Goal: Task Accomplishment & Management: Manage account settings

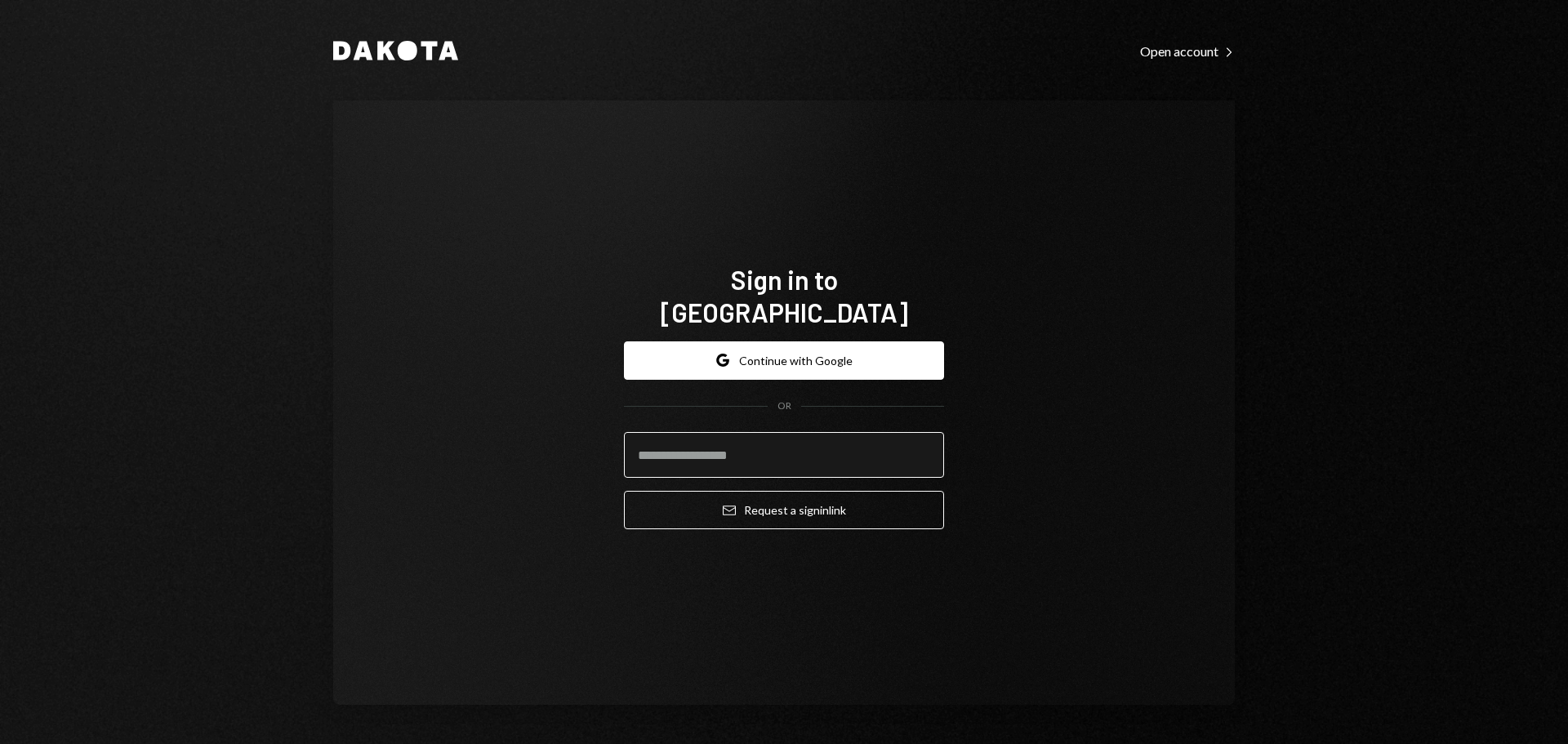
click at [714, 433] on input "email" at bounding box center [784, 455] width 320 height 46
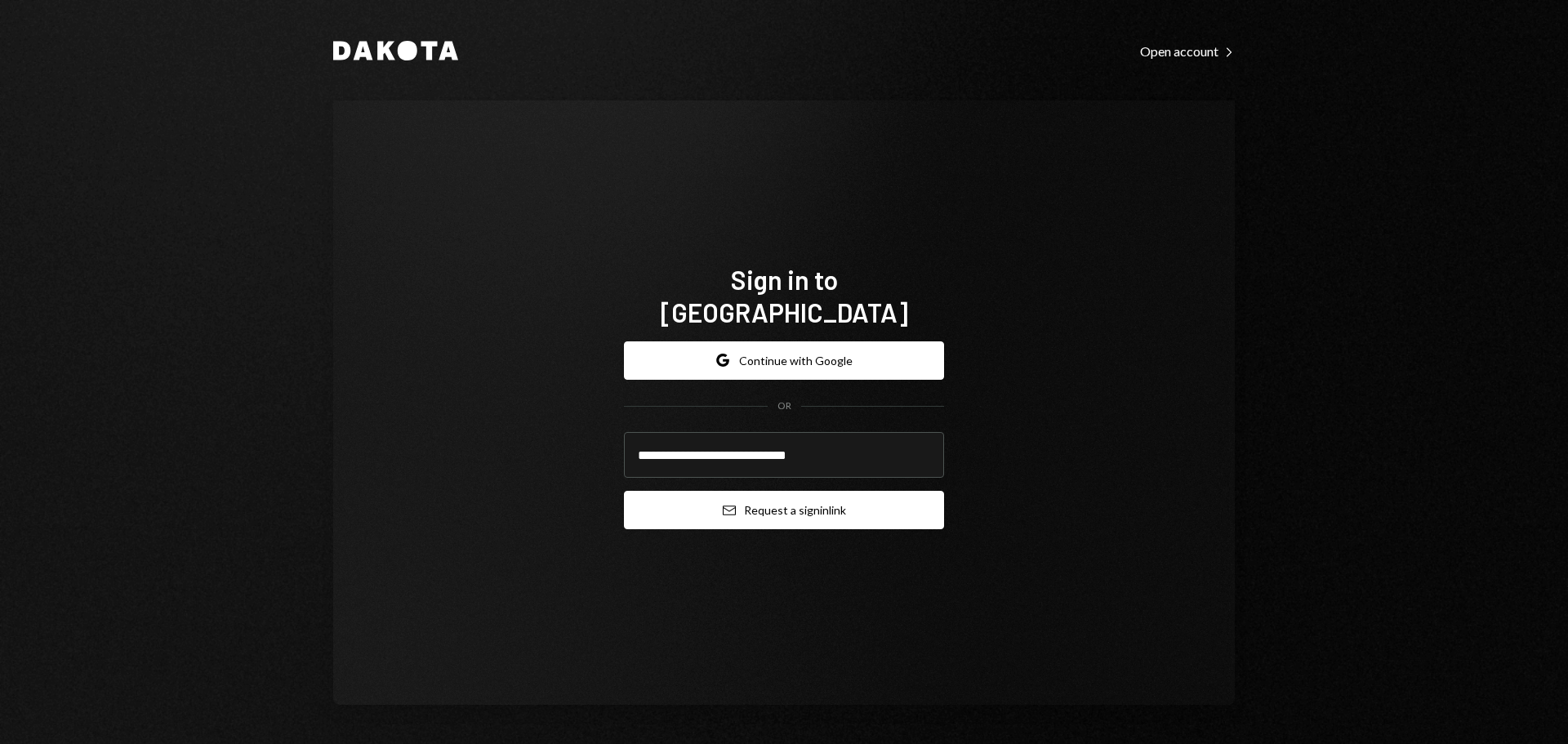
type input "**********"
click at [717, 493] on button "Email Request a sign in link" at bounding box center [784, 510] width 320 height 38
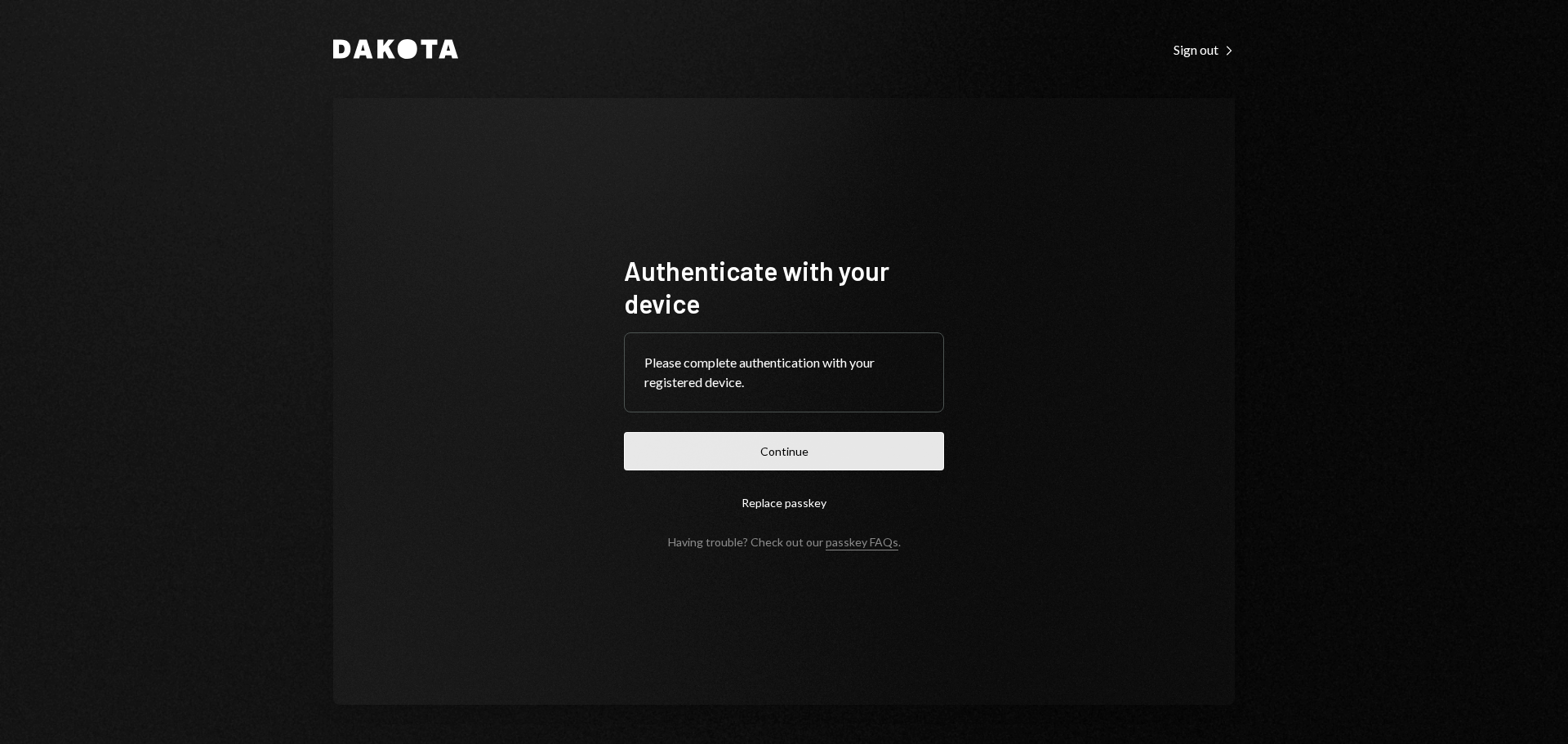
click at [890, 450] on button "Continue" at bounding box center [784, 451] width 320 height 38
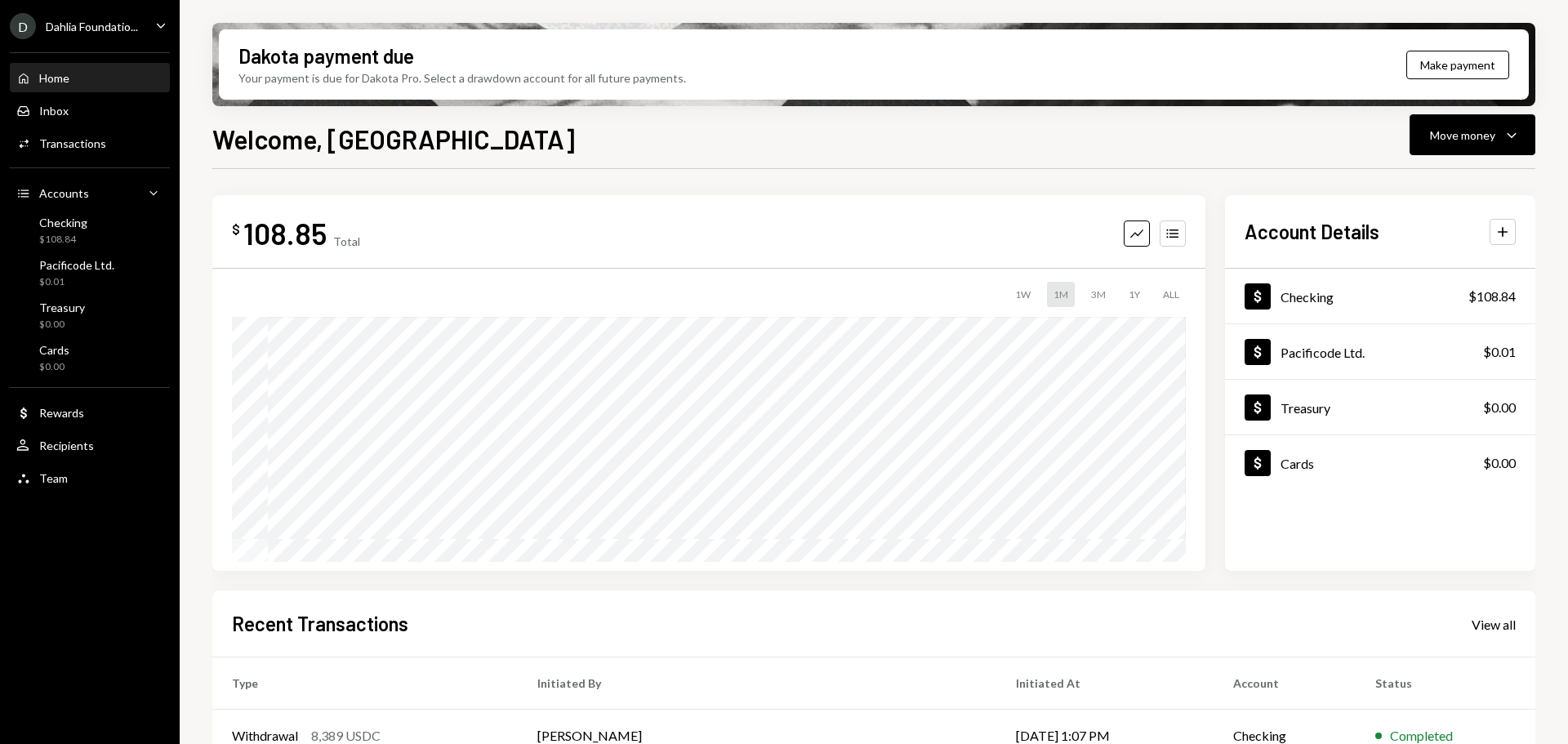
click at [106, 22] on div "Dahlia Foundatio..." at bounding box center [92, 27] width 92 height 14
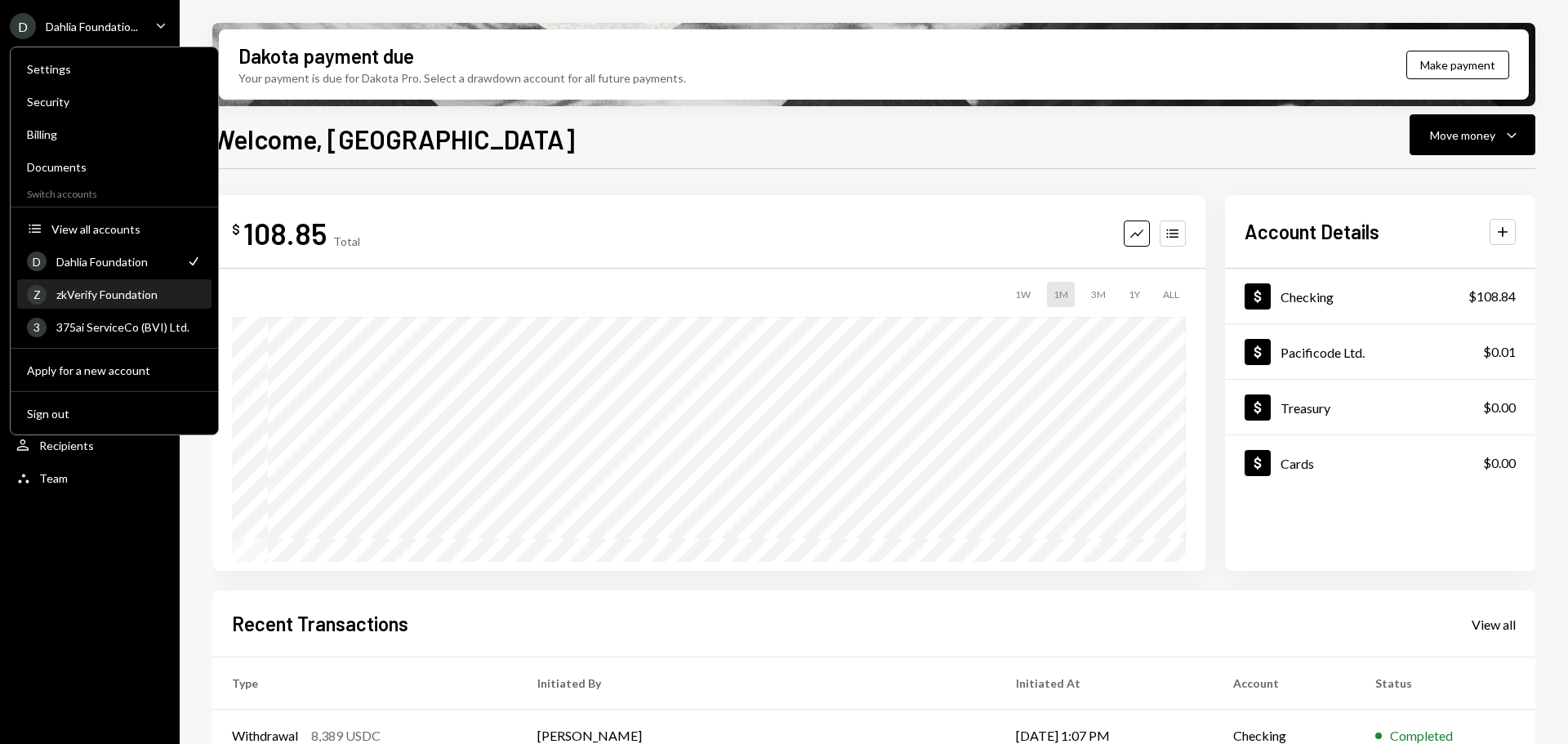
click at [131, 299] on div "zkVerify Foundation" at bounding box center [128, 295] width 145 height 14
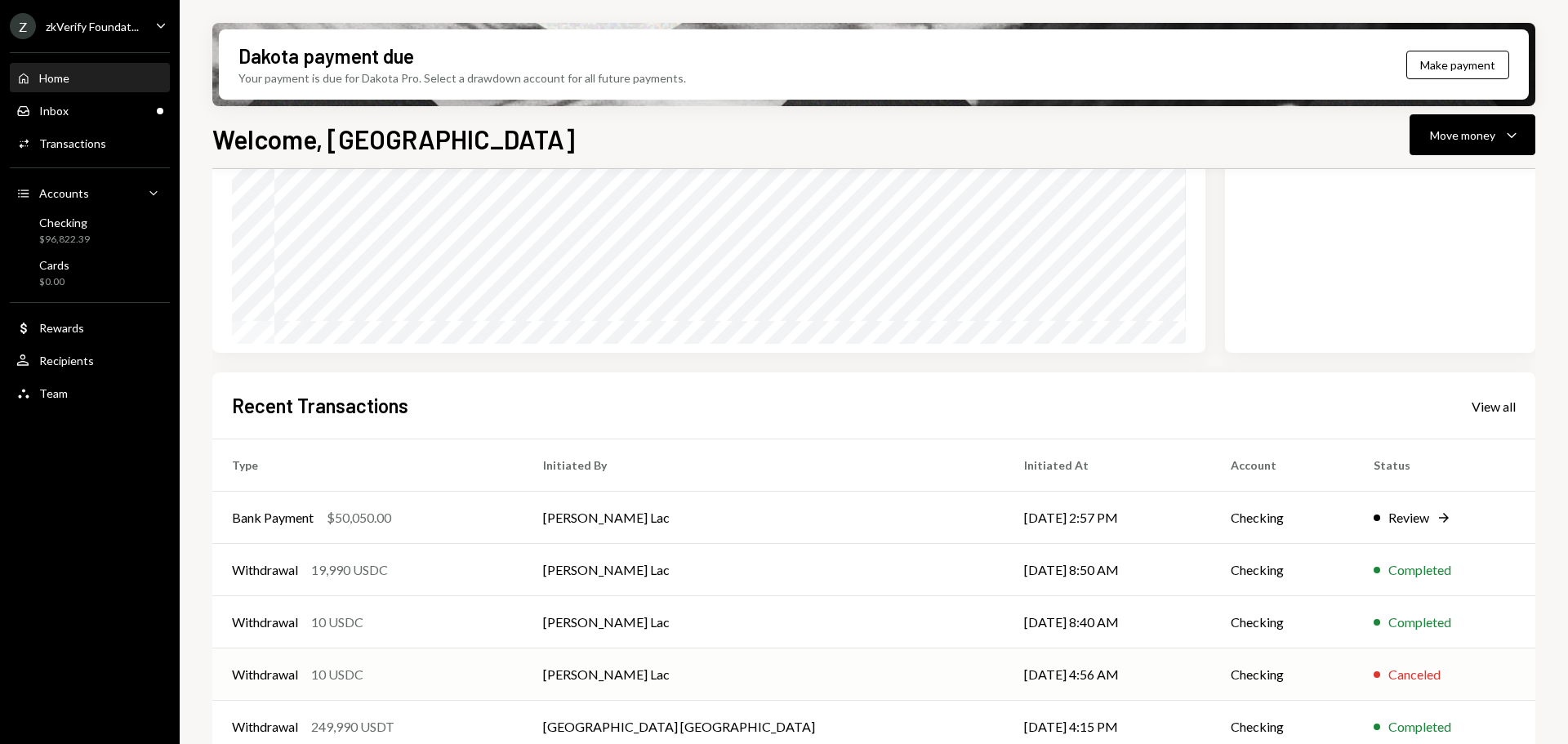
scroll to position [241, 0]
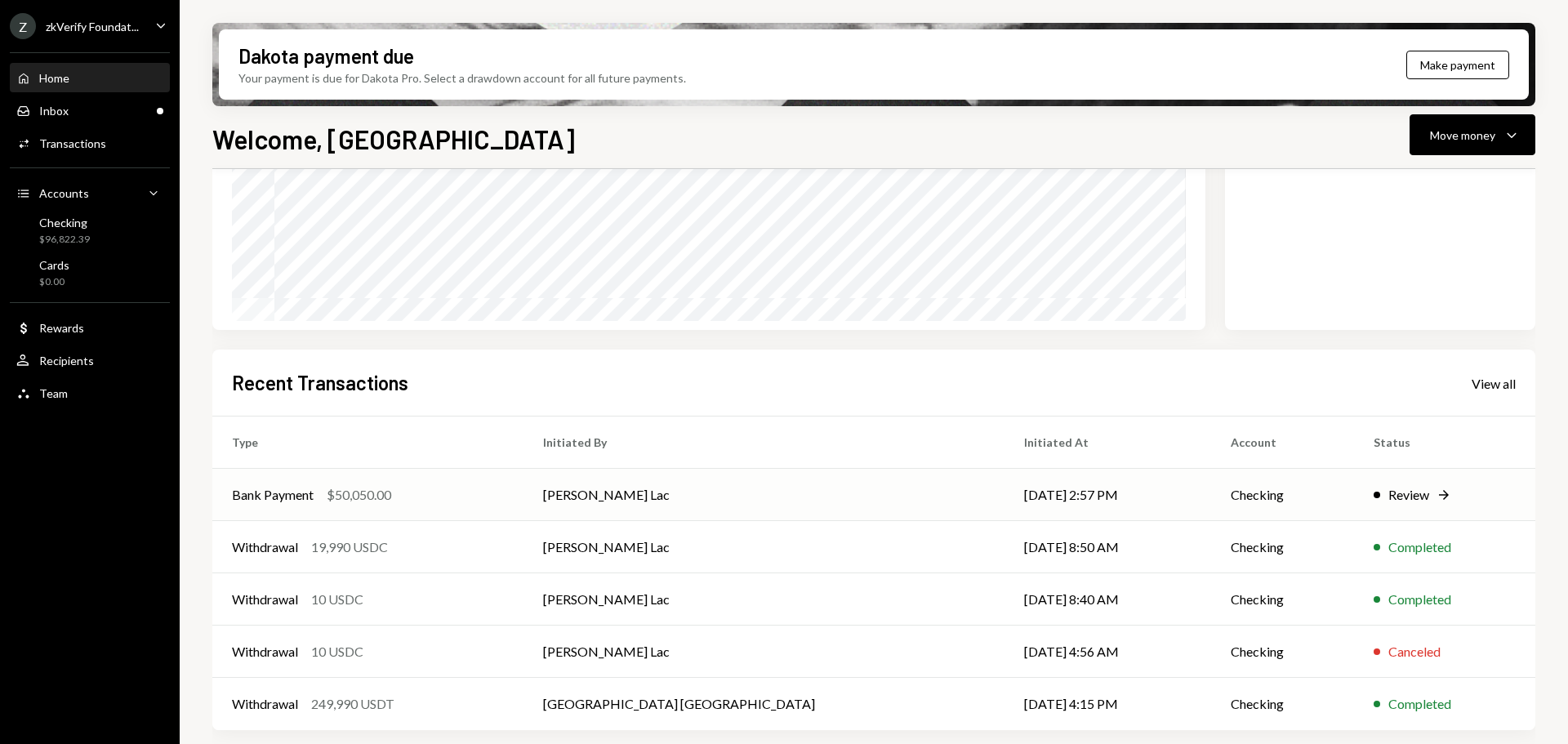
click at [372, 500] on div "$50,050.00" at bounding box center [359, 495] width 65 height 20
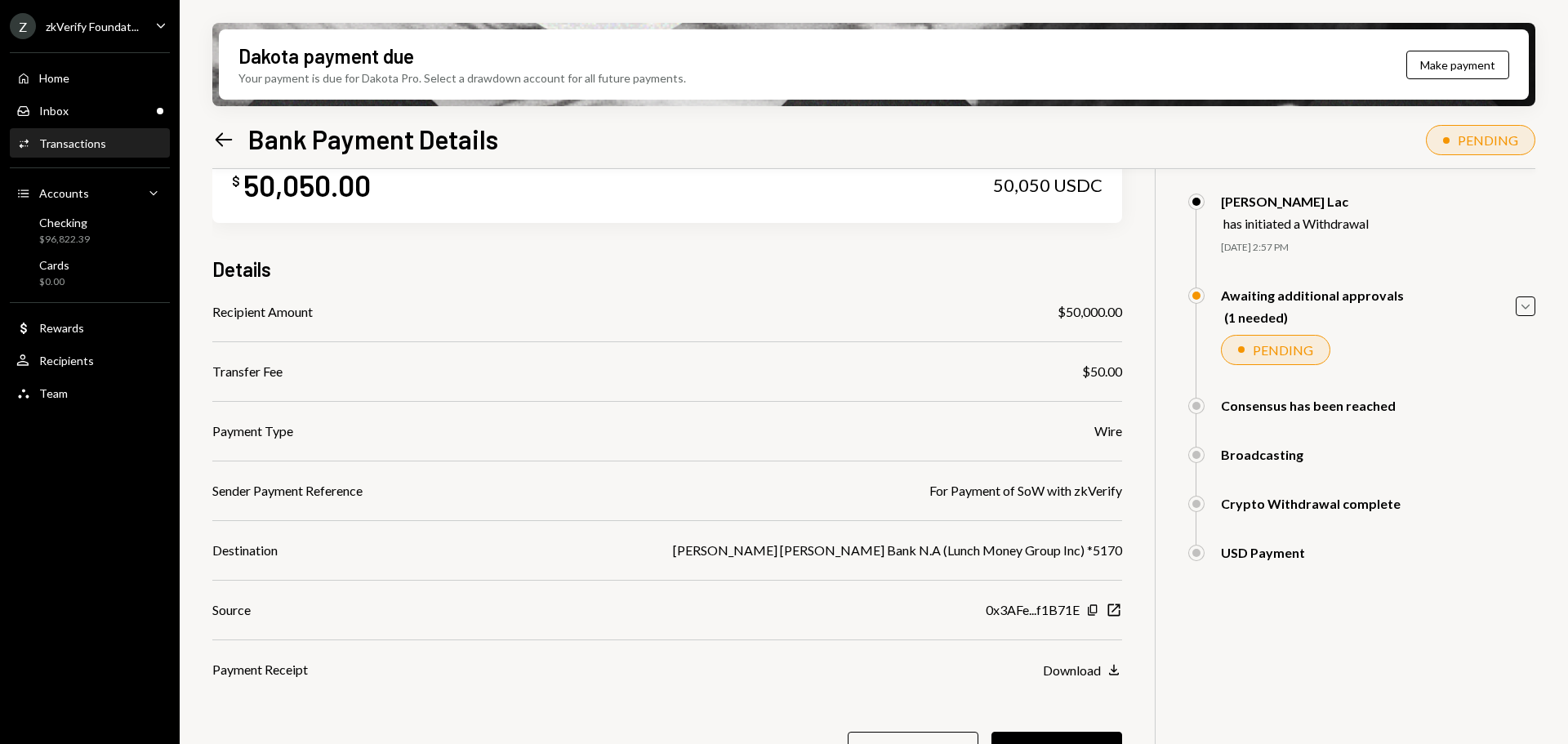
scroll to position [82, 0]
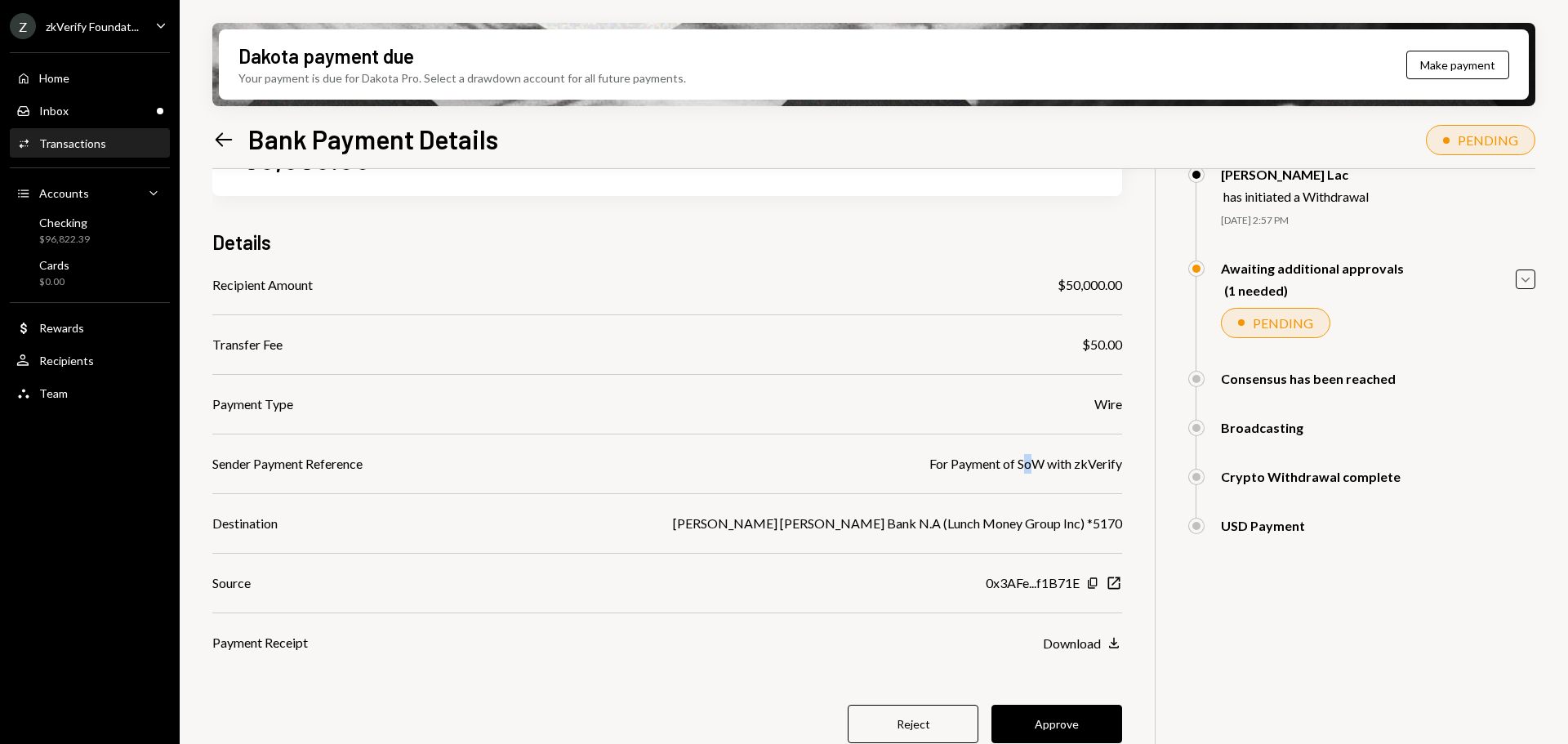
drag, startPoint x: 1022, startPoint y: 463, endPoint x: 1033, endPoint y: 465, distance: 11.2
click at [1035, 463] on div "For Payment of SoW with zkVerify" at bounding box center [1025, 464] width 193 height 20
drag, startPoint x: 876, startPoint y: 528, endPoint x: 978, endPoint y: 528, distance: 102.0
click at [967, 528] on div "JP Morgan Chase Bank N.A (Lunch Money Group Inc) *5170" at bounding box center [896, 524] width 449 height 20
click at [995, 528] on div "JP Morgan Chase Bank N.A (Lunch Money Group Inc) *5170" at bounding box center [896, 524] width 449 height 20
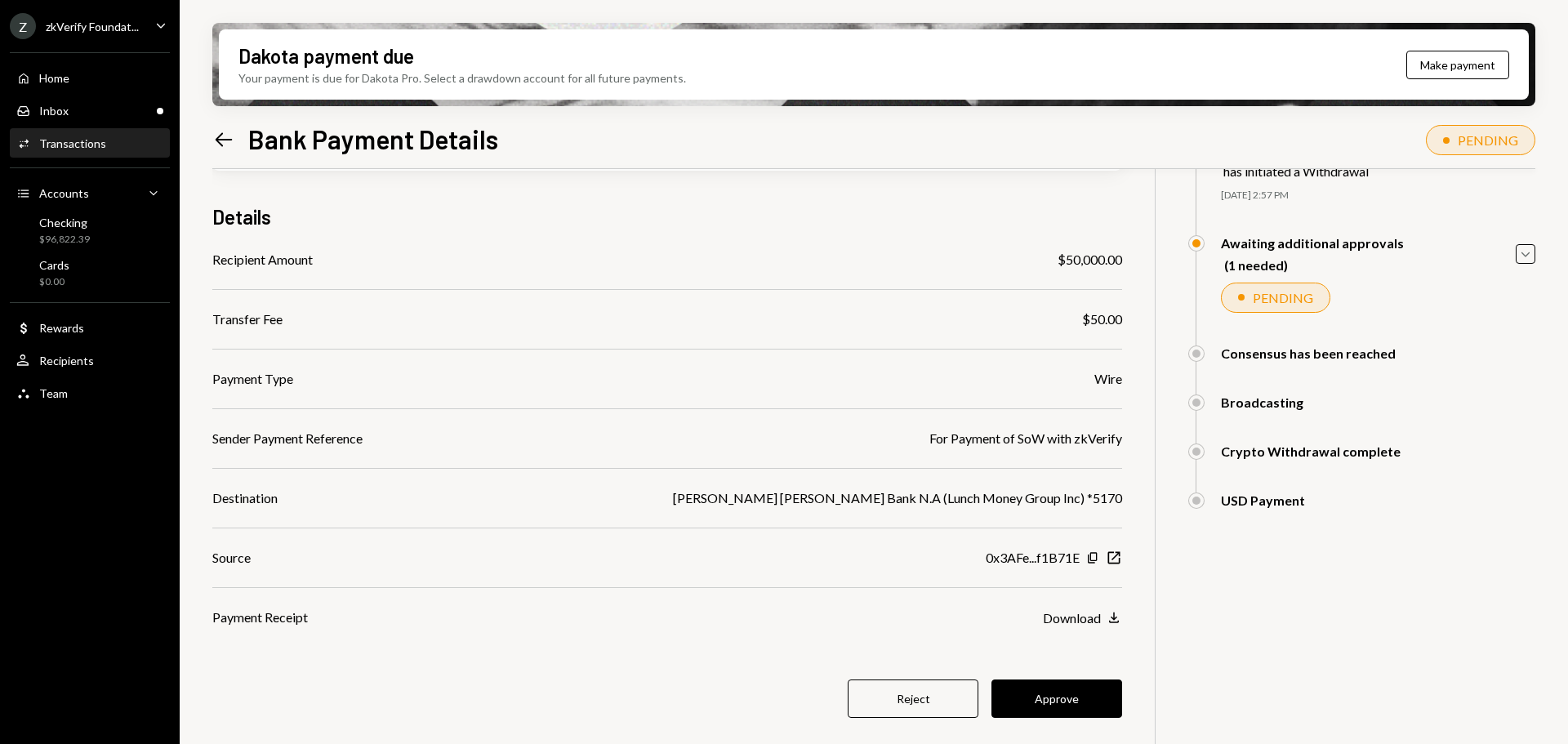
scroll to position [131, 0]
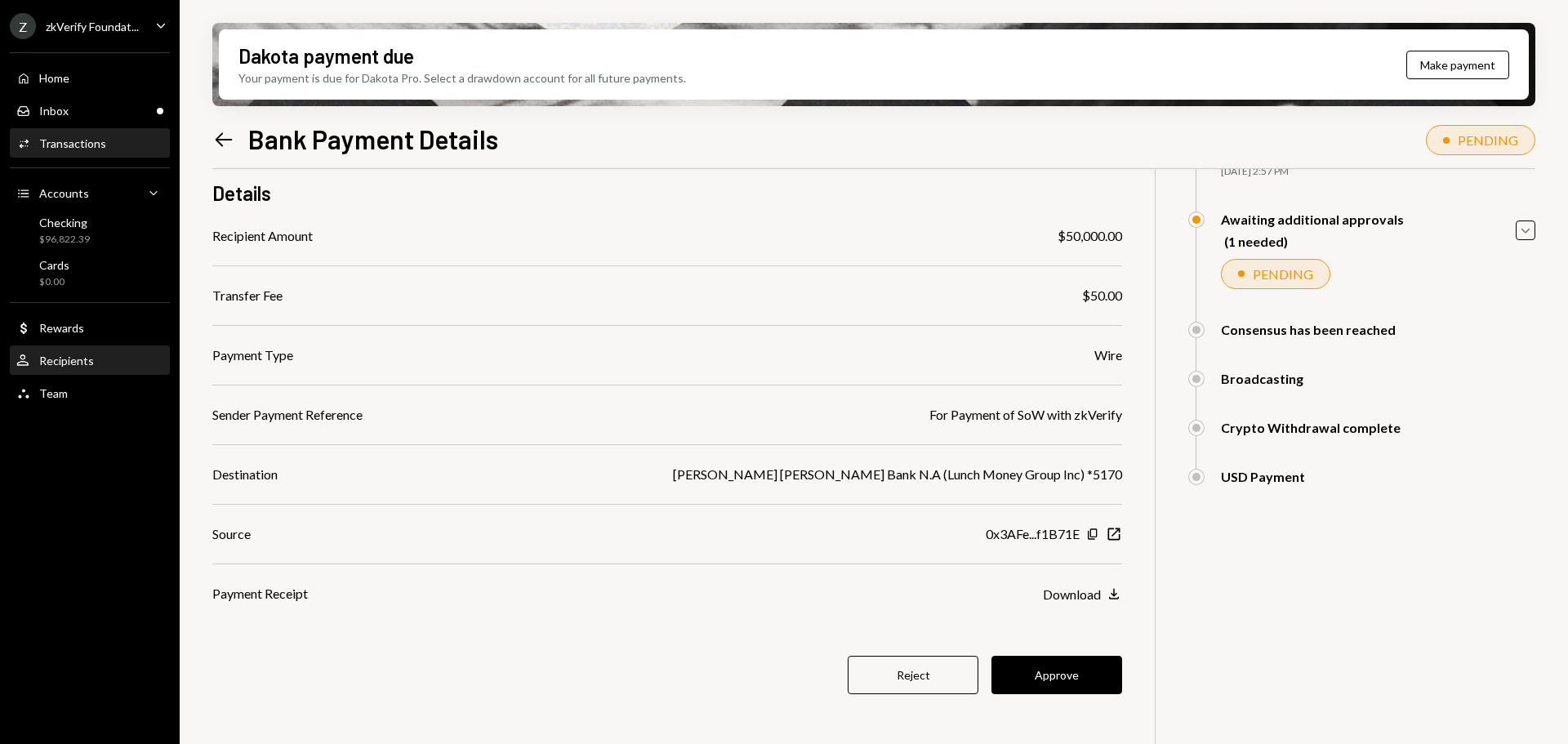
click at [96, 361] on div "User Recipients" at bounding box center [89, 361] width 147 height 15
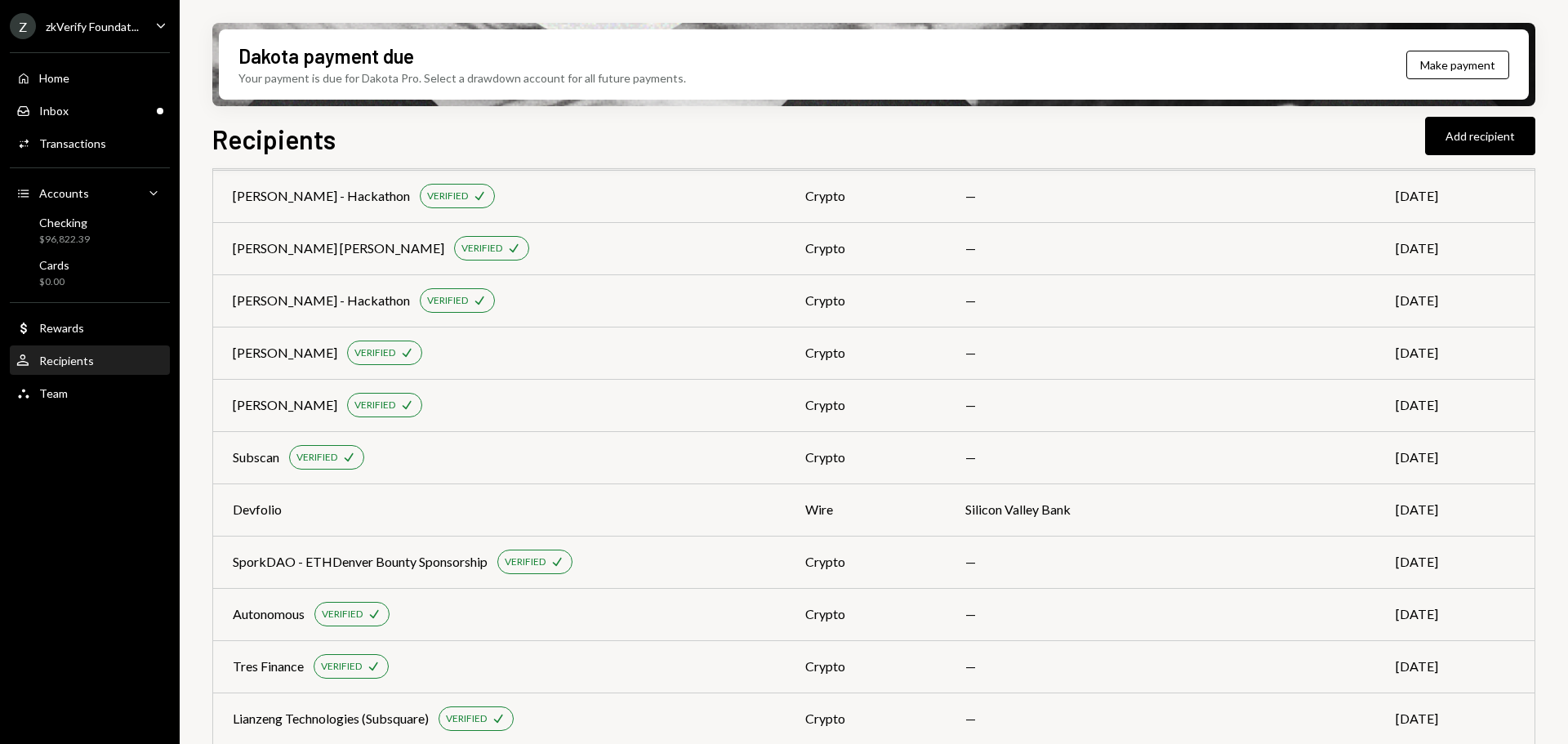
scroll to position [3911, 0]
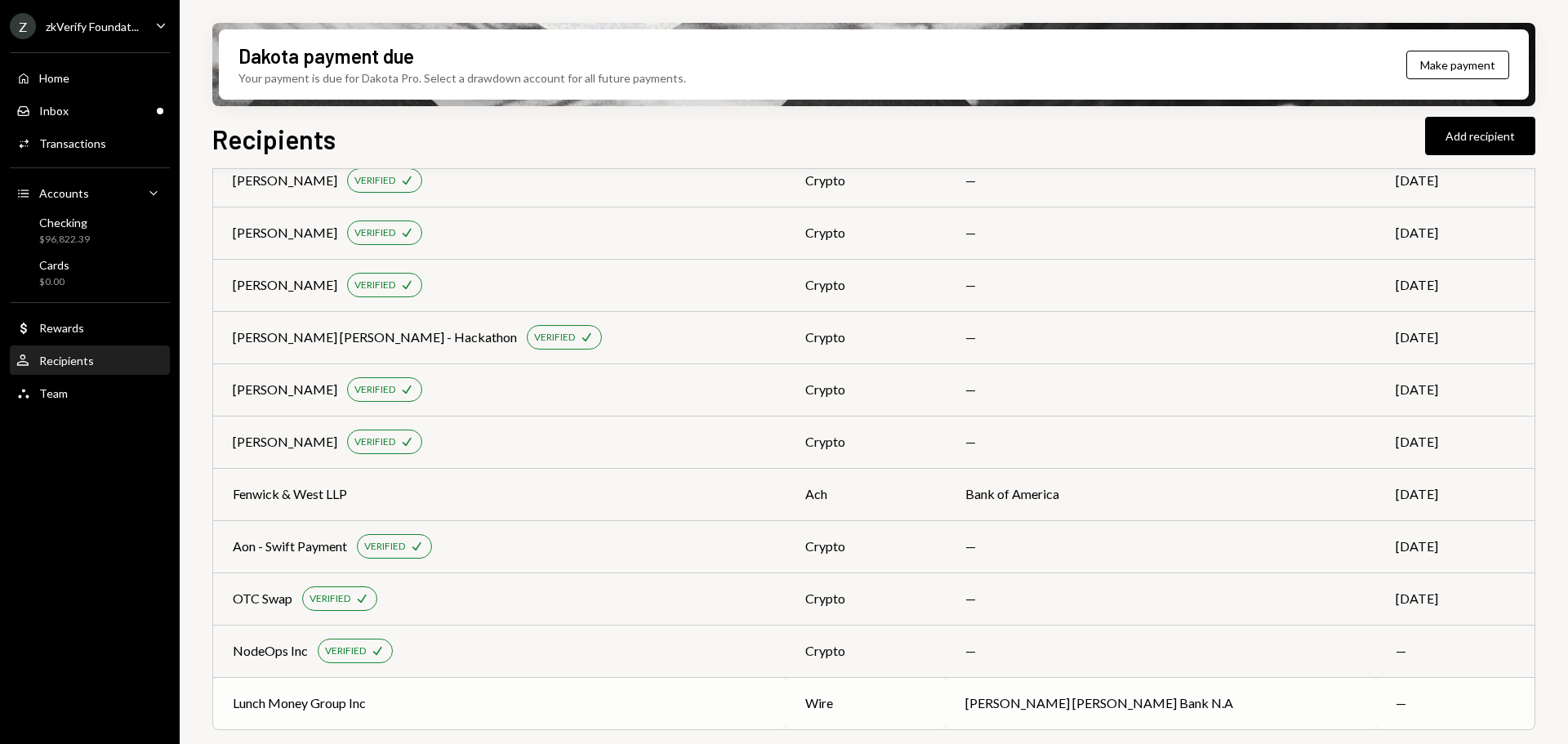
click at [417, 710] on div "Lunch Money Group Inc" at bounding box center [499, 704] width 533 height 20
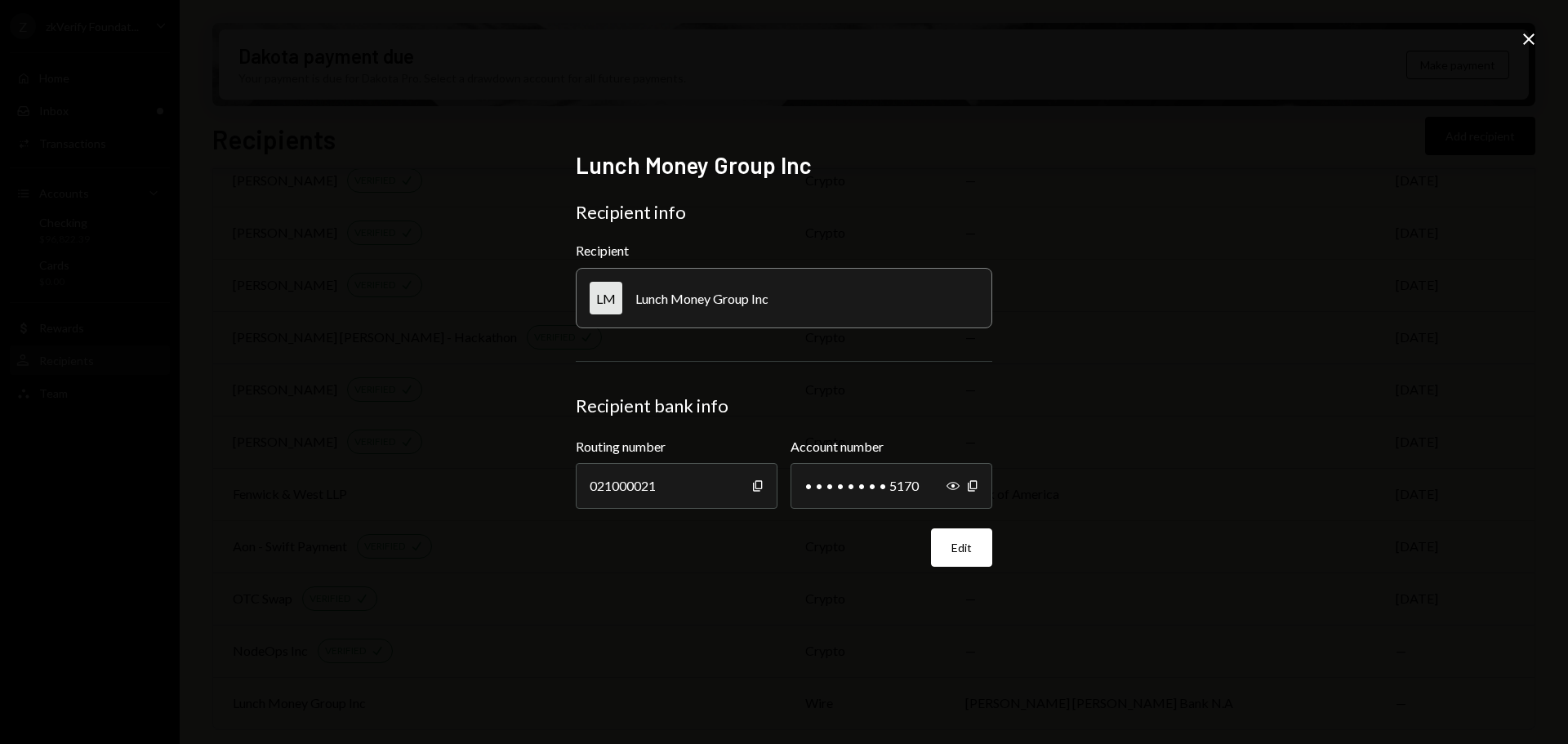
click at [1519, 44] on icon "Close" at bounding box center [1529, 39] width 20 height 20
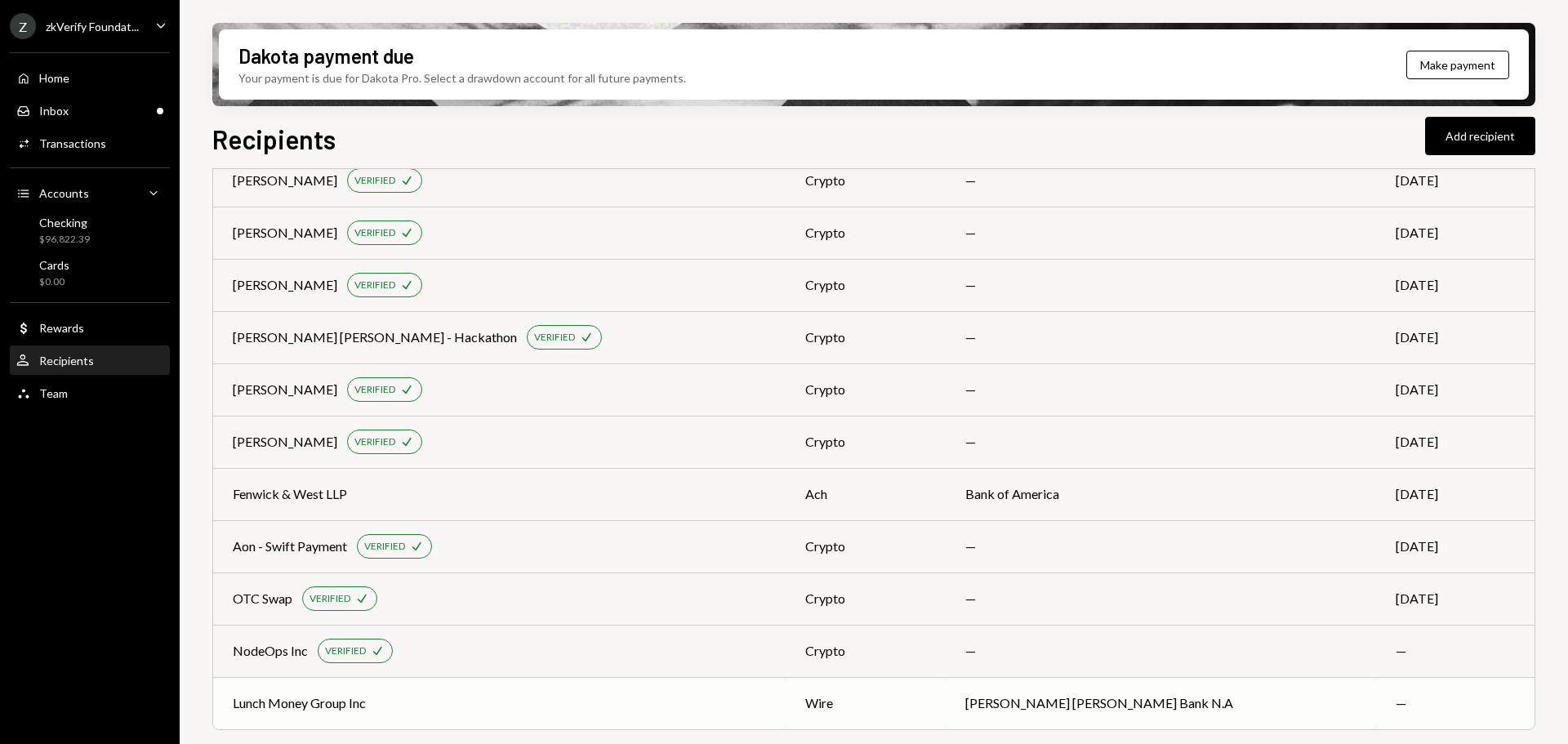
click at [640, 707] on div "Lunch Money Group Inc" at bounding box center [499, 704] width 533 height 20
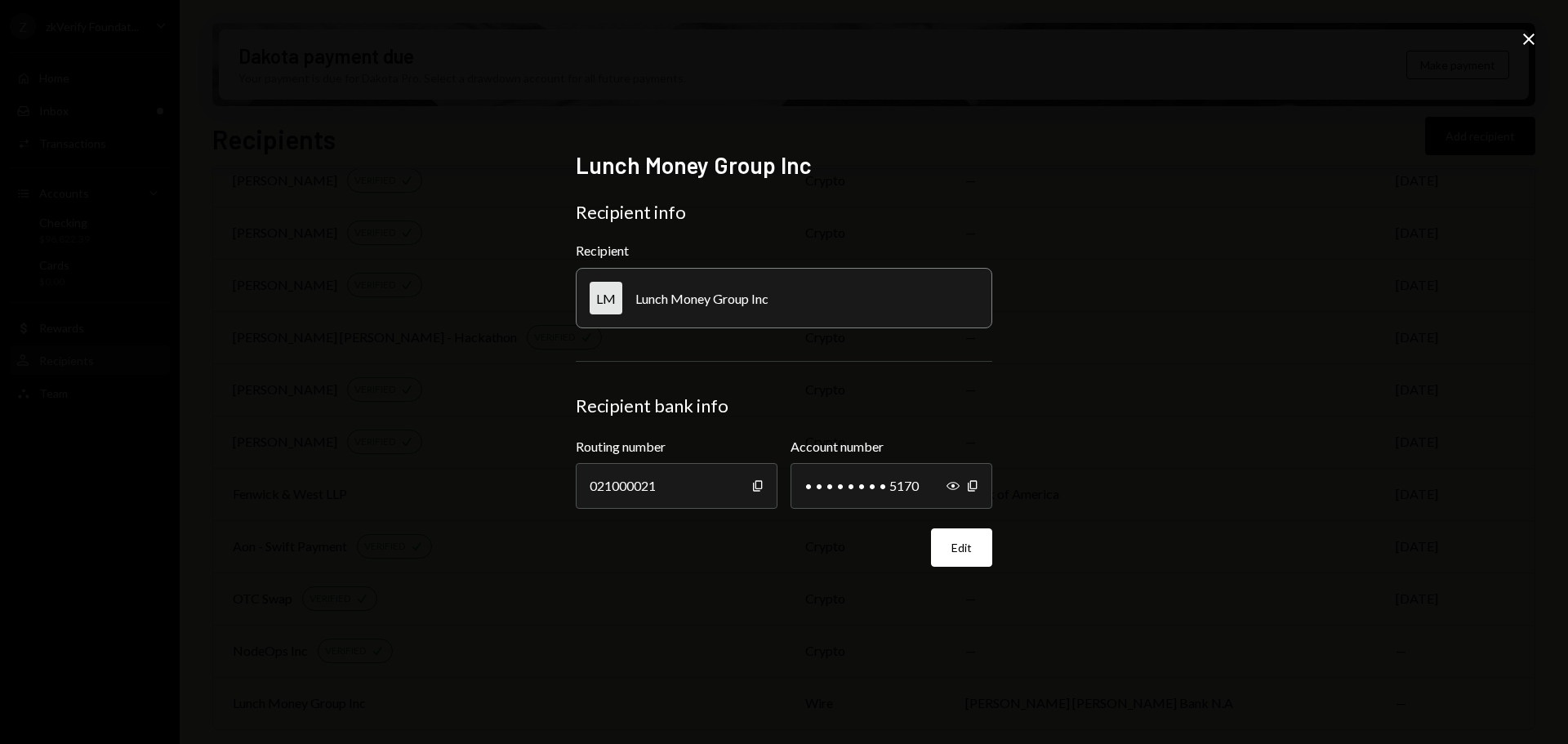
click at [1544, 33] on div "Lunch Money Group Inc Recipient info Recipient LM Lunch Money Group Inc Recipie…" at bounding box center [784, 372] width 1568 height 744
click at [1530, 42] on icon "Close" at bounding box center [1529, 39] width 20 height 20
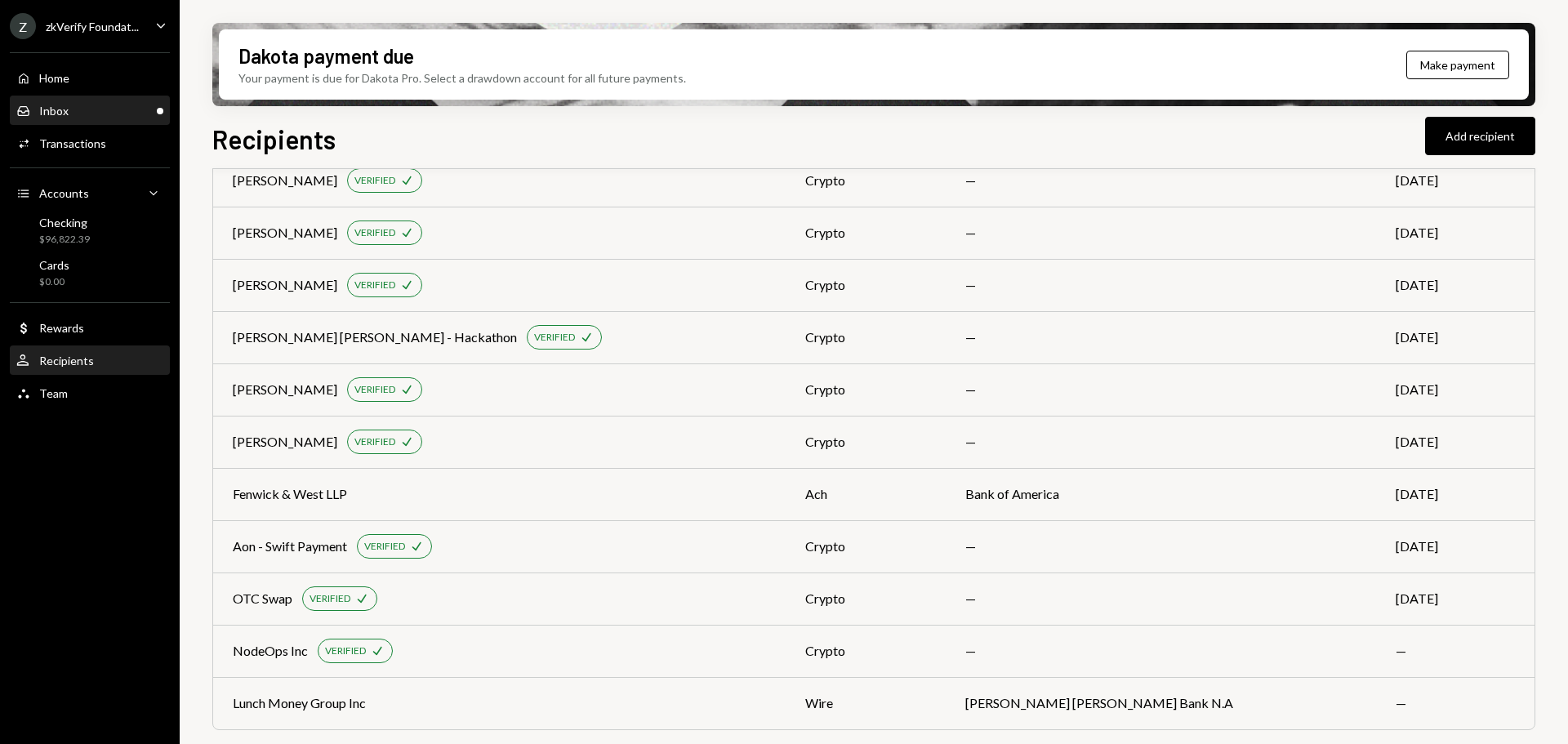
click at [87, 115] on div "Inbox Inbox" at bounding box center [89, 111] width 147 height 15
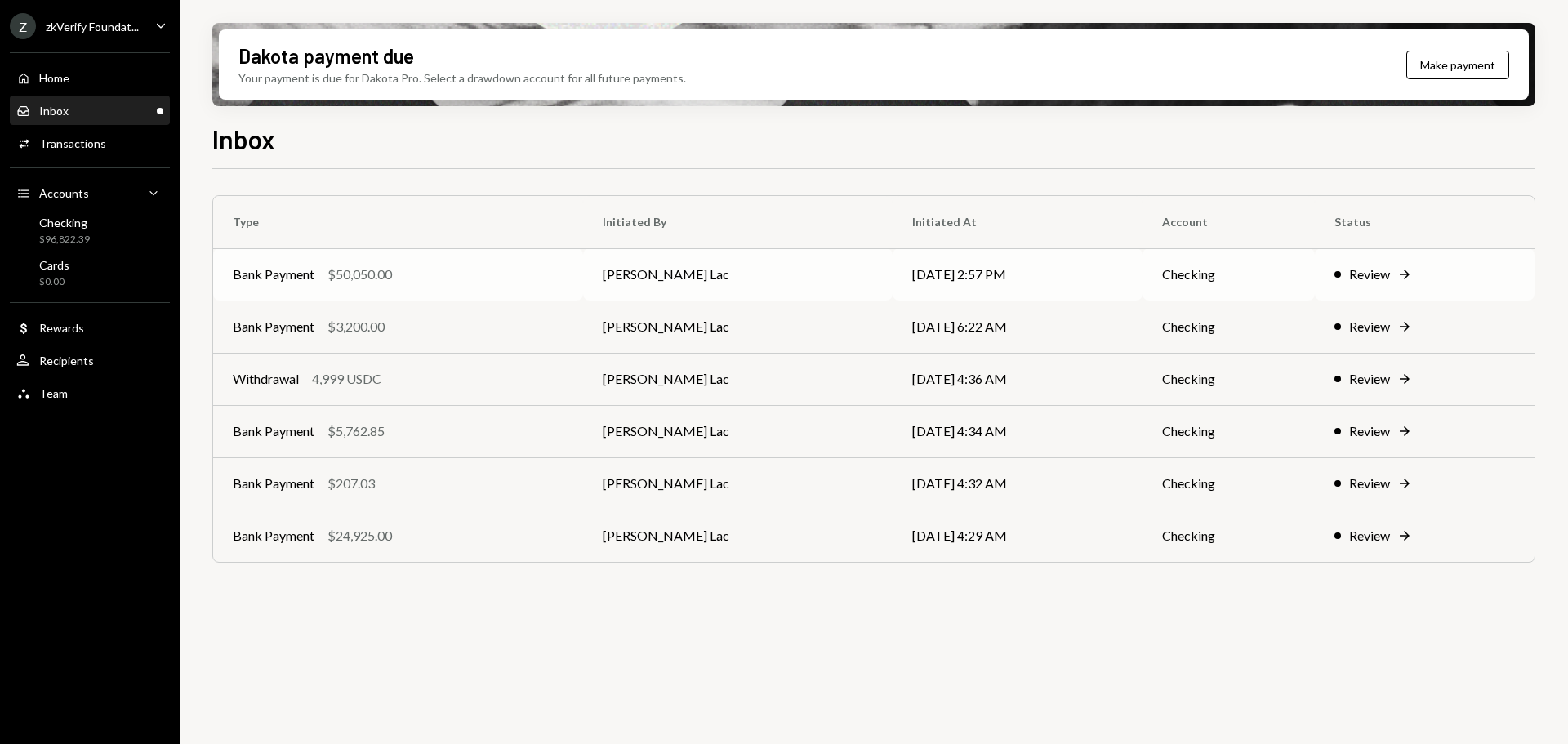
click at [470, 271] on div "Bank Payment $50,050.00" at bounding box center [398, 275] width 331 height 20
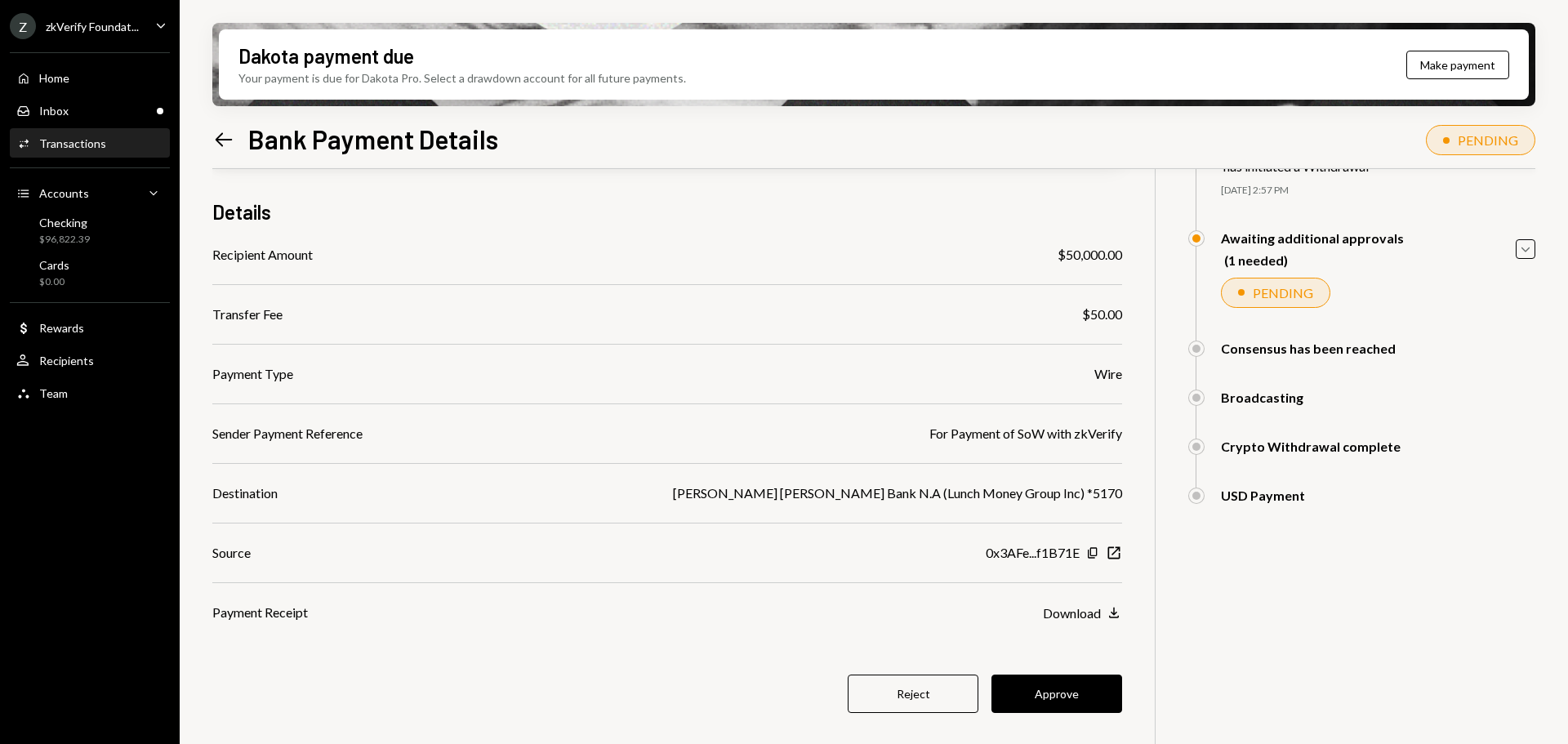
scroll to position [131, 0]
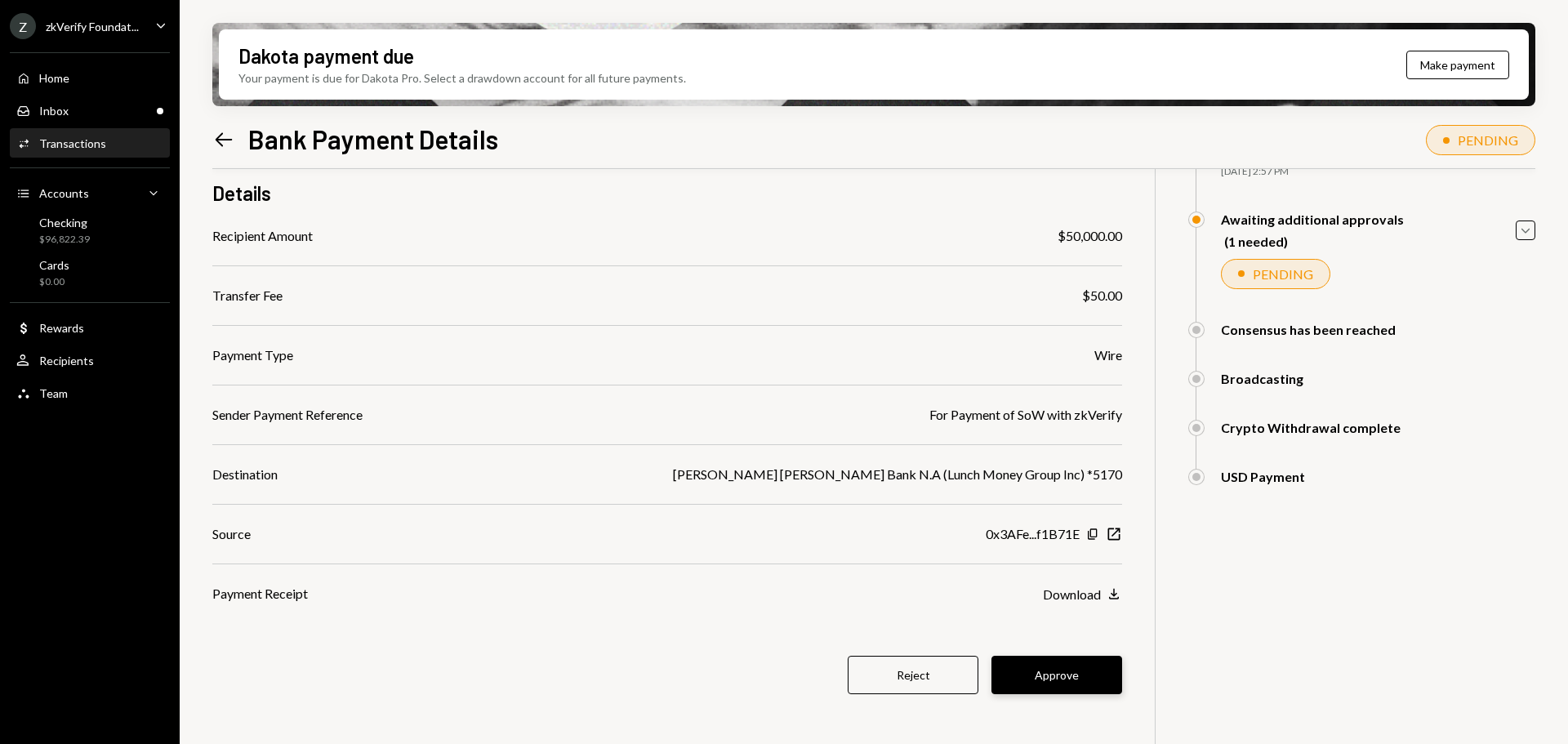
click at [1044, 673] on button "Approve" at bounding box center [1056, 675] width 131 height 38
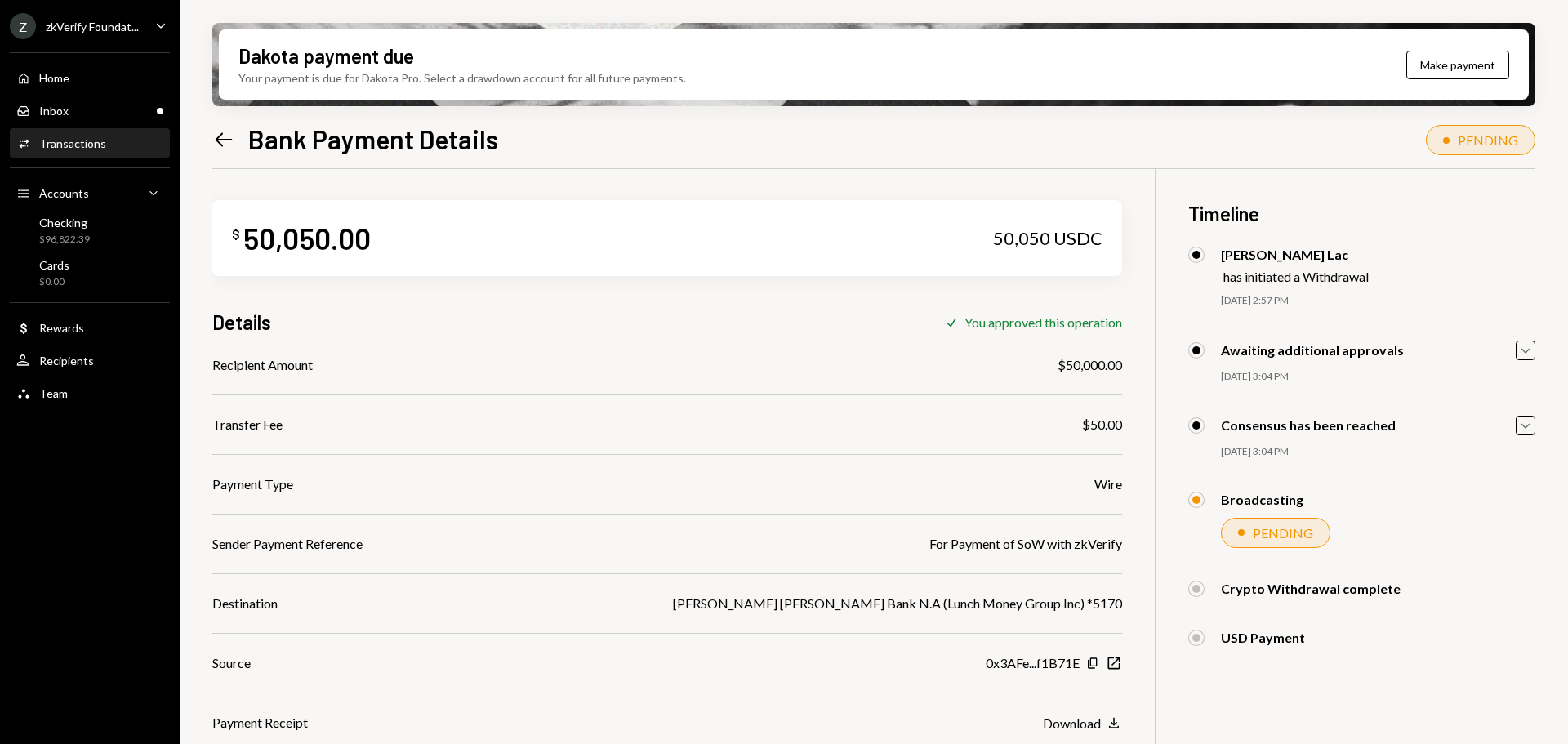
scroll to position [0, 0]
click at [114, 237] on div "Checking $96,822.39" at bounding box center [89, 231] width 147 height 31
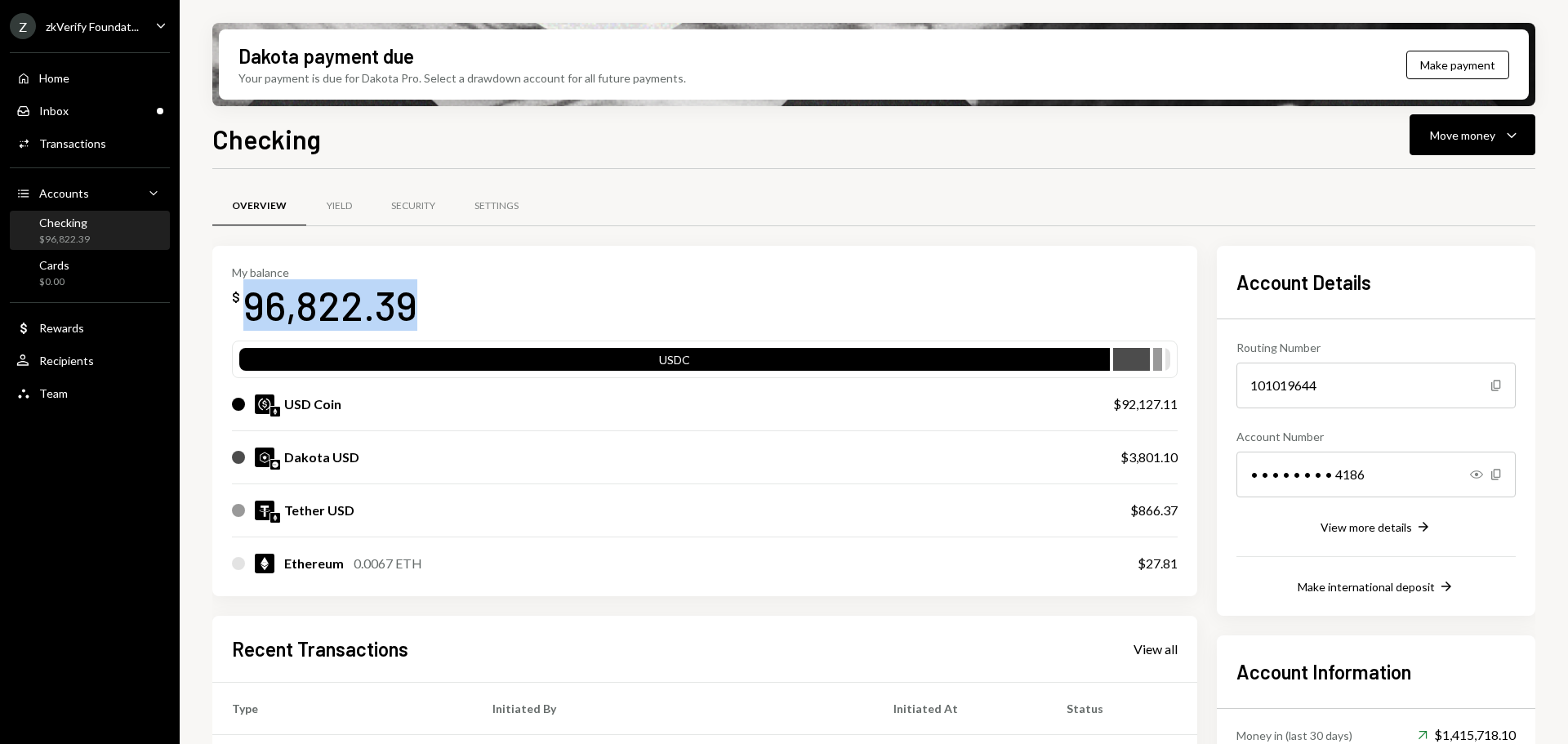
drag, startPoint x: 243, startPoint y: 315, endPoint x: 417, endPoint y: 313, distance: 174.0
click at [417, 313] on div "My balance $ 96,822.39" at bounding box center [705, 298] width 945 height 65
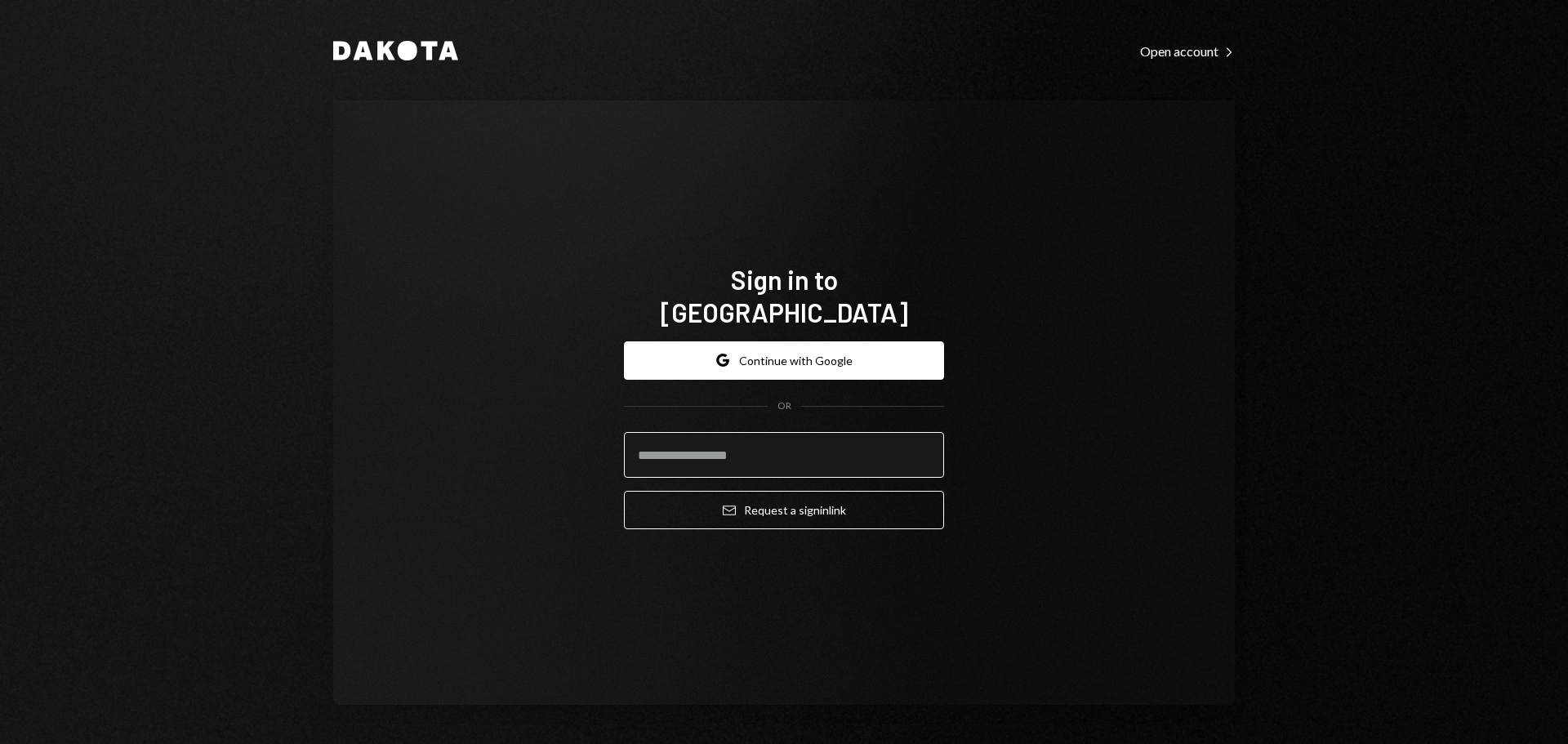
click at [663, 450] on input "email" at bounding box center [784, 455] width 320 height 46
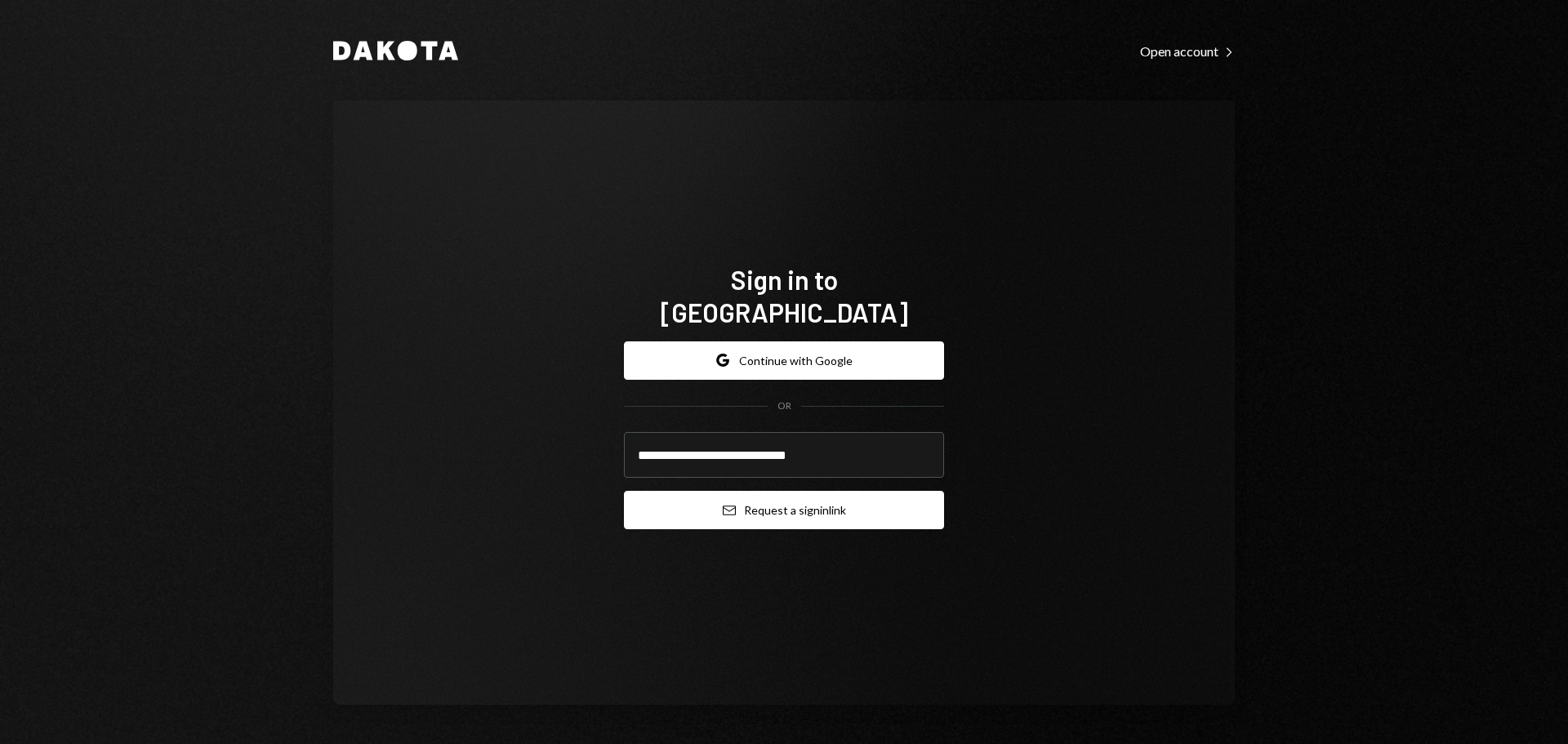
type input "**********"
click at [679, 498] on button "Email Request a sign in link" at bounding box center [784, 510] width 320 height 38
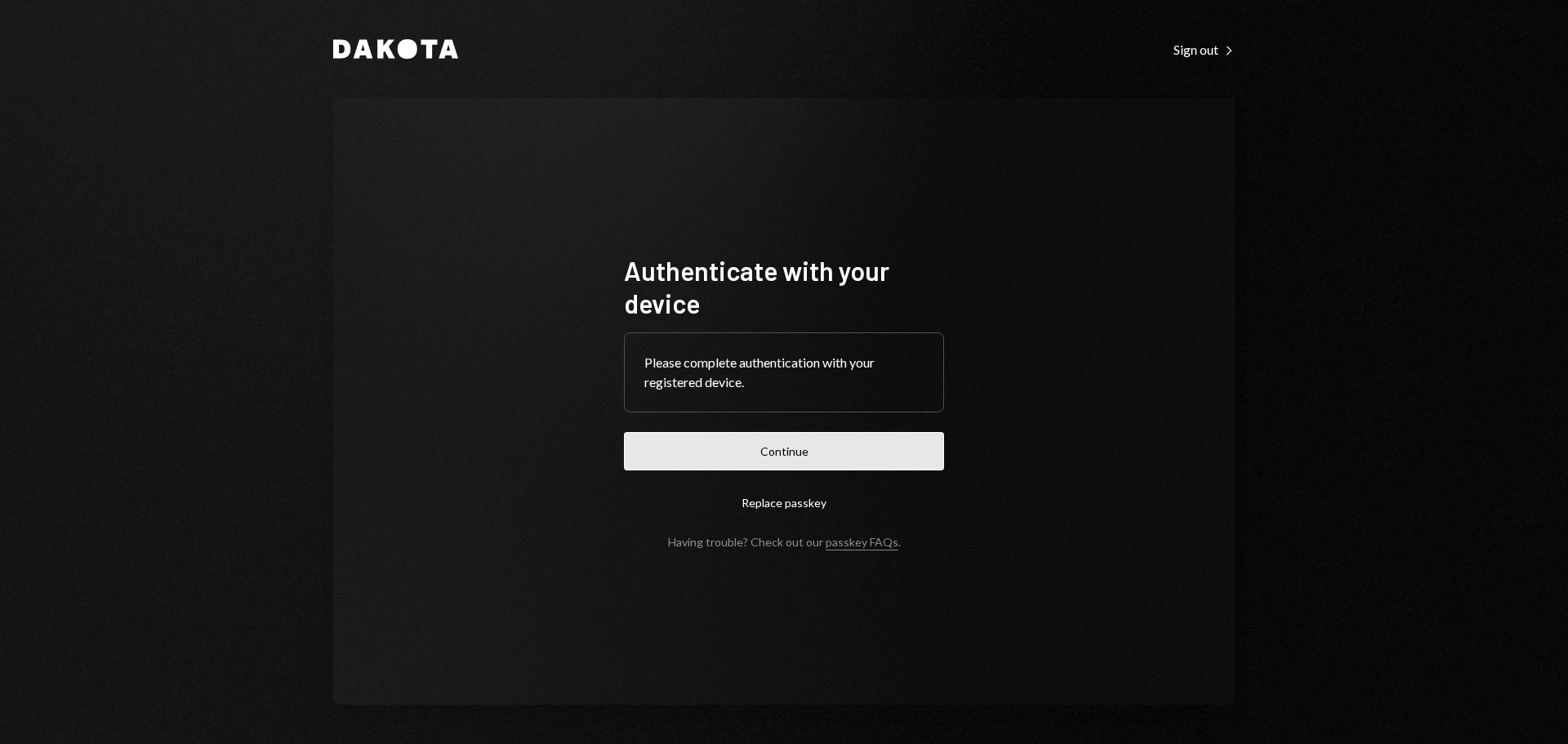
click at [787, 457] on button "Continue" at bounding box center [784, 451] width 320 height 38
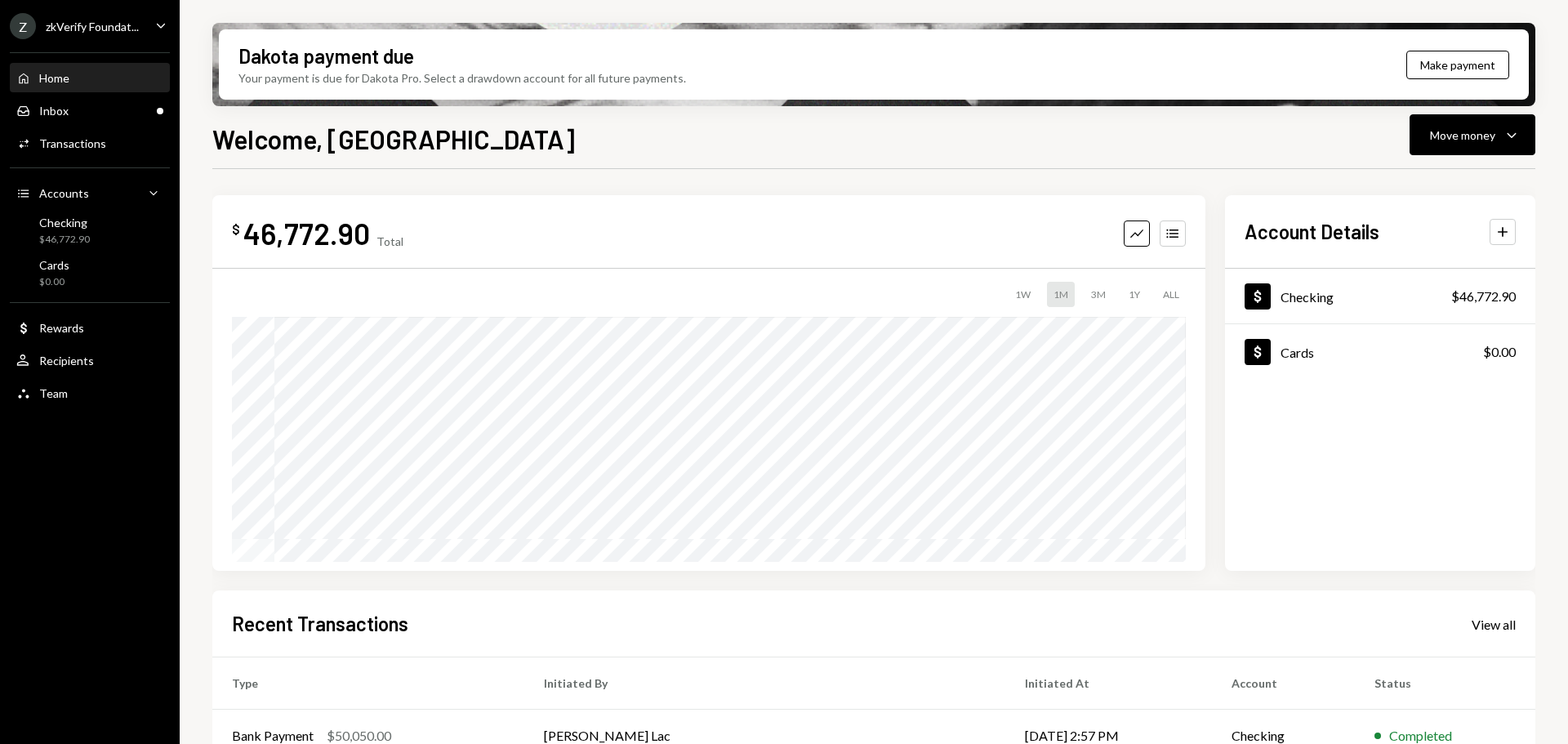
click at [79, 30] on div "zkVerify Foundat..." at bounding box center [92, 27] width 93 height 14
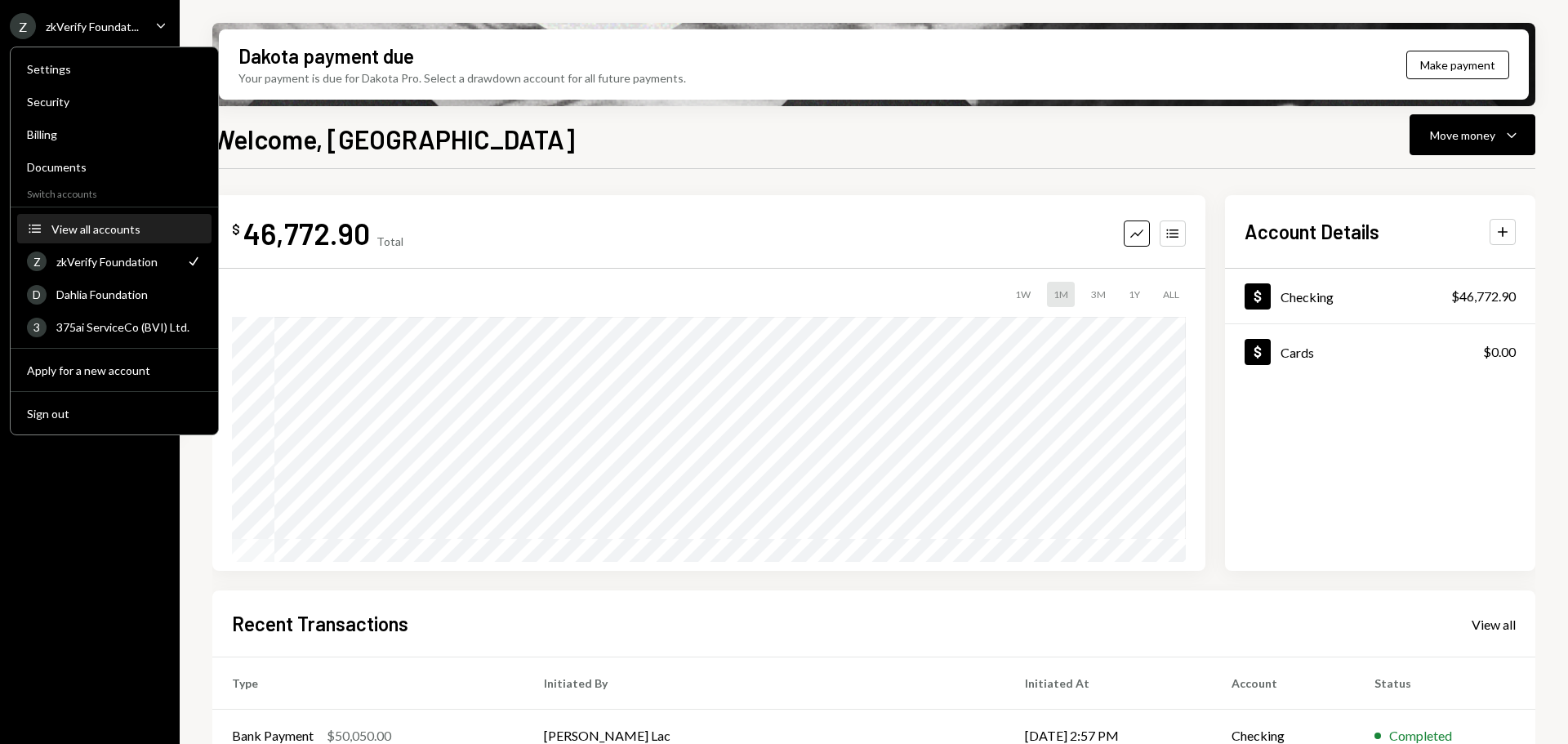
click at [110, 238] on button "Accounts View all accounts" at bounding box center [114, 229] width 194 height 29
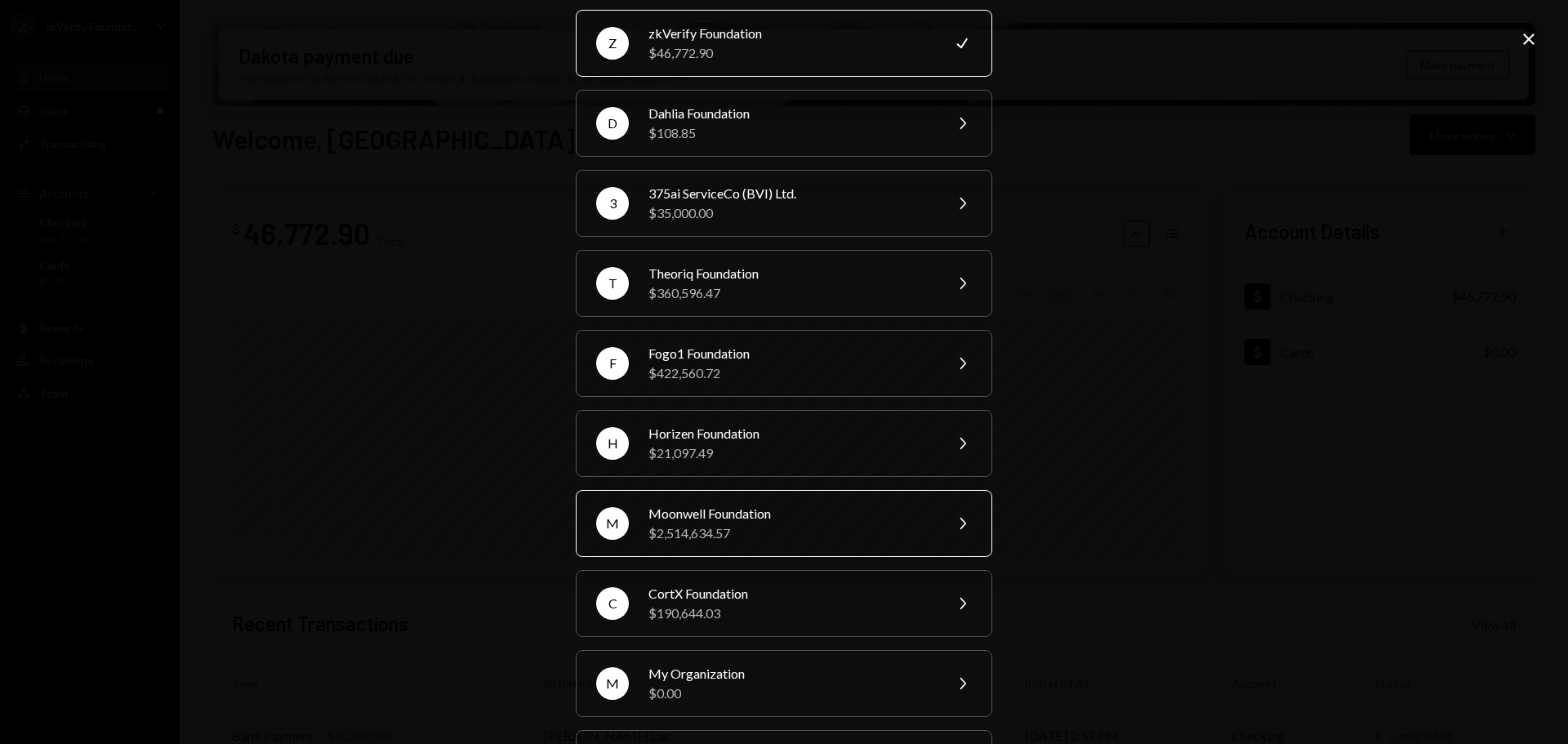
scroll to position [163, 0]
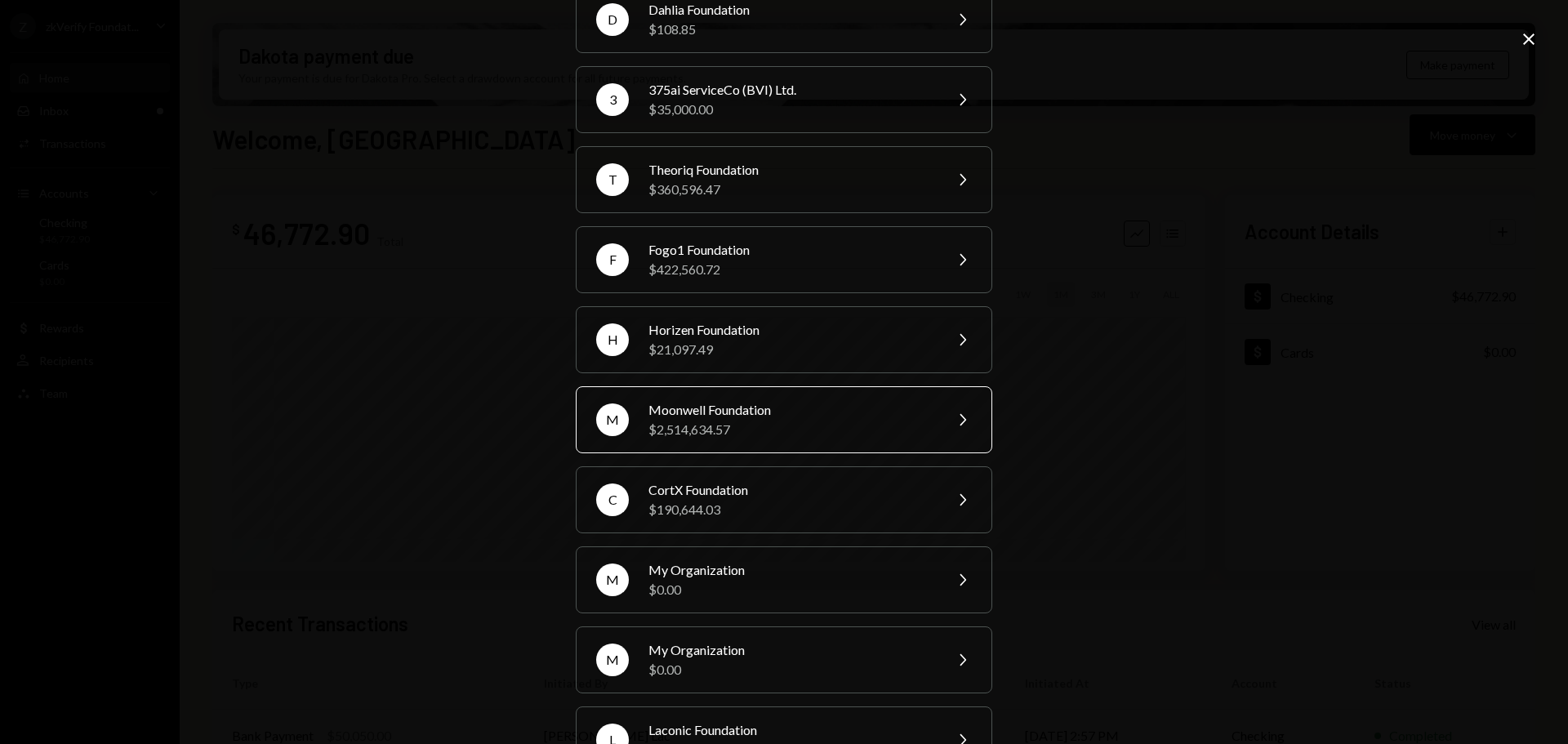
click at [696, 424] on div "$2,514,634.57" at bounding box center [790, 430] width 284 height 20
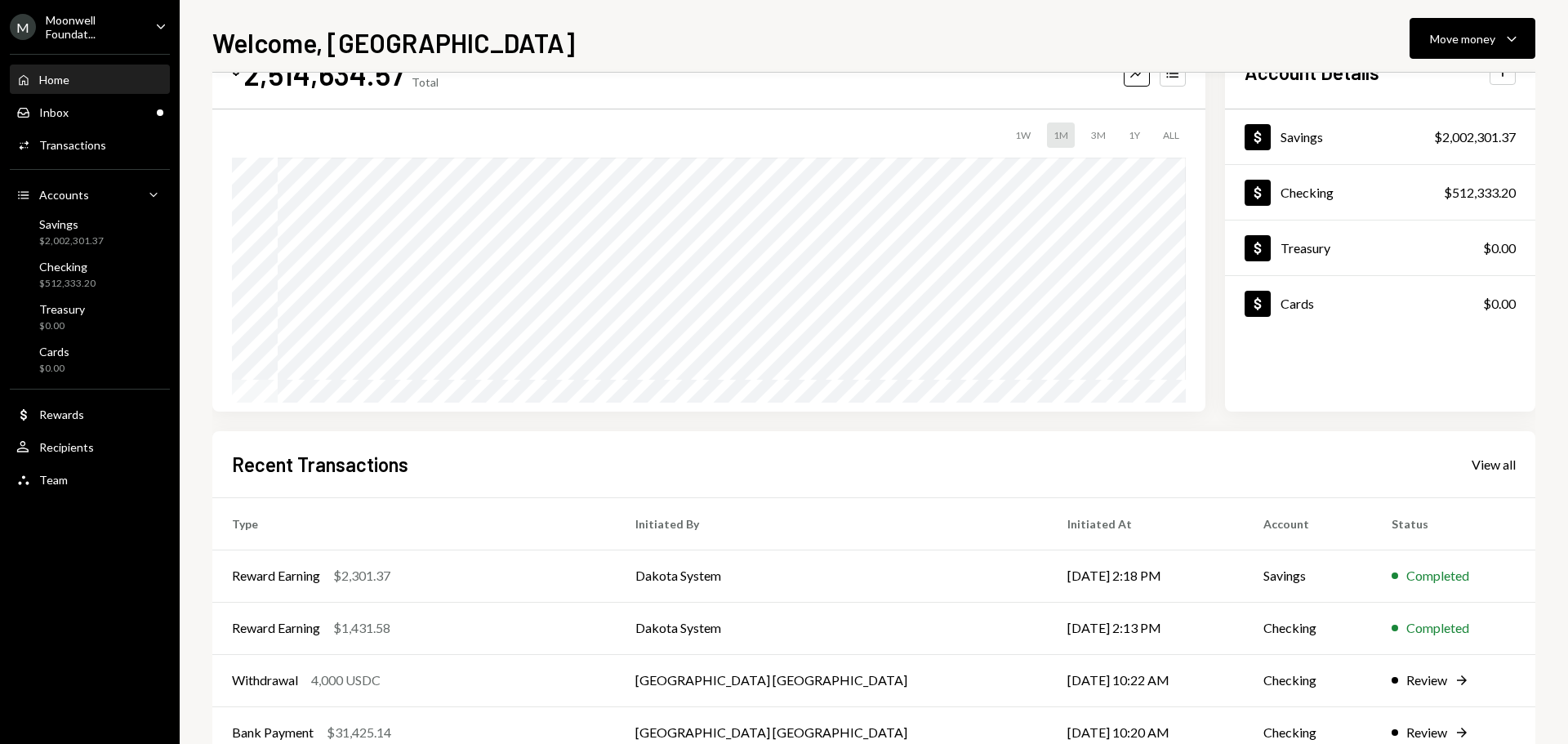
scroll to position [82, 0]
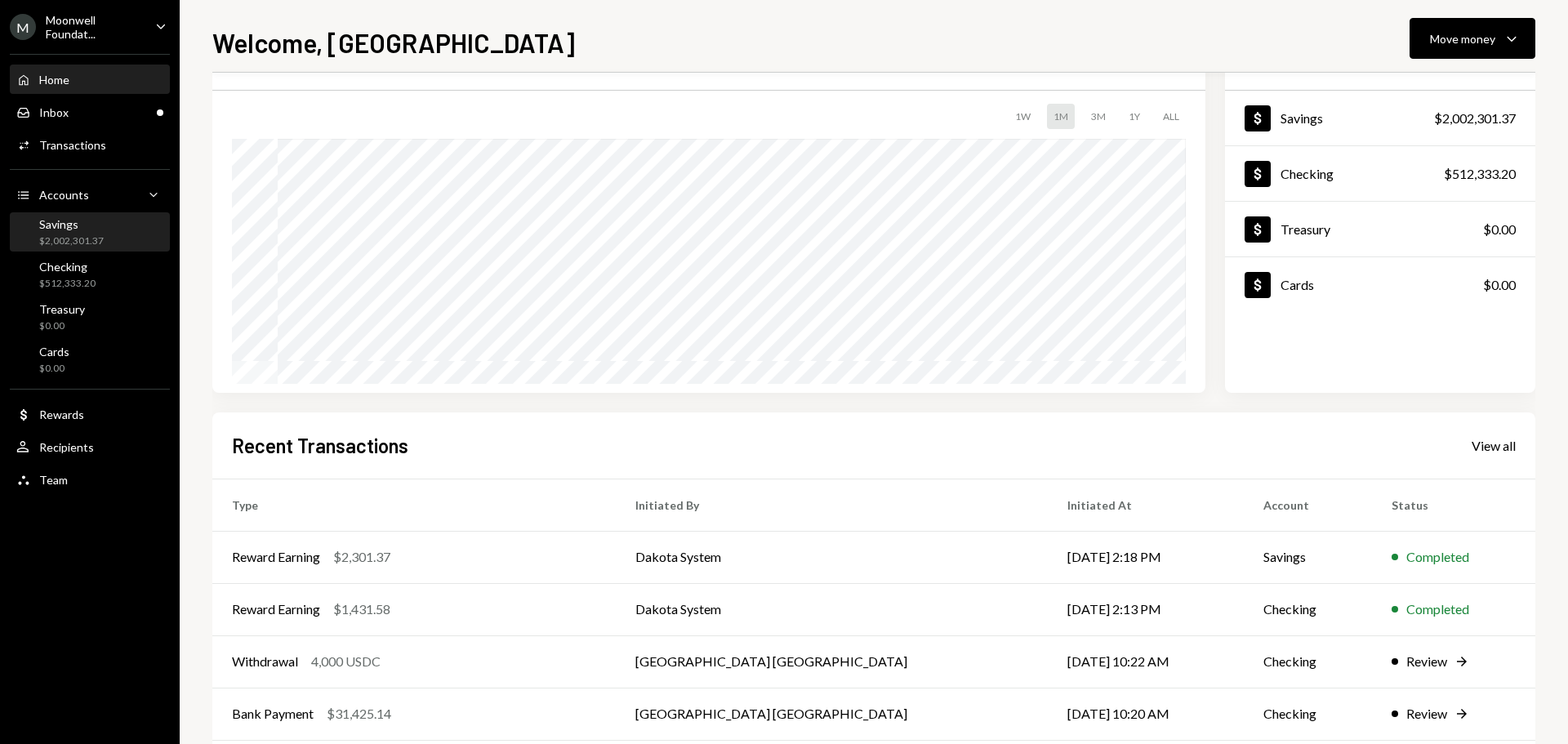
click at [71, 231] on div "Savings $2,002,301.37" at bounding box center [71, 232] width 65 height 31
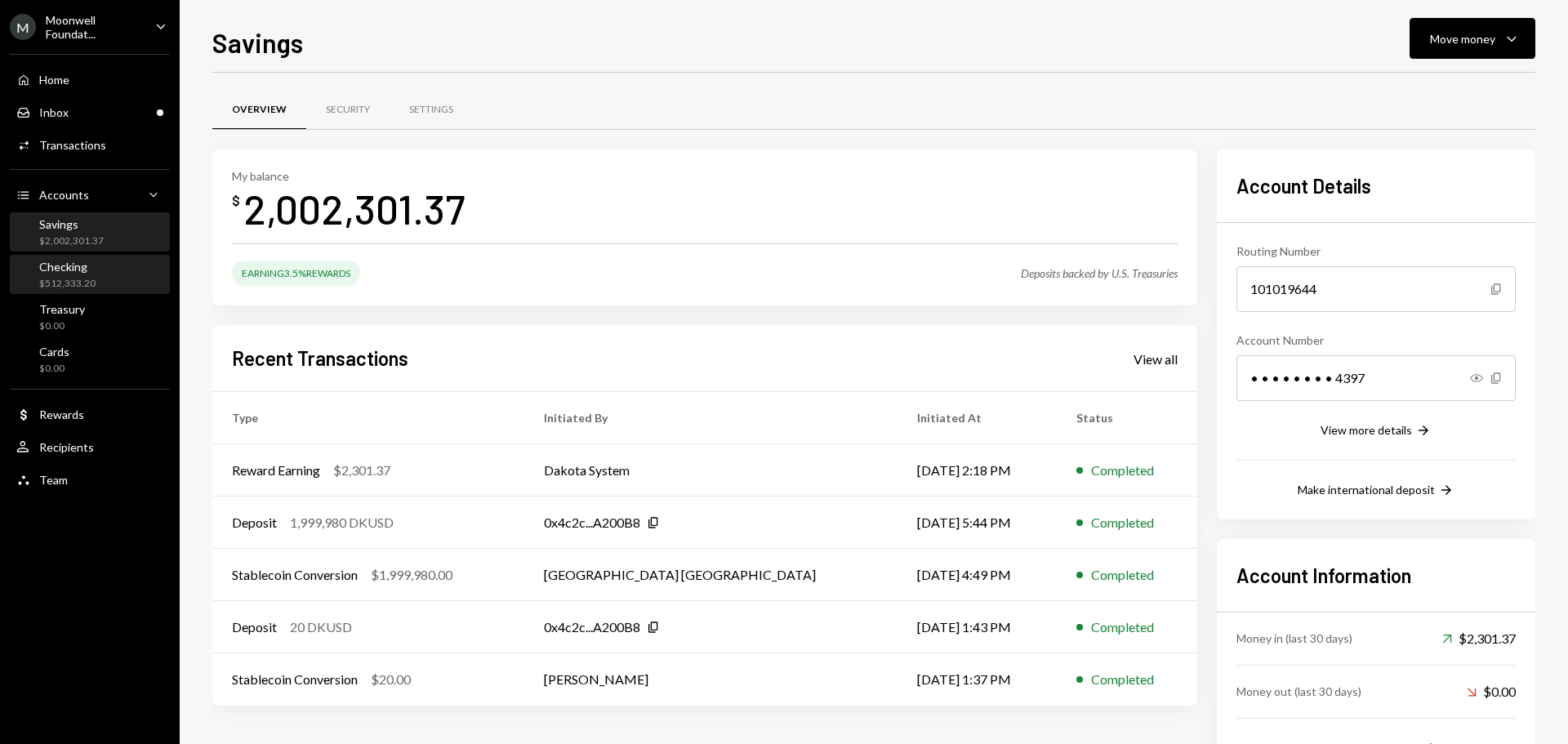
click at [59, 278] on div "$512,333.20" at bounding box center [67, 284] width 56 height 14
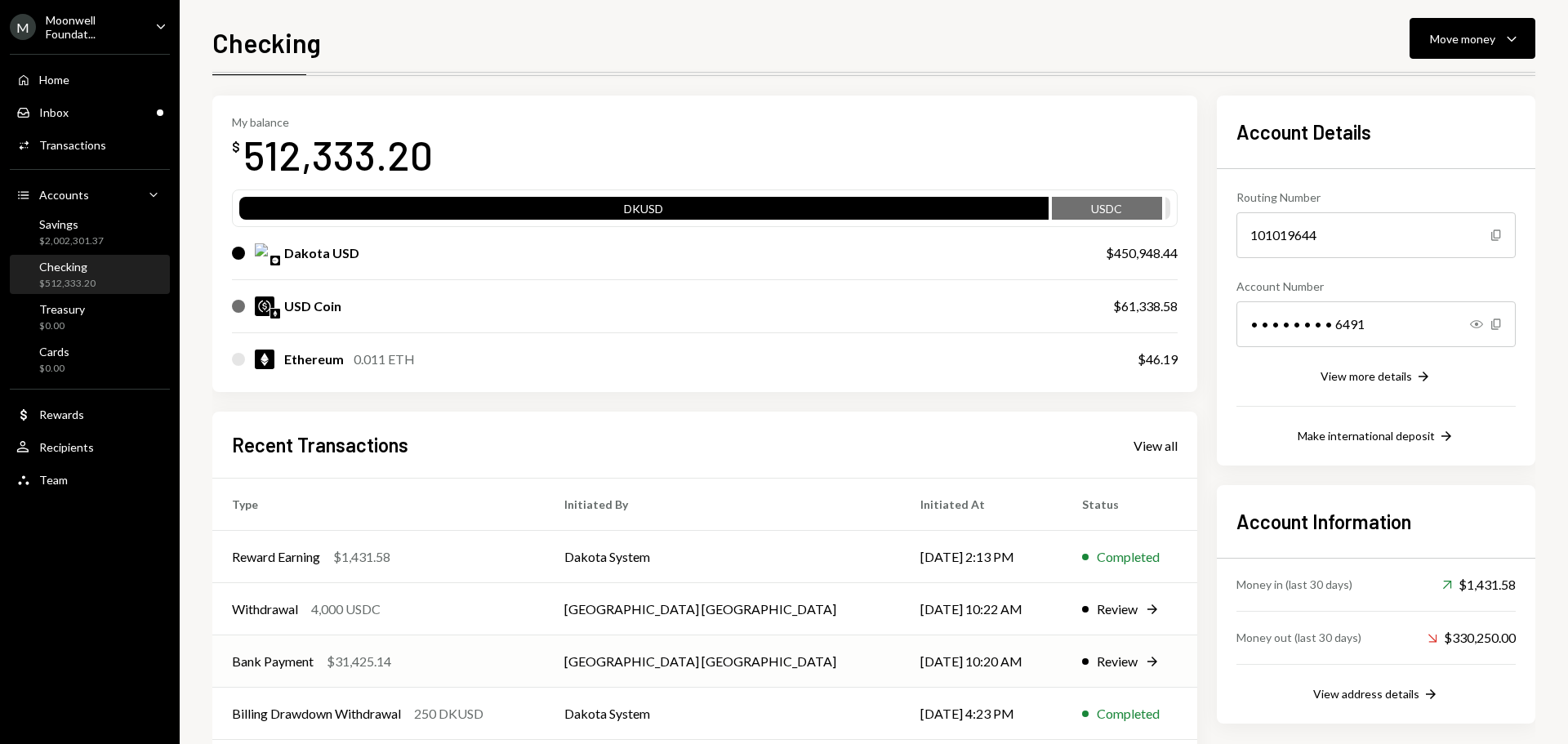
scroll to position [82, 0]
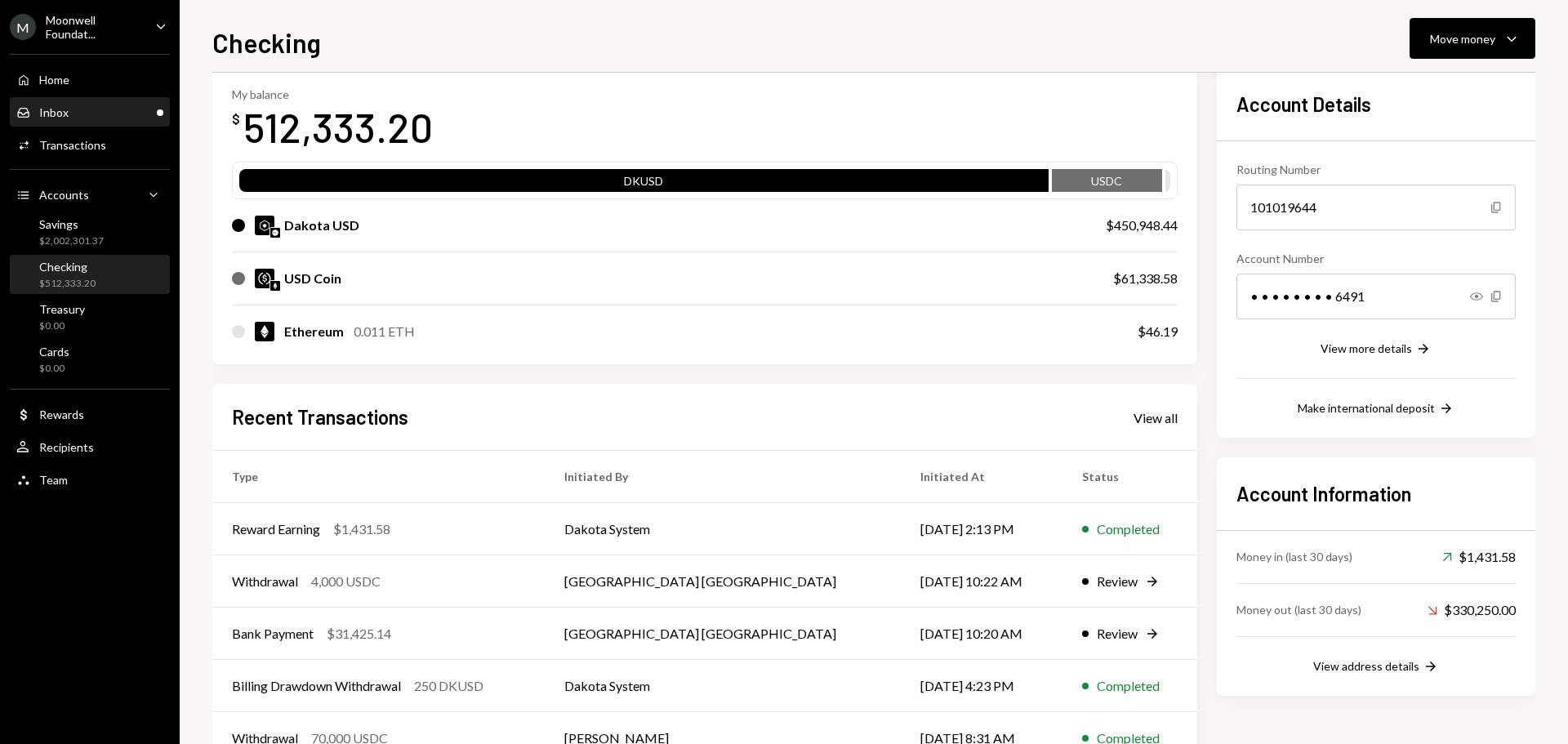
click at [117, 113] on div "Inbox Inbox" at bounding box center [89, 112] width 147 height 15
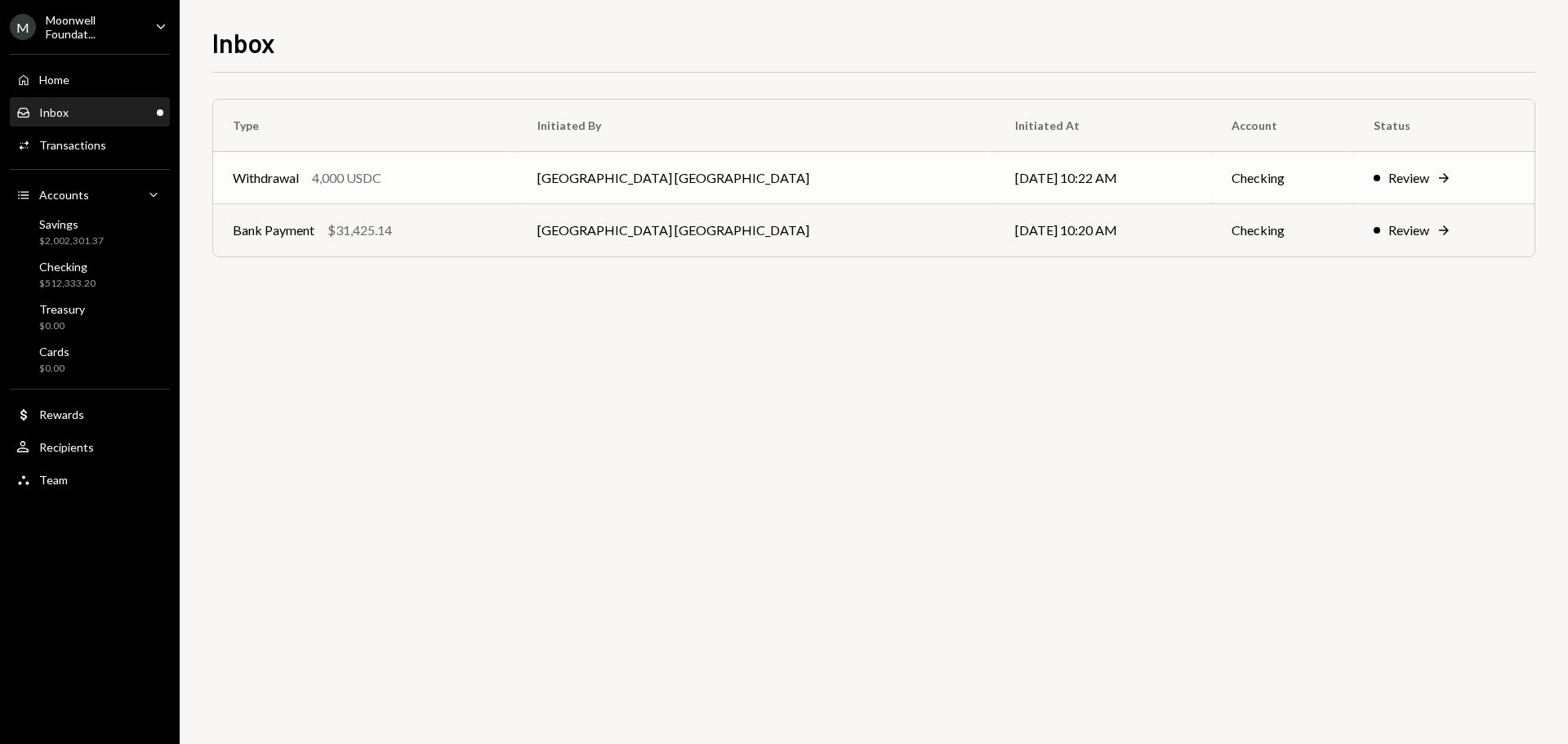
click at [410, 197] on td "Withdrawal 4,000 USDC" at bounding box center [365, 178] width 305 height 52
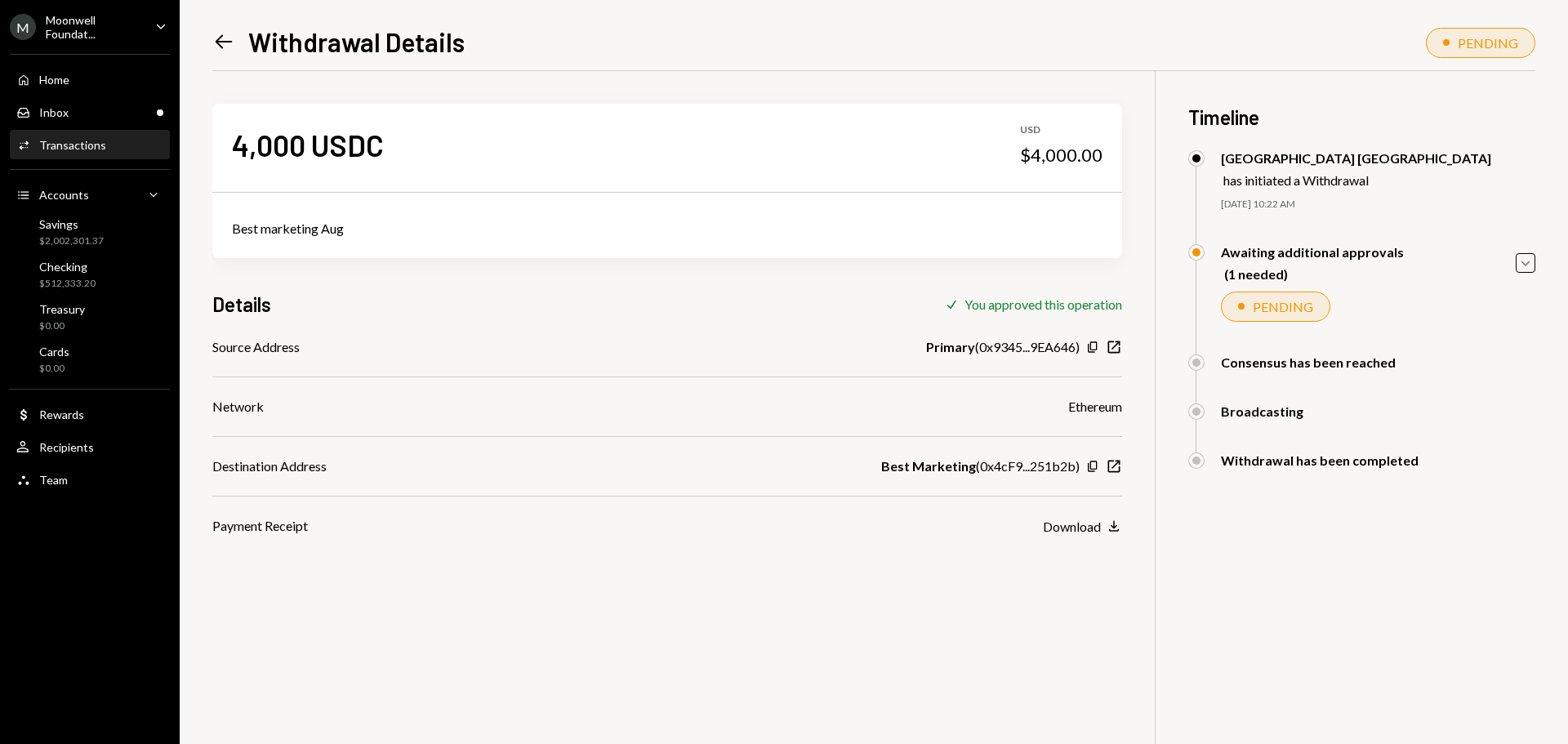
click at [225, 43] on icon "Left Arrow" at bounding box center [223, 41] width 23 height 23
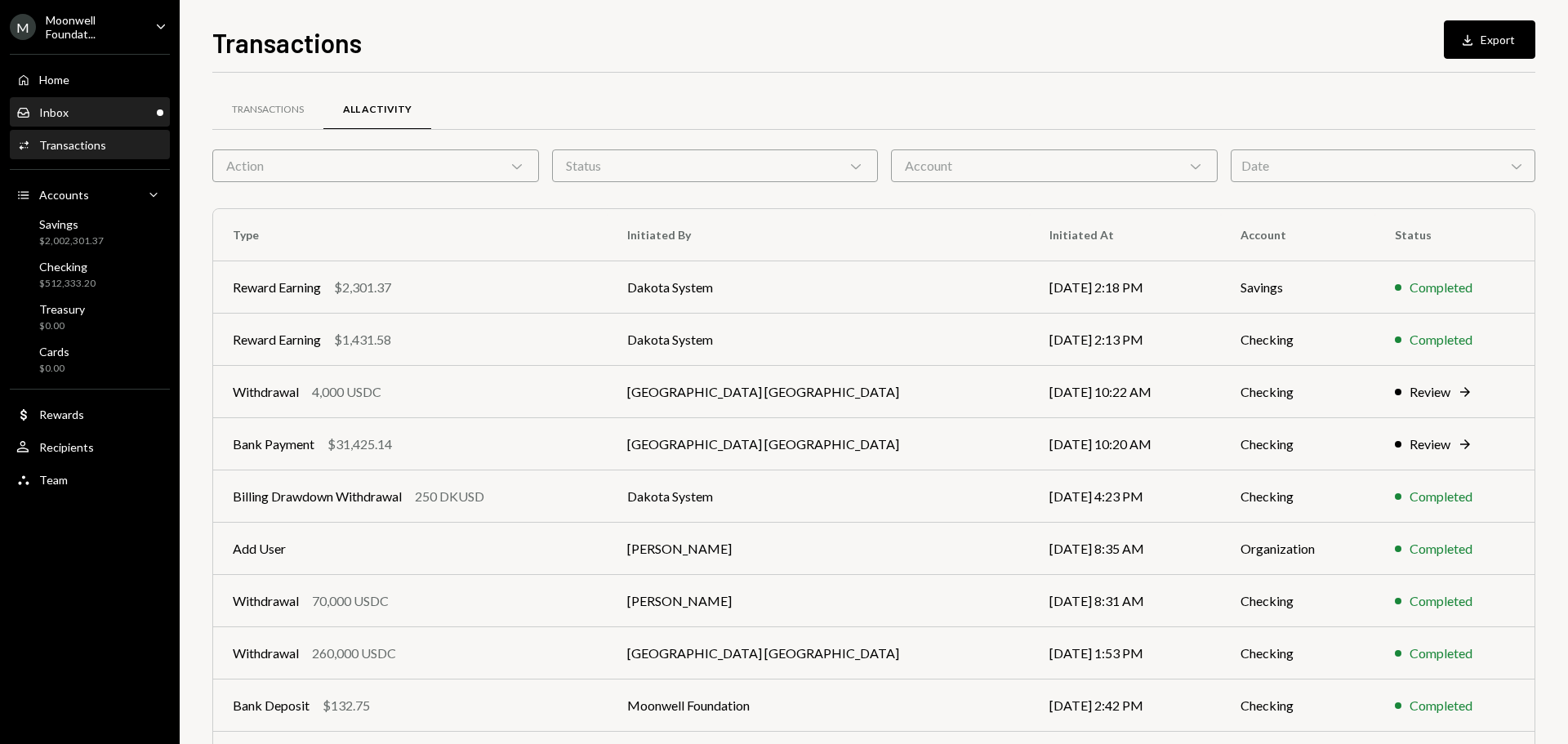
click at [78, 98] on link "Inbox Inbox" at bounding box center [90, 111] width 160 height 29
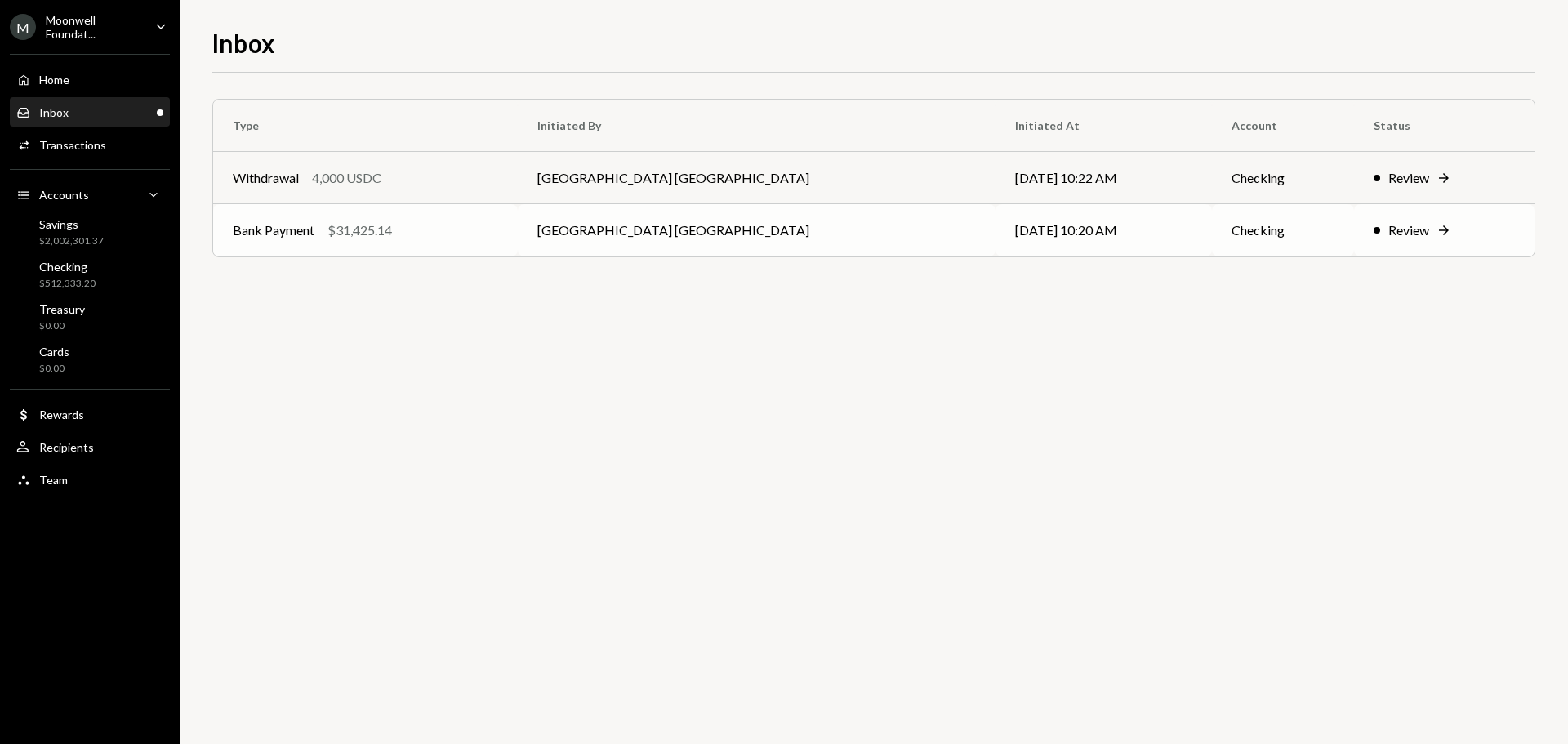
click at [367, 244] on td "Bank Payment $31,425.14" at bounding box center [365, 230] width 305 height 52
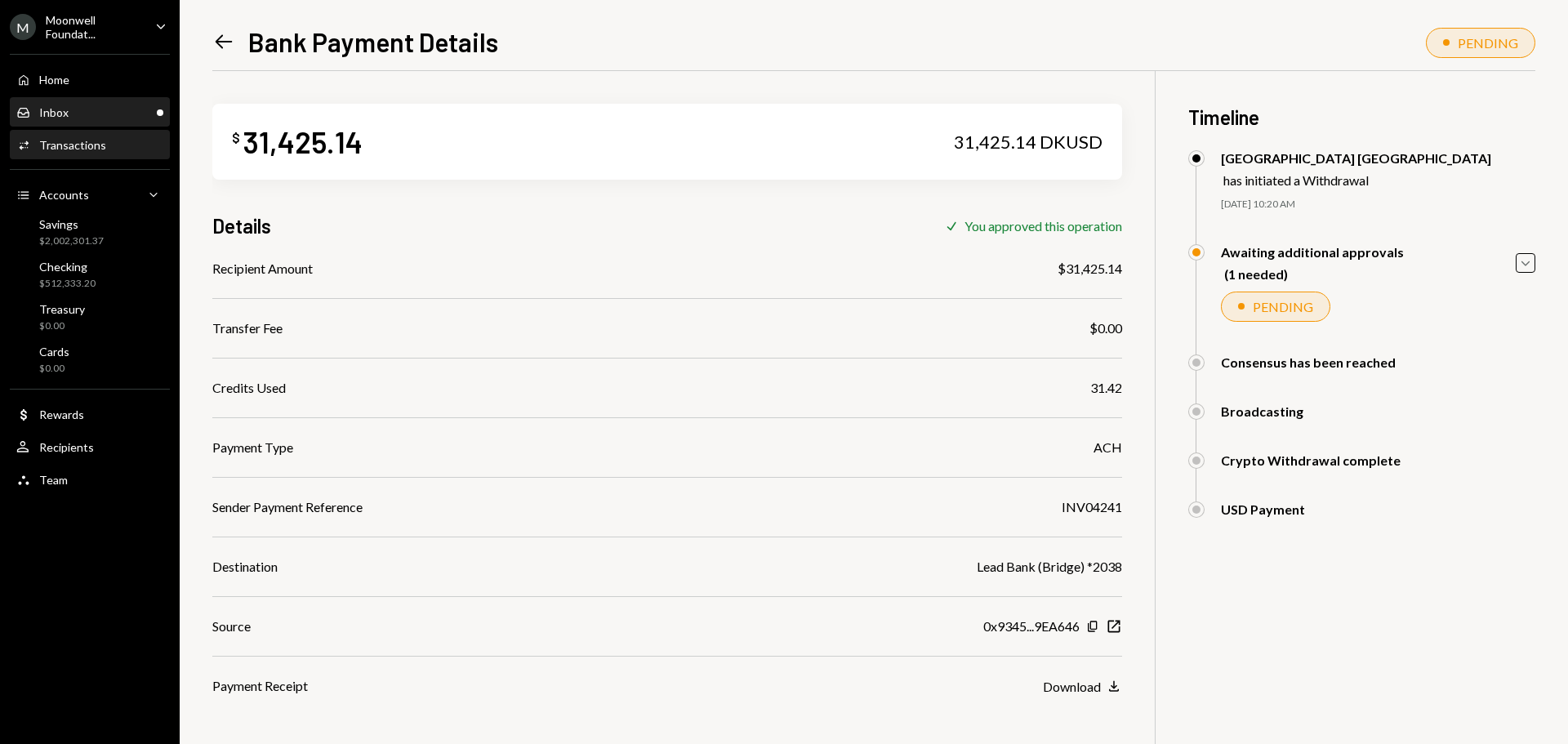
click at [95, 110] on div "Inbox Inbox" at bounding box center [89, 112] width 147 height 15
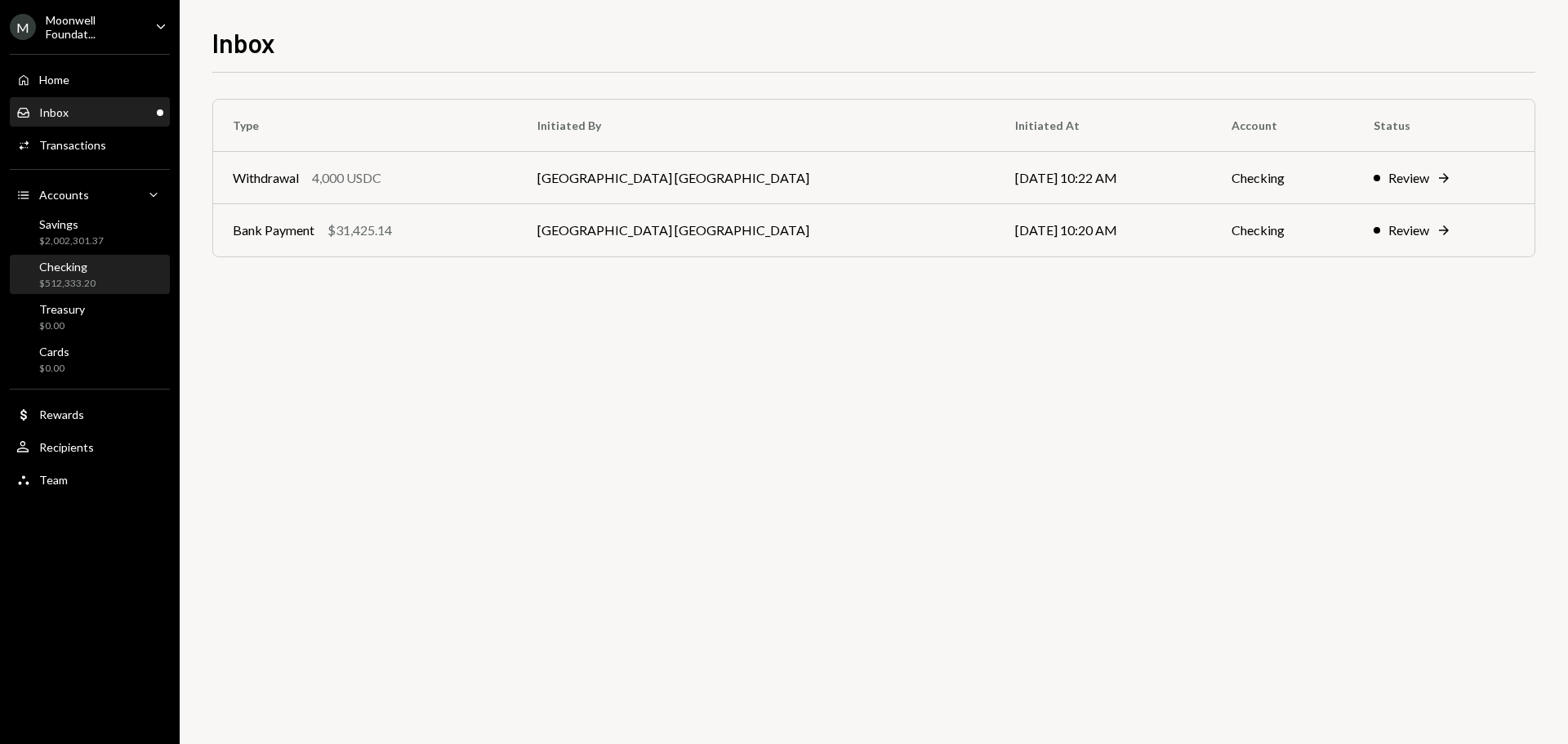
click at [92, 282] on div "$512,333.20" at bounding box center [67, 284] width 56 height 14
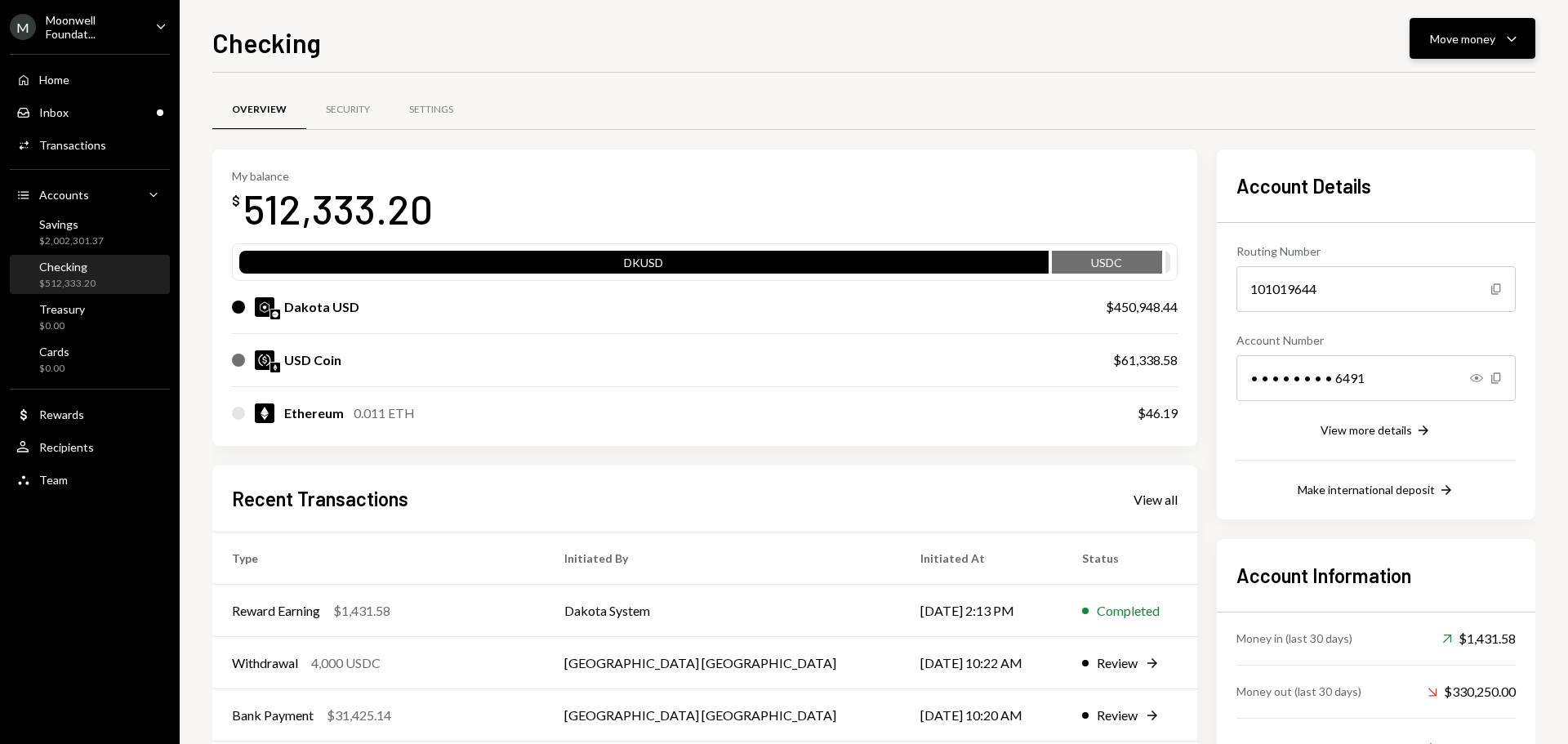
click at [1451, 40] on div "Move money" at bounding box center [1462, 38] width 65 height 17
click at [1402, 97] on div "Withdraw Send" at bounding box center [1446, 87] width 163 height 37
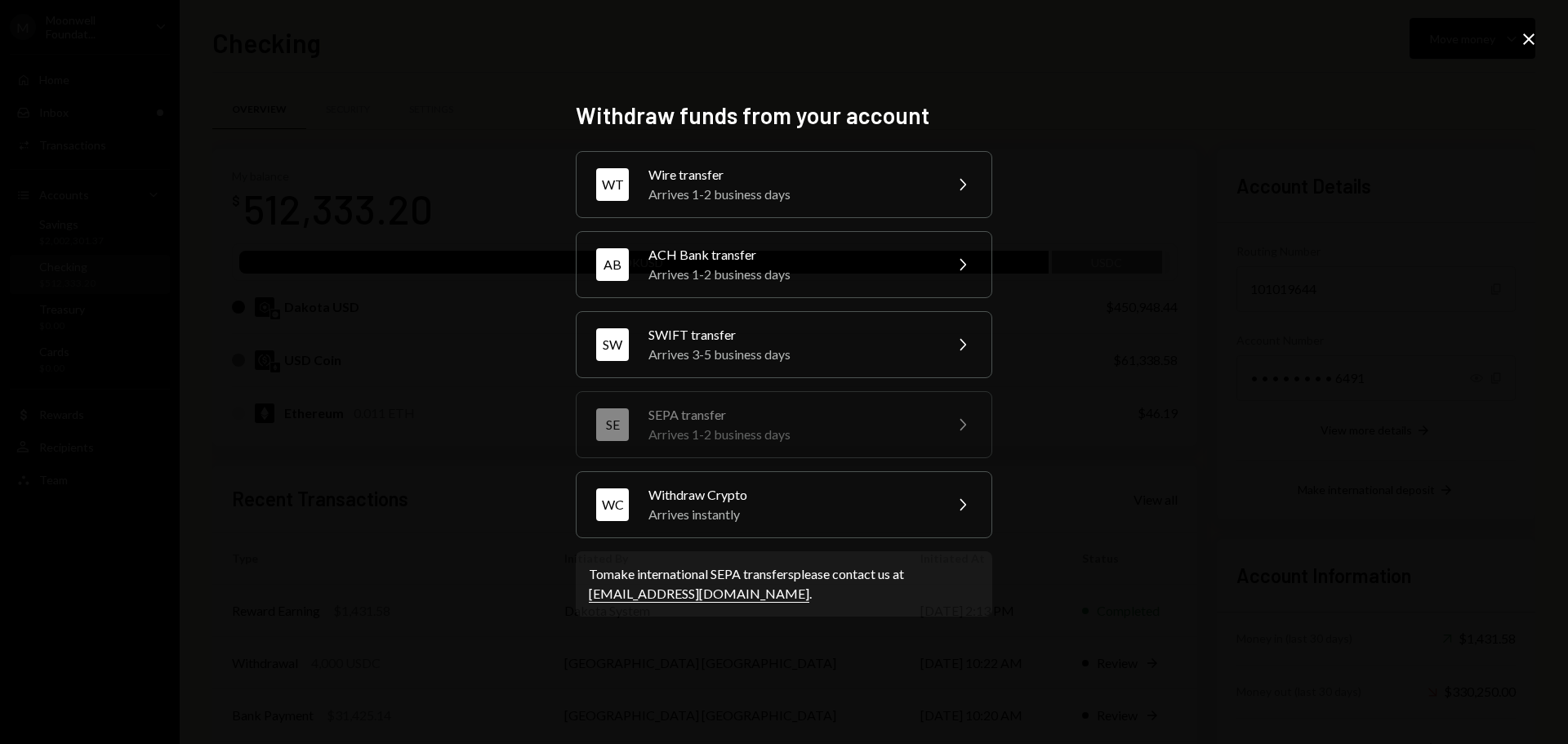
click at [1526, 43] on icon "Close" at bounding box center [1529, 39] width 20 height 20
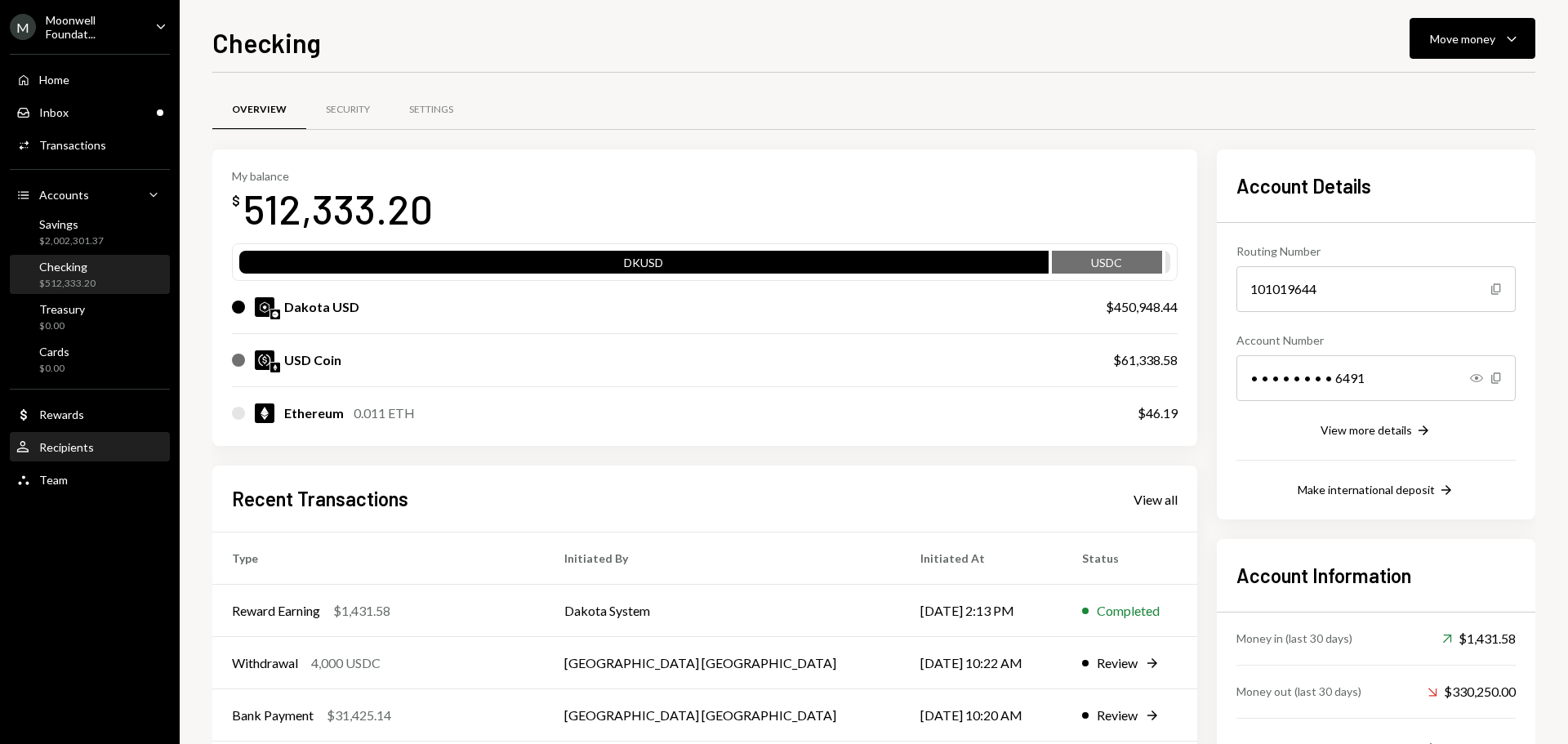
click at [107, 453] on div "User Recipients" at bounding box center [89, 447] width 147 height 15
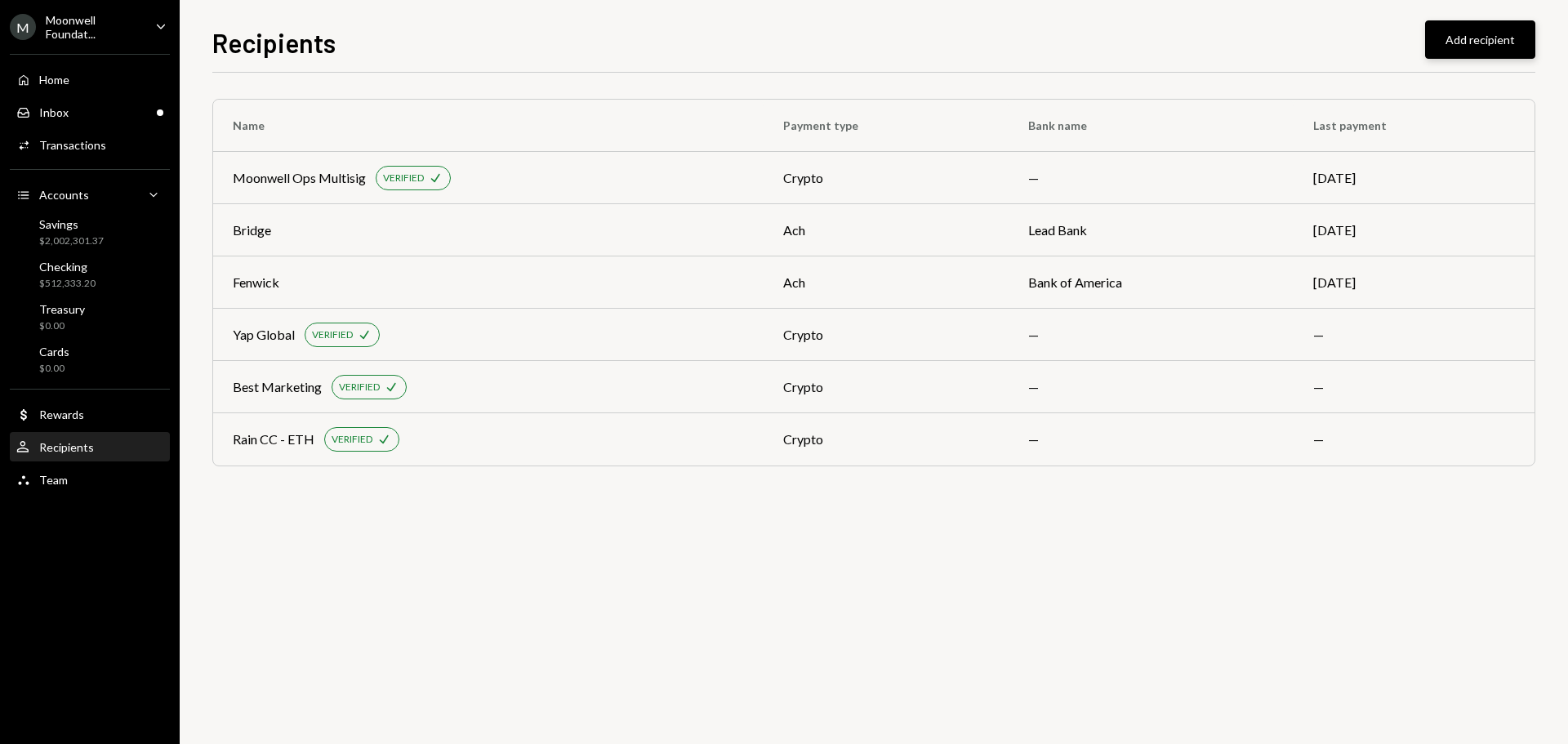
click at [1513, 42] on button "Add recipient" at bounding box center [1480, 39] width 110 height 38
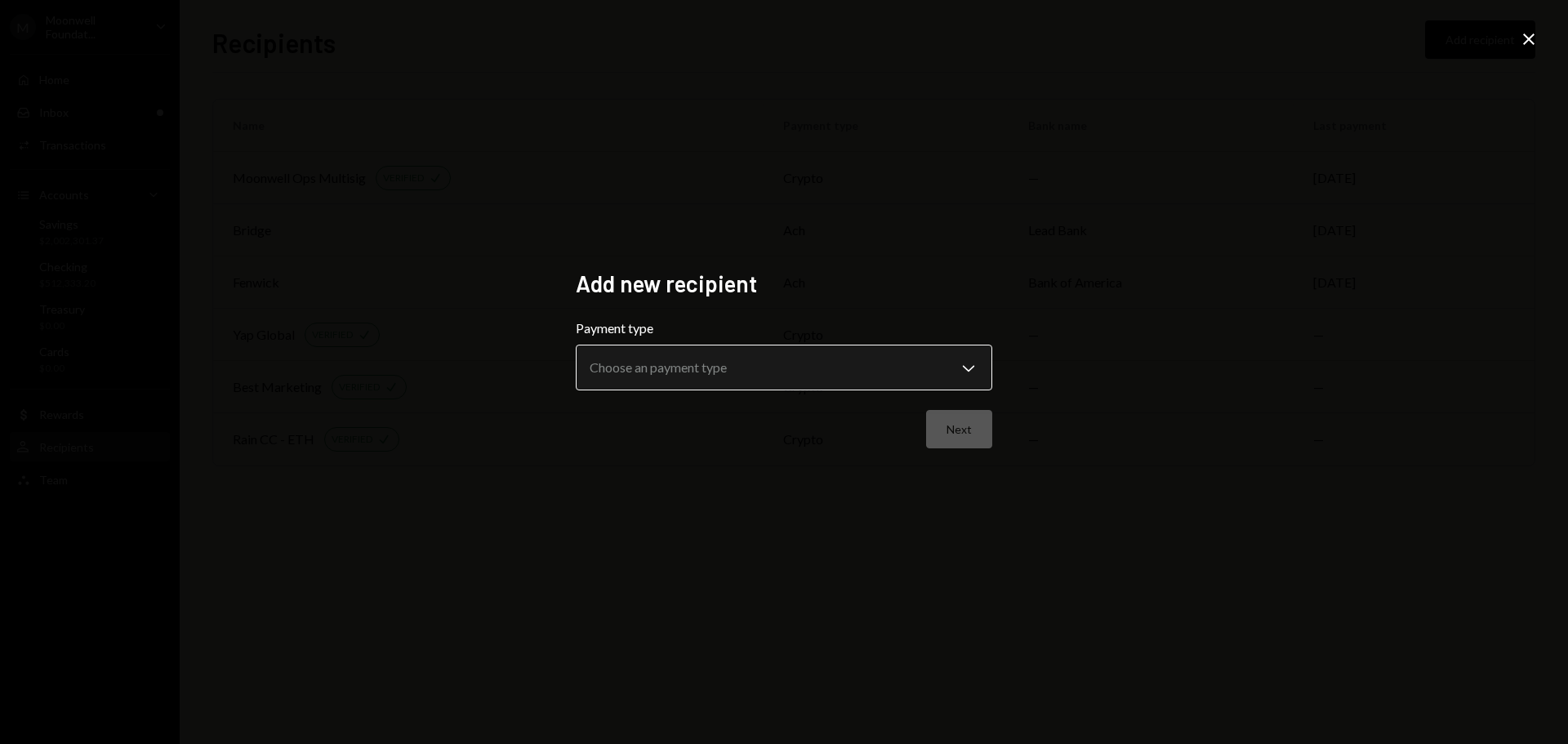
click at [739, 369] on body "**********" at bounding box center [784, 372] width 1568 height 744
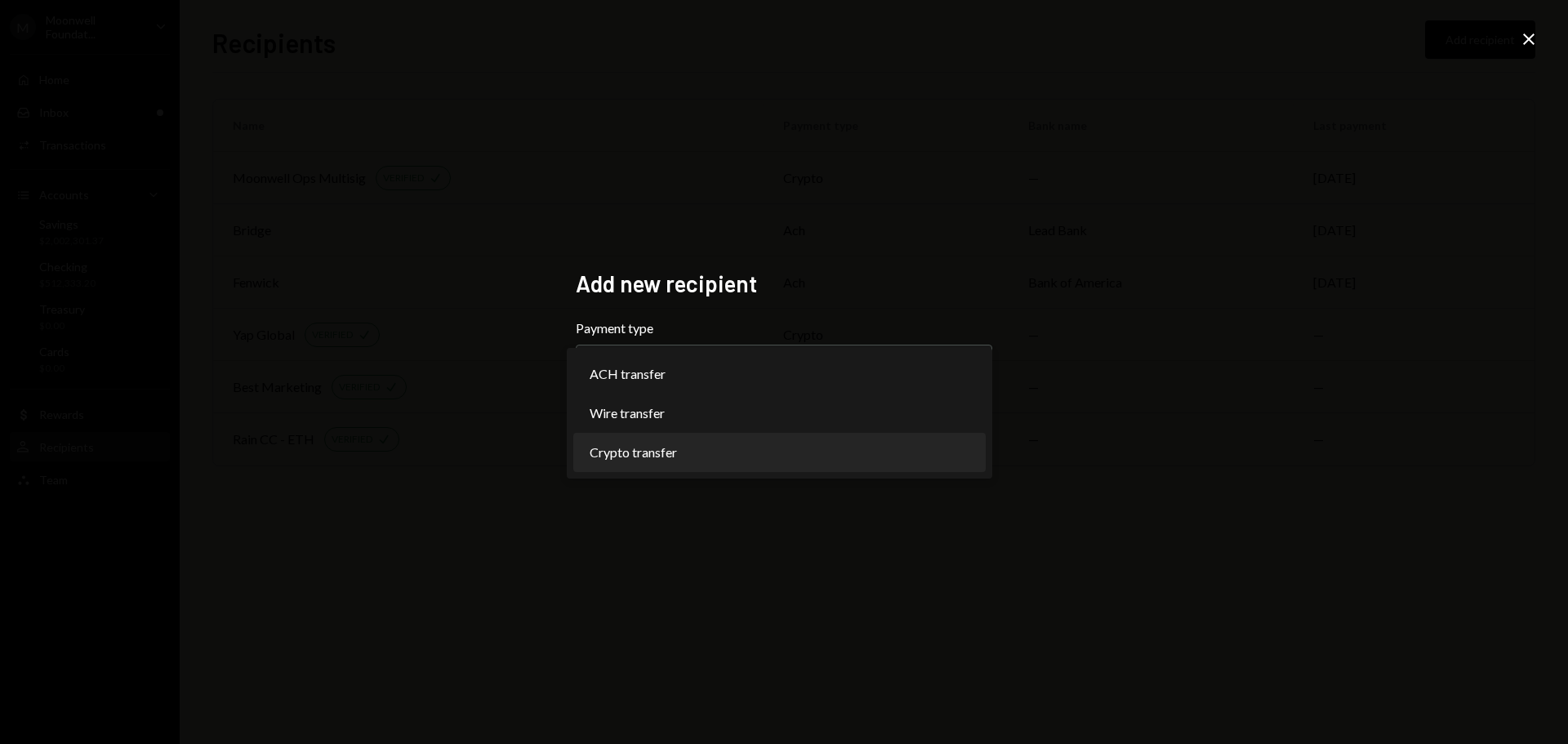
select select "******"
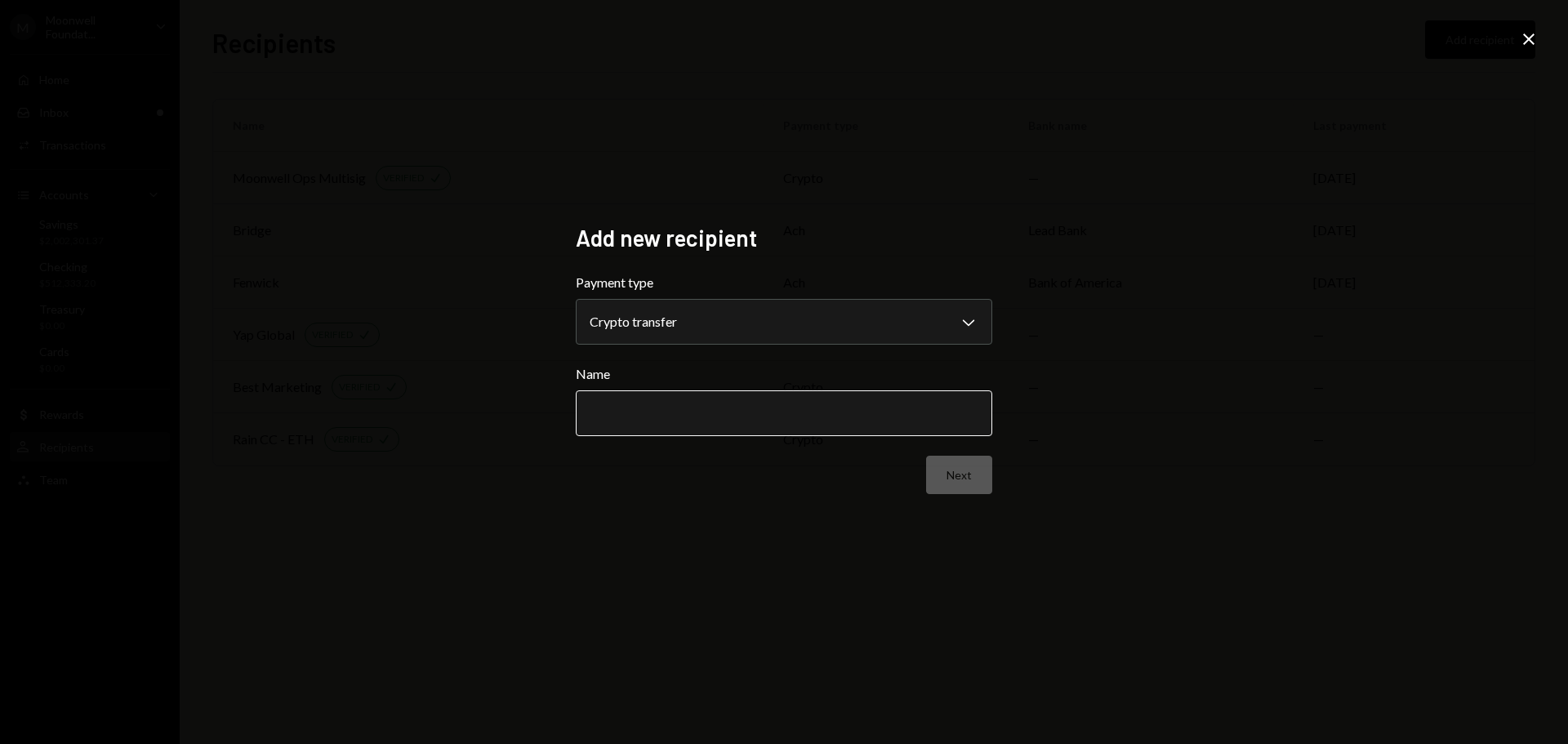
click at [643, 415] on input "Name" at bounding box center [784, 414] width 417 height 46
type input "**********"
click at [958, 475] on button "Next" at bounding box center [958, 475] width 66 height 38
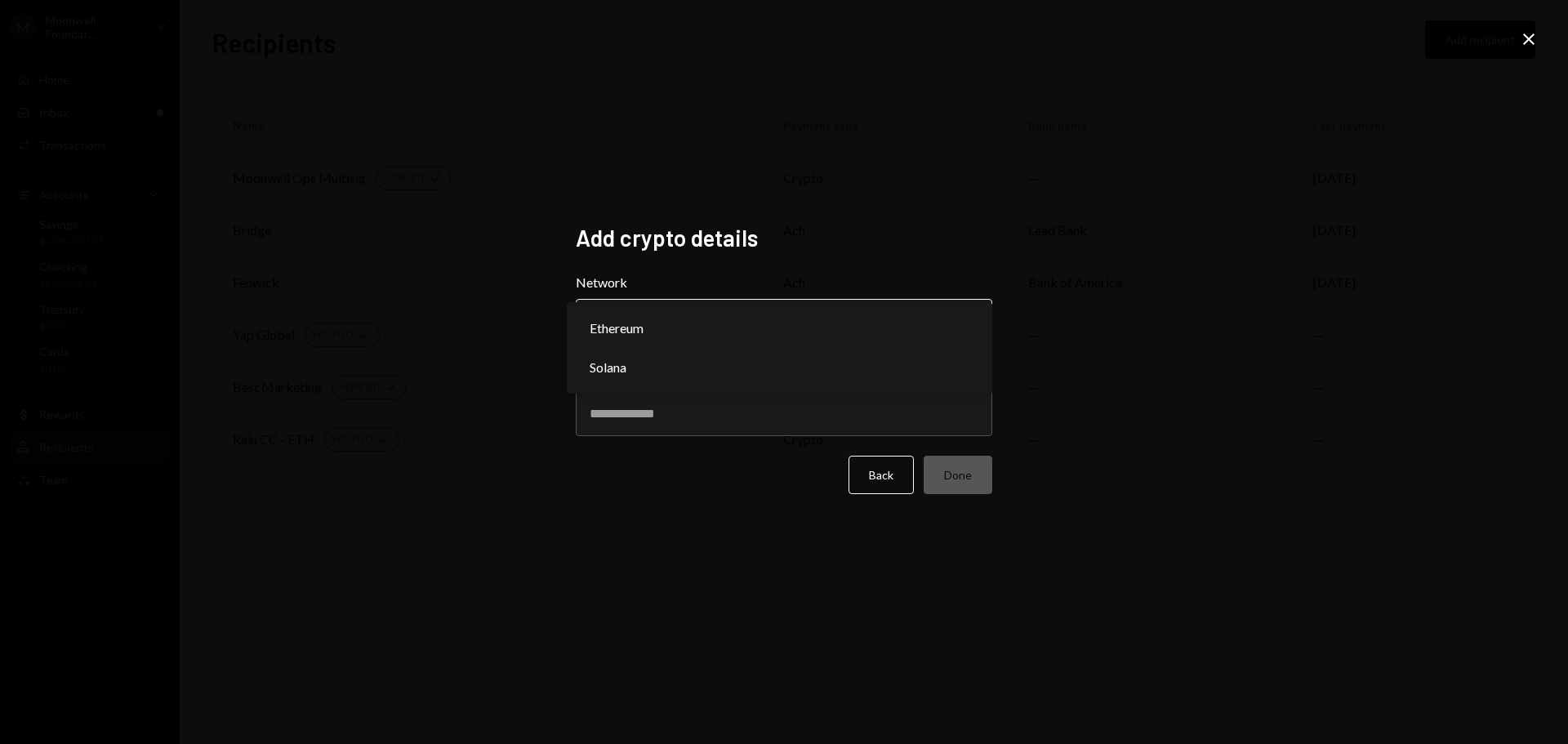
click at [839, 324] on body "M Moonwell Foundat... Caret Down Home Home Inbox Inbox Activities Transactions …" at bounding box center [784, 372] width 1568 height 744
select select "**********"
click at [797, 400] on input "Address" at bounding box center [784, 414] width 417 height 46
paste input "**********"
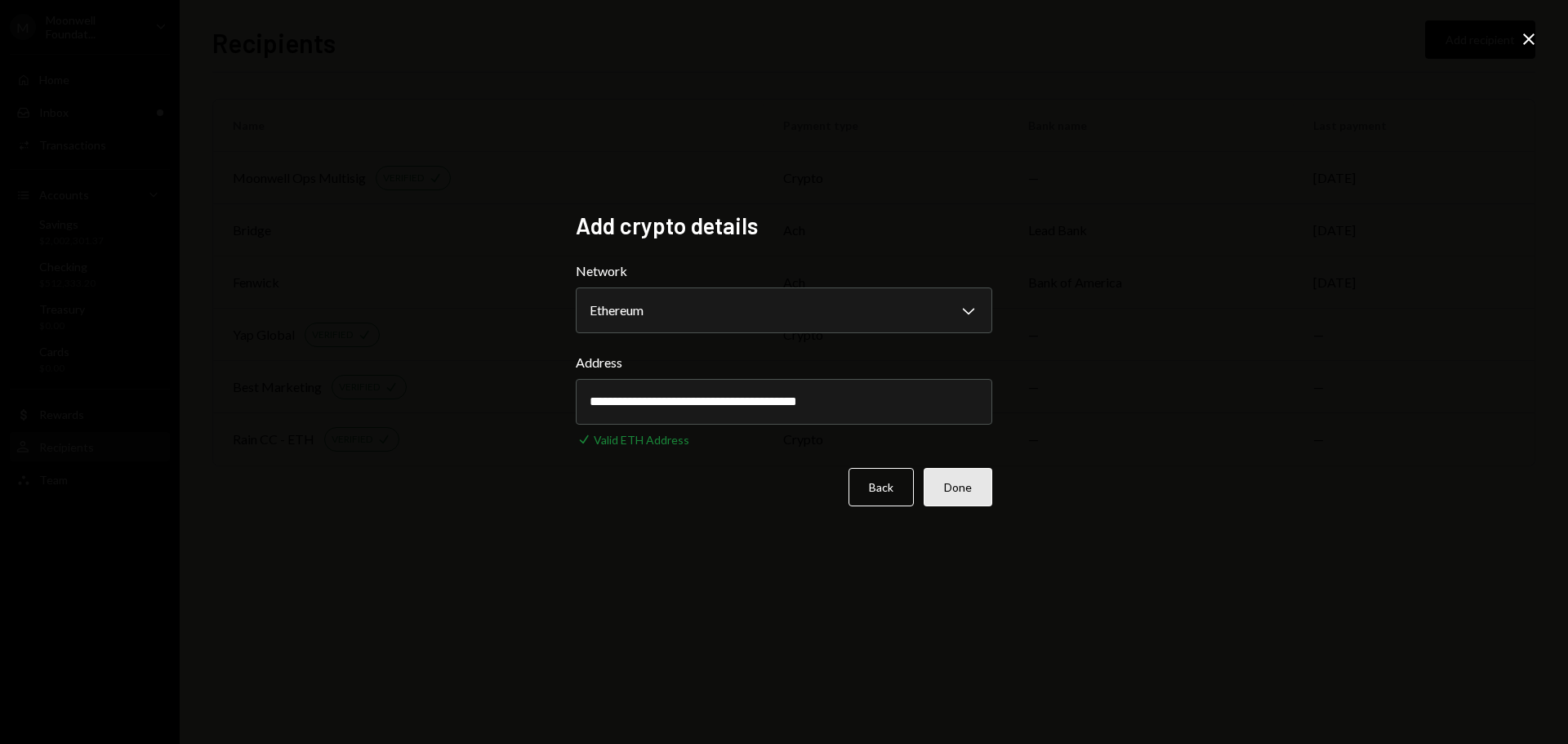
type input "**********"
click at [963, 483] on button "Done" at bounding box center [957, 487] width 69 height 38
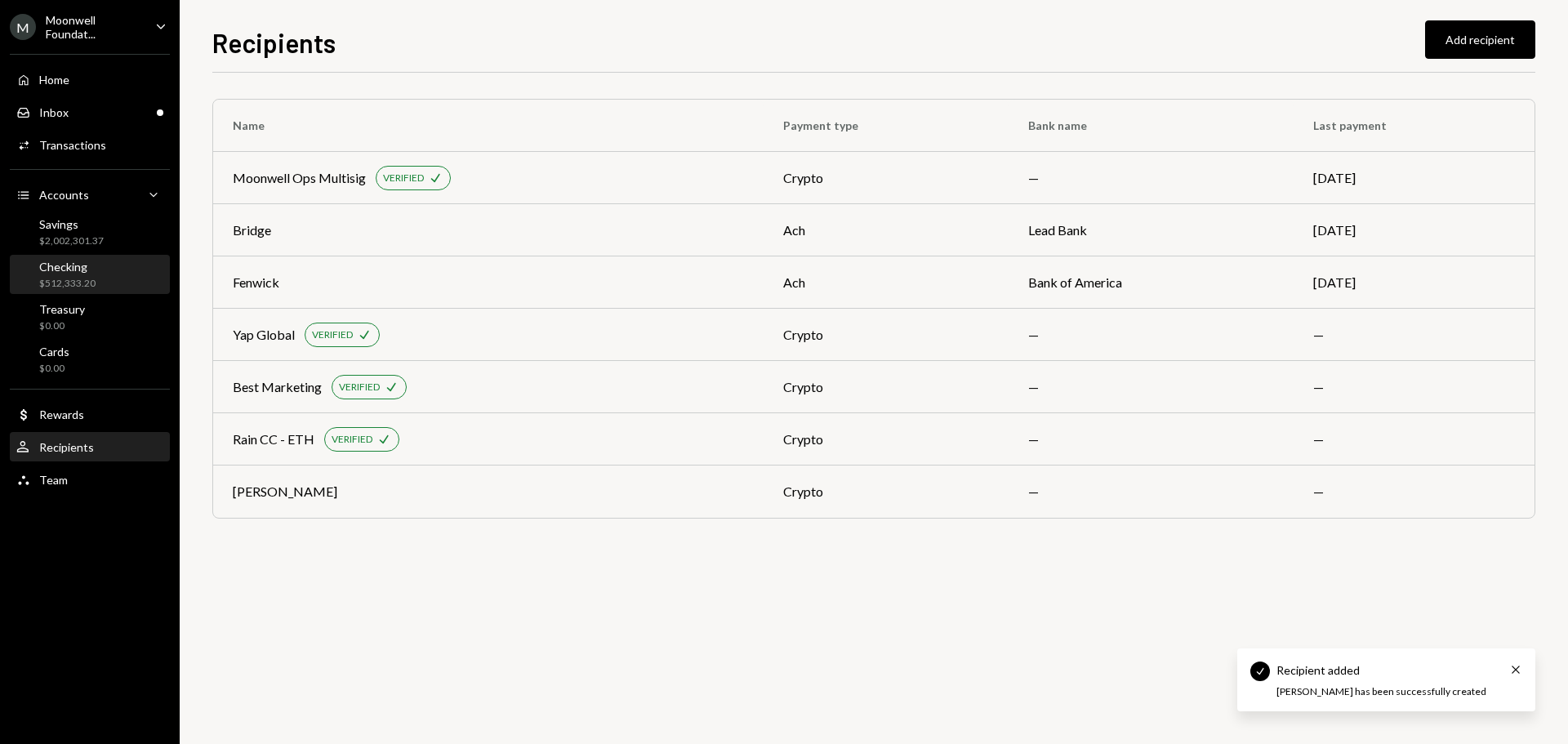
click at [98, 283] on div "Checking $512,333.20" at bounding box center [89, 275] width 147 height 31
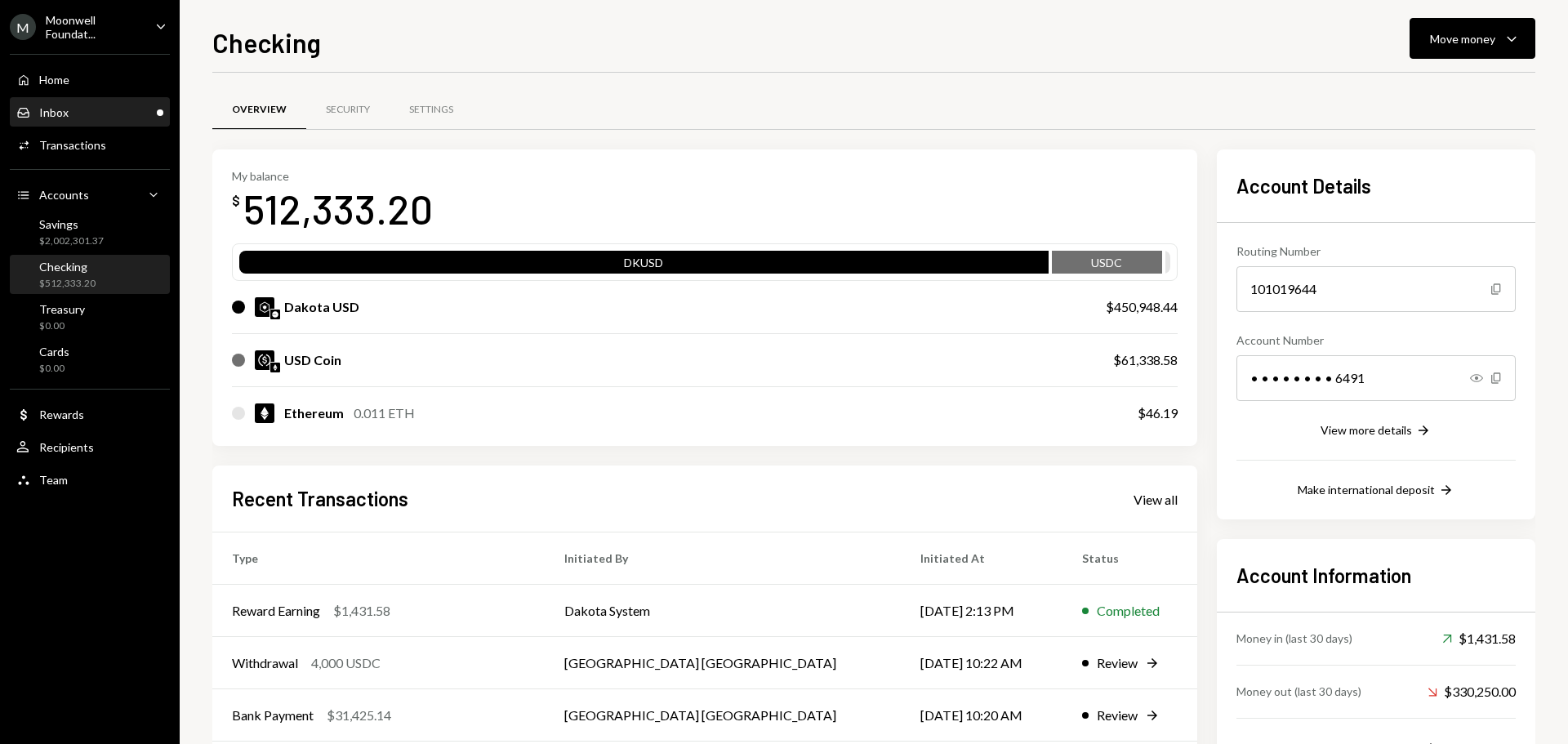
click at [144, 119] on div "Inbox Inbox" at bounding box center [89, 112] width 147 height 15
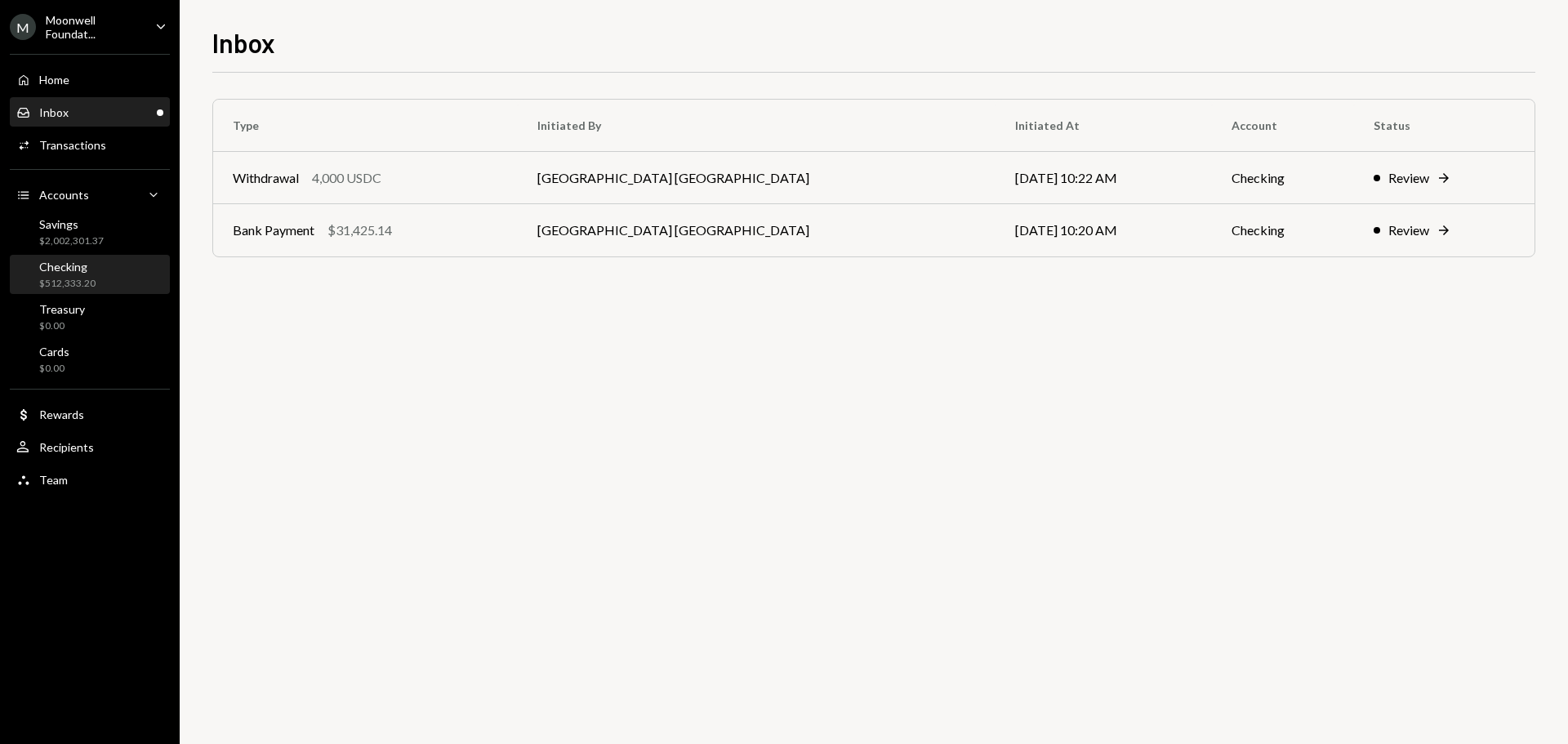
click at [95, 284] on div "Checking $512,333.20" at bounding box center [89, 275] width 147 height 31
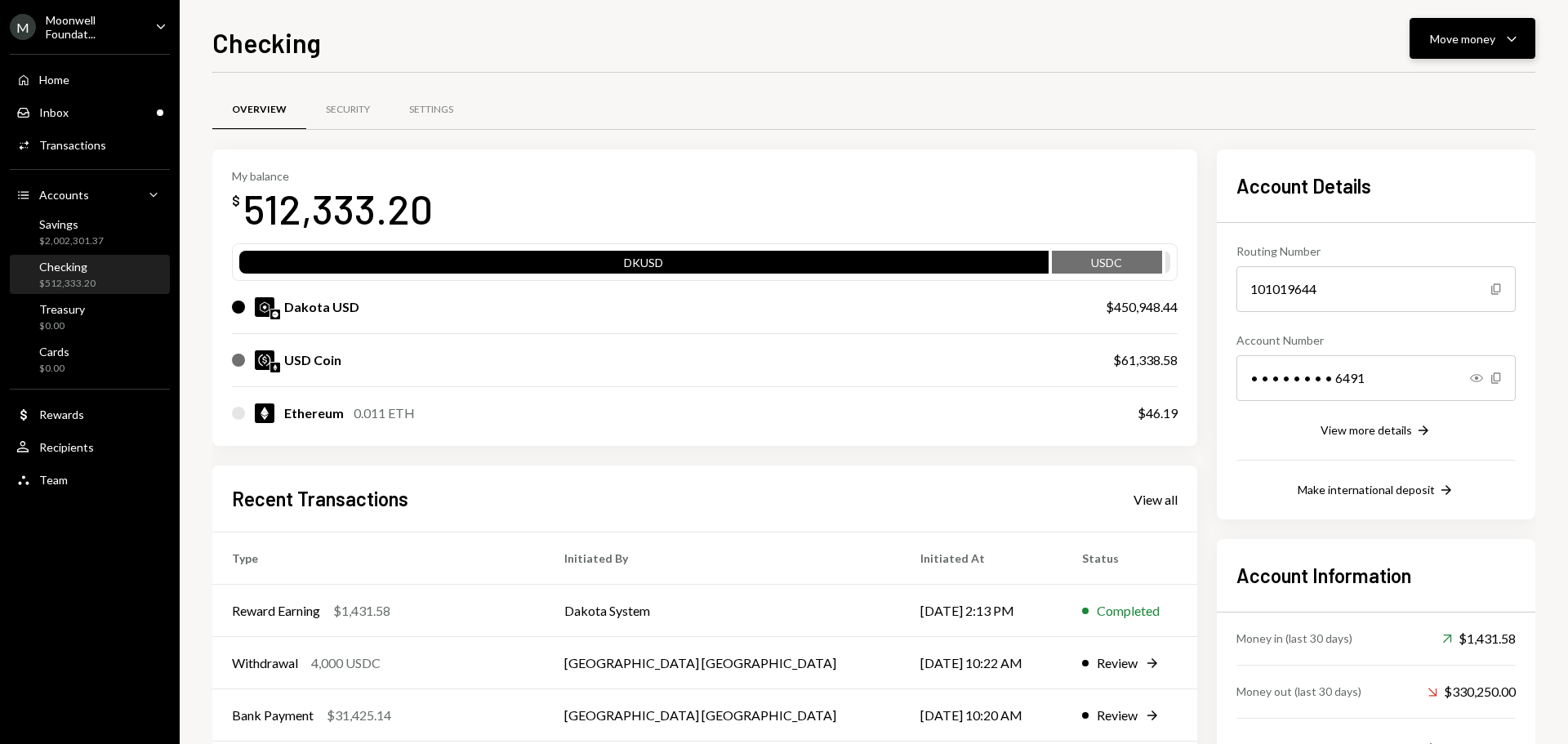
click at [1439, 46] on div "Move money" at bounding box center [1462, 38] width 65 height 17
click at [1257, 114] on div "Overview Security Settings" at bounding box center [872, 110] width 1322 height 42
click at [147, 31] on div "M Moonwell Foundat... Caret Down" at bounding box center [90, 27] width 180 height 28
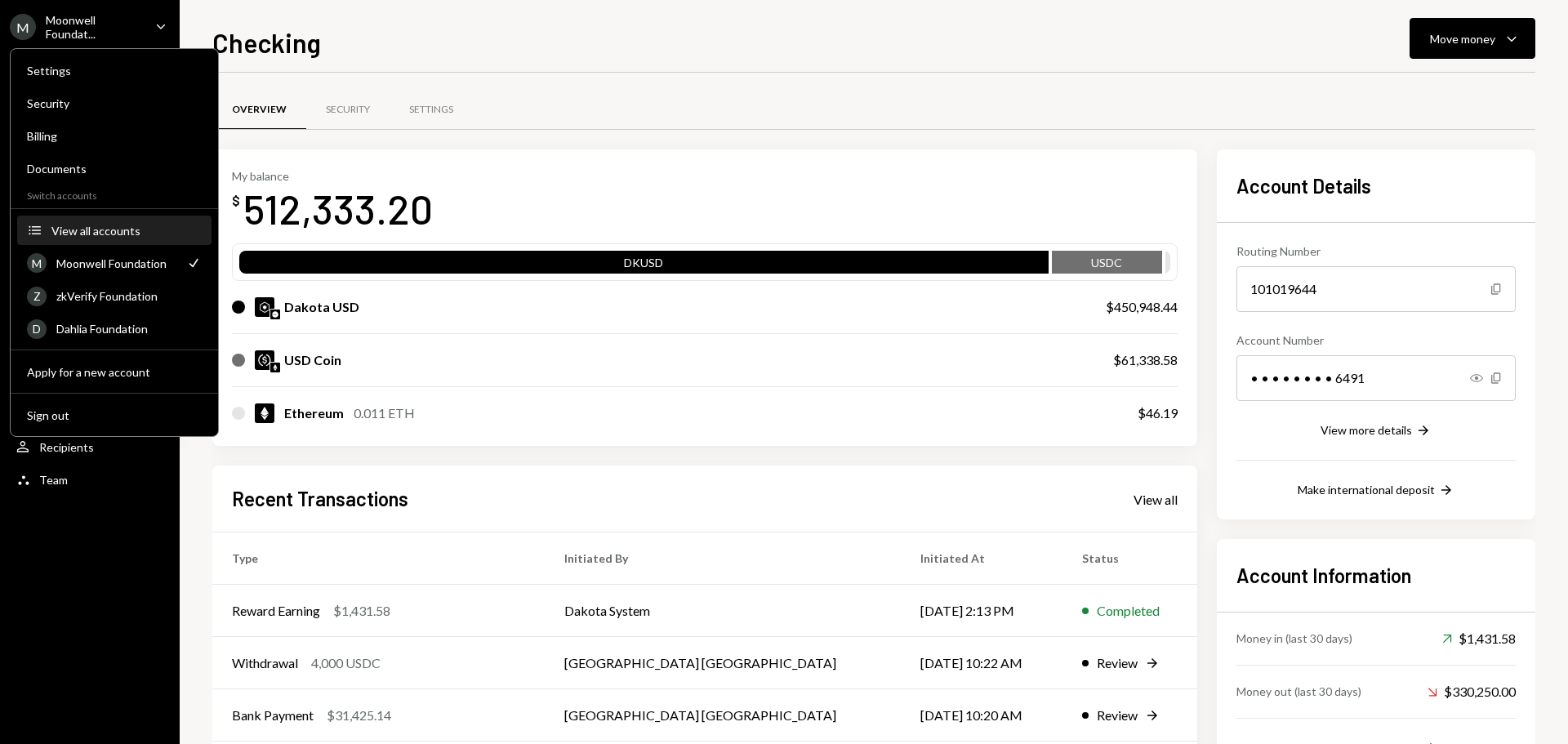
click at [123, 239] on button "Accounts View all accounts" at bounding box center [114, 230] width 194 height 29
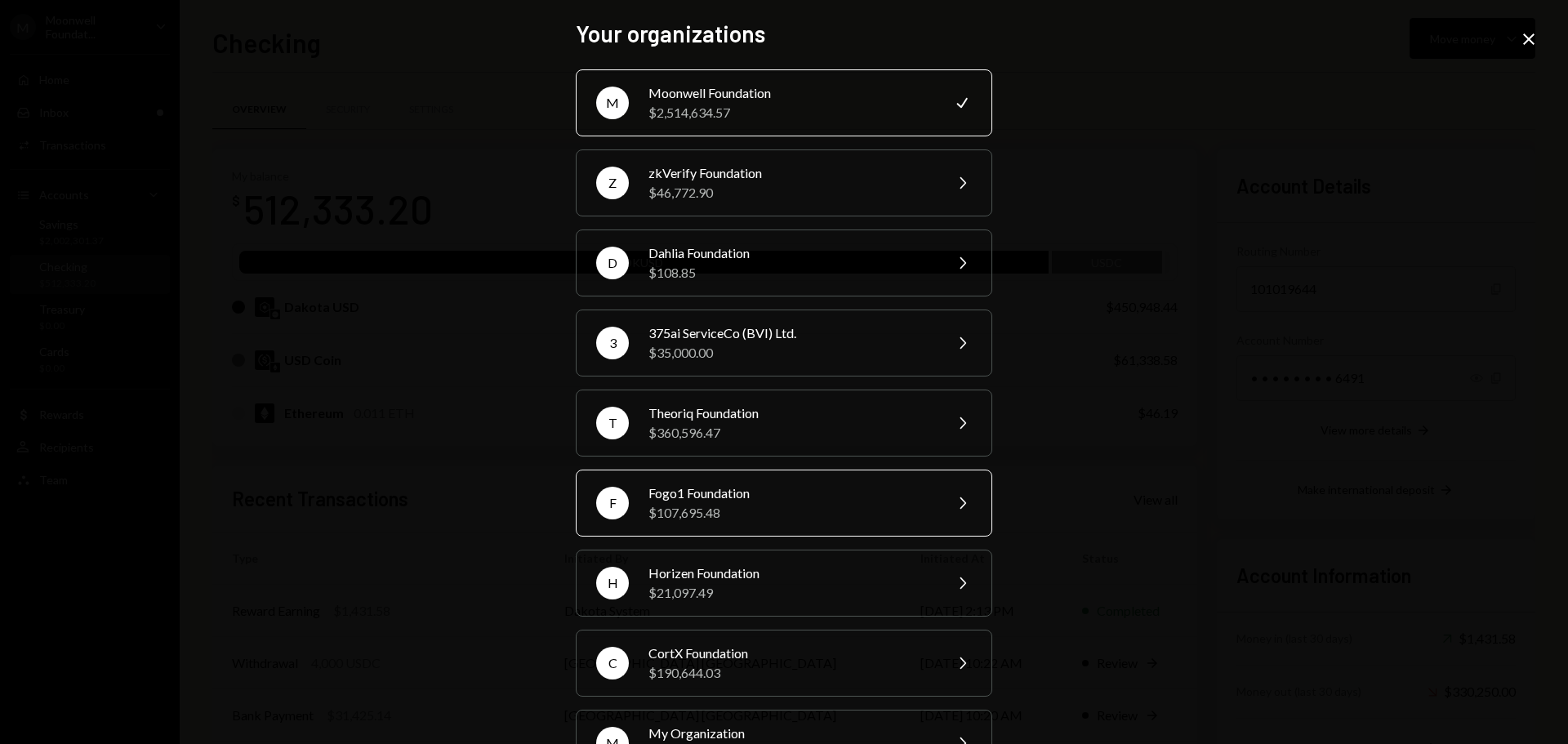
click at [721, 526] on div "F Fogo1 Foundation $107,695.48 Chevron Right" at bounding box center [784, 503] width 417 height 67
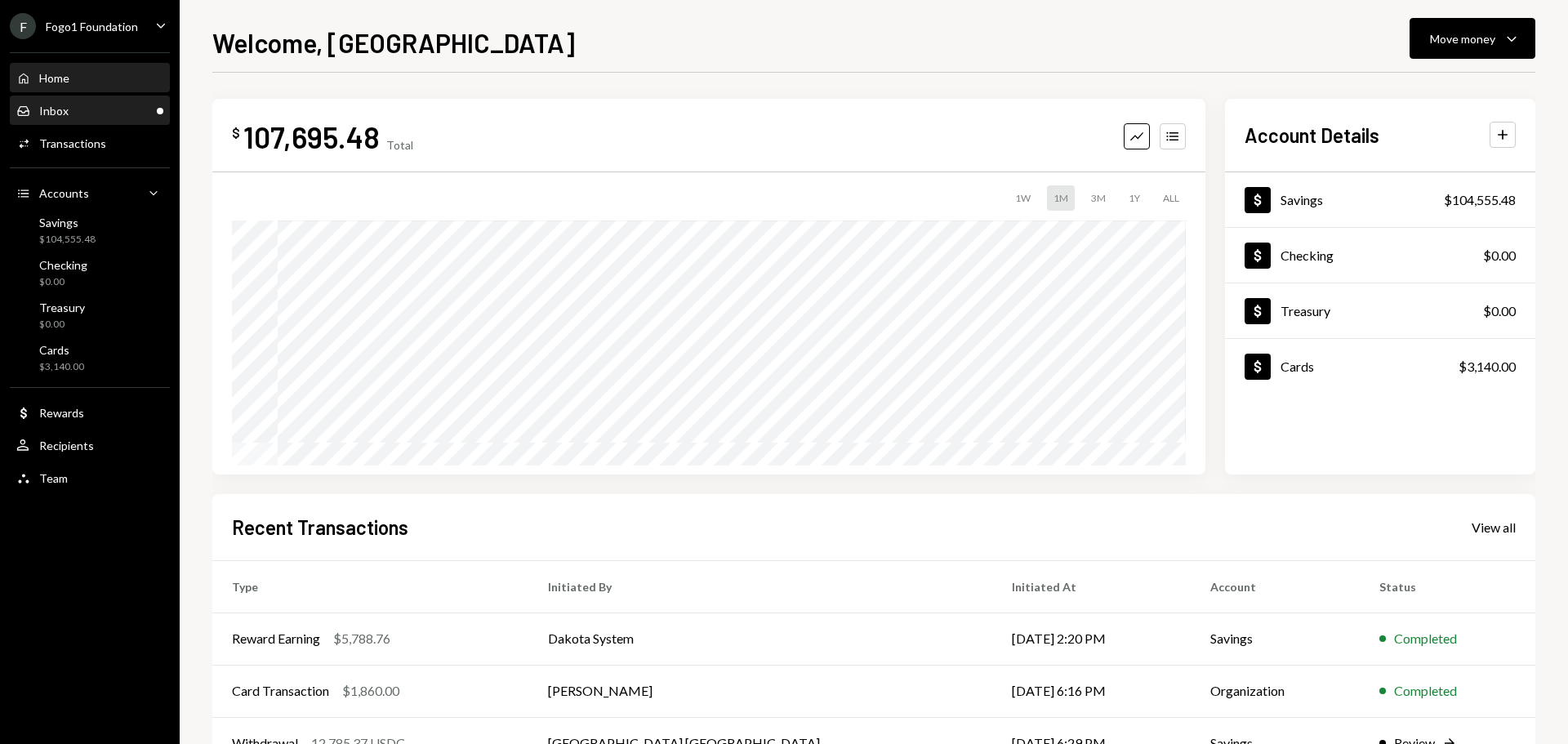
click at [102, 98] on div "Inbox Inbox" at bounding box center [89, 111] width 147 height 28
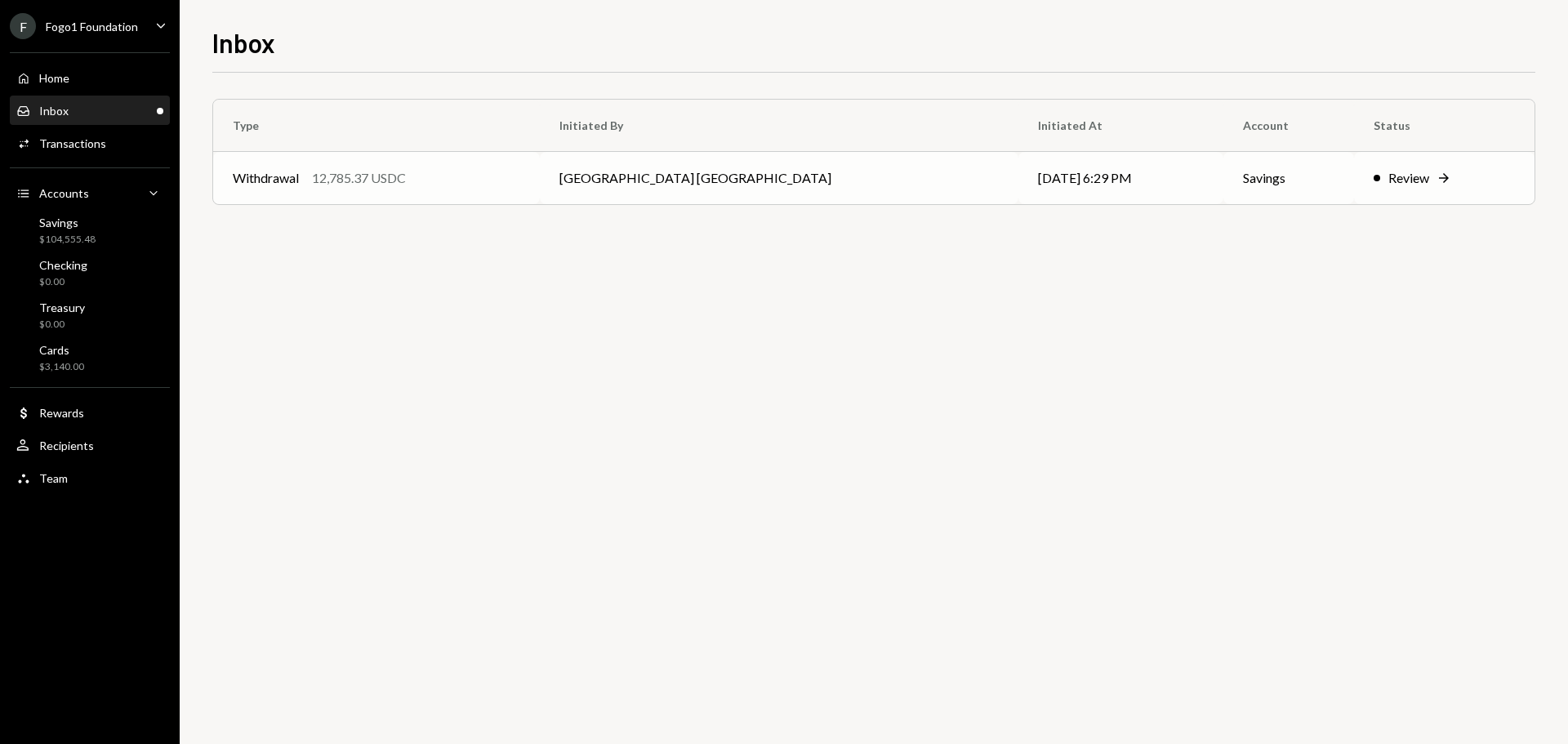
click at [426, 191] on td "Withdrawal 12,785.37 USDC" at bounding box center [376, 178] width 327 height 52
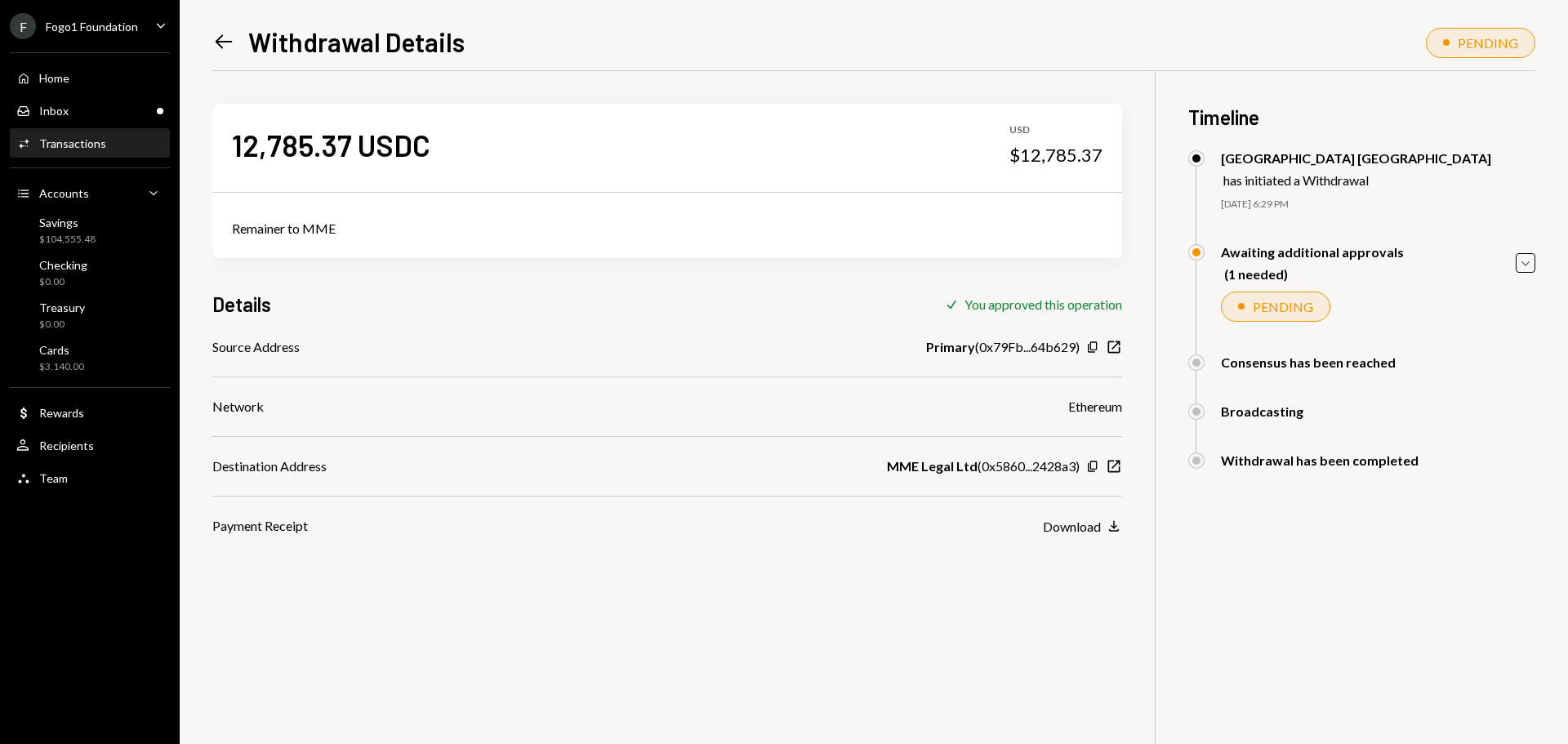
click at [96, 252] on div "Home Home Inbox Inbox Activities Transactions Accounts Accounts Caret Down Savi…" at bounding box center [90, 268] width 180 height 453
click at [100, 235] on div "Savings $104,555.48" at bounding box center [89, 231] width 147 height 31
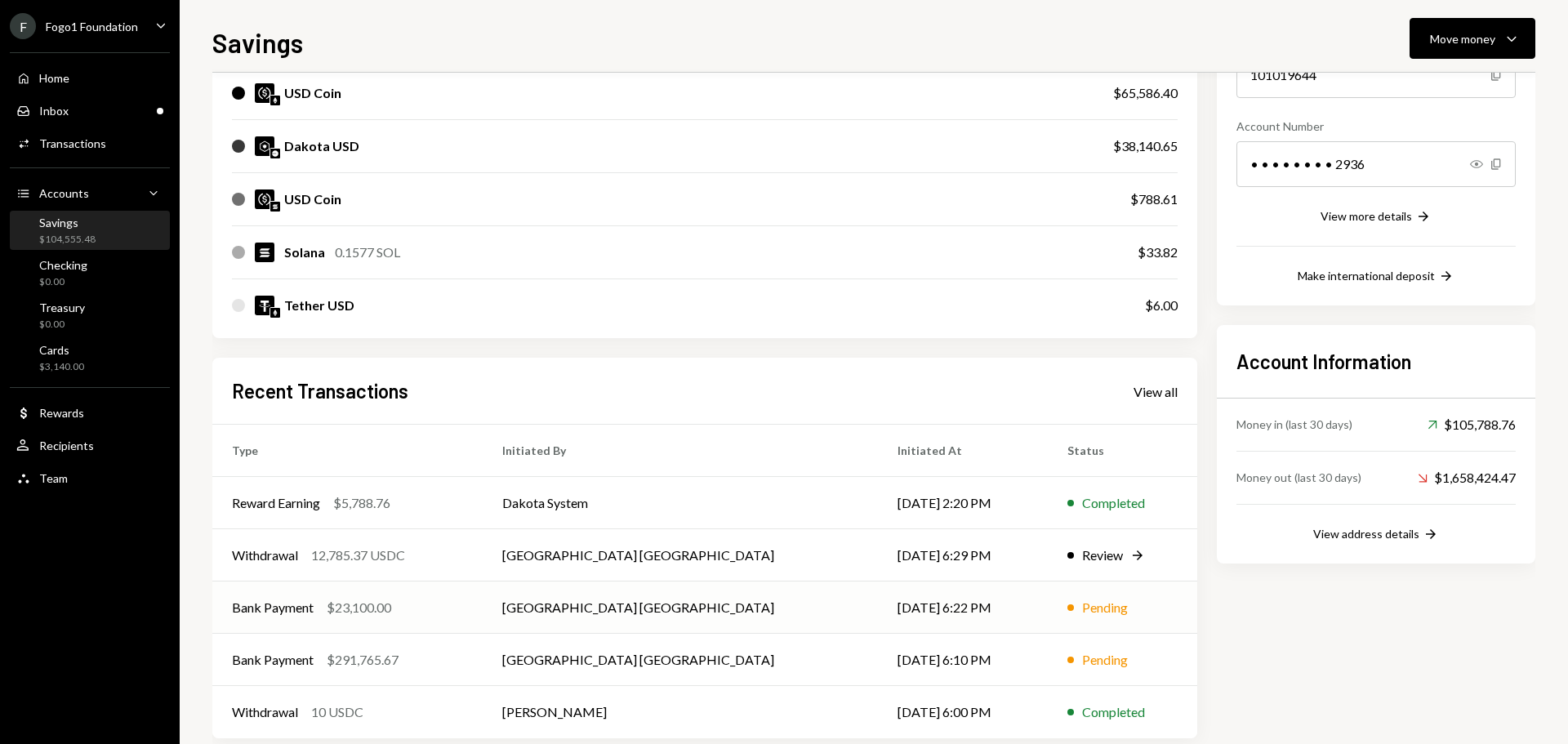
scroll to position [241, 0]
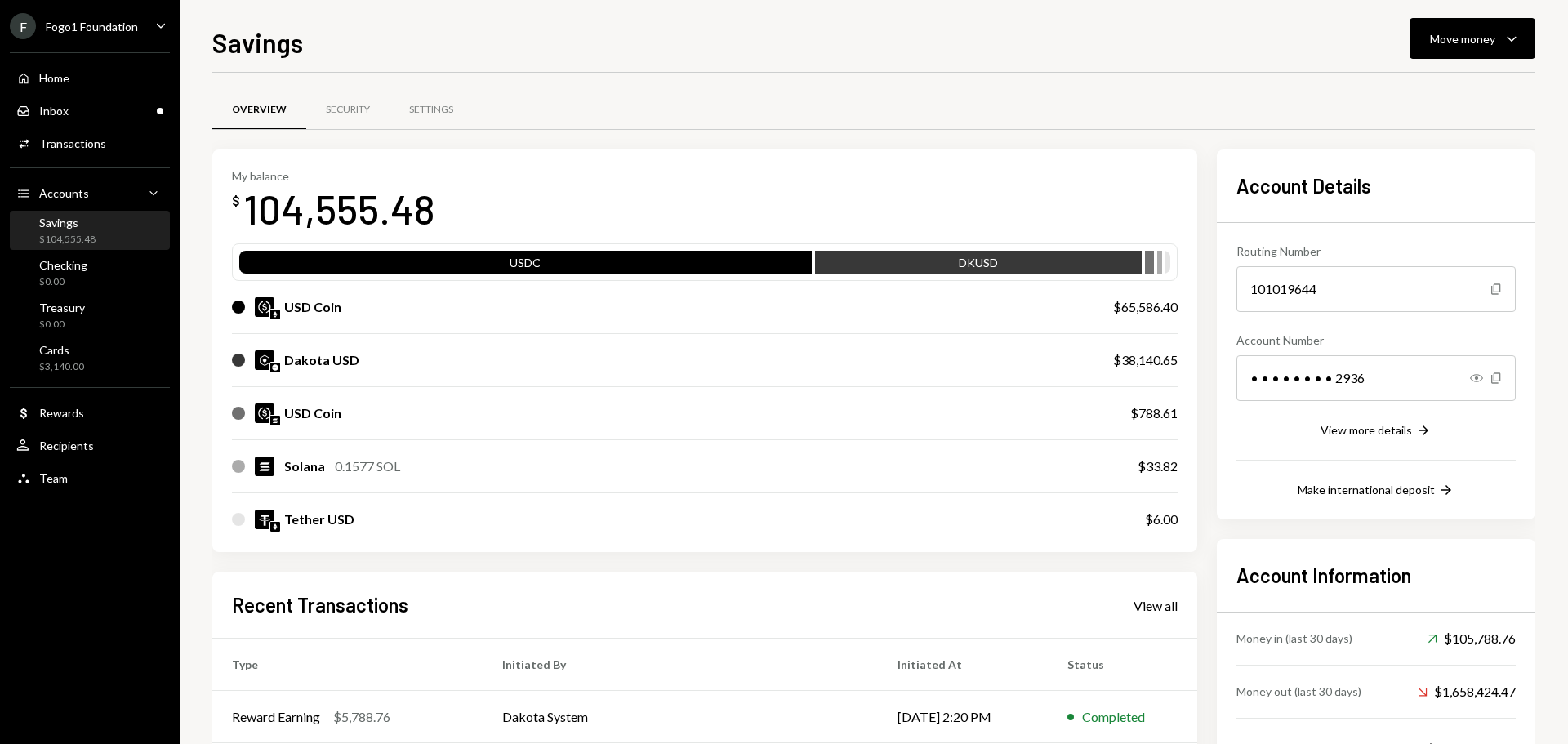
click at [105, 240] on div "Savings $104,555.48" at bounding box center [89, 231] width 147 height 31
click at [1434, 60] on div "Savings Move money Caret Down Overview Security Settings My balance $ 104,555.4…" at bounding box center [872, 383] width 1322 height 721
click at [1439, 47] on div "Move money Caret Down" at bounding box center [1472, 39] width 85 height 20
click at [1423, 77] on div "Withdraw Send" at bounding box center [1446, 87] width 163 height 37
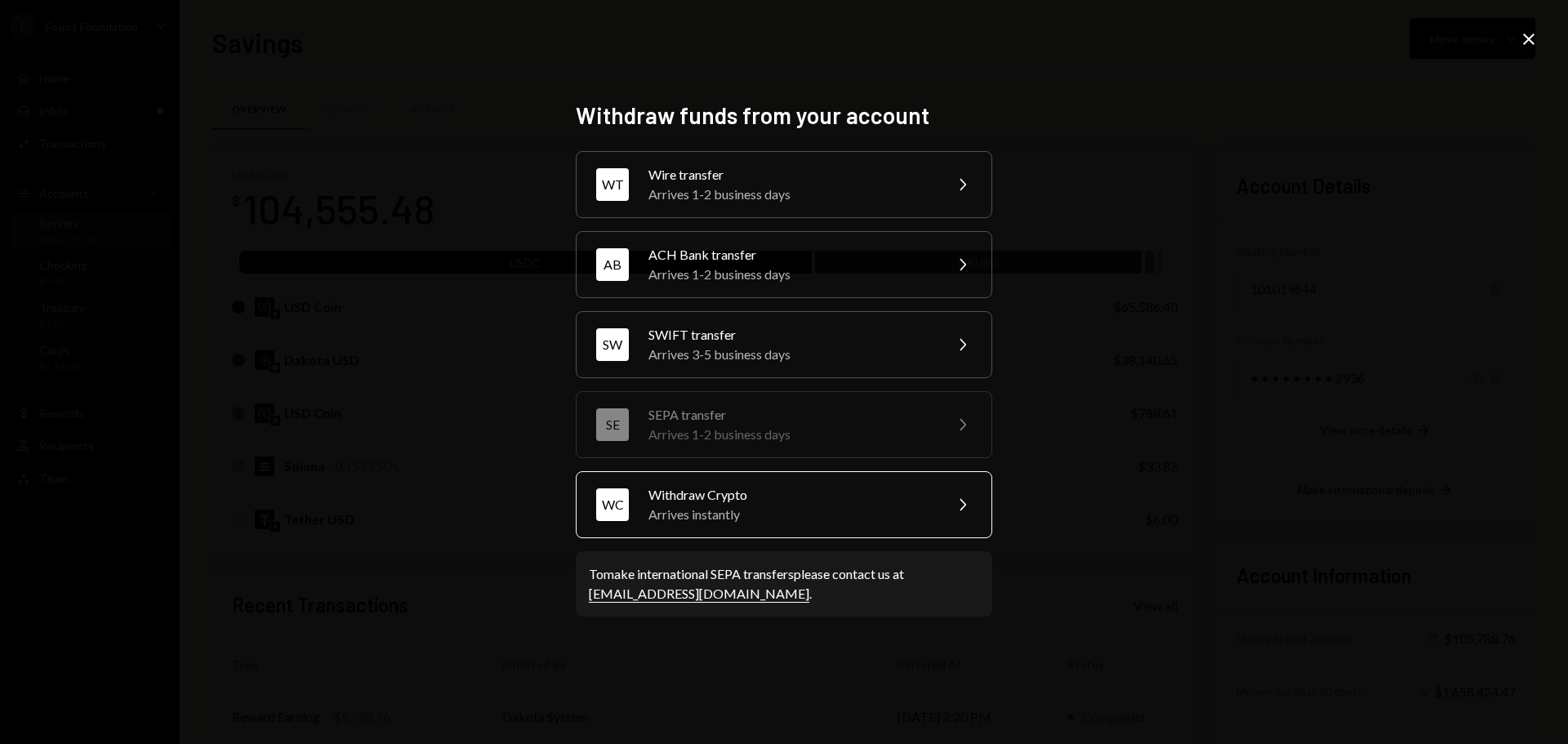
click at [707, 494] on div "Withdraw Crypto" at bounding box center [790, 495] width 284 height 20
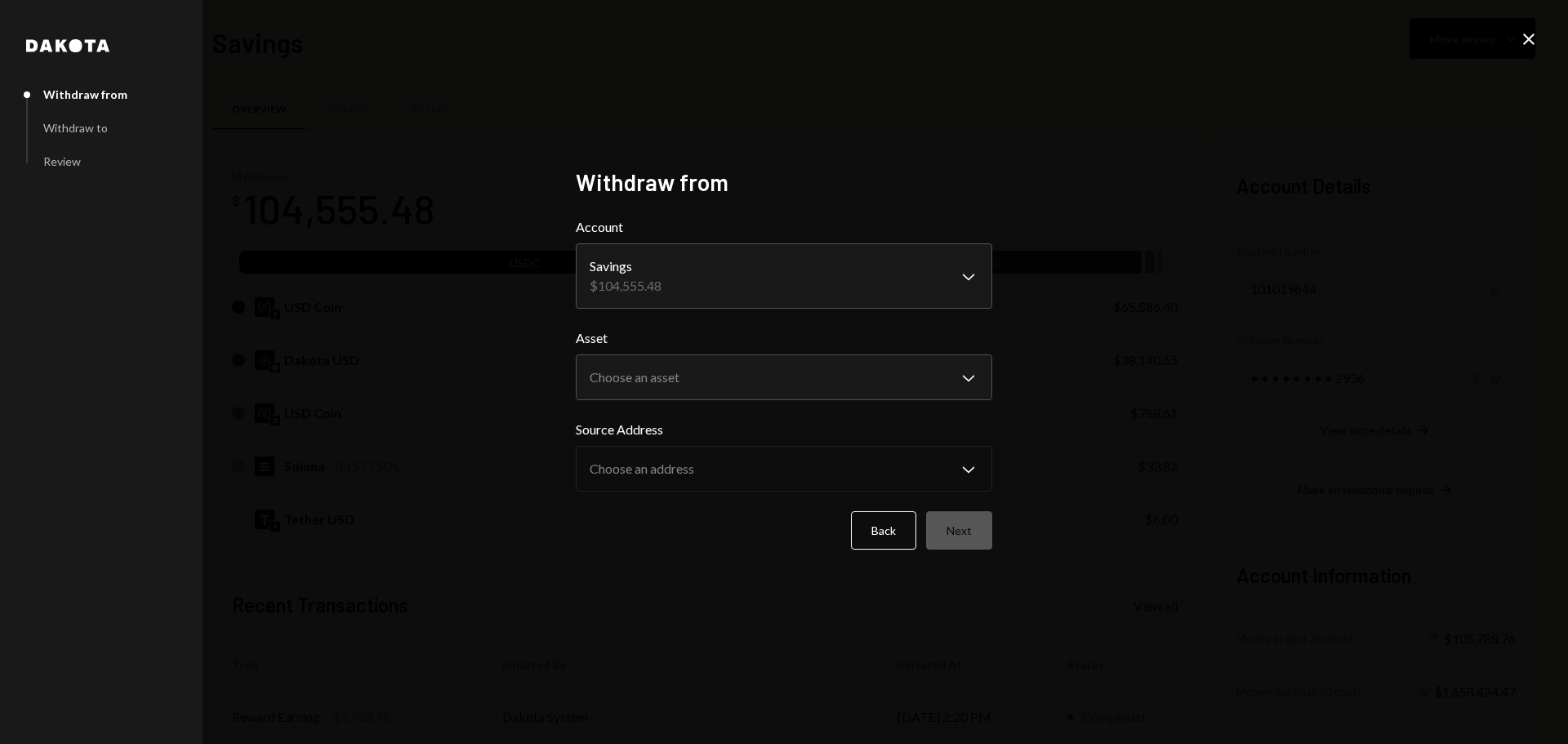
click at [1523, 42] on icon "Close" at bounding box center [1529, 39] width 20 height 20
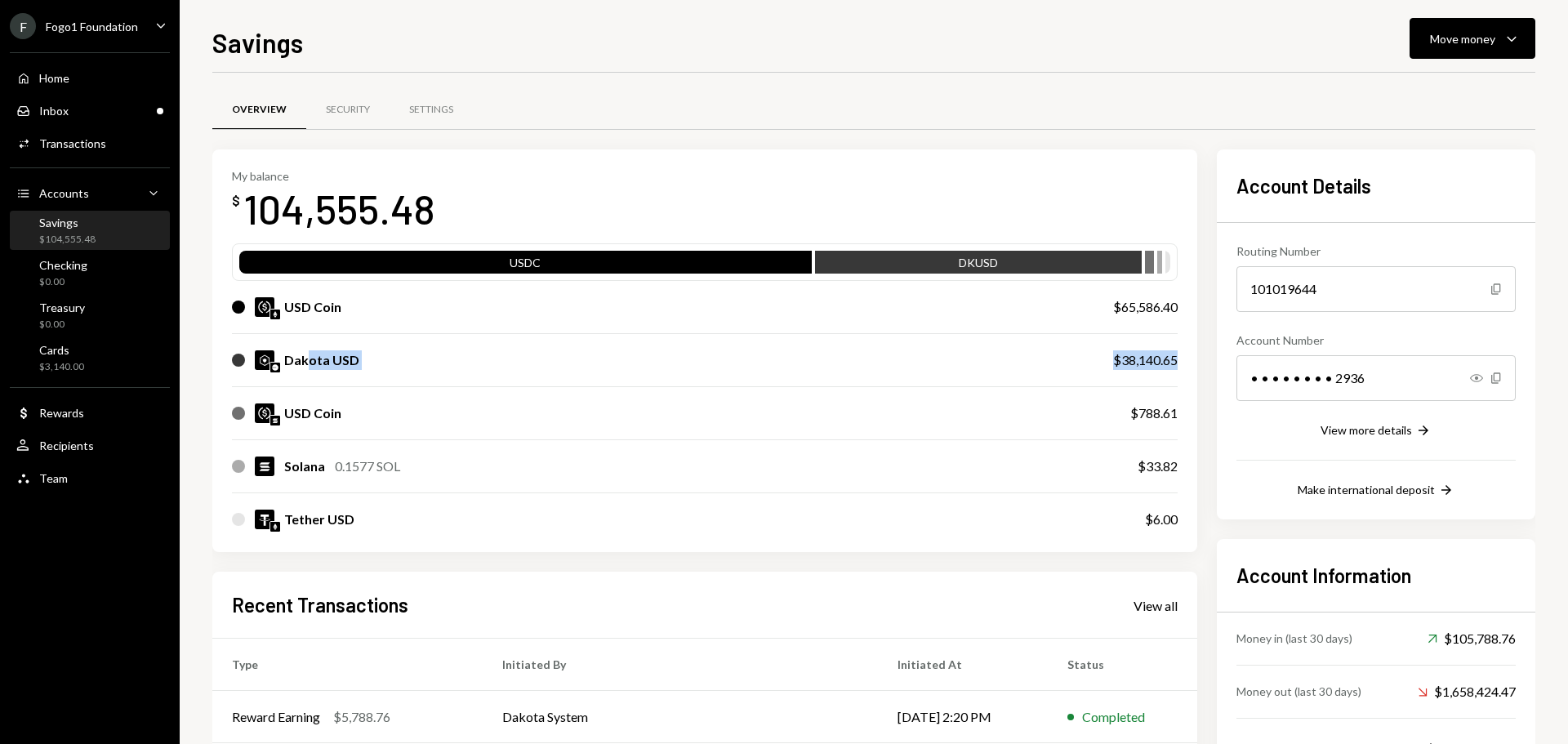
drag, startPoint x: 307, startPoint y: 364, endPoint x: 1199, endPoint y: 367, distance: 892.0
click at [1199, 367] on div "My balance $ 104,555.48 USDC DKUSD USD Coin $65,586.40 Dakota USD $38,140.65 US…" at bounding box center [872, 551] width 1322 height 803
drag, startPoint x: 288, startPoint y: 310, endPoint x: 1175, endPoint y: 306, distance: 887.0
click at [1175, 306] on div "USD Coin $65,586.40" at bounding box center [705, 307] width 945 height 52
click at [1139, 361] on div "$38,140.65" at bounding box center [1145, 360] width 65 height 20
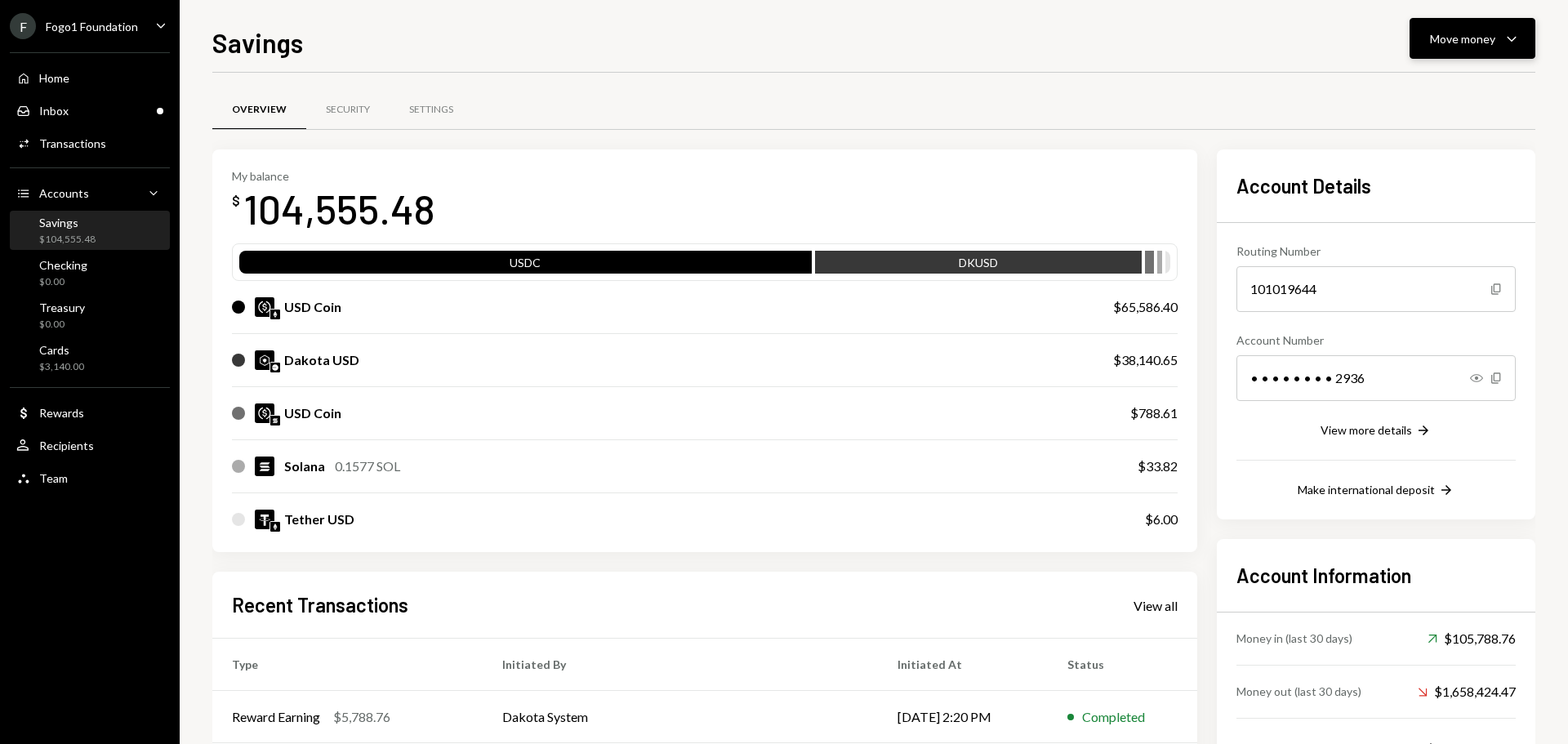
click at [1462, 42] on div "Move money" at bounding box center [1462, 38] width 65 height 17
click at [1445, 89] on div "Send" at bounding box center [1458, 87] width 119 height 17
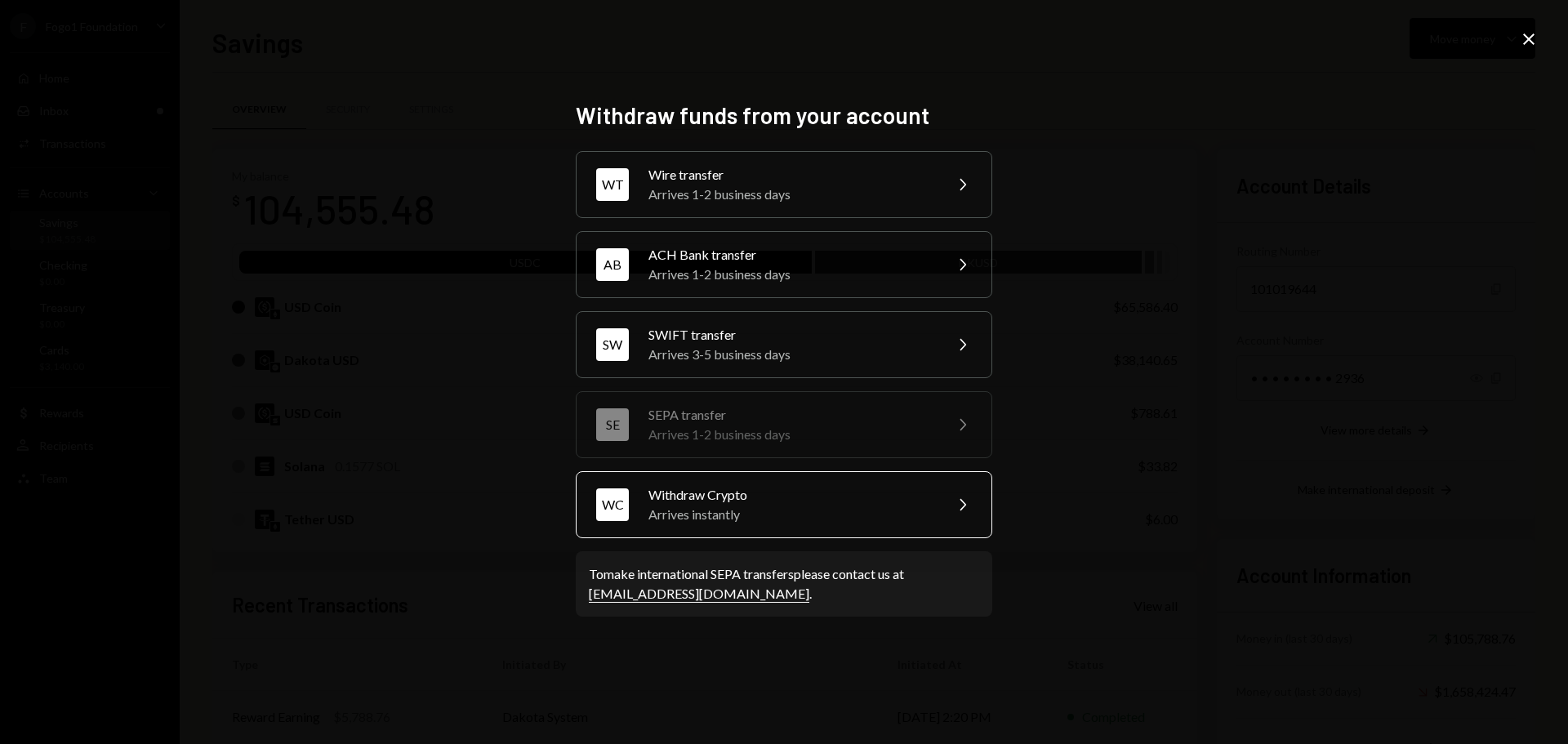
click at [734, 516] on div "Arrives instantly" at bounding box center [790, 515] width 284 height 20
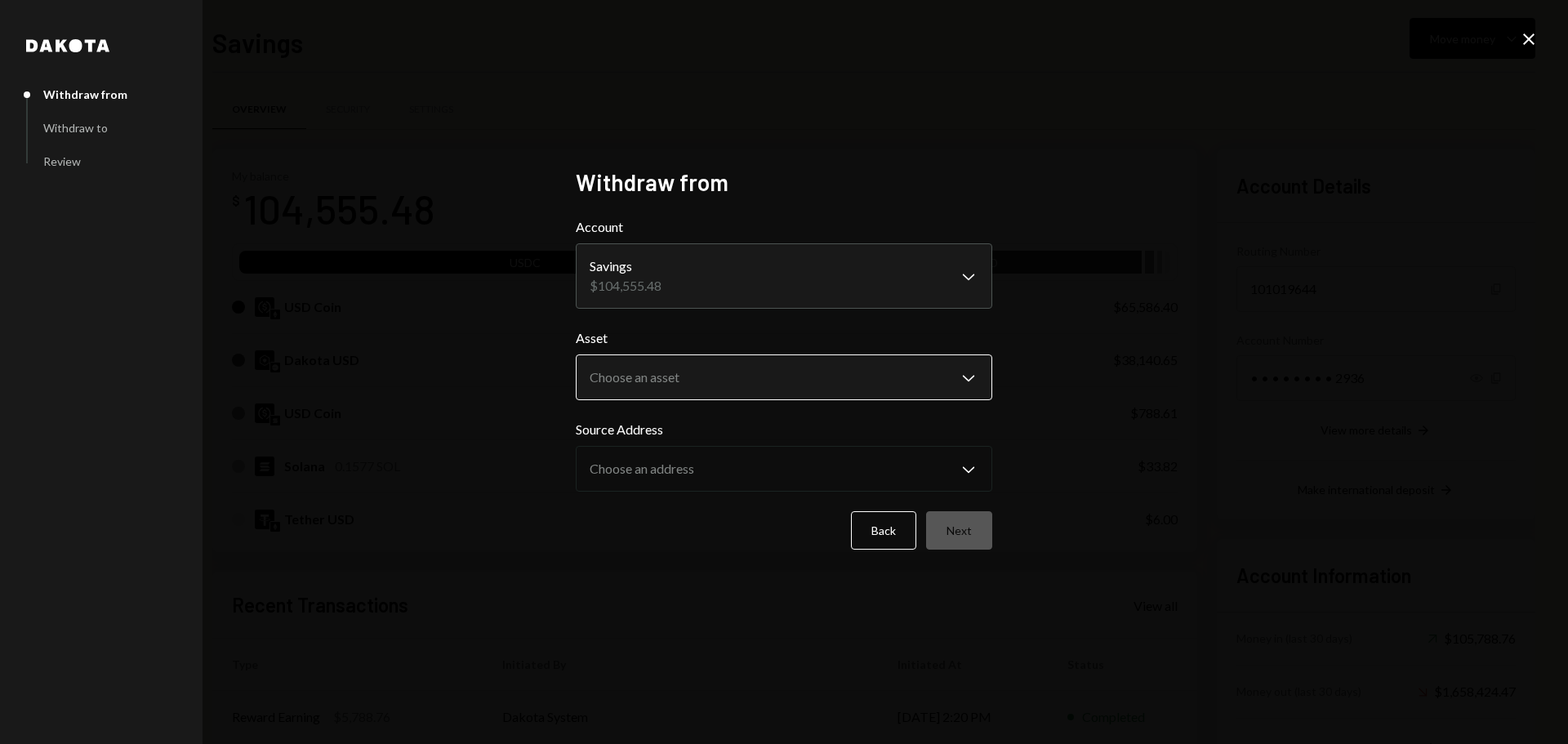
click at [756, 376] on body "F Fogo1 Foundation Caret Down Home Home Inbox Inbox Activities Transactions Acc…" at bounding box center [784, 372] width 1568 height 744
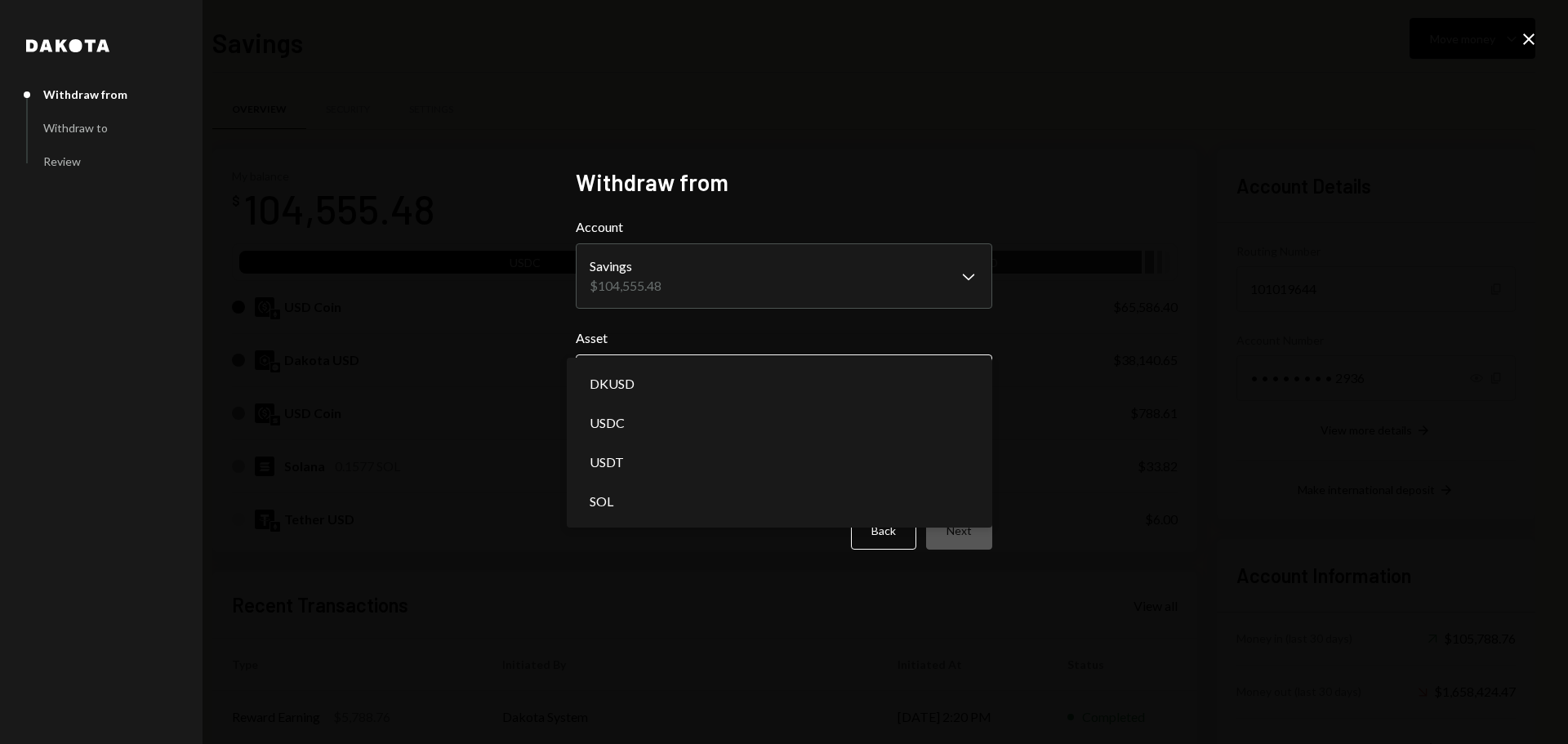
select select "*****"
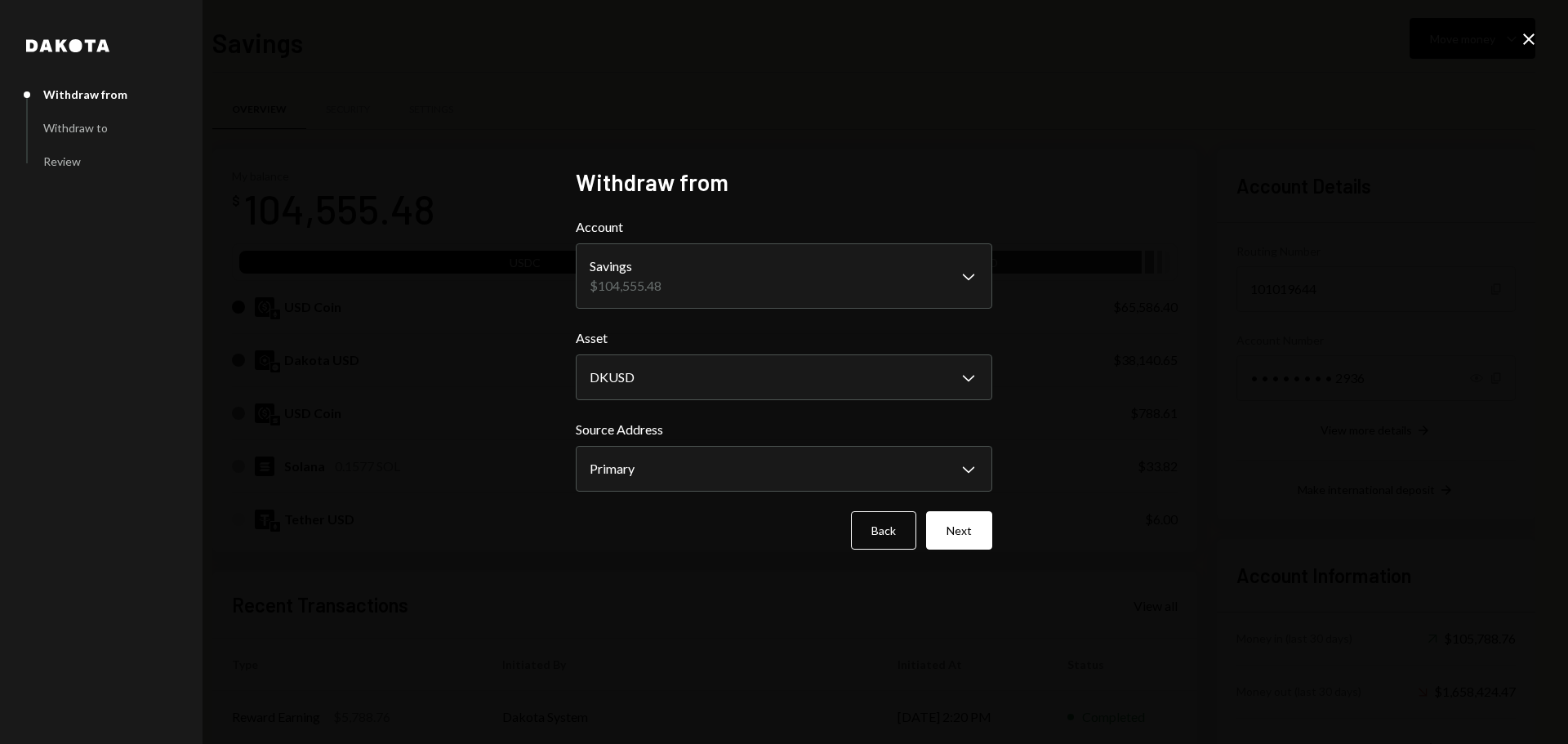
click at [1527, 38] on icon at bounding box center [1528, 38] width 11 height 11
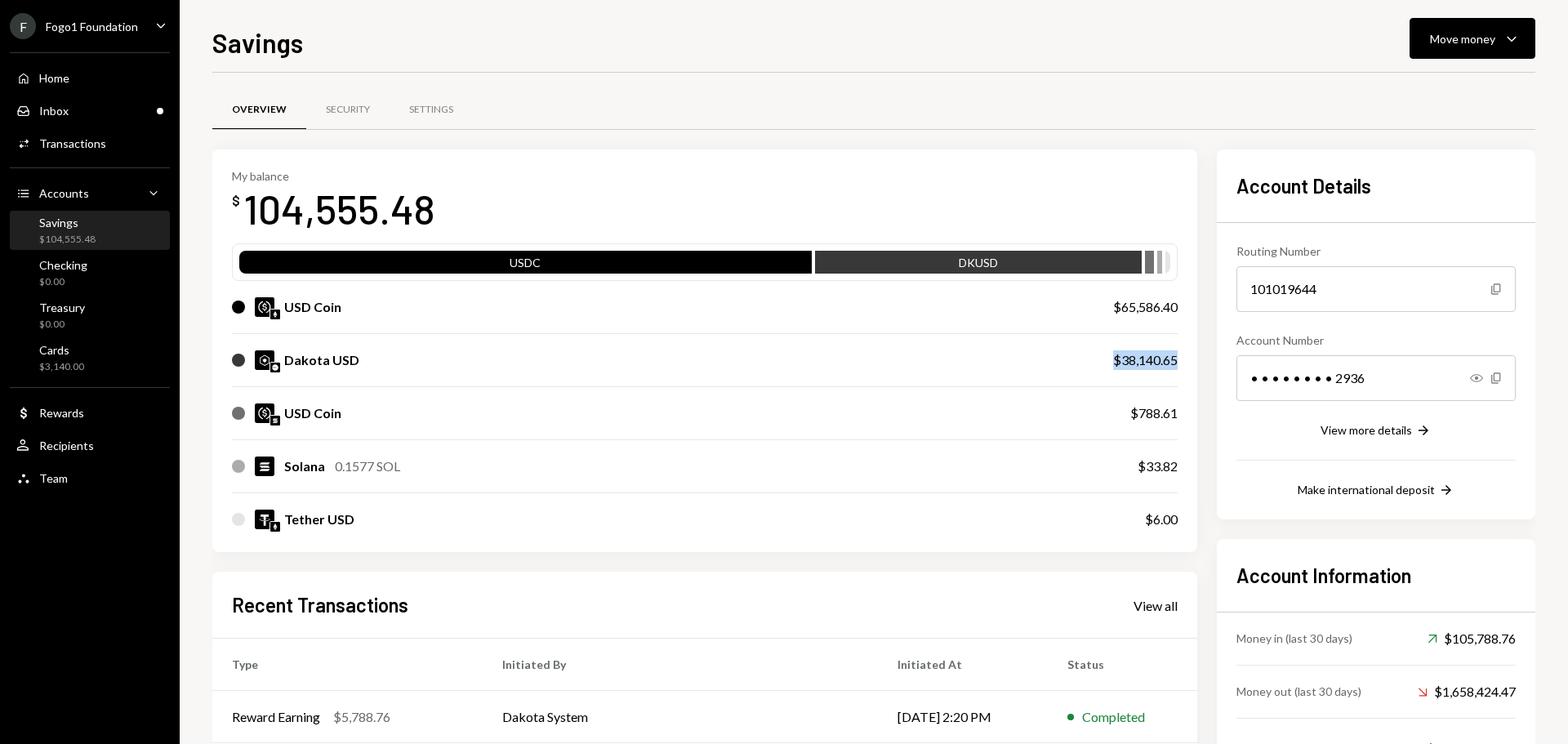
drag, startPoint x: 1105, startPoint y: 361, endPoint x: 1195, endPoint y: 361, distance: 90.0
click at [1195, 361] on div "My balance $ 104,555.48 USDC DKUSD USD Coin $65,586.40 Dakota USD $38,140.65 US…" at bounding box center [704, 352] width 984 height 404
click at [1129, 364] on div "$38,140.65" at bounding box center [1145, 360] width 65 height 20
drag, startPoint x: 1120, startPoint y: 361, endPoint x: 1196, endPoint y: 361, distance: 76.0
click at [1196, 361] on div "My balance $ 104,555.48 USDC DKUSD USD Coin $65,586.40 Dakota USD $38,140.65 US…" at bounding box center [704, 352] width 984 height 404
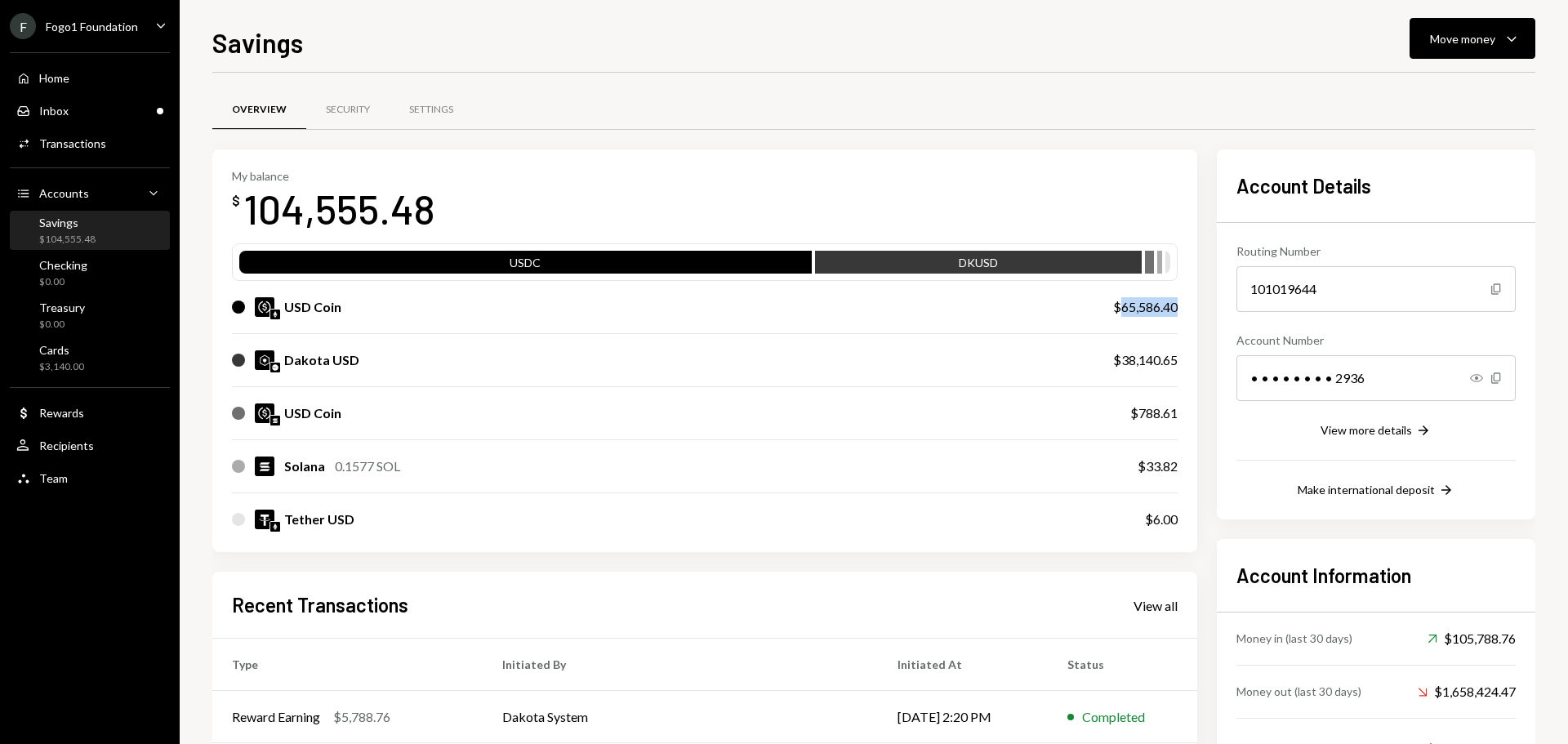
drag, startPoint x: 1116, startPoint y: 311, endPoint x: 1197, endPoint y: 311, distance: 81.0
click at [1197, 311] on div "My balance $ 104,555.48 USDC DKUSD USD Coin $65,586.40 Dakota USD $38,140.65 US…" at bounding box center [872, 551] width 1322 height 803
click at [1144, 309] on div "$65,586.40" at bounding box center [1145, 307] width 65 height 20
click at [1445, 44] on div "Move money" at bounding box center [1462, 38] width 65 height 17
click at [1418, 87] on div "Send" at bounding box center [1458, 87] width 119 height 17
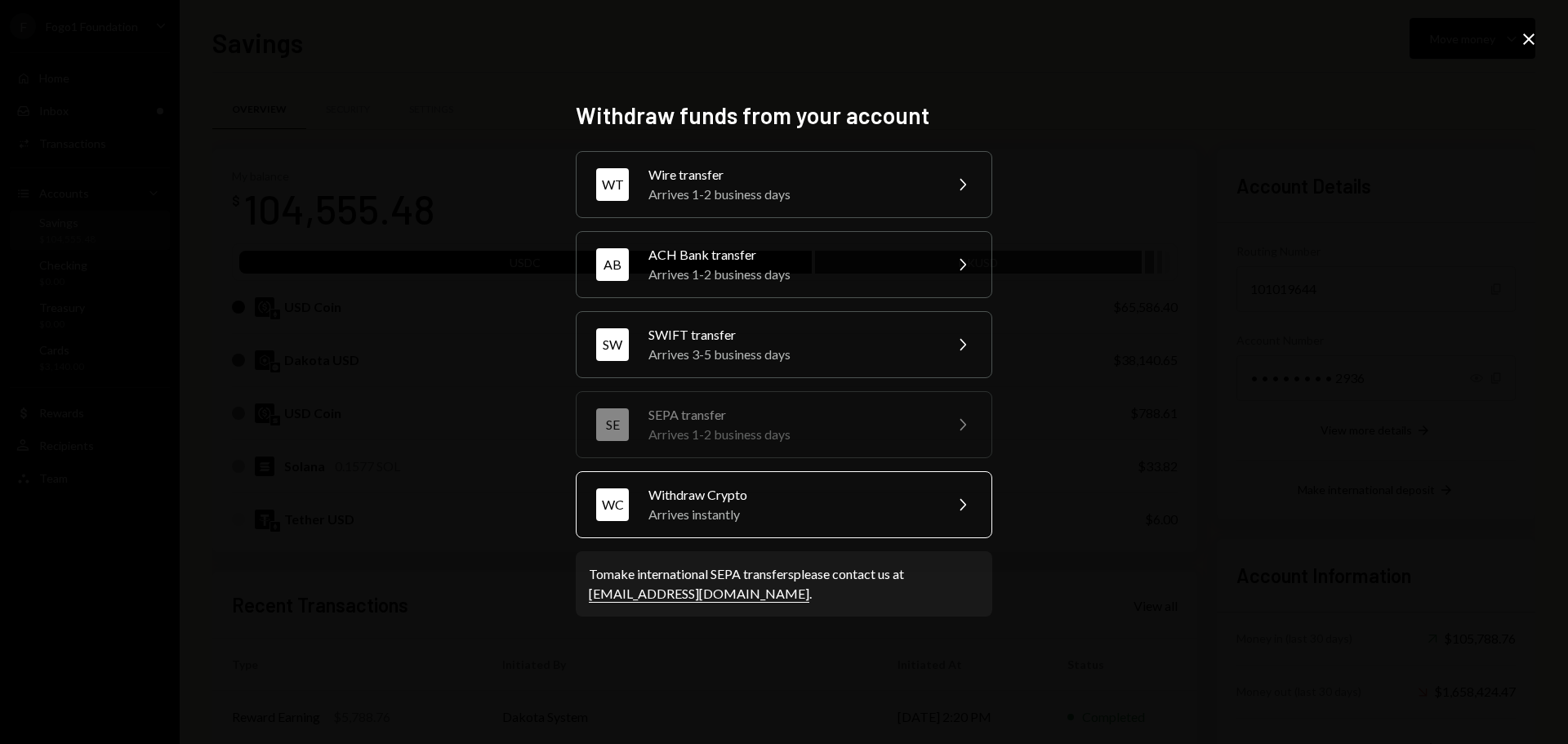
click at [716, 507] on div "Arrives instantly" at bounding box center [790, 515] width 284 height 20
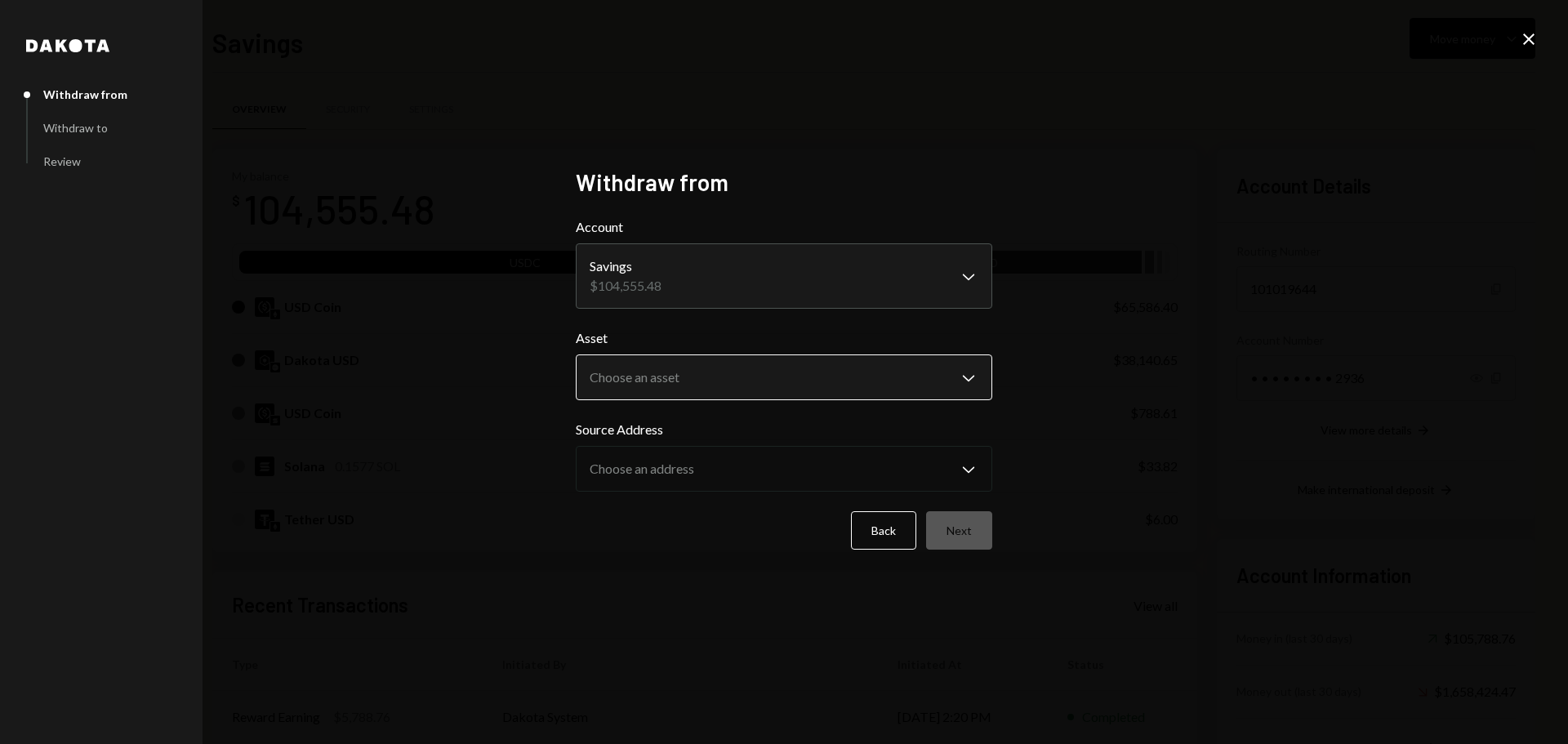
click at [709, 372] on body "F Fogo1 Foundation Caret Down Home Home Inbox Inbox Activities Transactions Acc…" at bounding box center [784, 372] width 1568 height 744
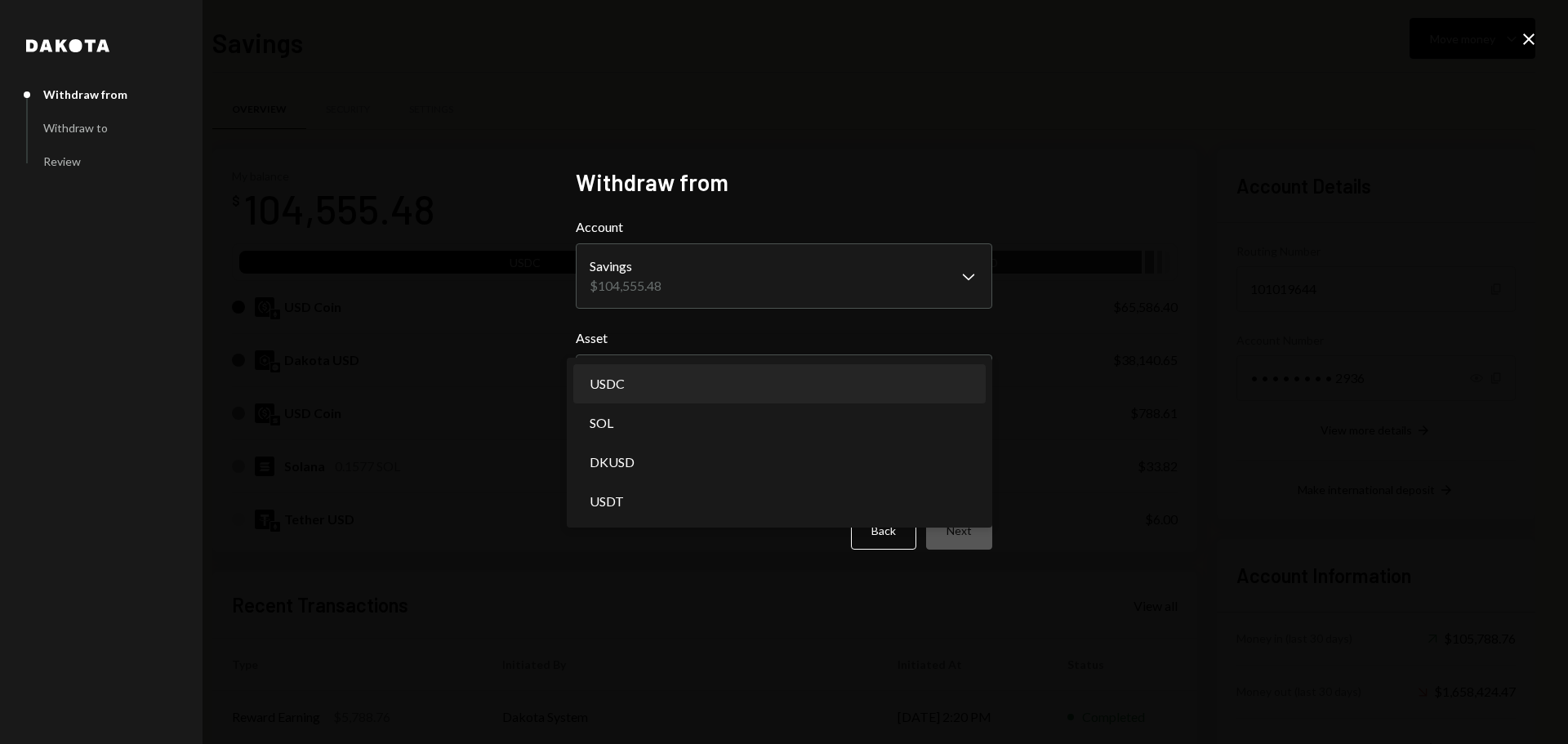
select select "****"
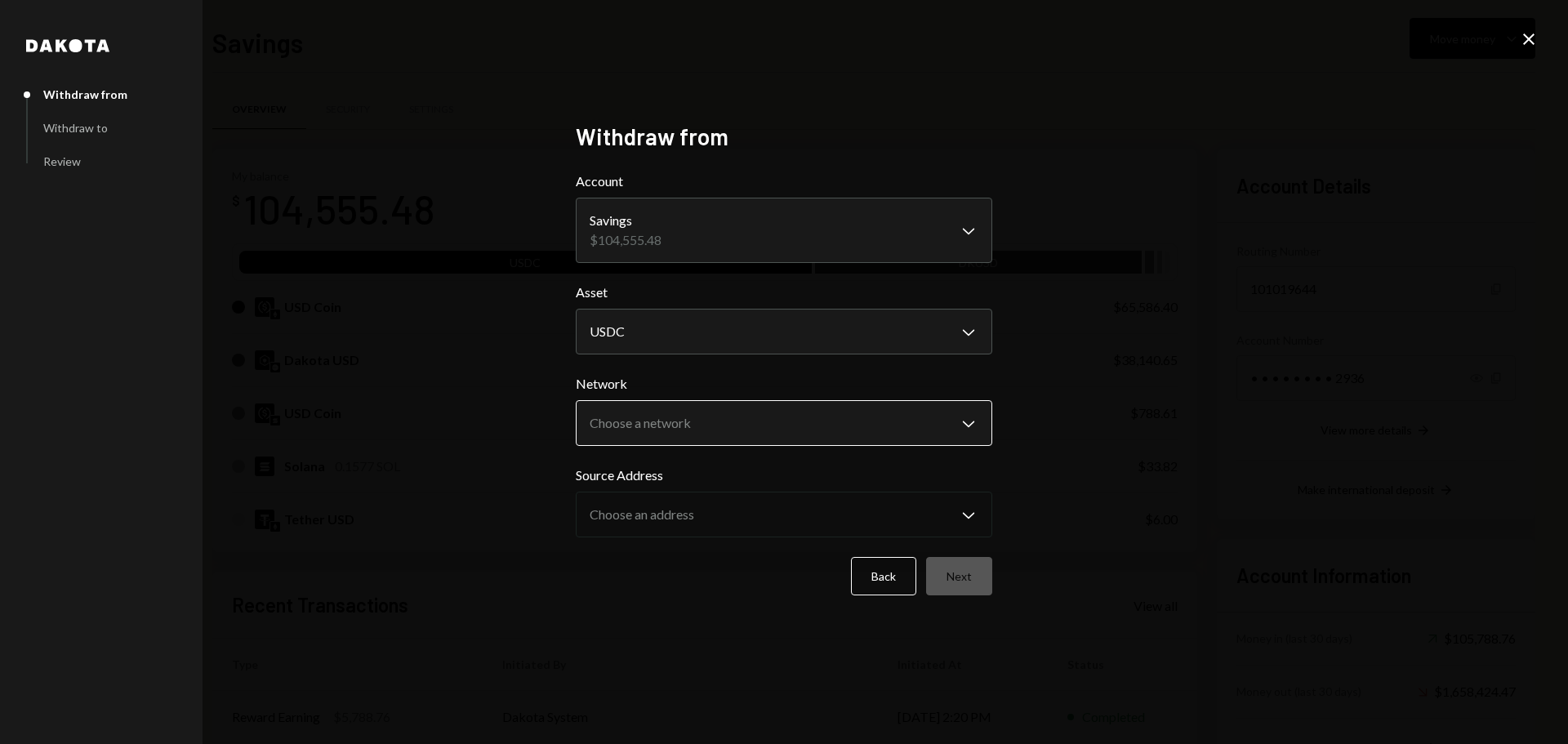
click at [740, 417] on body "F Fogo1 Foundation Caret Down Home Home Inbox Inbox Activities Transactions Acc…" at bounding box center [784, 372] width 1568 height 744
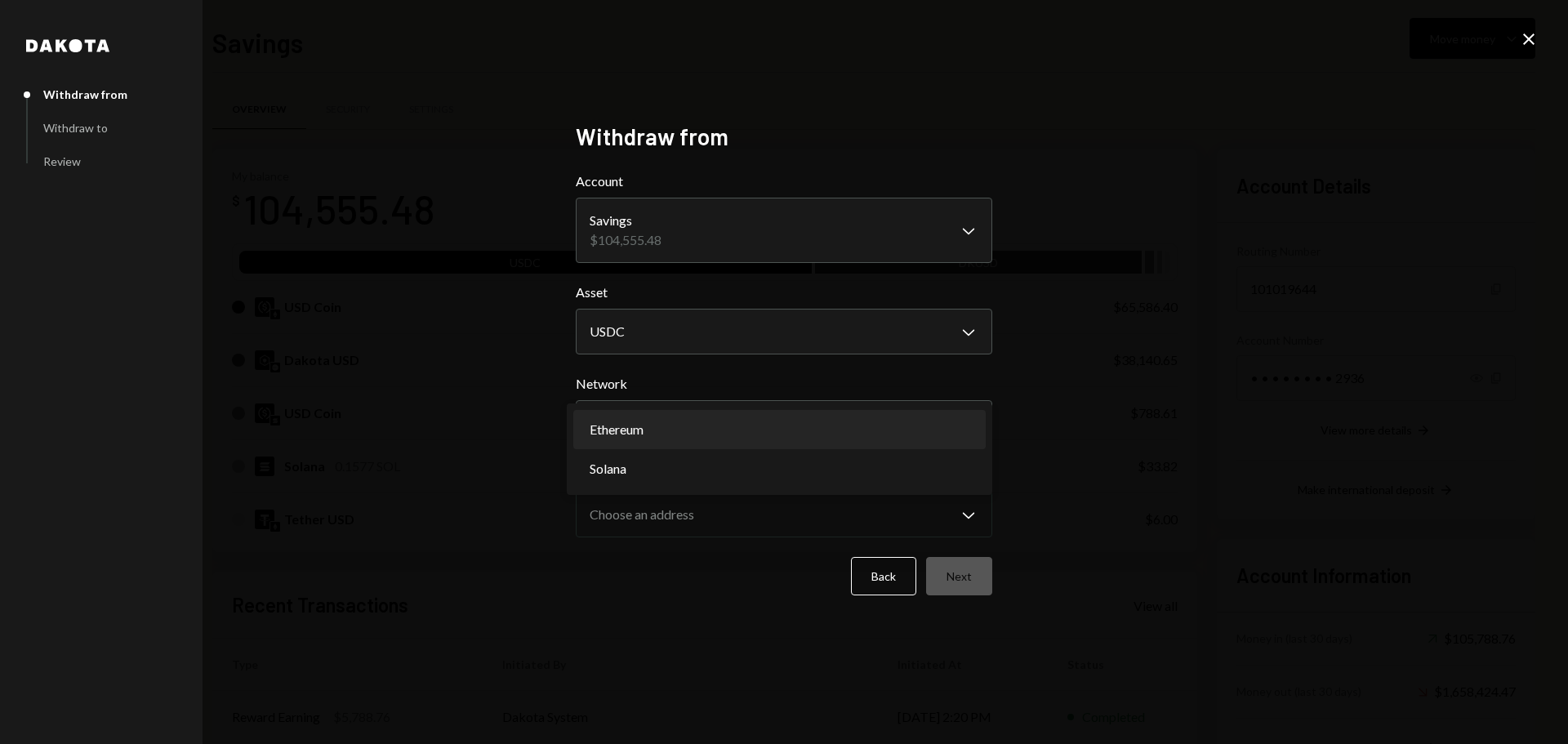
select select "**********"
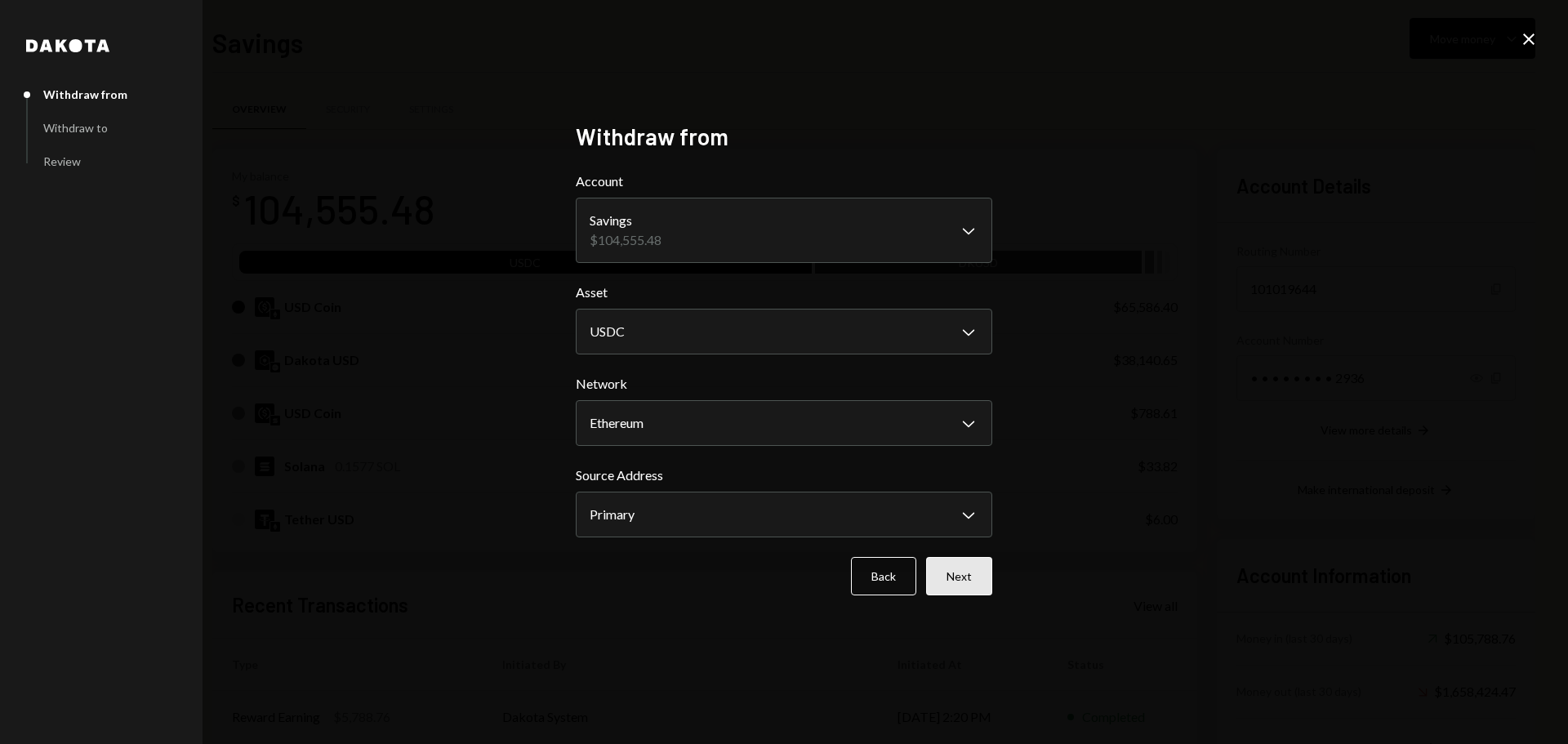
click at [973, 586] on button "Next" at bounding box center [958, 576] width 66 height 38
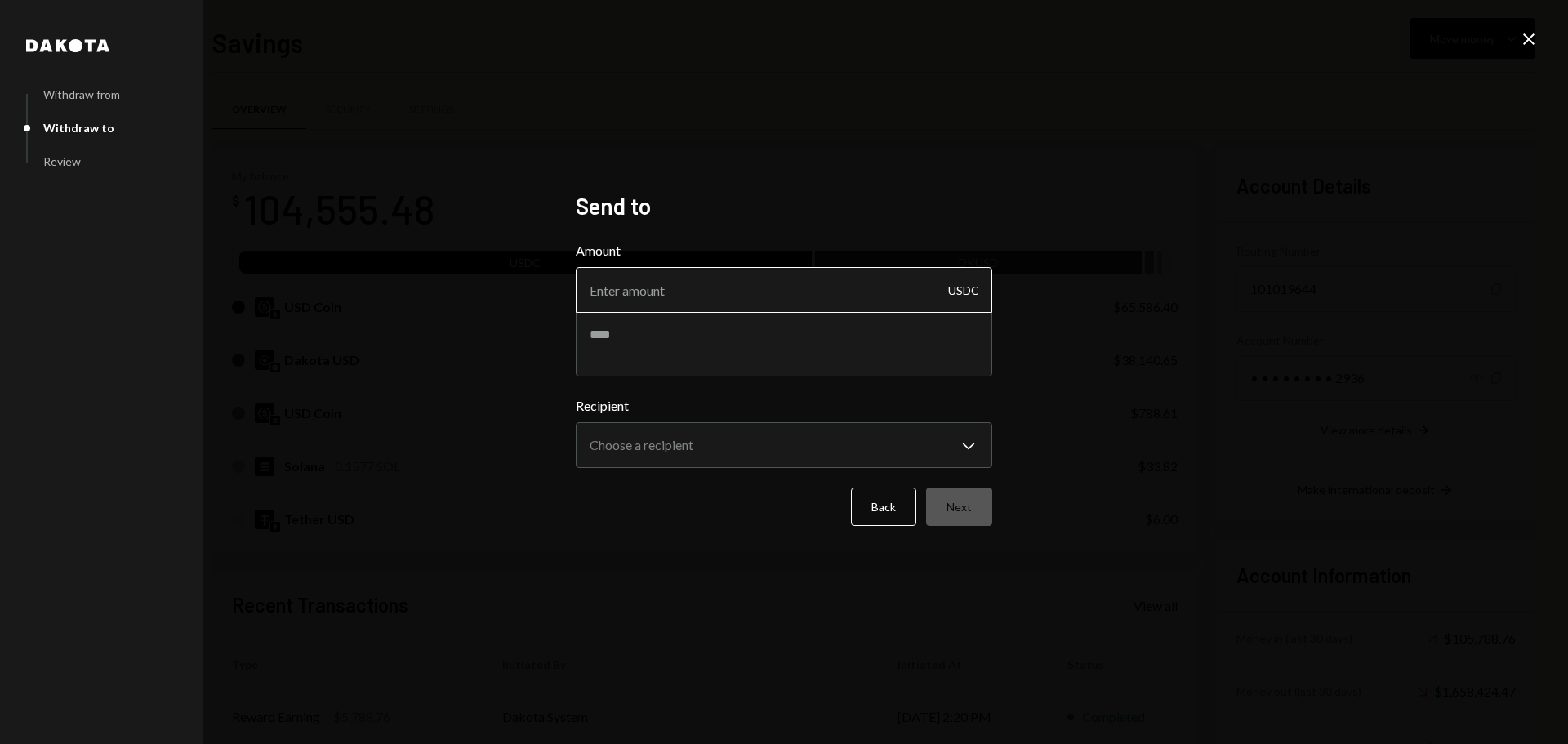
click at [671, 275] on input "Amount" at bounding box center [784, 290] width 417 height 46
type input "10000"
click at [649, 379] on form "**********" at bounding box center [784, 383] width 417 height 285
click at [649, 347] on textarea at bounding box center [784, 343] width 417 height 65
type textarea "********"
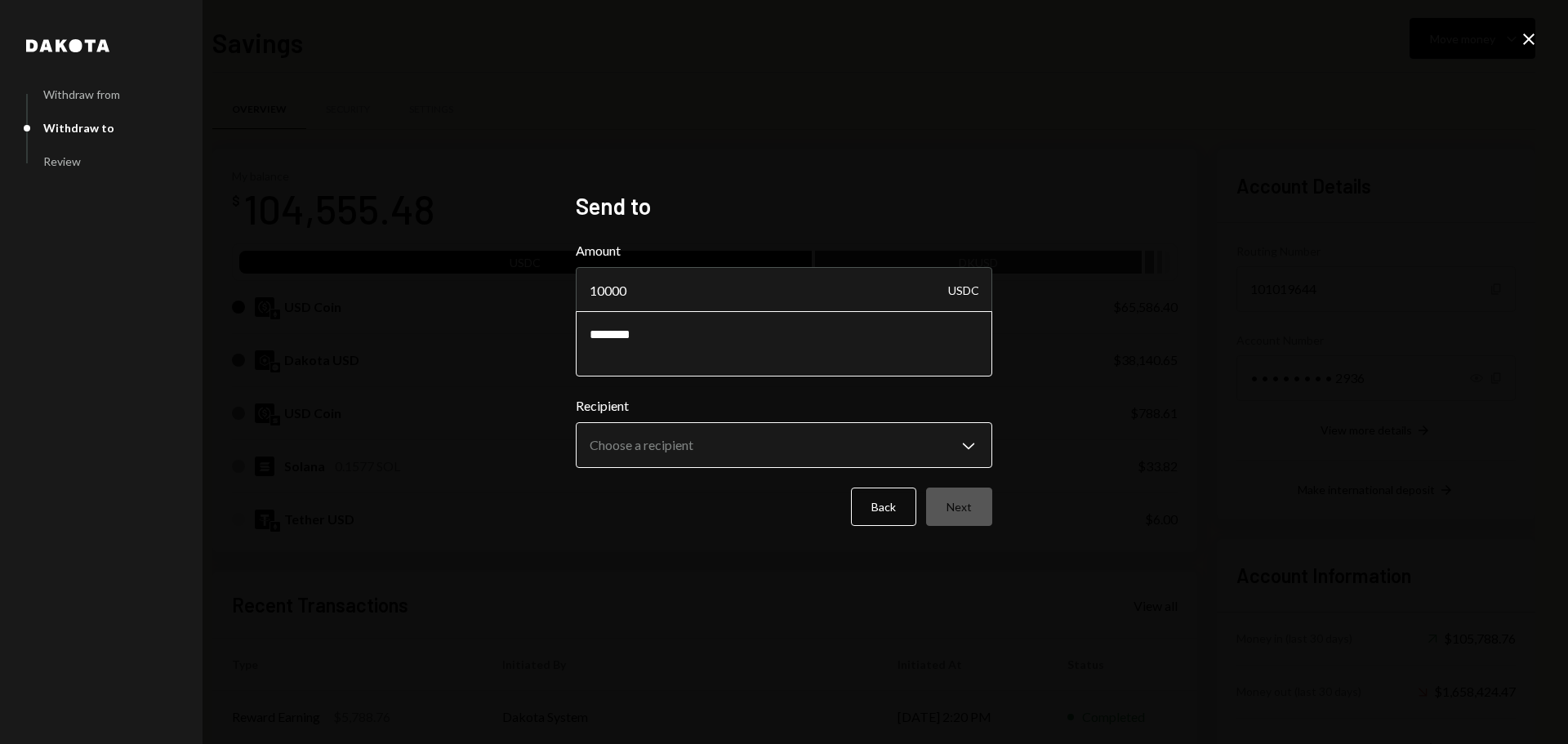
click at [636, 437] on body "F Fogo1 Foundation Caret Down Home Home Inbox Inbox Activities Transactions Acc…" at bounding box center [784, 372] width 1568 height 744
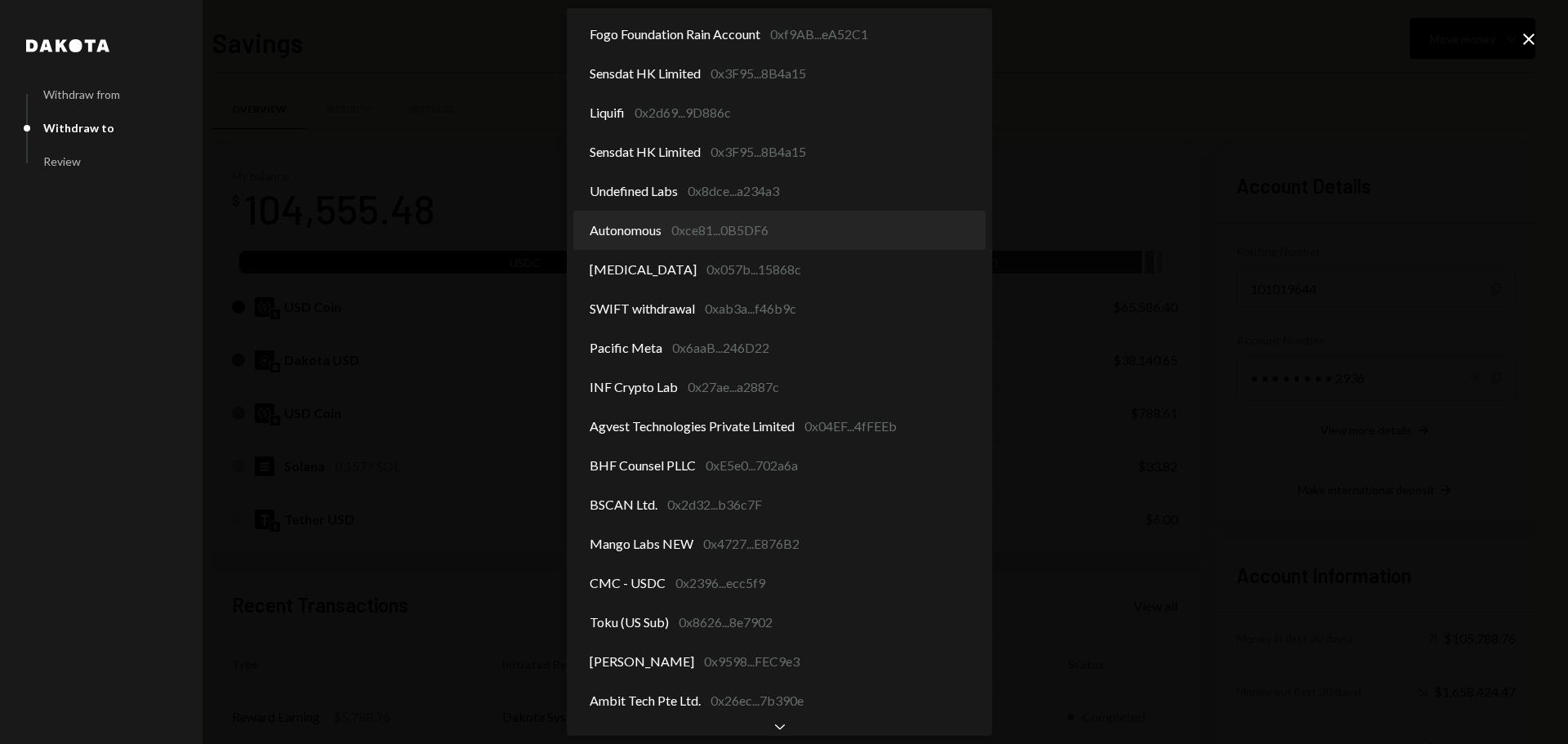
select select "**********"
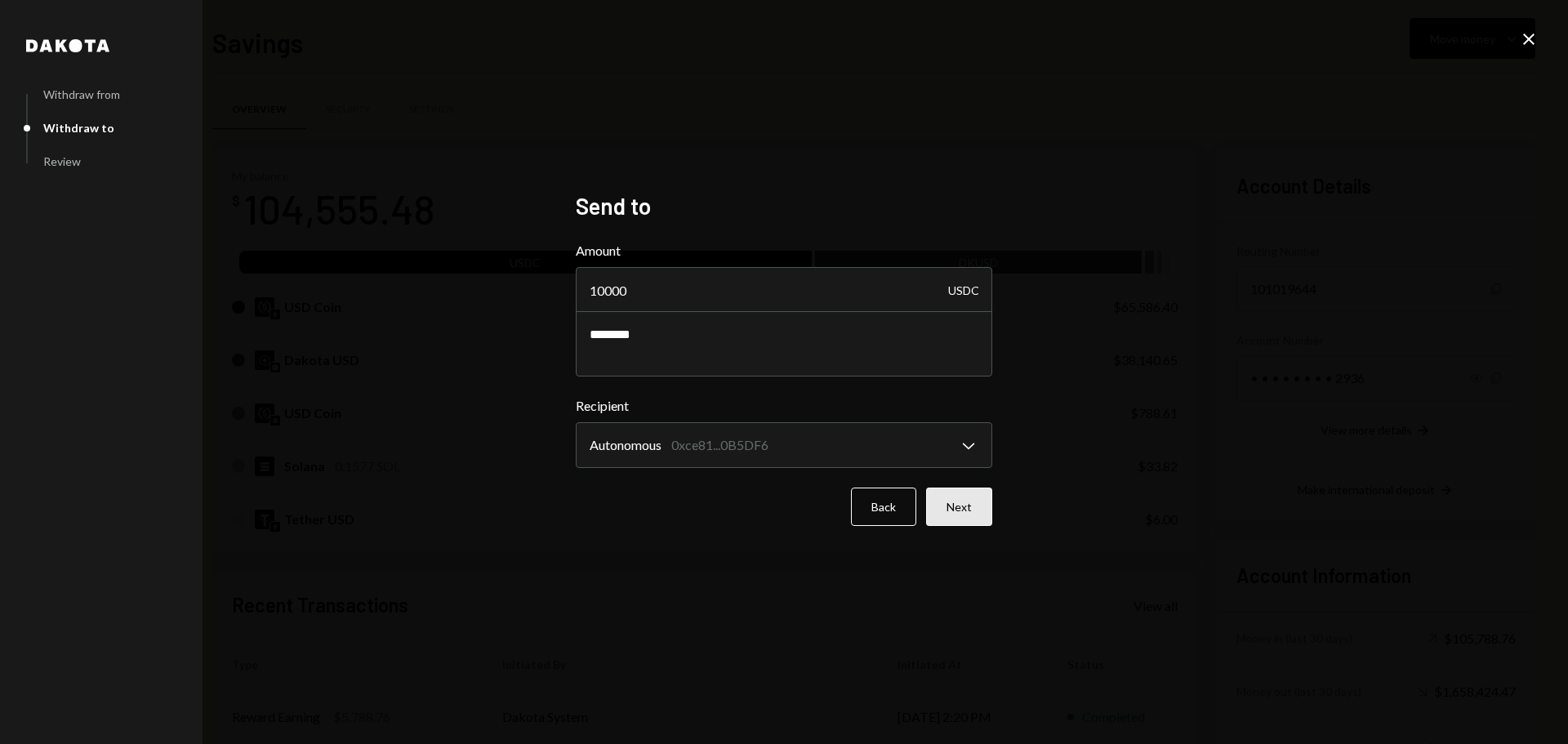
click at [970, 519] on button "Next" at bounding box center [958, 507] width 66 height 38
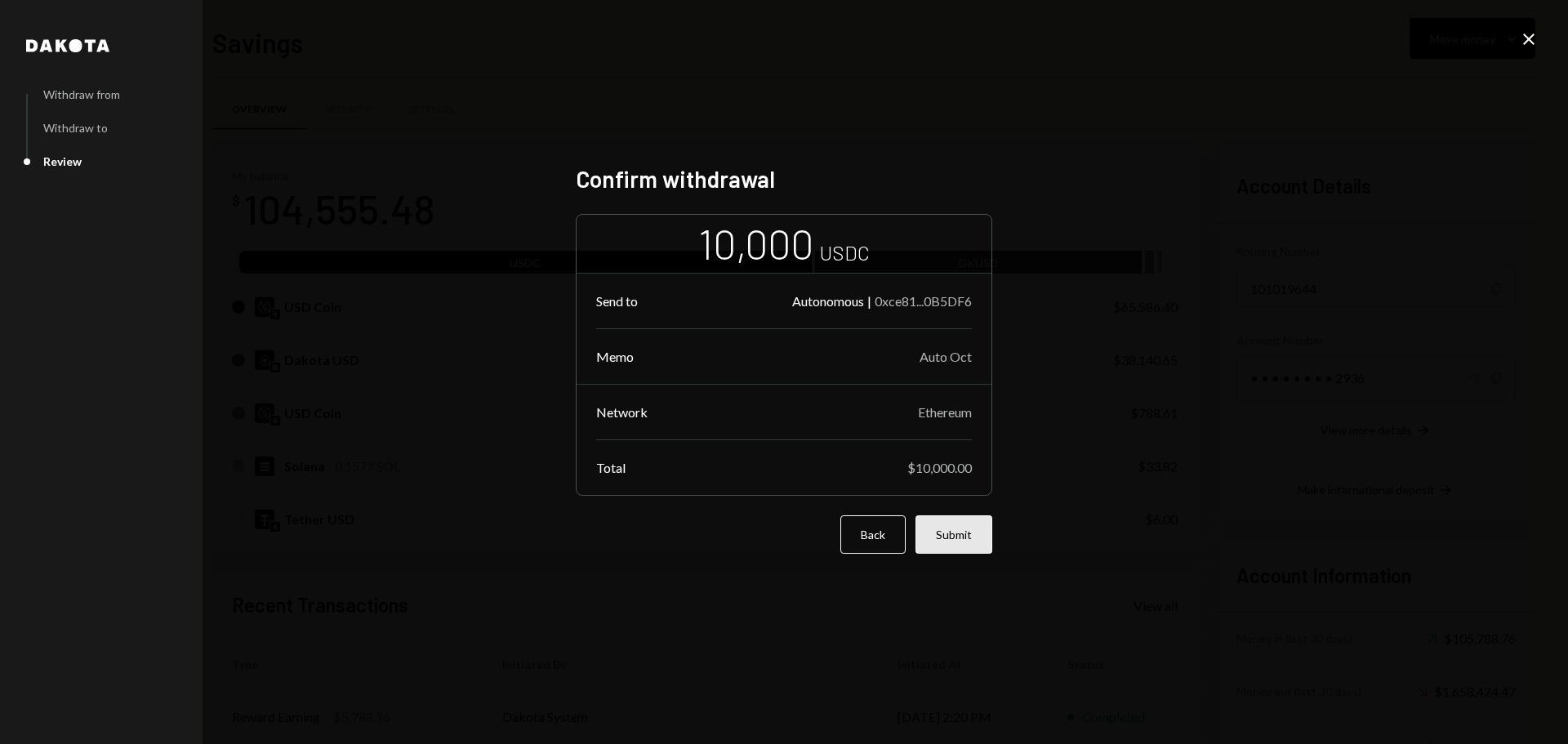
click at [949, 532] on button "Submit" at bounding box center [953, 535] width 77 height 38
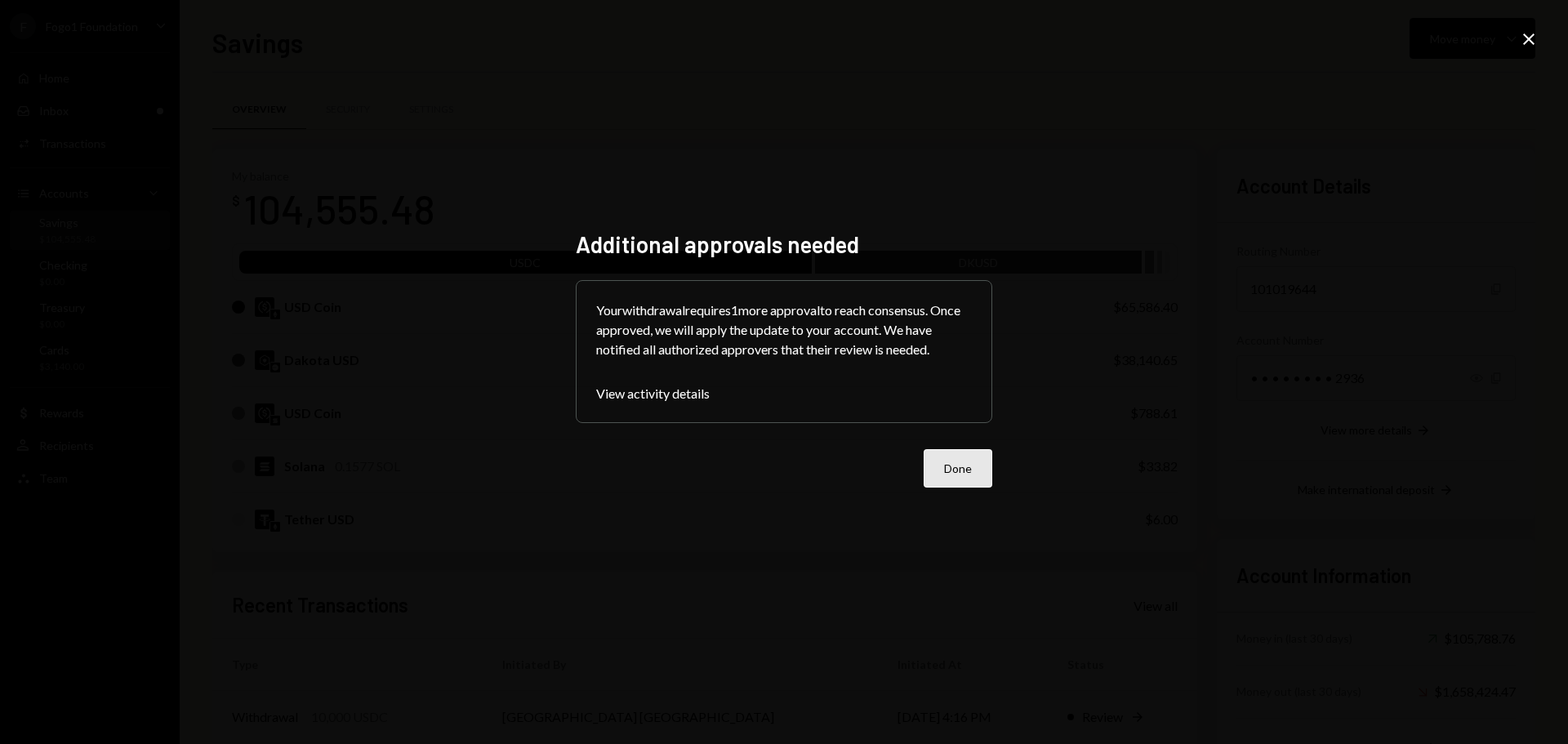
click at [933, 471] on button "Done" at bounding box center [957, 468] width 69 height 38
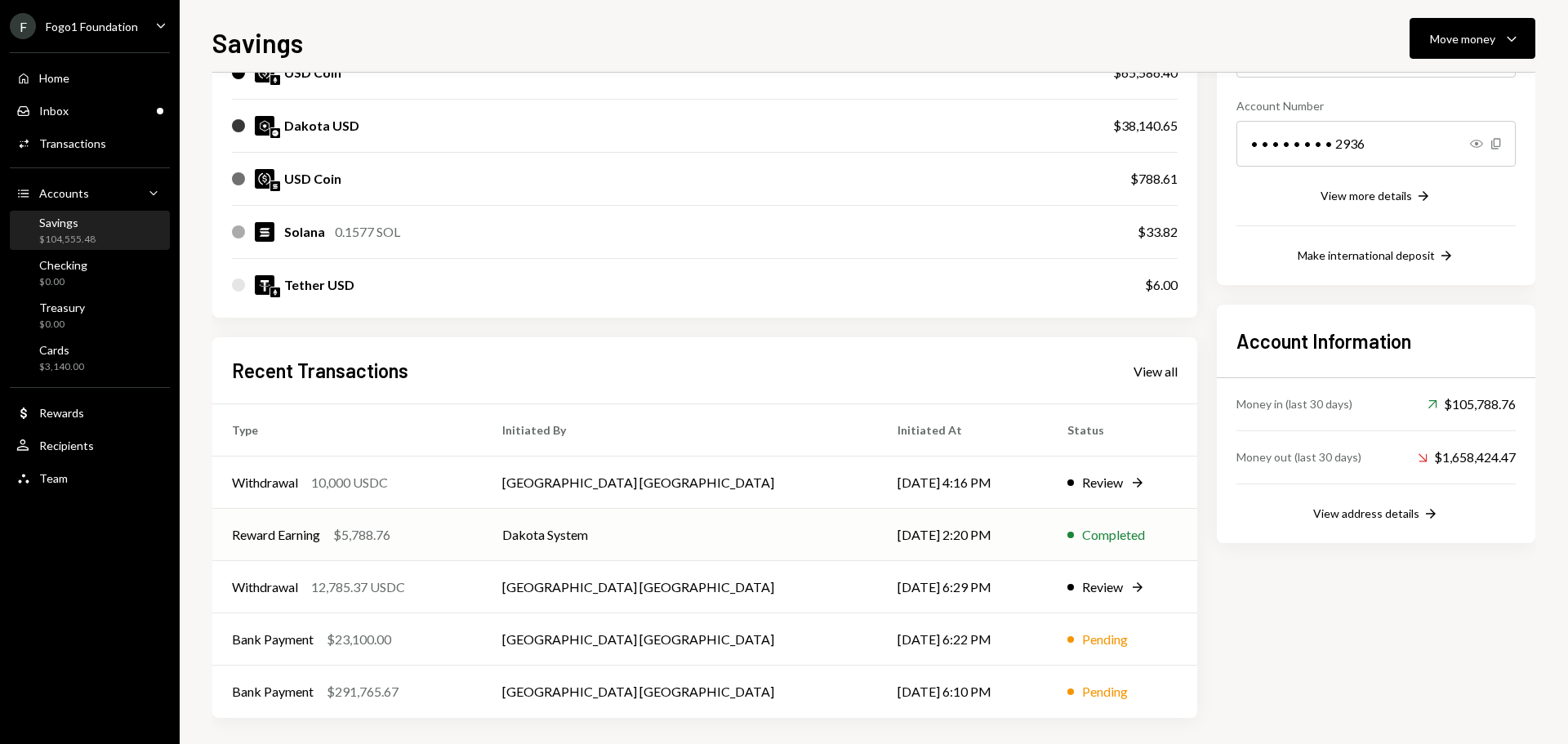
scroll to position [241, 0]
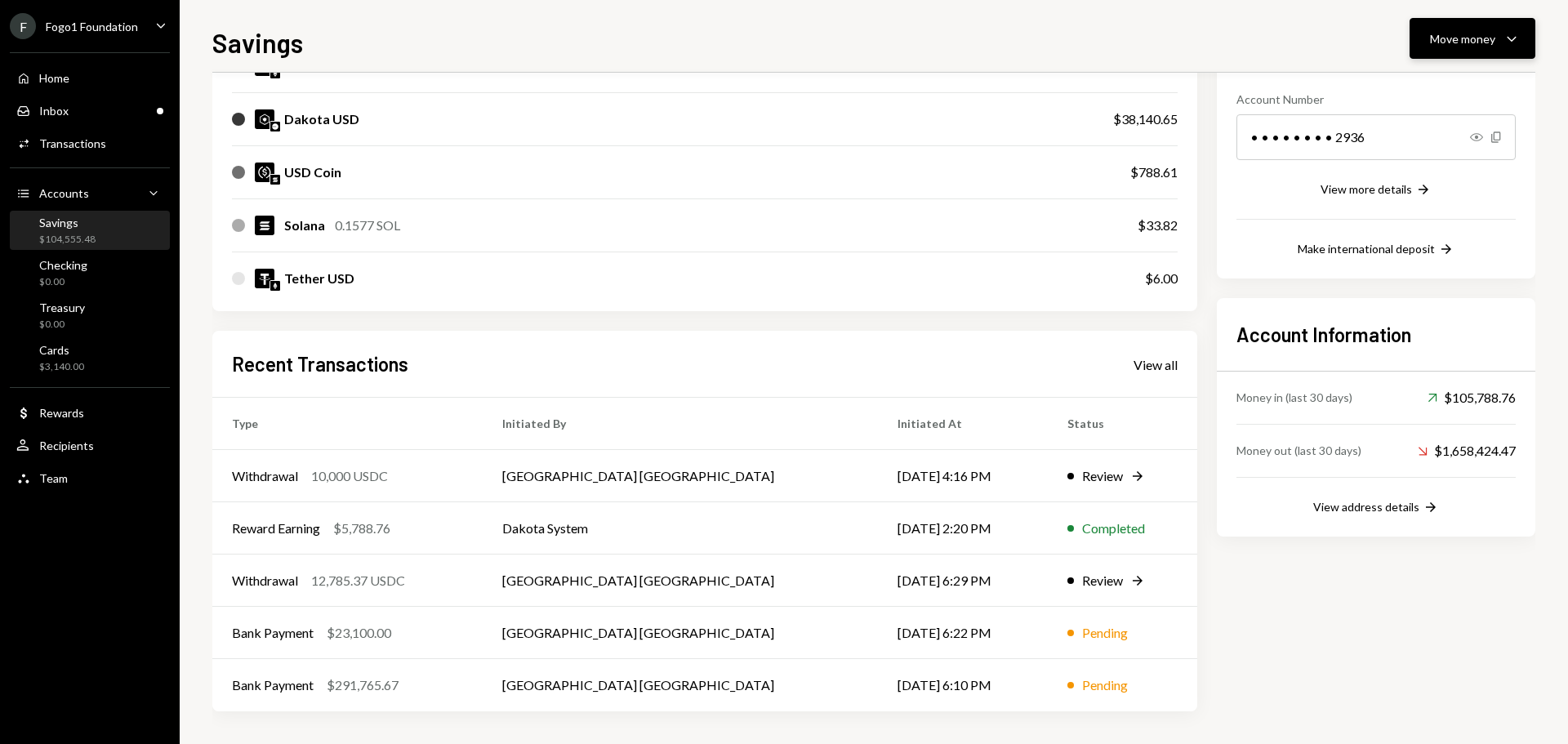
click at [1410, 55] on button "Move money Caret Down" at bounding box center [1472, 38] width 126 height 41
click at [1437, 75] on div "Withdraw Send" at bounding box center [1446, 87] width 163 height 37
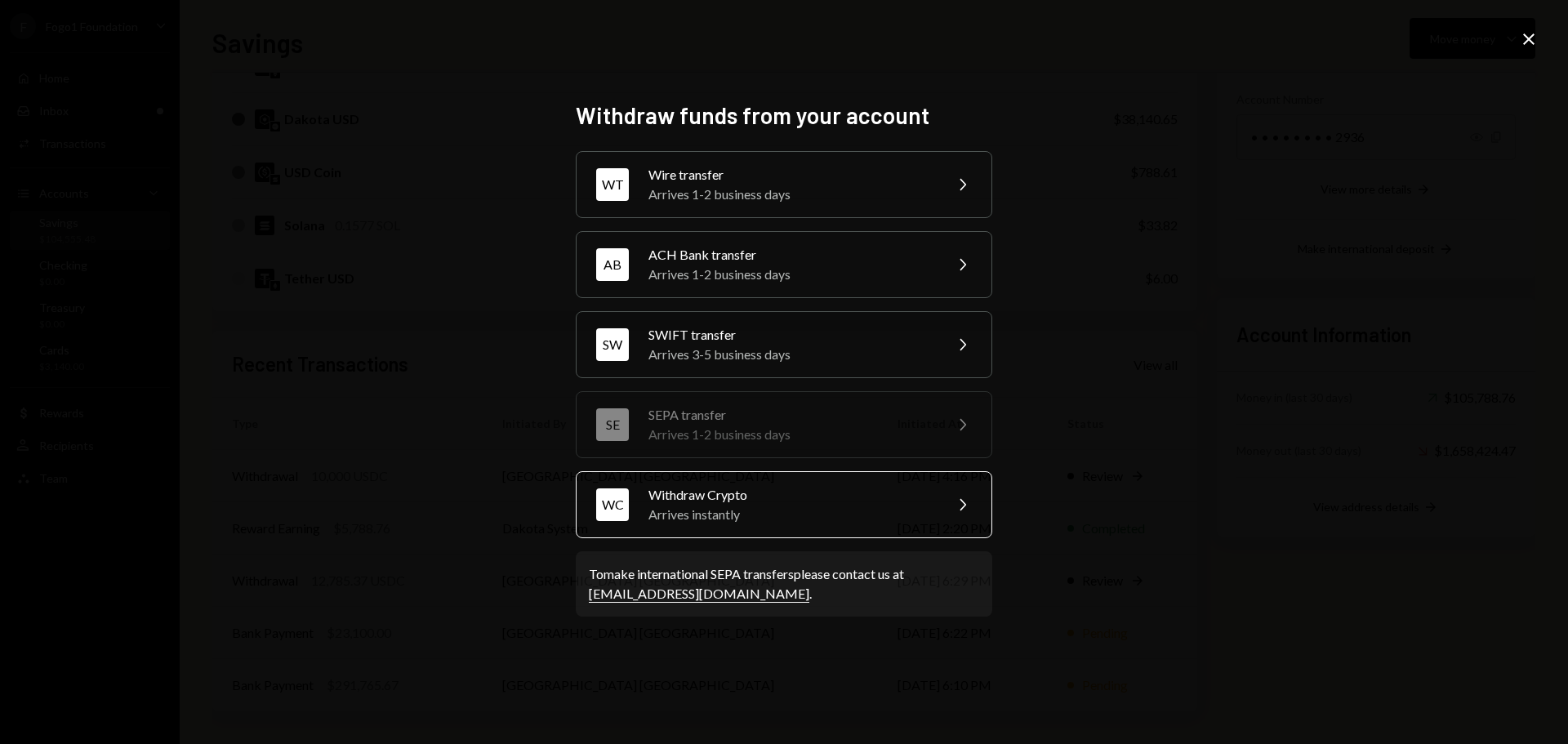
click at [833, 530] on div "WC Withdraw Crypto Arrives instantly Chevron Right" at bounding box center [784, 504] width 417 height 67
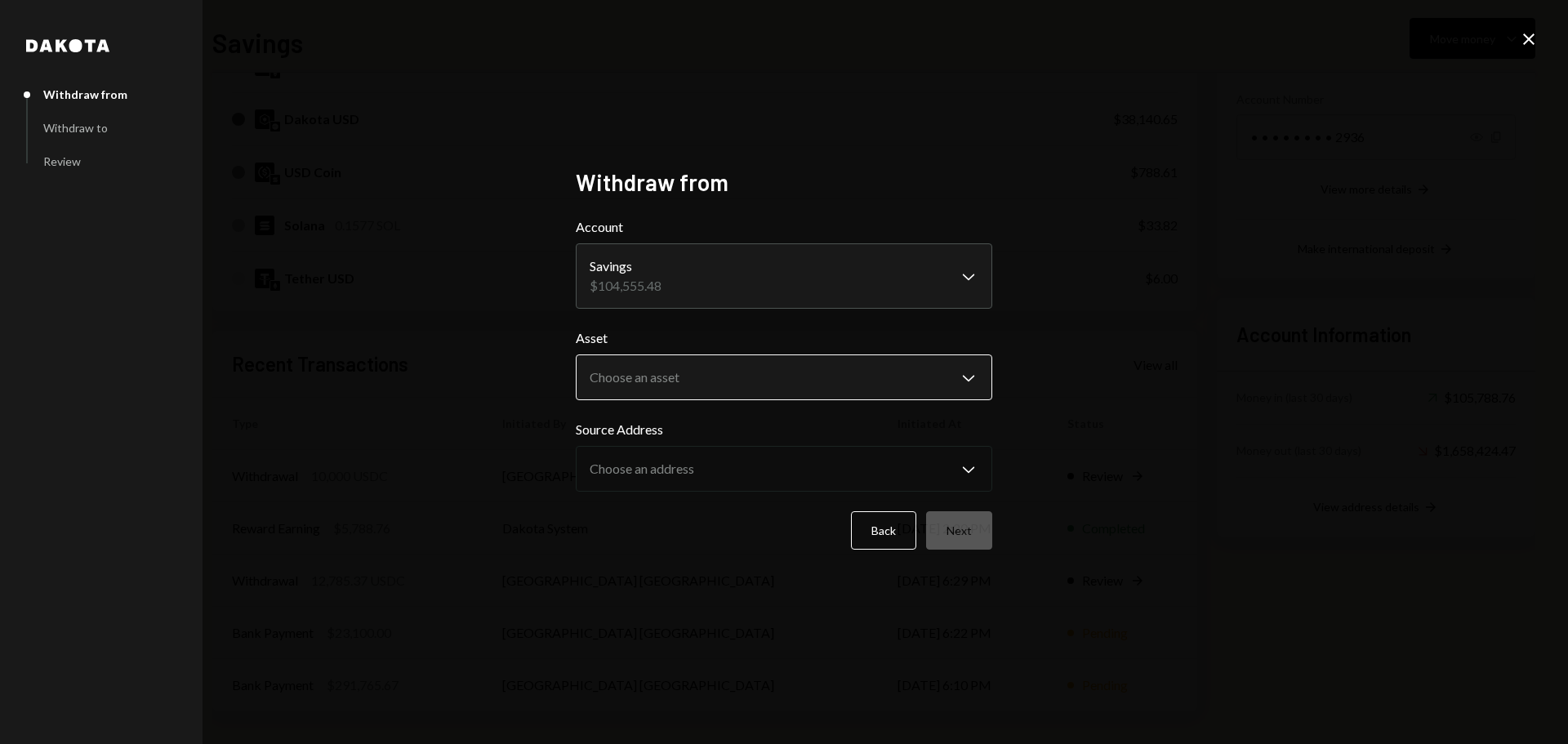
click at [766, 372] on body "F Fogo1 Foundation Caret Down Home Home Inbox Inbox Activities Transactions Acc…" at bounding box center [784, 372] width 1568 height 744
click at [712, 382] on body "F Fogo1 Foundation Caret Down Home Home Inbox Inbox Activities Transactions Acc…" at bounding box center [784, 372] width 1568 height 744
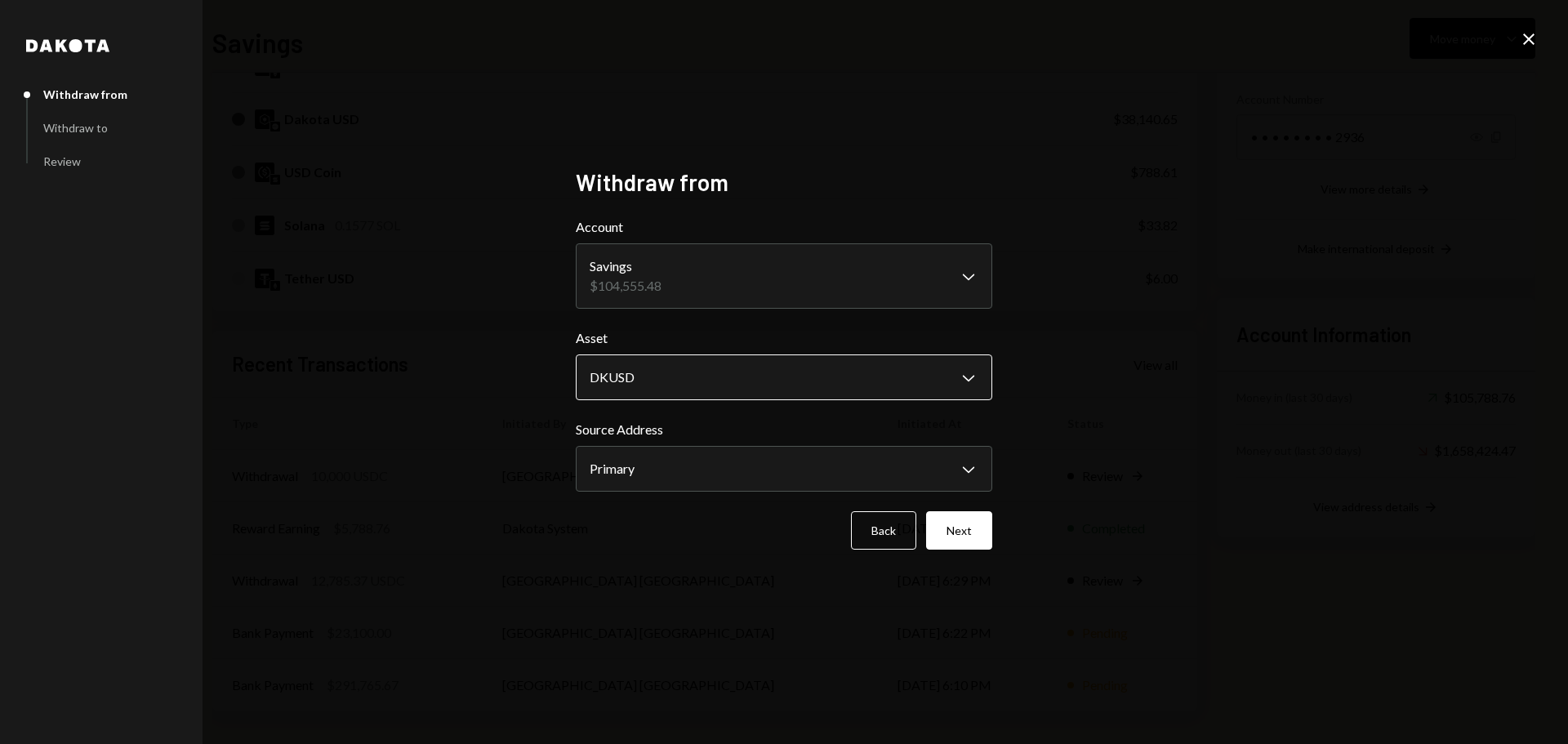
click at [676, 384] on body "F Fogo1 Foundation Caret Down Home Home Inbox Inbox Activities Transactions Acc…" at bounding box center [784, 372] width 1568 height 744
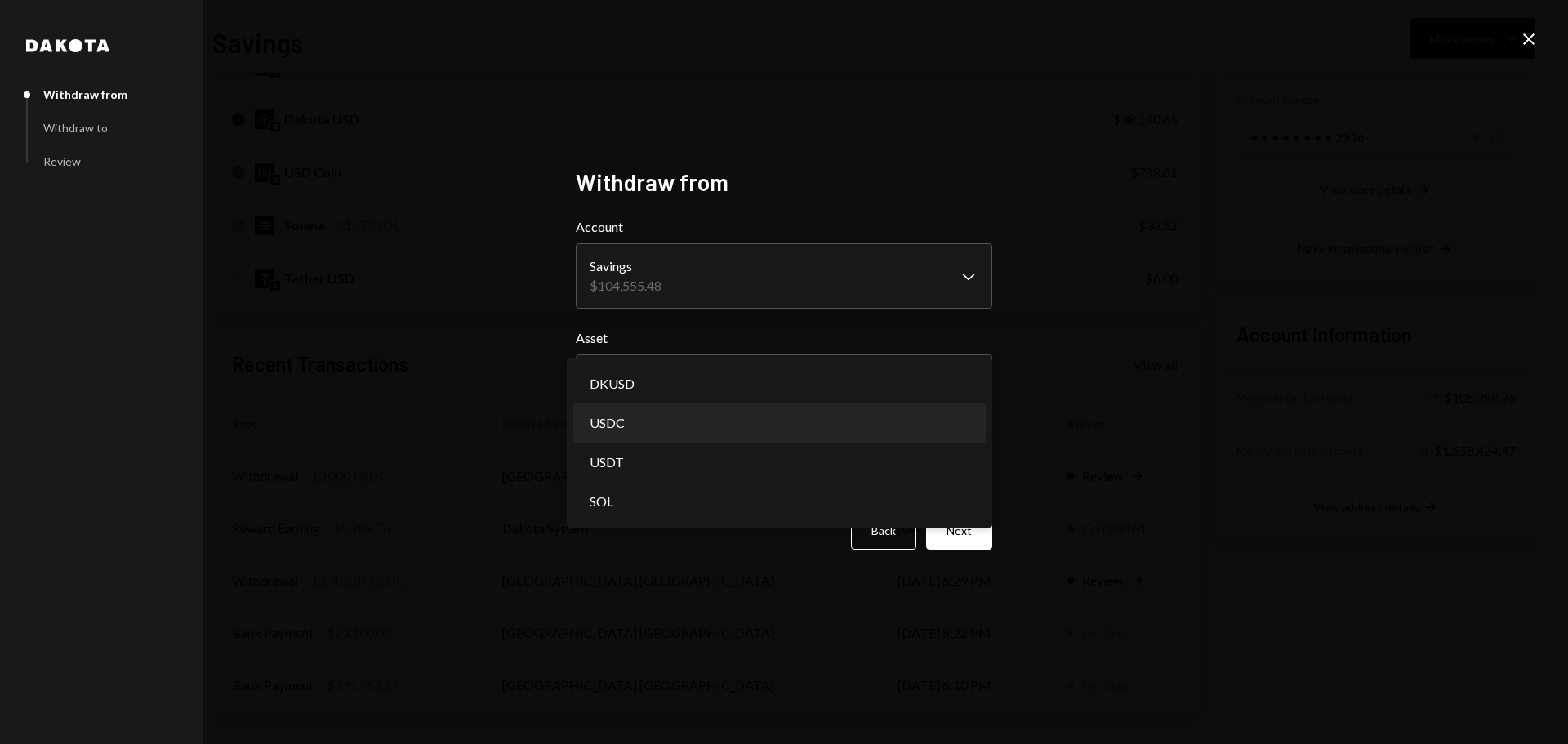
select select "****"
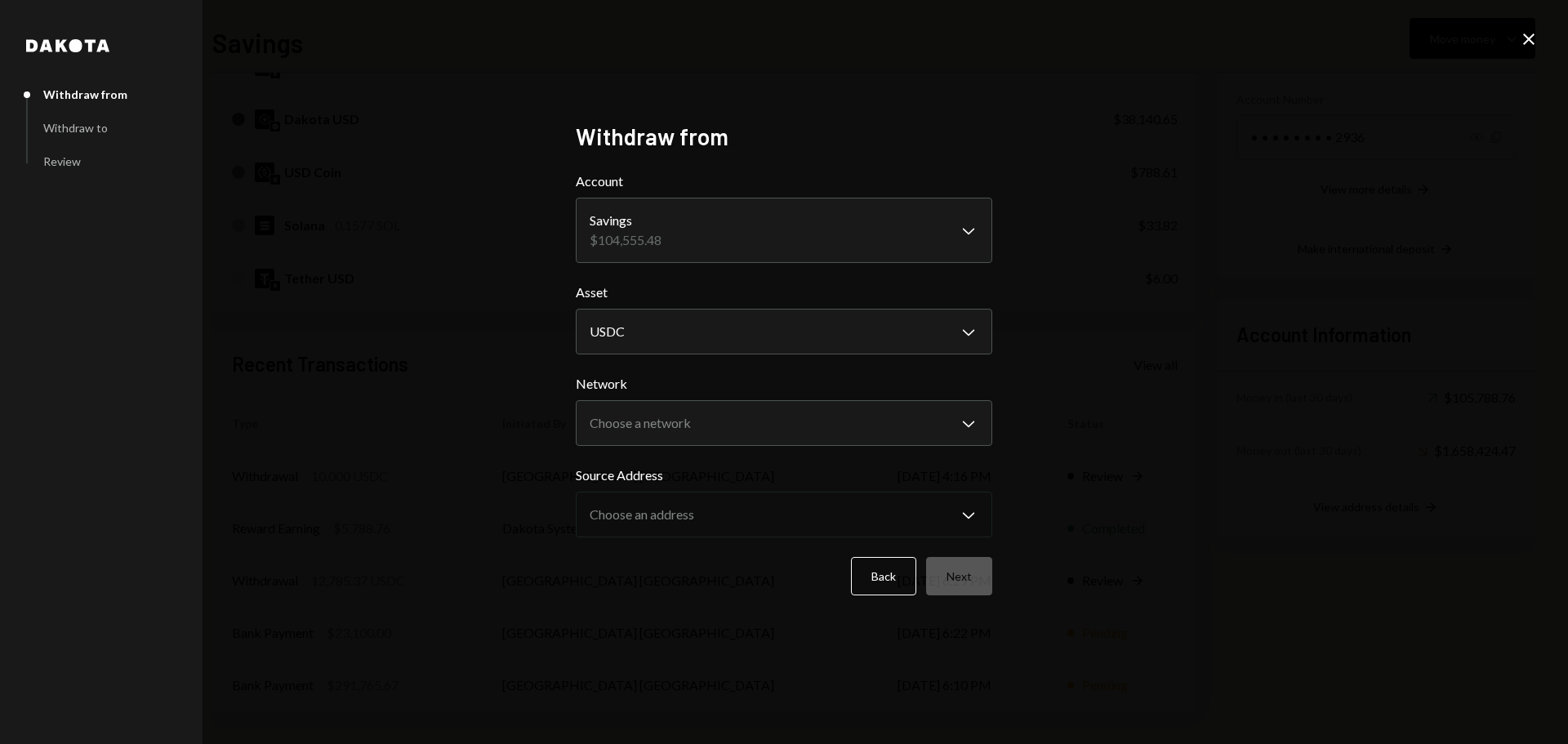
click at [829, 449] on form "**********" at bounding box center [784, 384] width 417 height 424
click at [725, 431] on body "F Fogo1 Foundation Caret Down Home Home Inbox Inbox Activities Transactions Acc…" at bounding box center [784, 372] width 1568 height 744
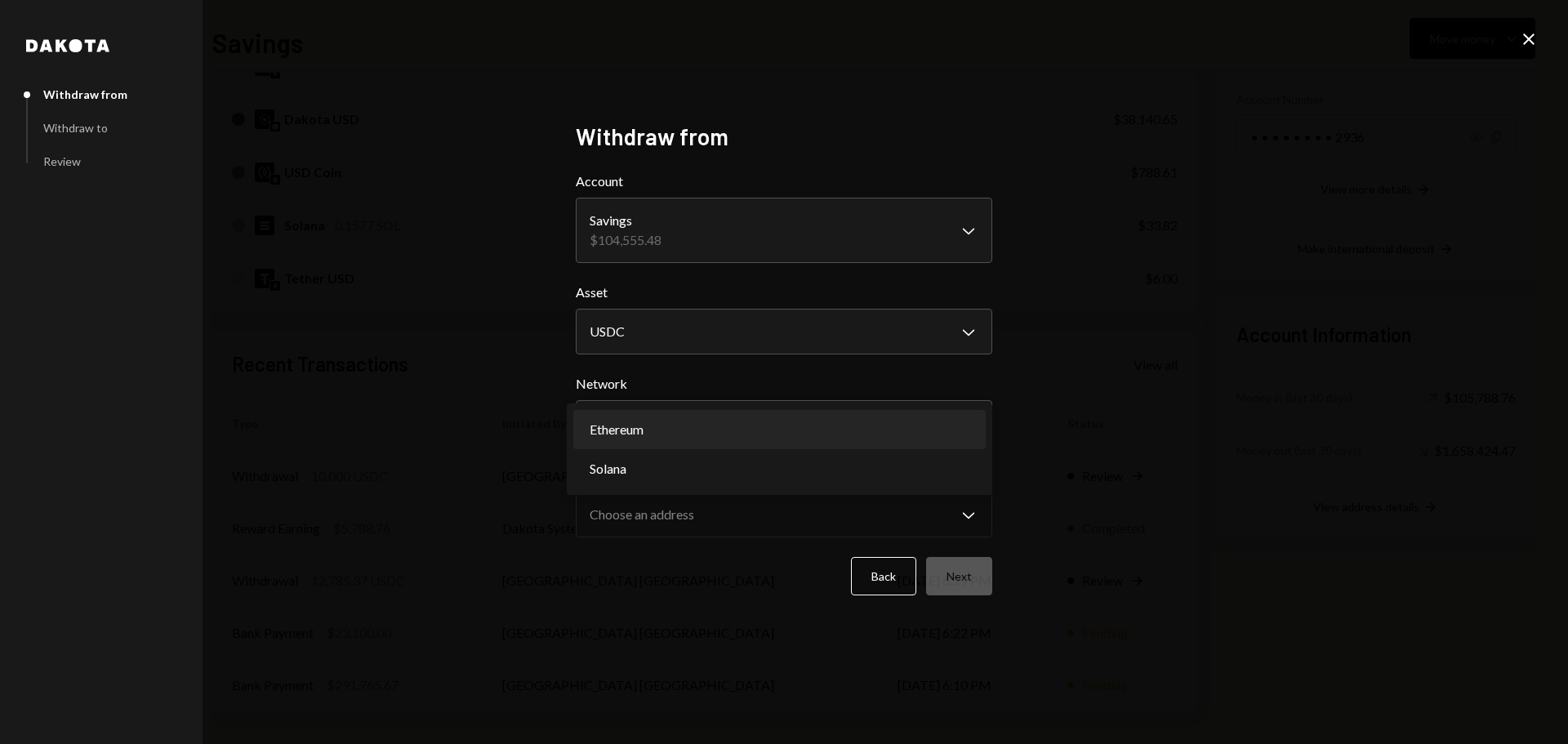
select select "**********"
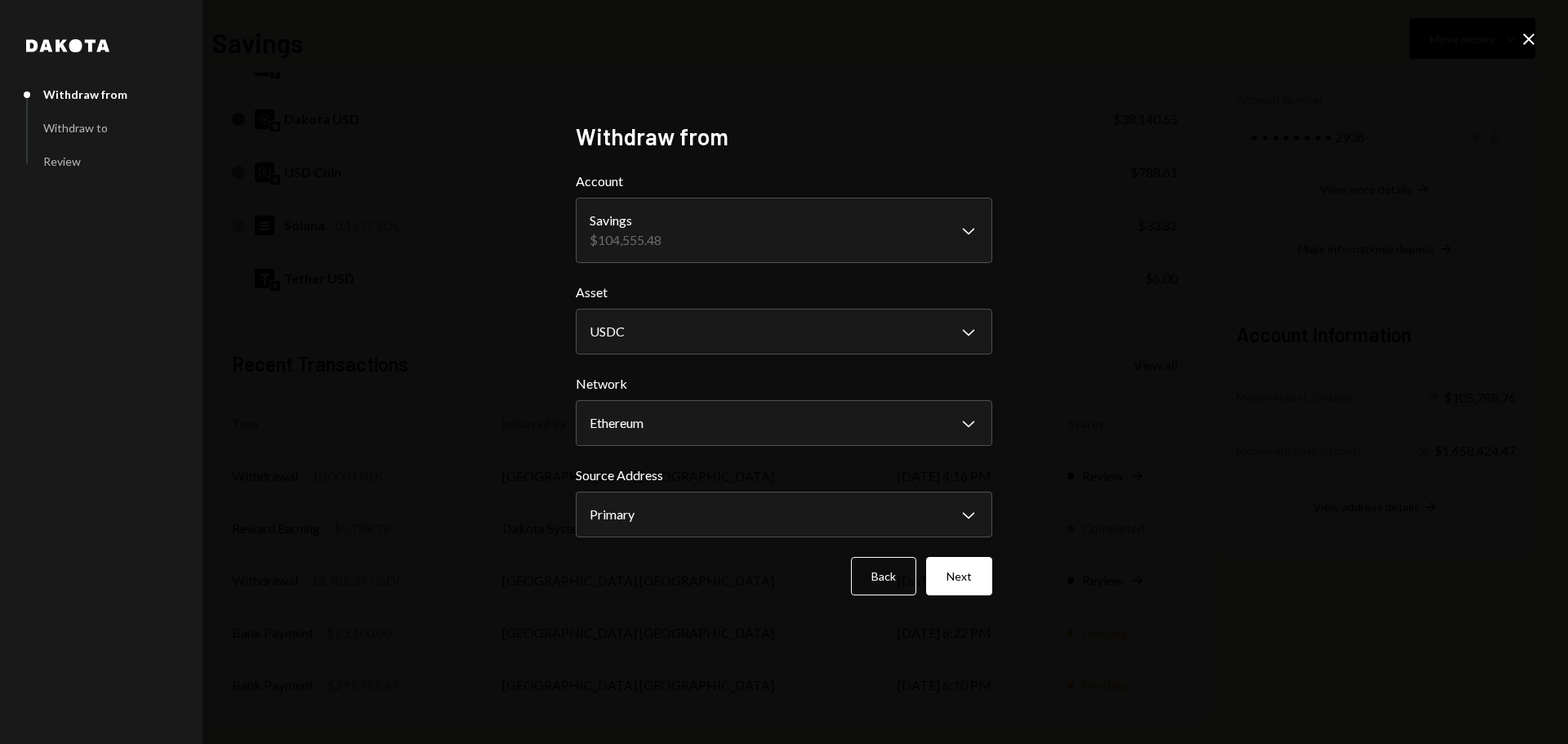
click at [966, 575] on button "Next" at bounding box center [958, 576] width 66 height 38
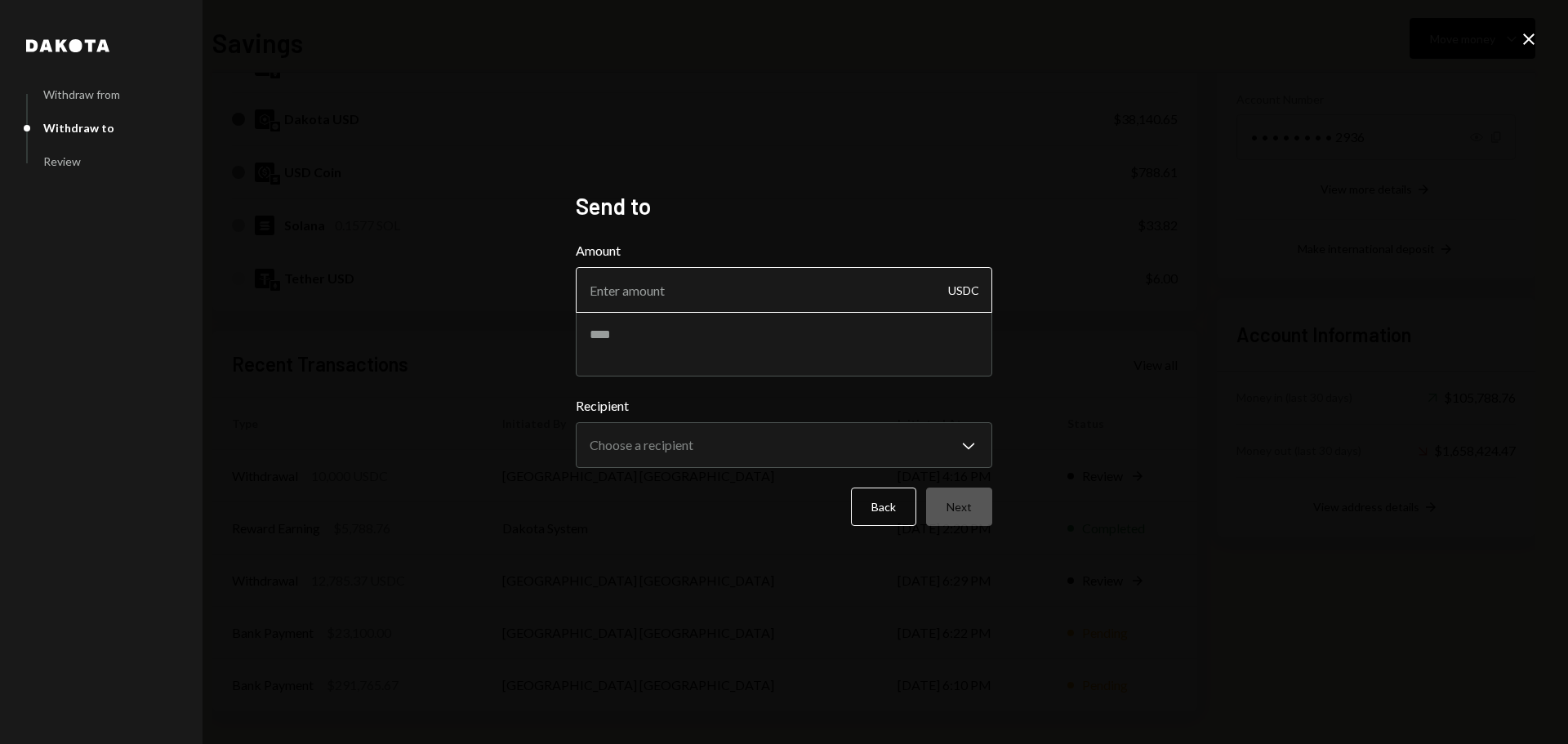
click at [716, 301] on input "Amount" at bounding box center [784, 290] width 417 height 46
type input "20000"
click at [609, 350] on textarea at bounding box center [784, 343] width 417 height 65
type textarea "**********"
click at [788, 448] on body "F Fogo1 Foundation Caret Down Home Home Inbox Inbox Activities Transactions Acc…" at bounding box center [784, 372] width 1568 height 744
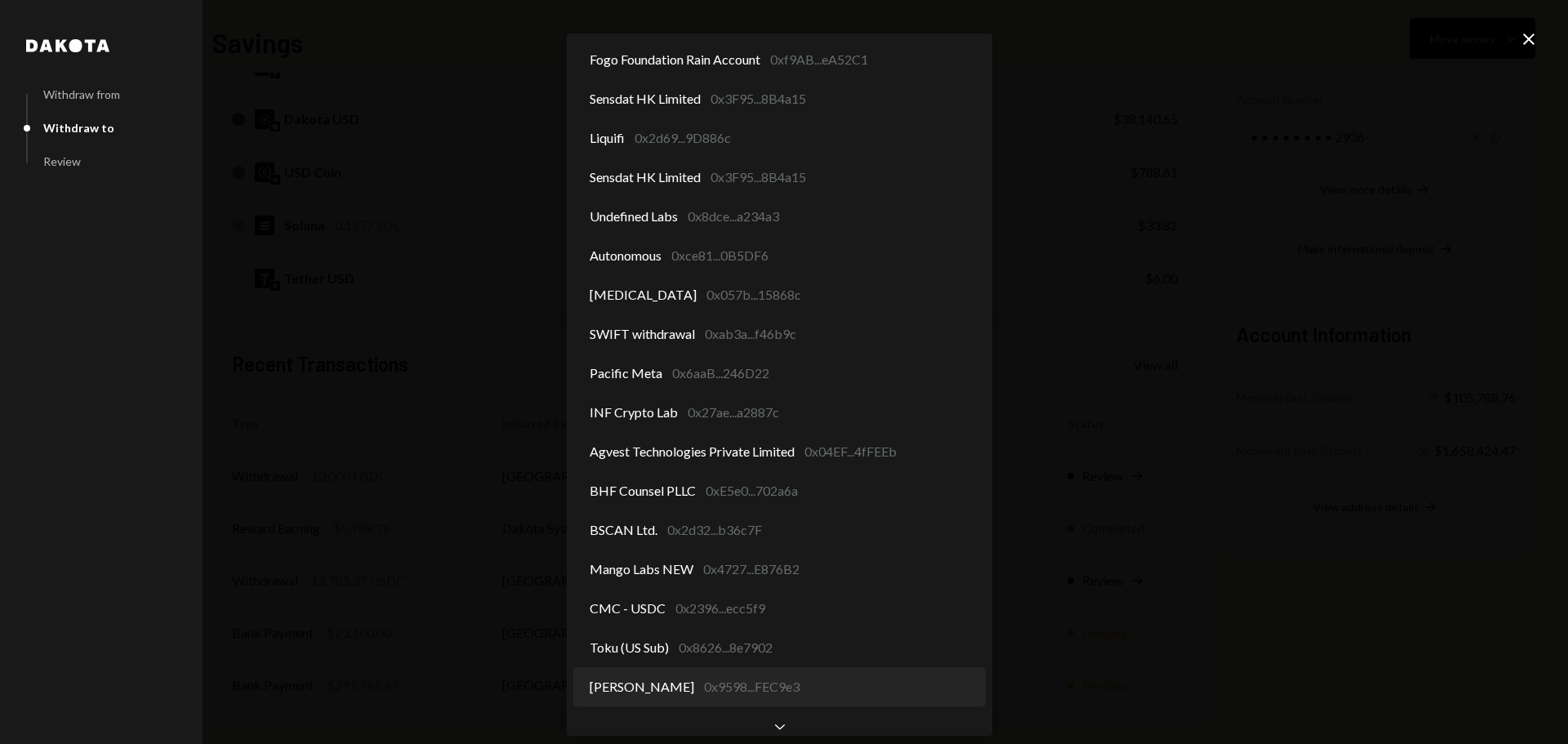
scroll to position [0, 0]
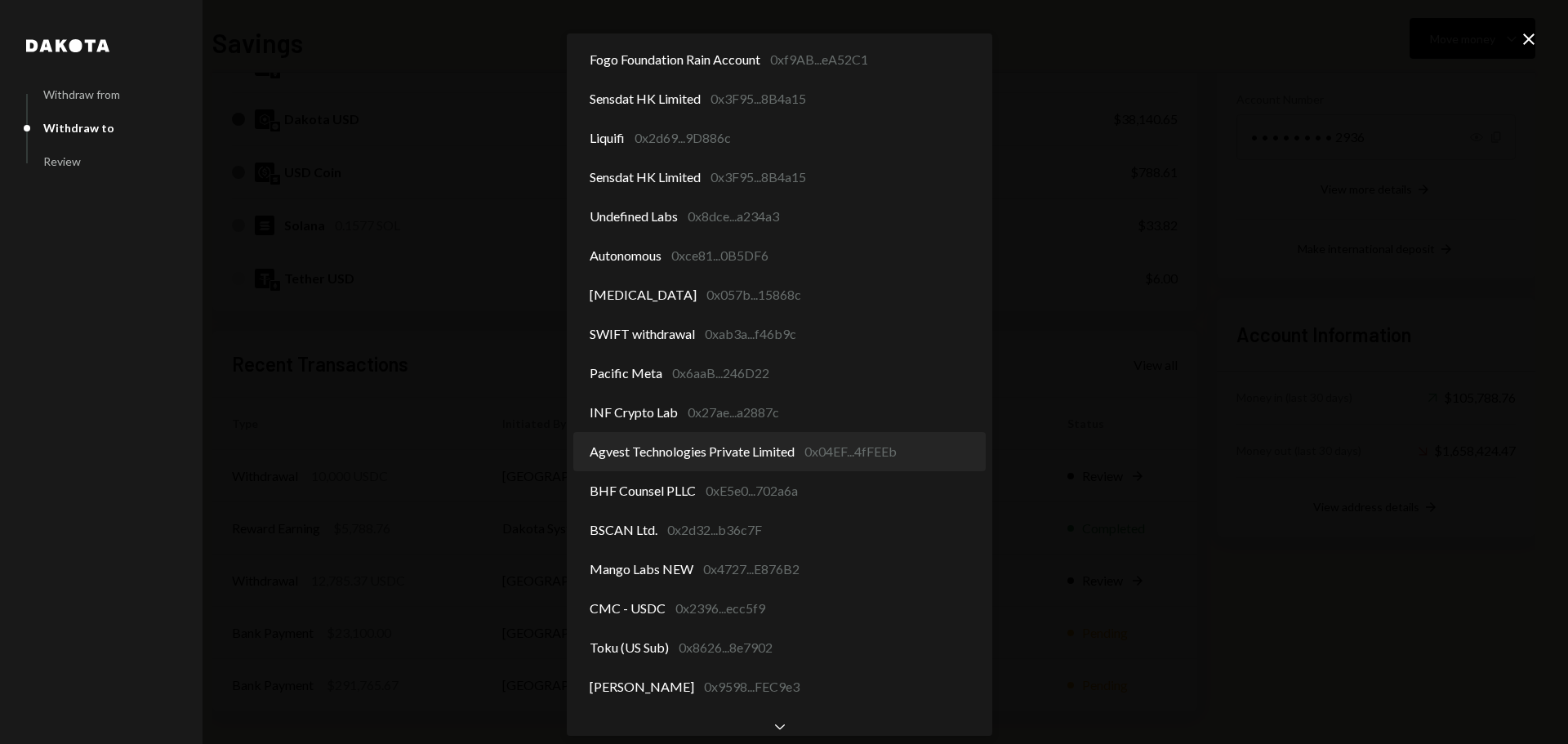
select select "**********"
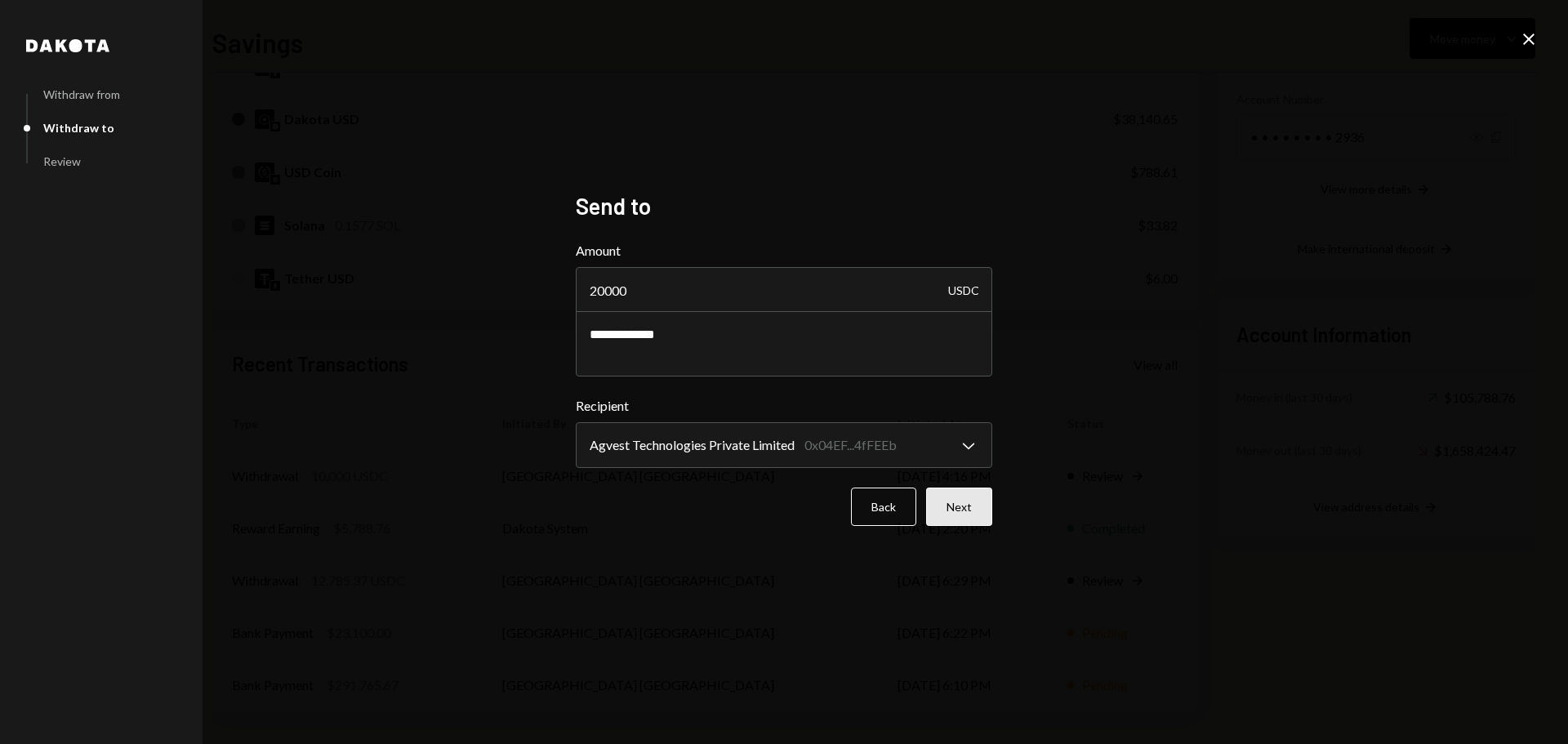
click at [945, 510] on button "Next" at bounding box center [958, 507] width 66 height 38
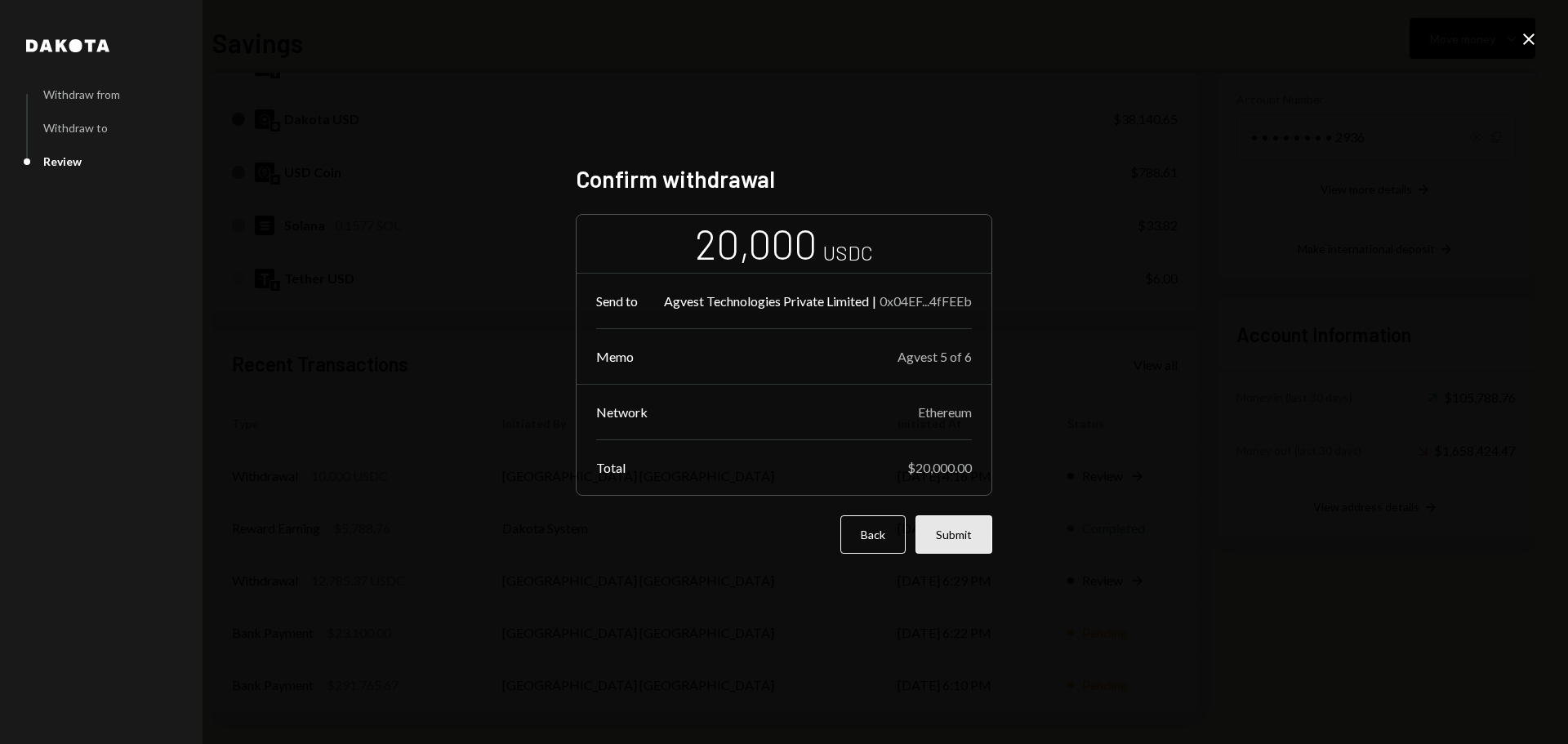
click at [969, 537] on button "Submit" at bounding box center [953, 535] width 77 height 38
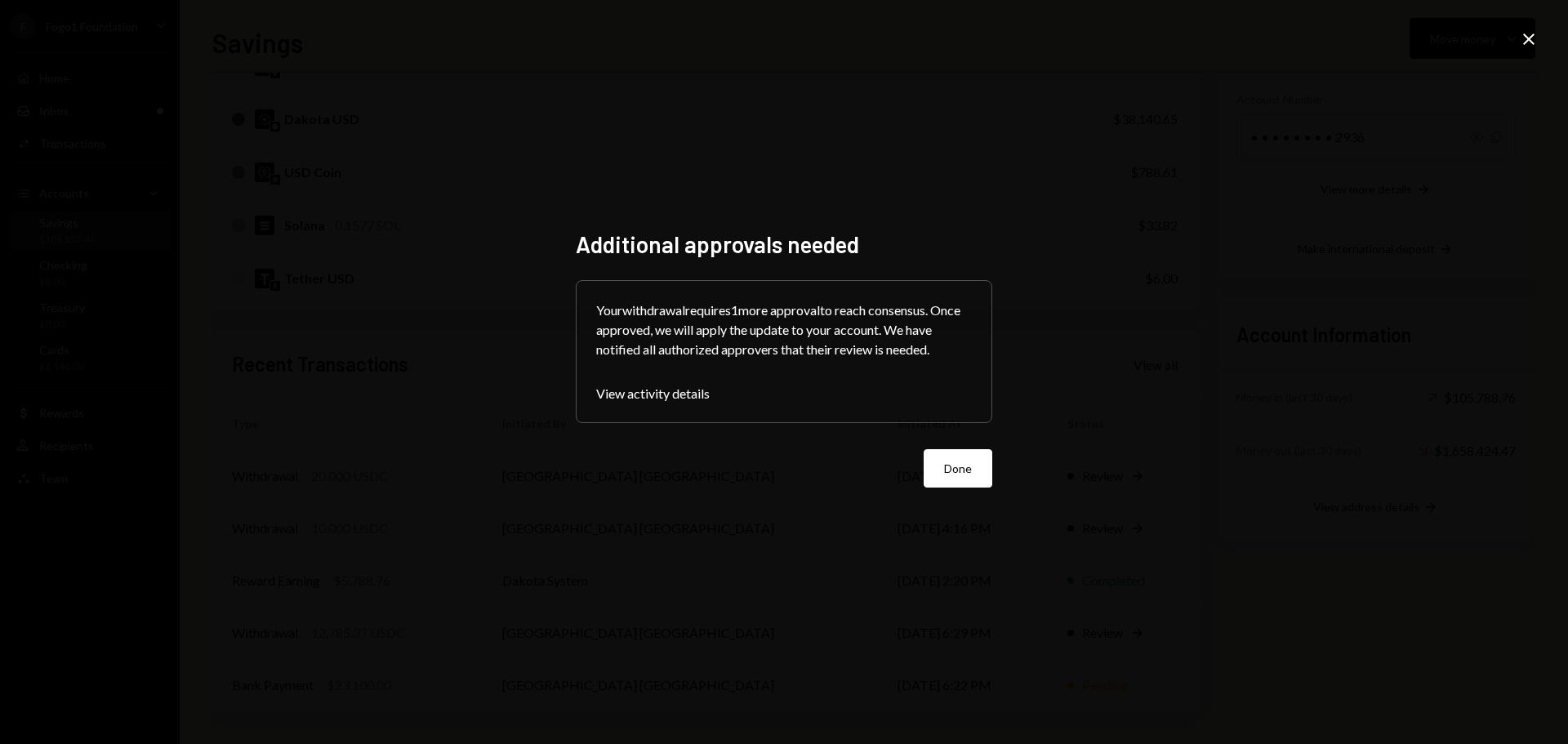
click at [960, 463] on button "Done" at bounding box center [957, 468] width 69 height 38
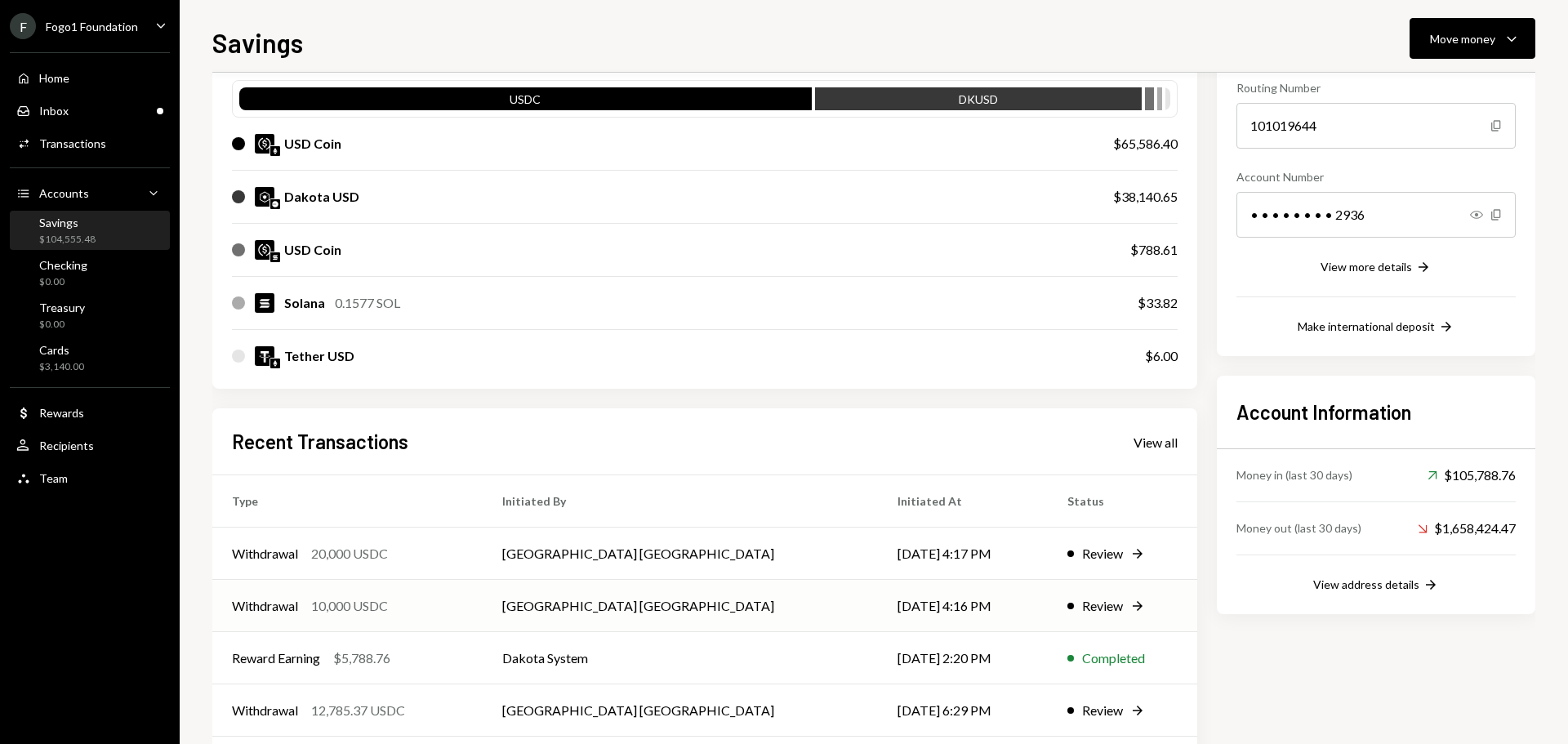
scroll to position [82, 0]
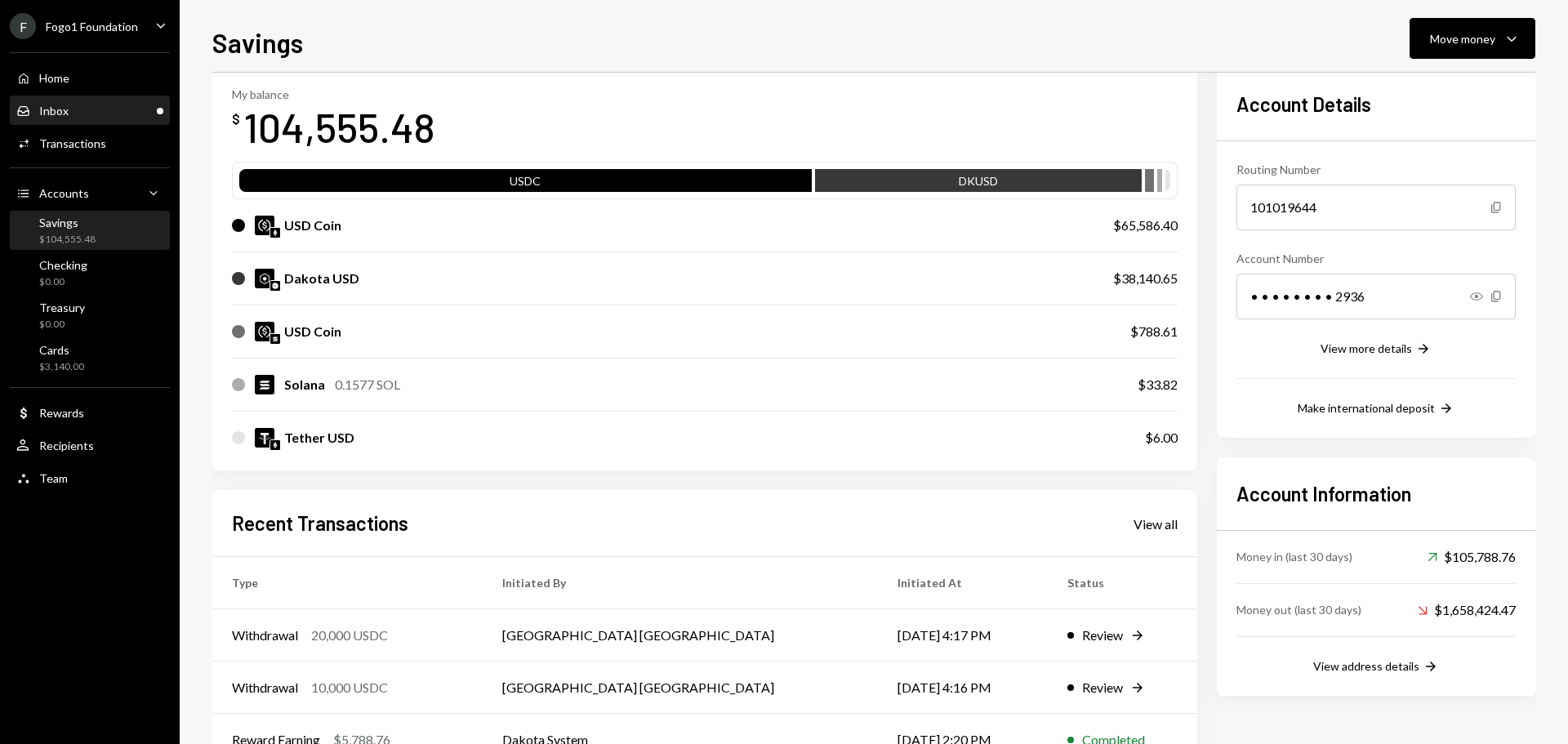
click at [134, 111] on div "Inbox Inbox" at bounding box center [89, 111] width 147 height 15
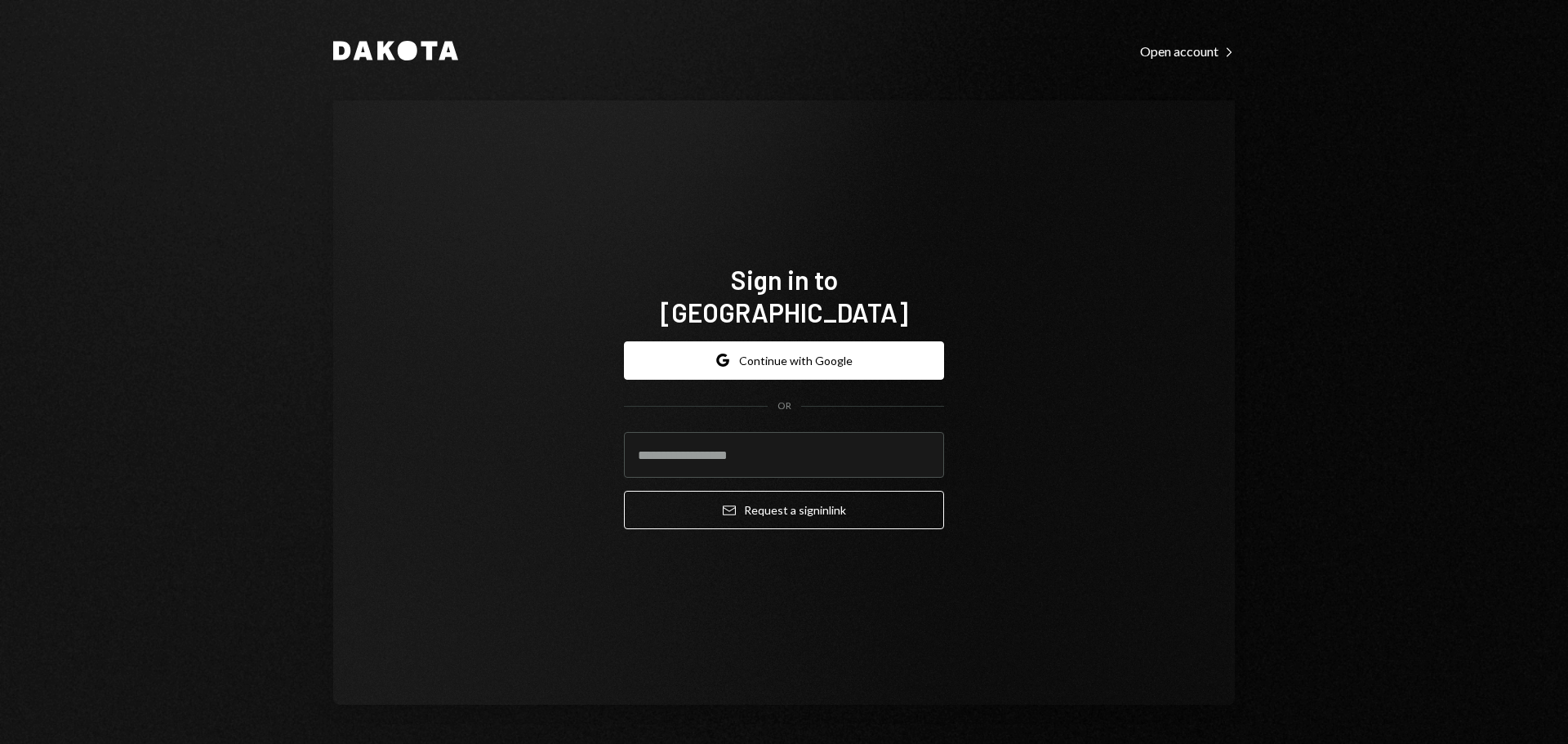
type input "**********"
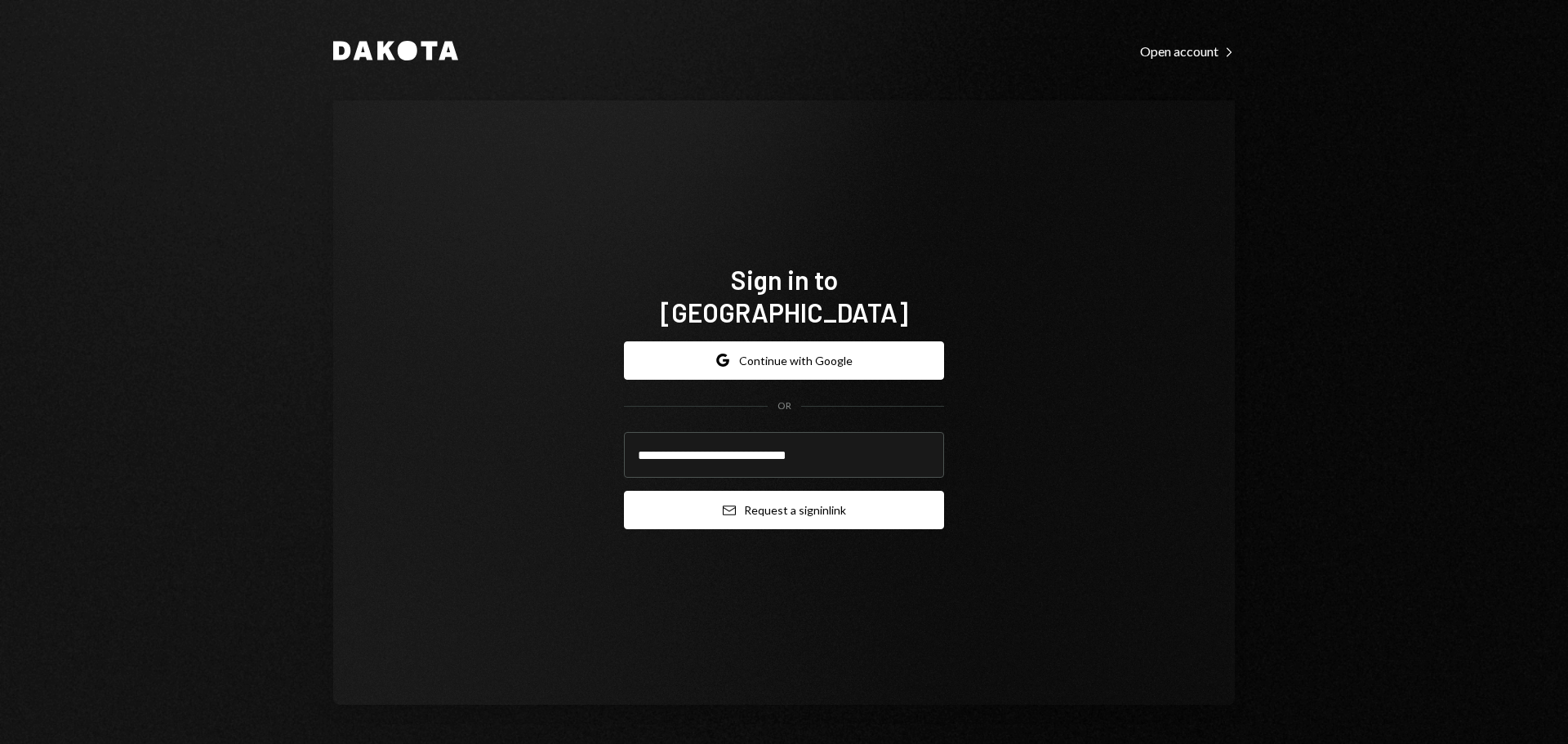
click at [713, 493] on button "Email Request a sign in link" at bounding box center [784, 510] width 320 height 38
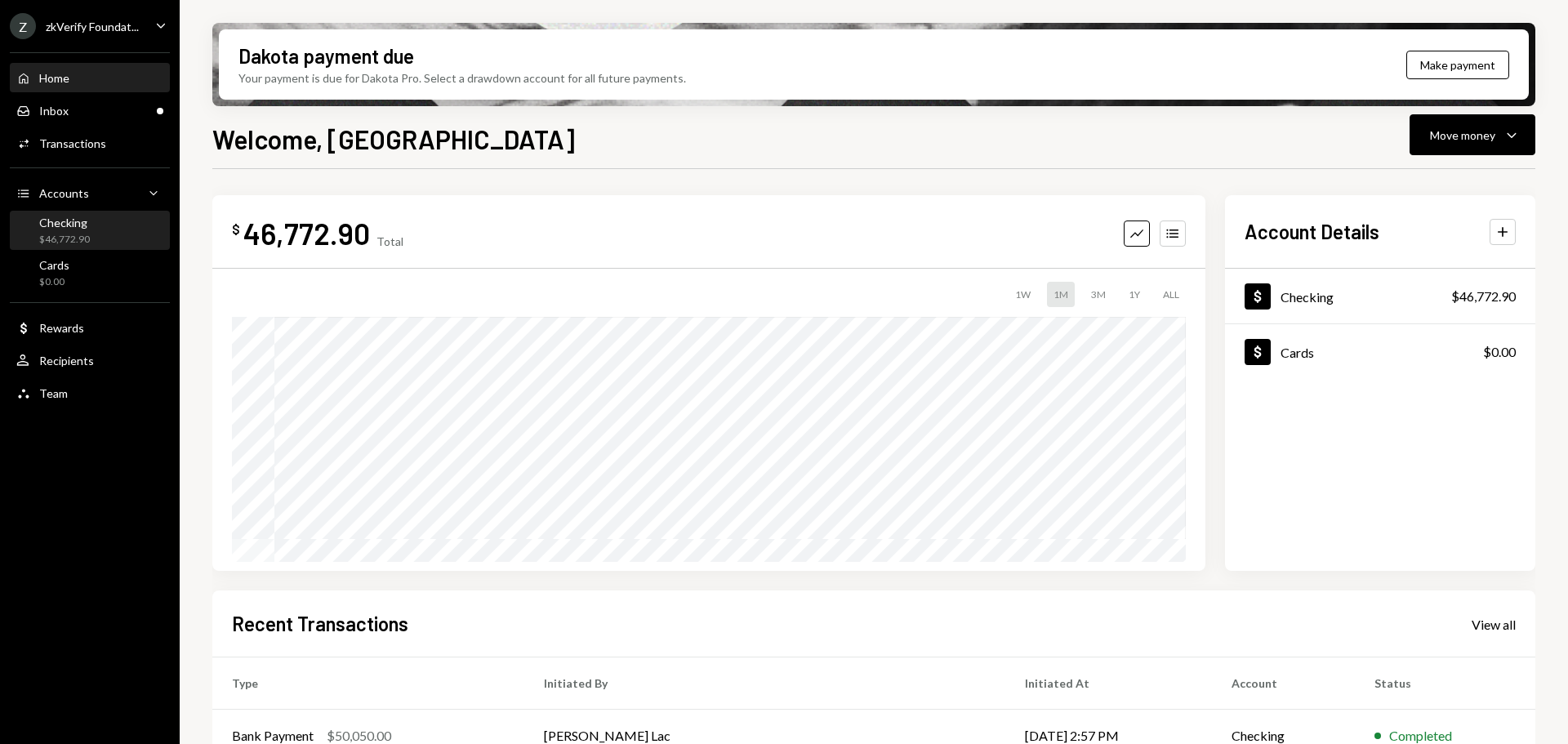
click at [85, 225] on div "Checking" at bounding box center [64, 223] width 51 height 14
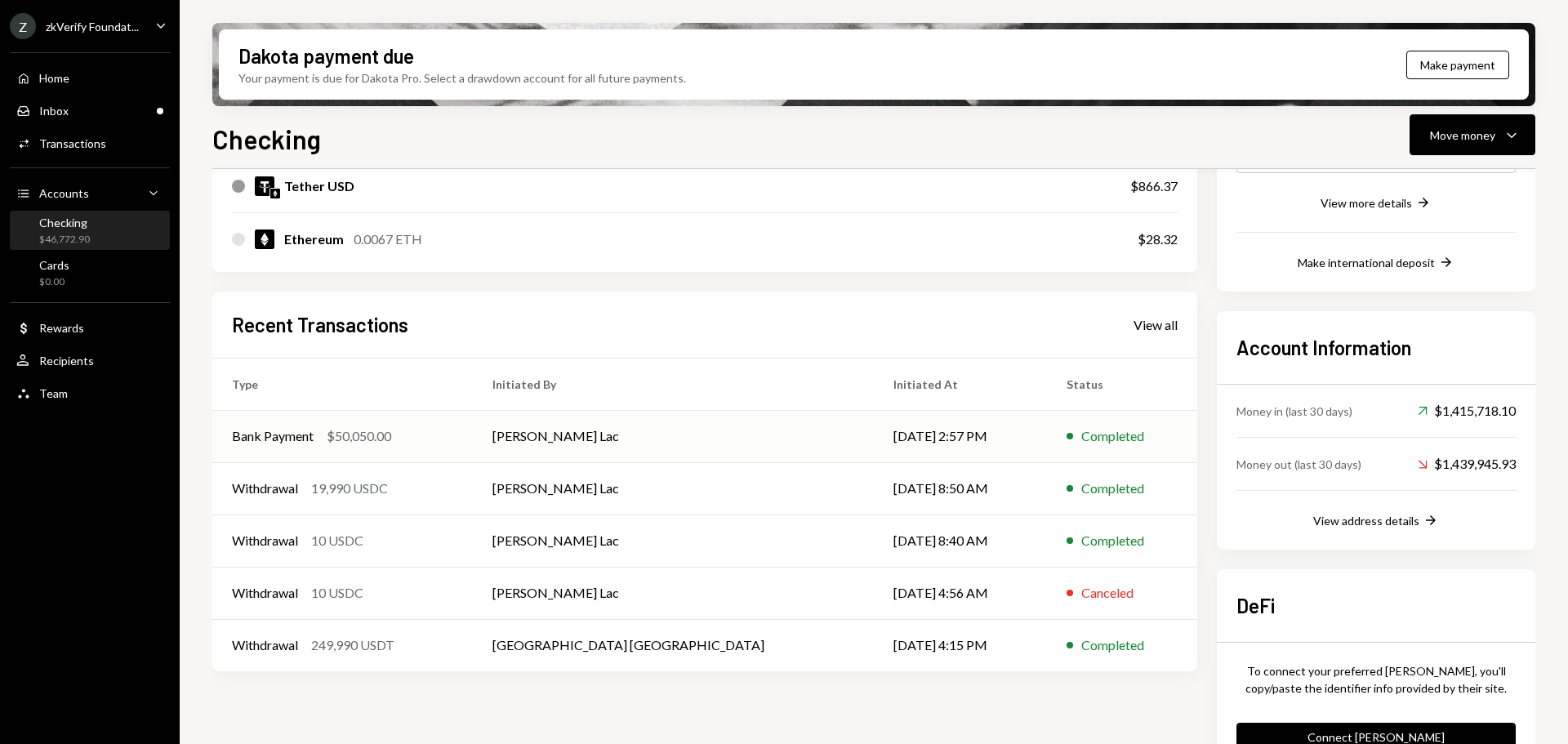
scroll to position [327, 0]
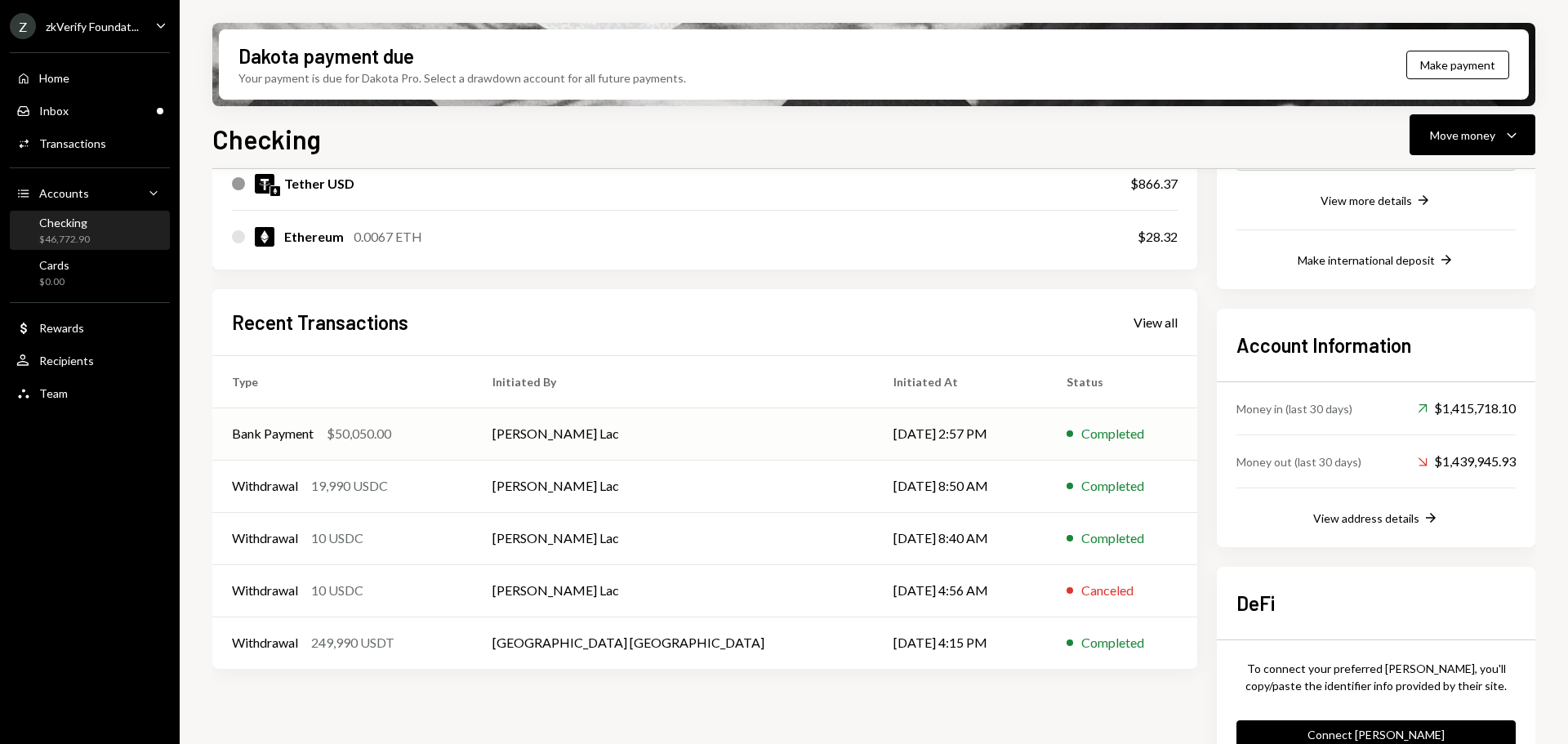
click at [453, 434] on div "Bank Payment $50,050.00" at bounding box center [342, 434] width 221 height 20
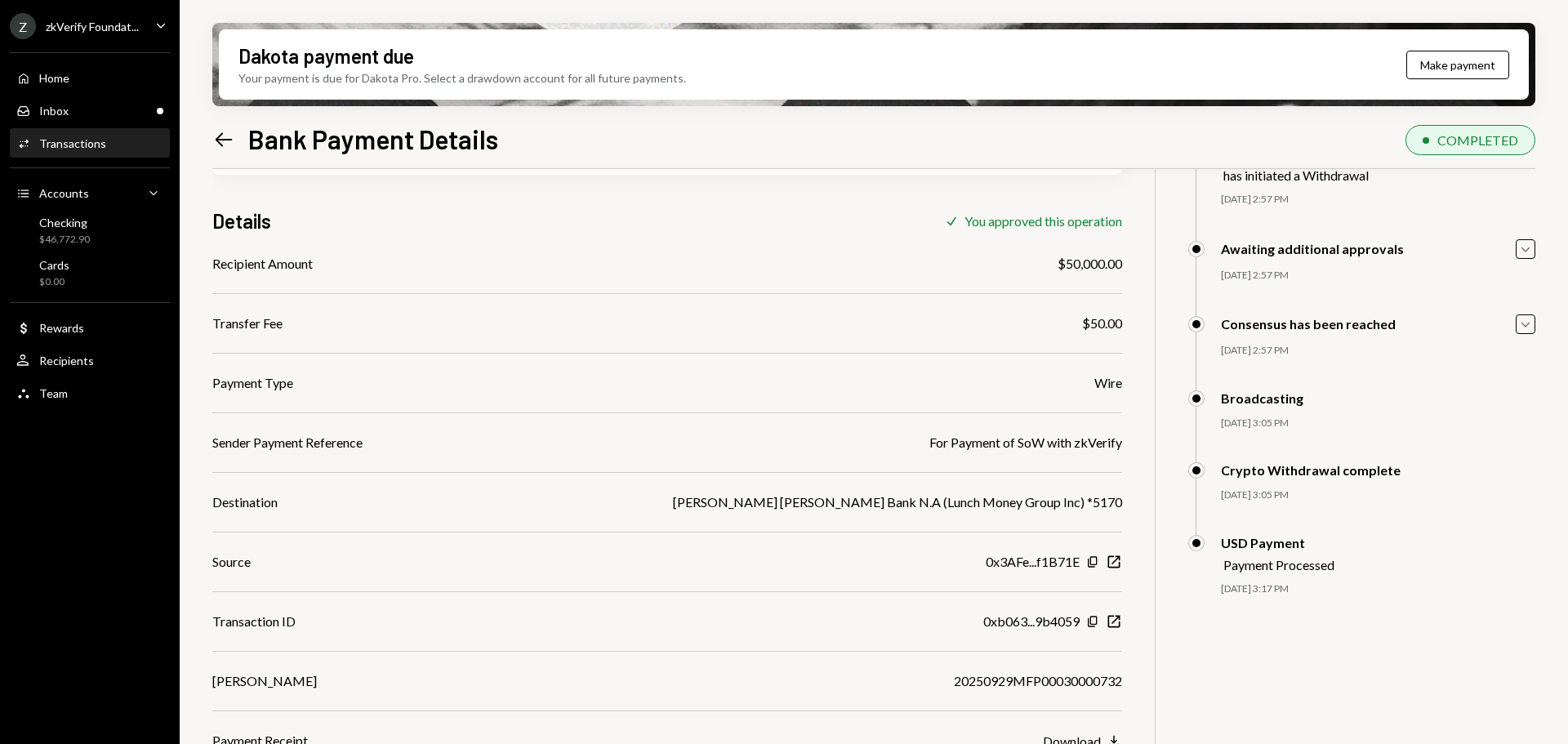
scroll to position [131, 0]
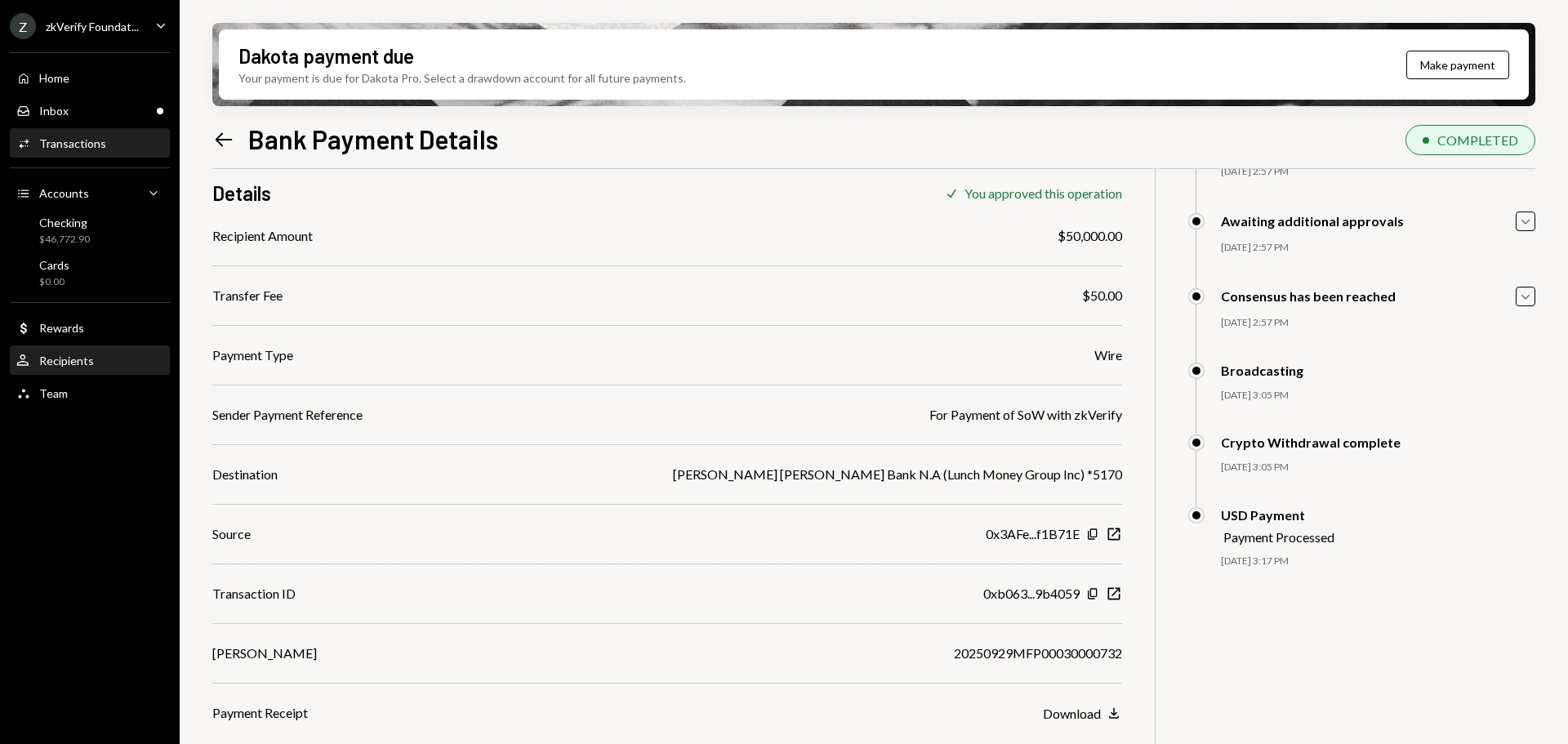
click at [80, 363] on div "Recipients" at bounding box center [66, 361] width 55 height 14
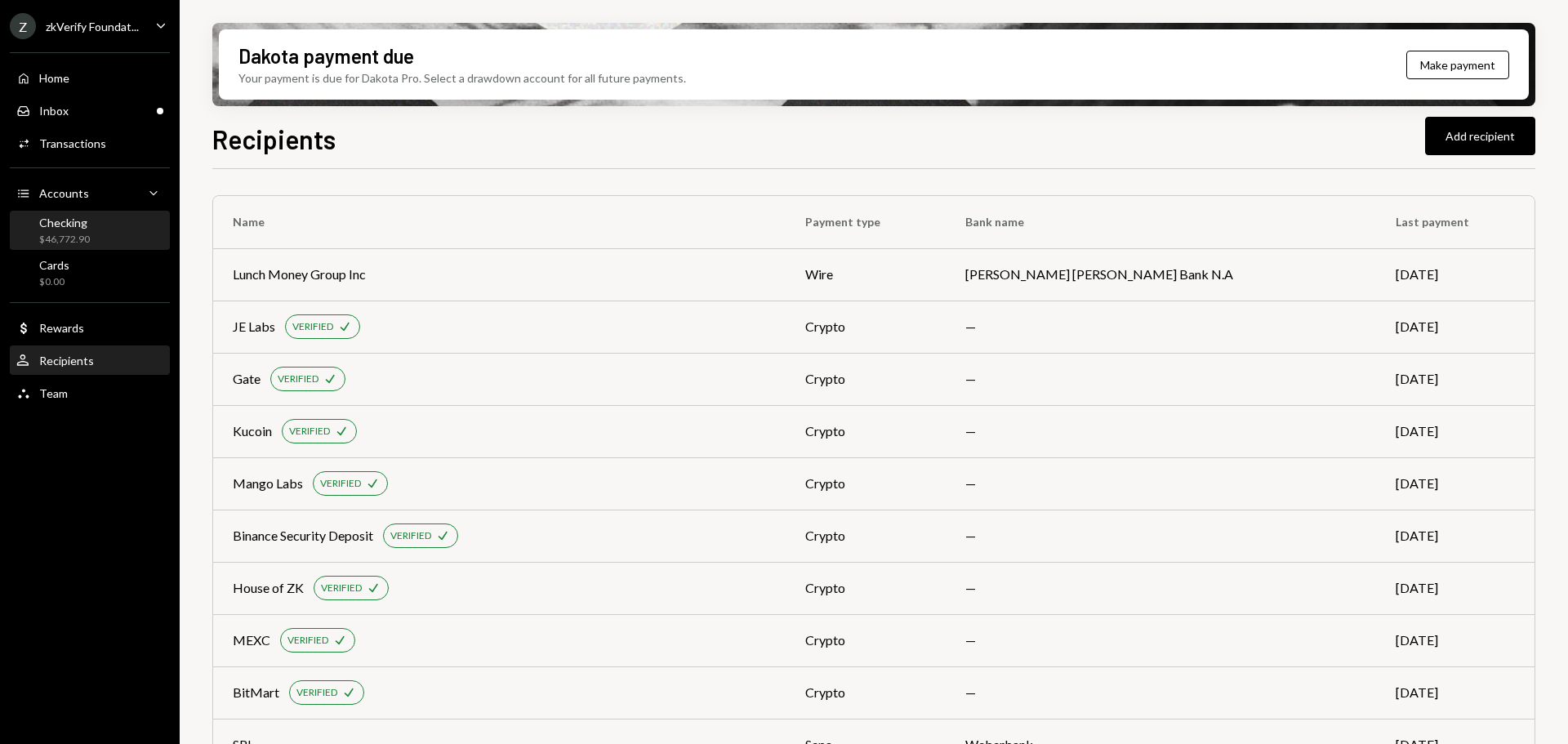
click at [90, 225] on div "Checking $46,772.90" at bounding box center [89, 231] width 147 height 31
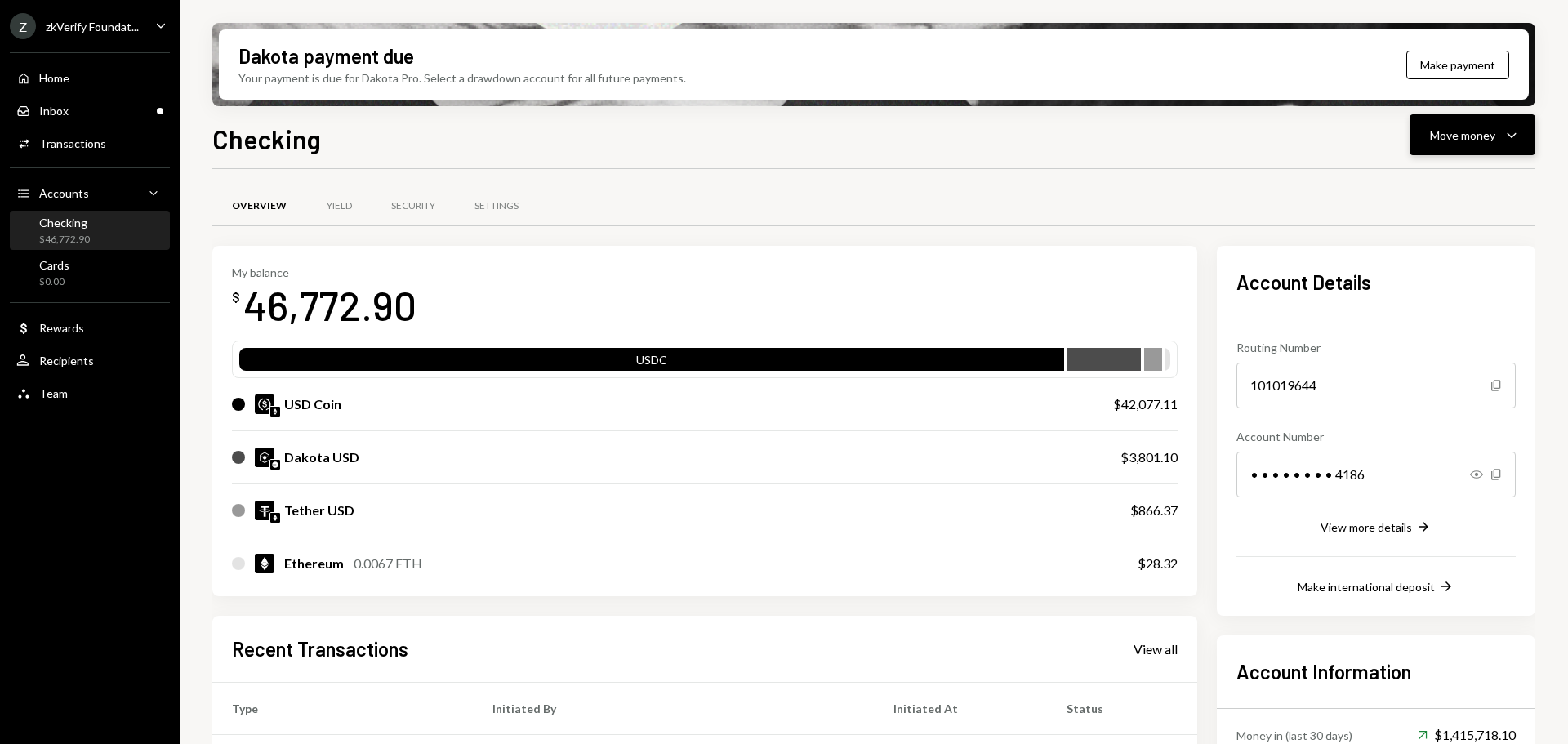
click at [1481, 137] on div "Move money" at bounding box center [1462, 135] width 65 height 17
click at [1443, 182] on div "Send" at bounding box center [1458, 184] width 119 height 17
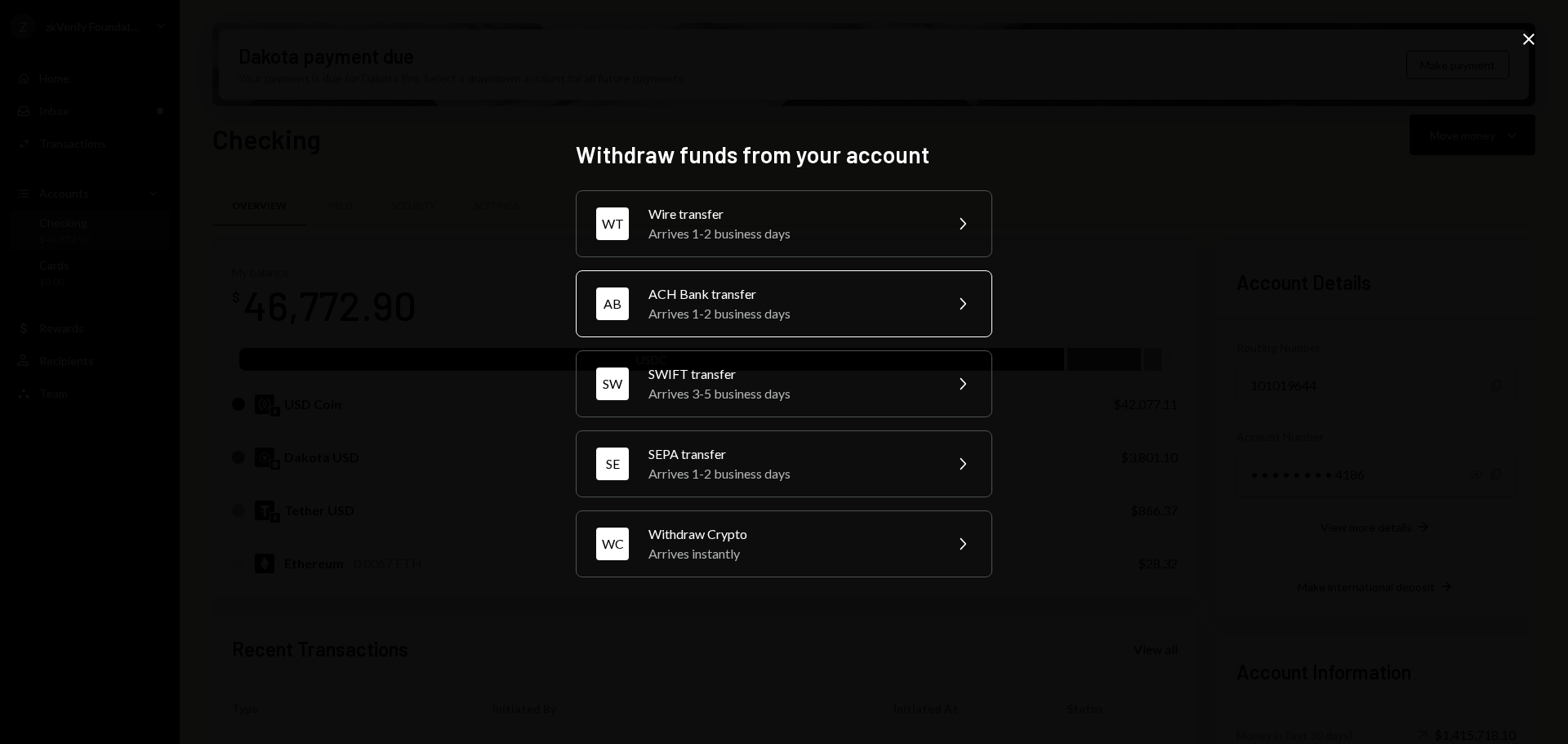
click at [724, 297] on div "ACH Bank transfer" at bounding box center [790, 294] width 284 height 20
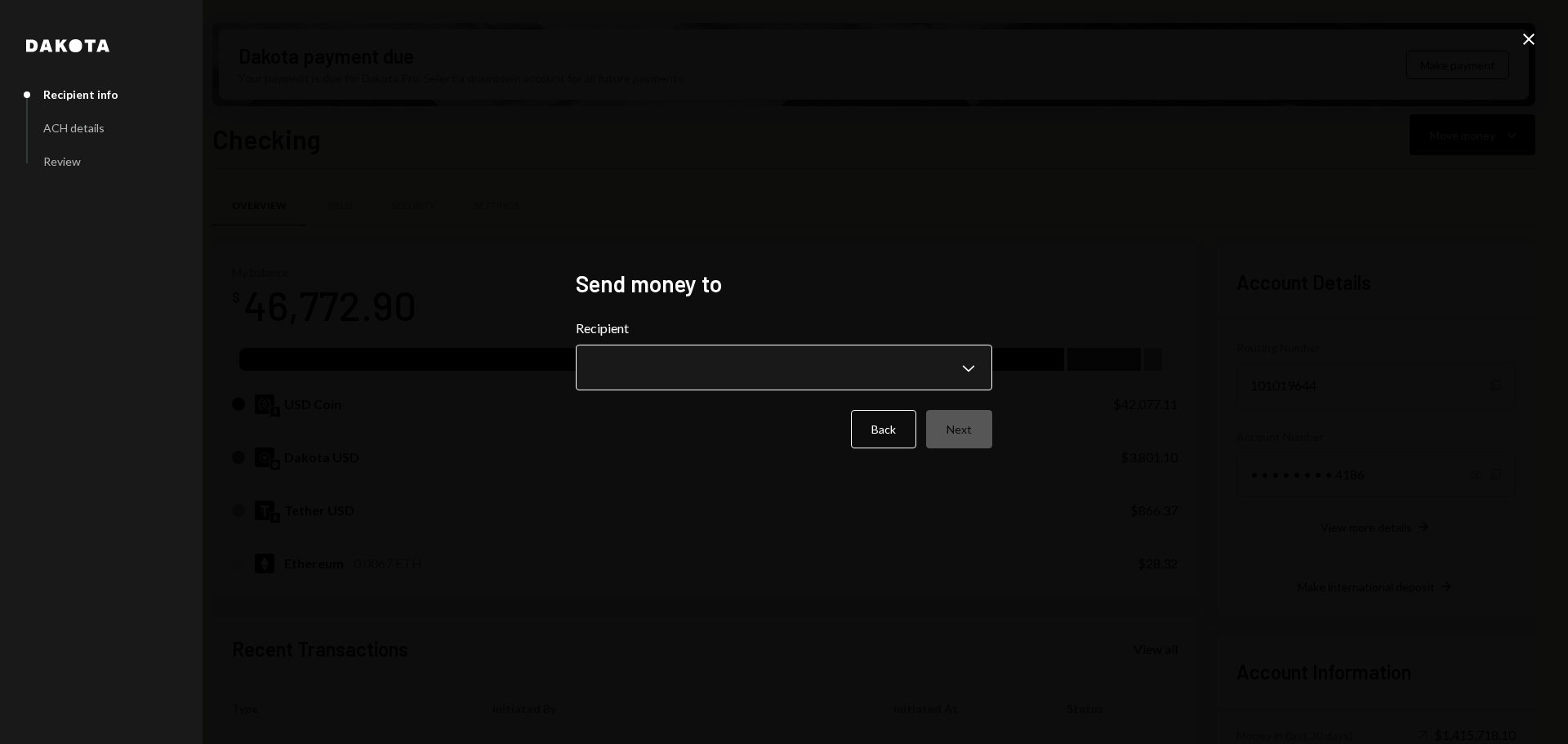
click at [696, 361] on body "Z zkVerify Foundat... Caret Down Home Home Inbox Inbox Activities Transactions …" at bounding box center [784, 372] width 1568 height 744
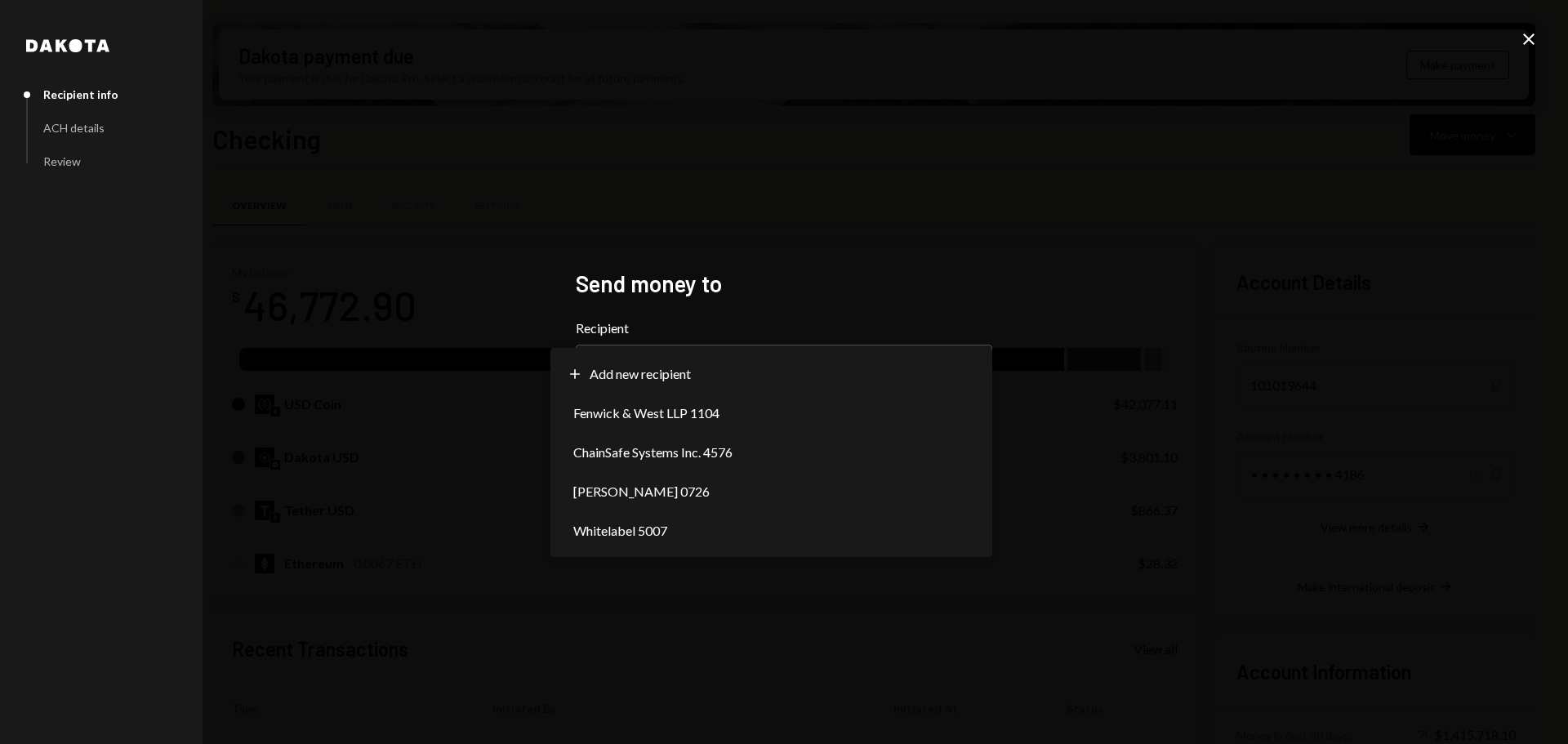
click at [487, 516] on div "**********" at bounding box center [784, 372] width 1568 height 744
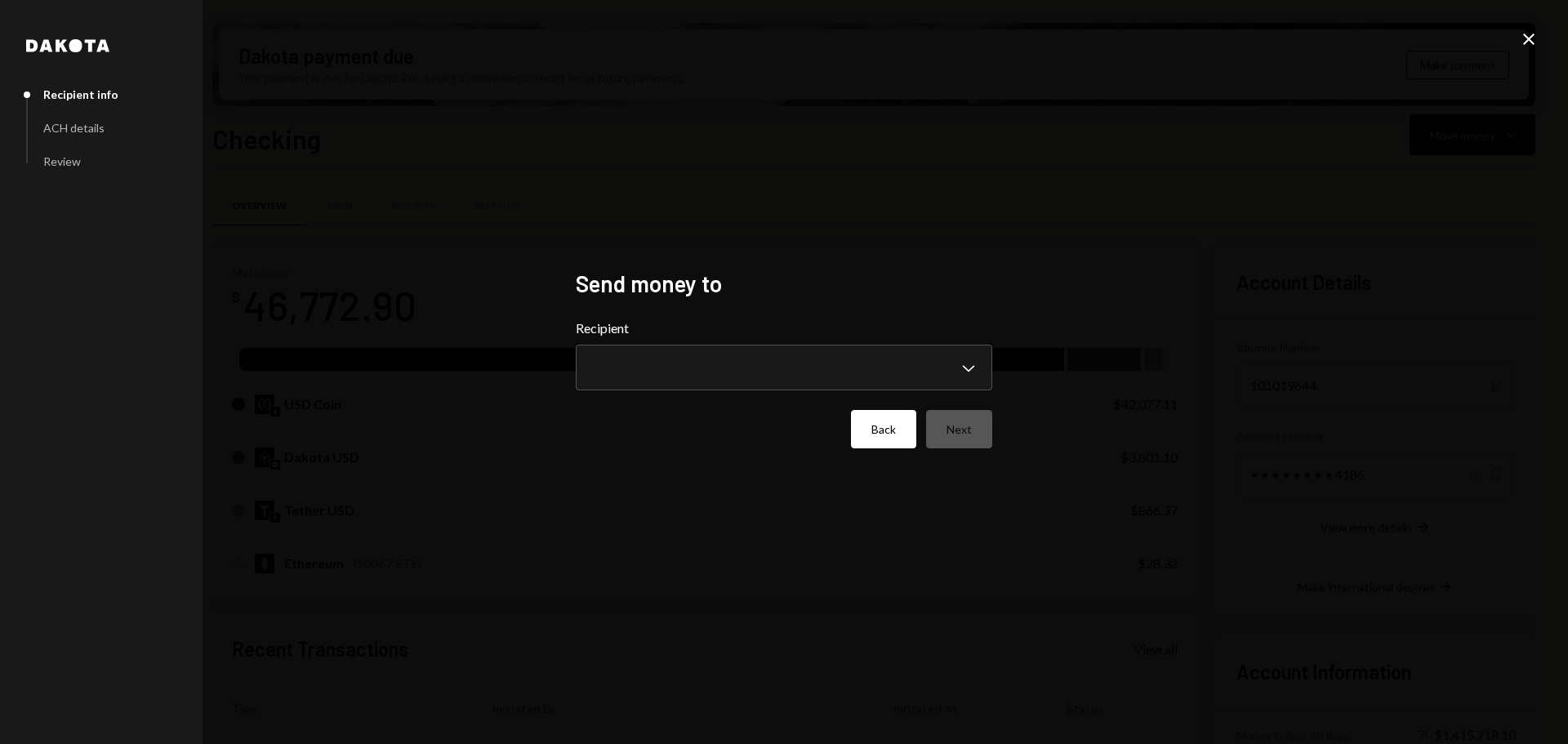
click at [893, 435] on button "Back" at bounding box center [882, 429] width 65 height 38
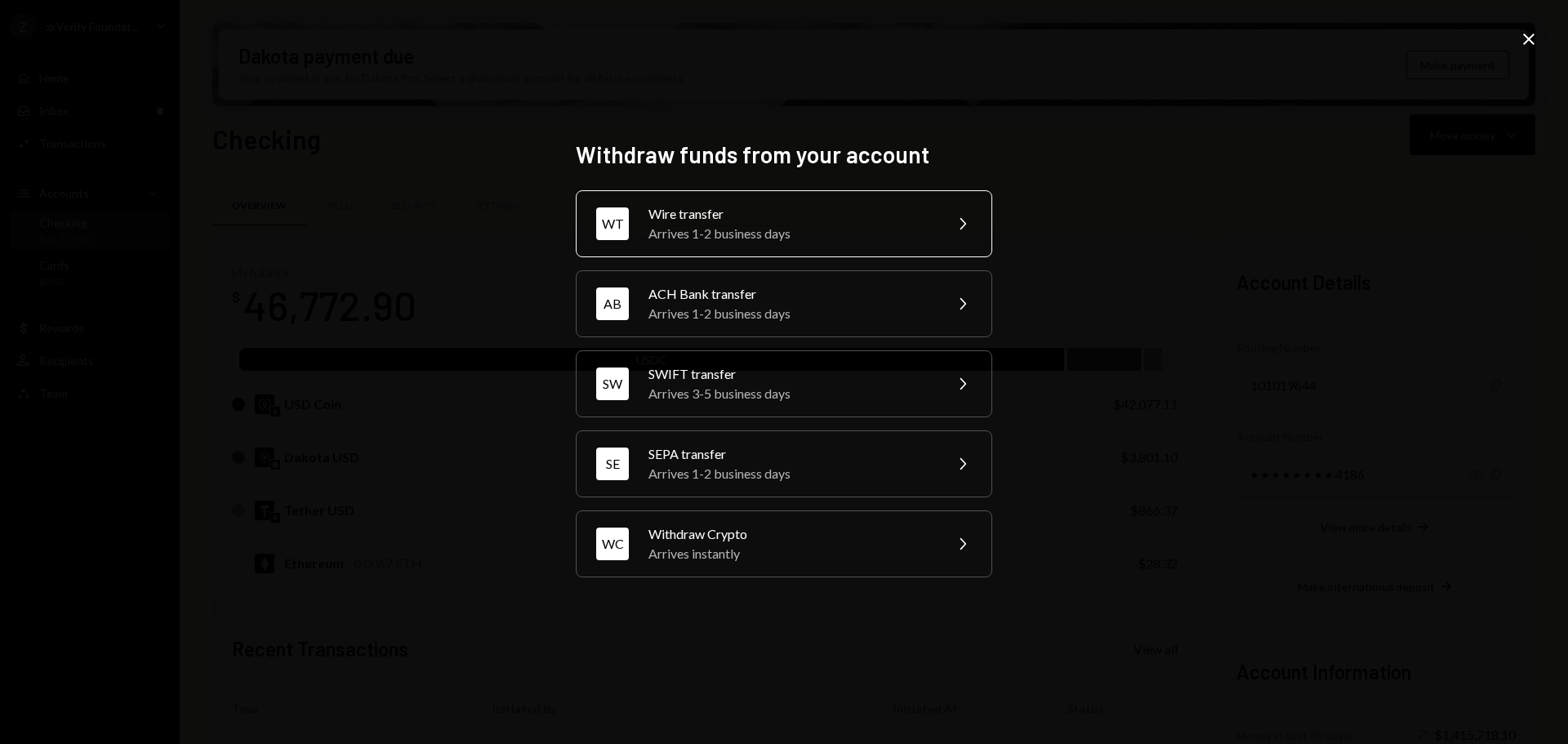
click at [799, 222] on div "Wire transfer" at bounding box center [790, 214] width 284 height 20
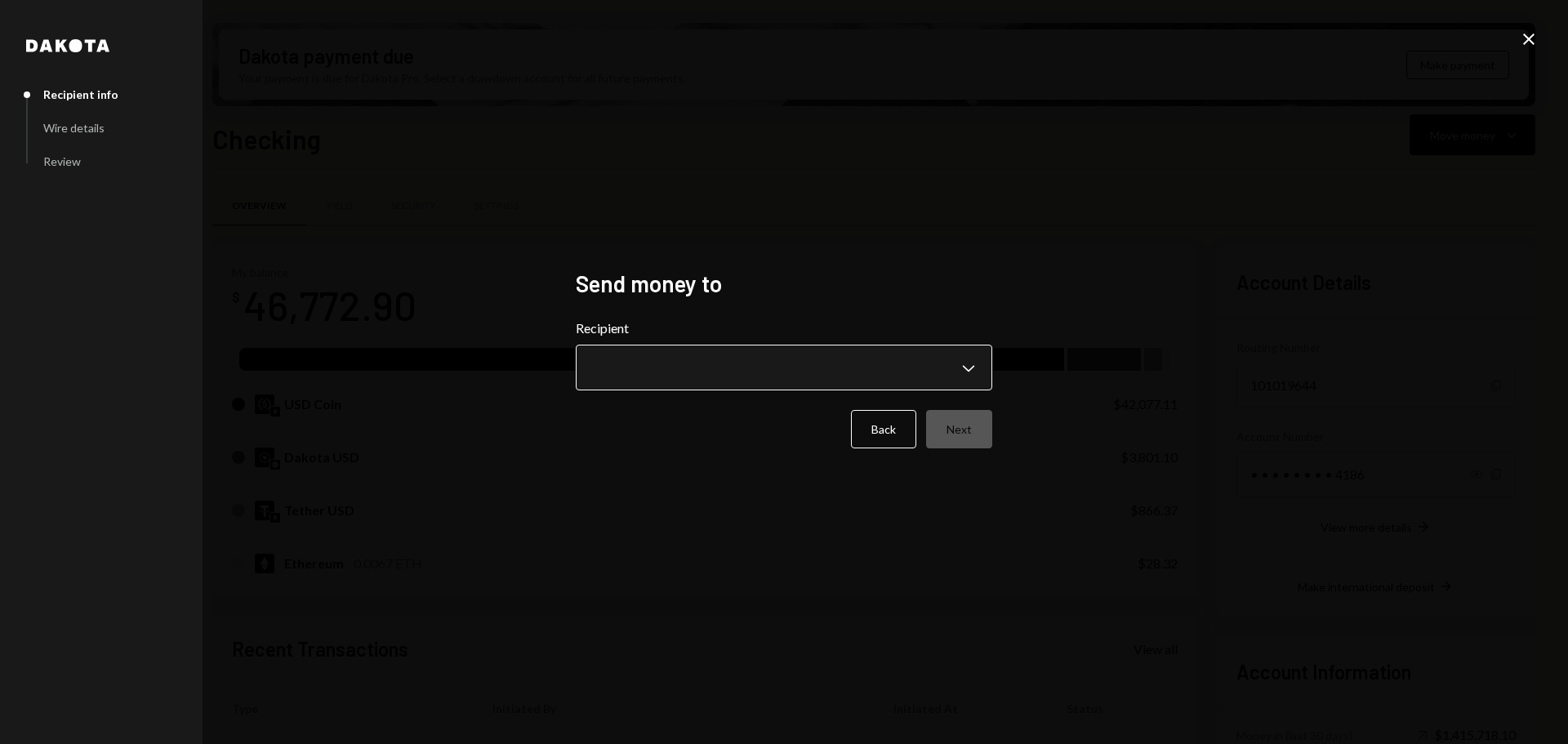
click at [766, 370] on body "Z zkVerify Foundat... Caret Down Home Home Inbox Inbox Activities Transactions …" at bounding box center [784, 372] width 1568 height 744
click at [514, 440] on div "**********" at bounding box center [784, 372] width 1568 height 744
click at [1523, 38] on icon "Close" at bounding box center [1529, 39] width 20 height 20
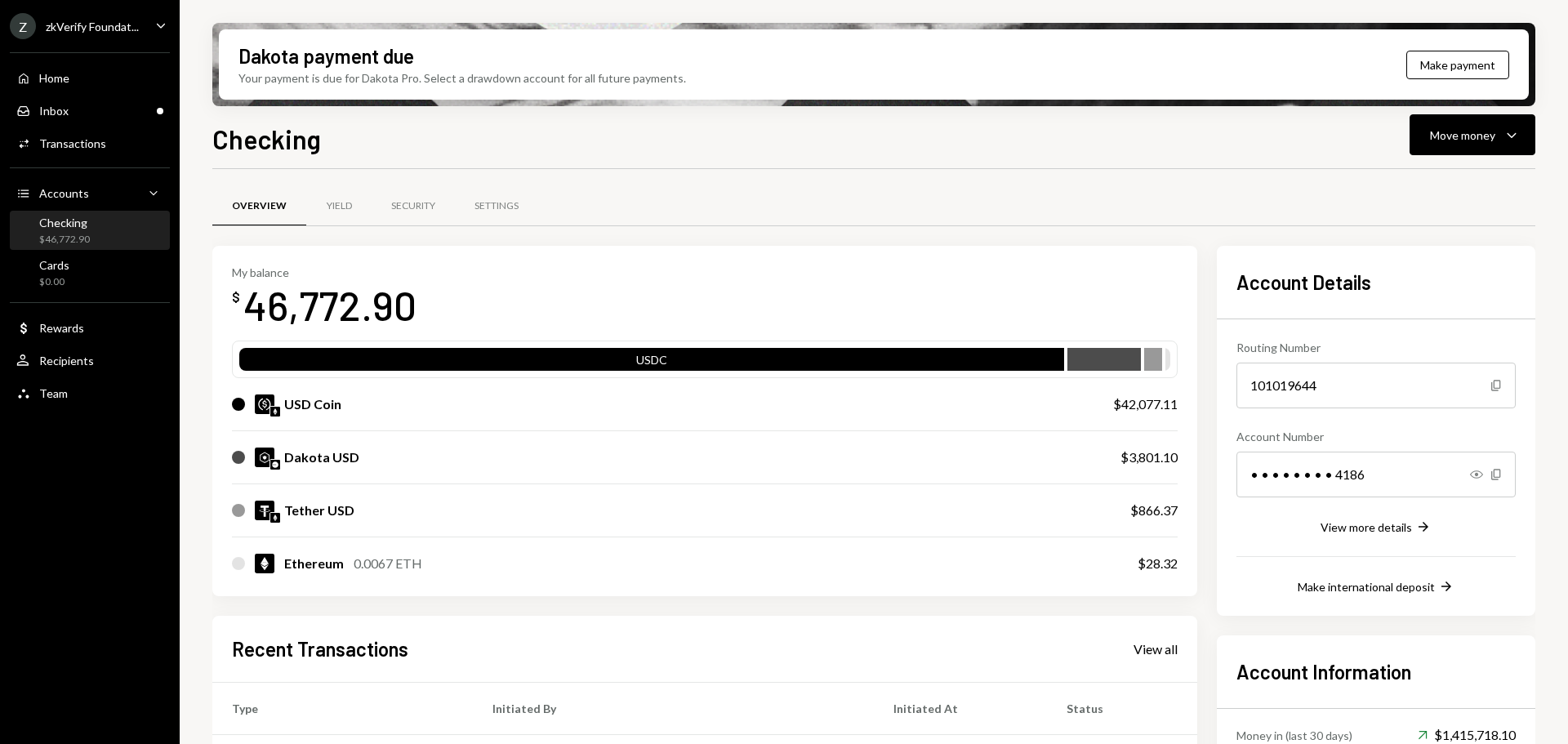
click at [109, 31] on div "zkVerify Foundat..." at bounding box center [92, 27] width 93 height 14
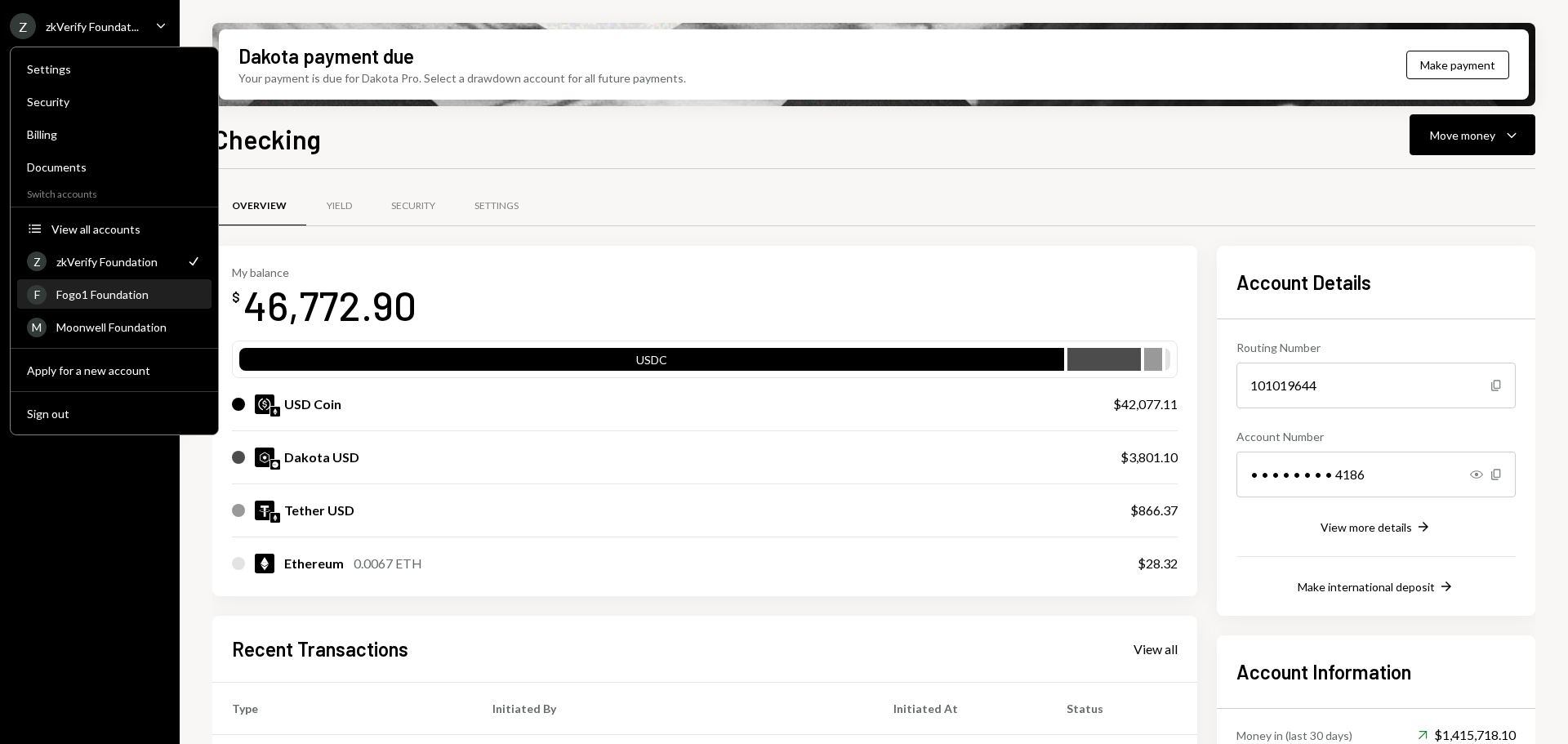
click at [101, 296] on div "Fogo1 Foundation" at bounding box center [128, 295] width 145 height 14
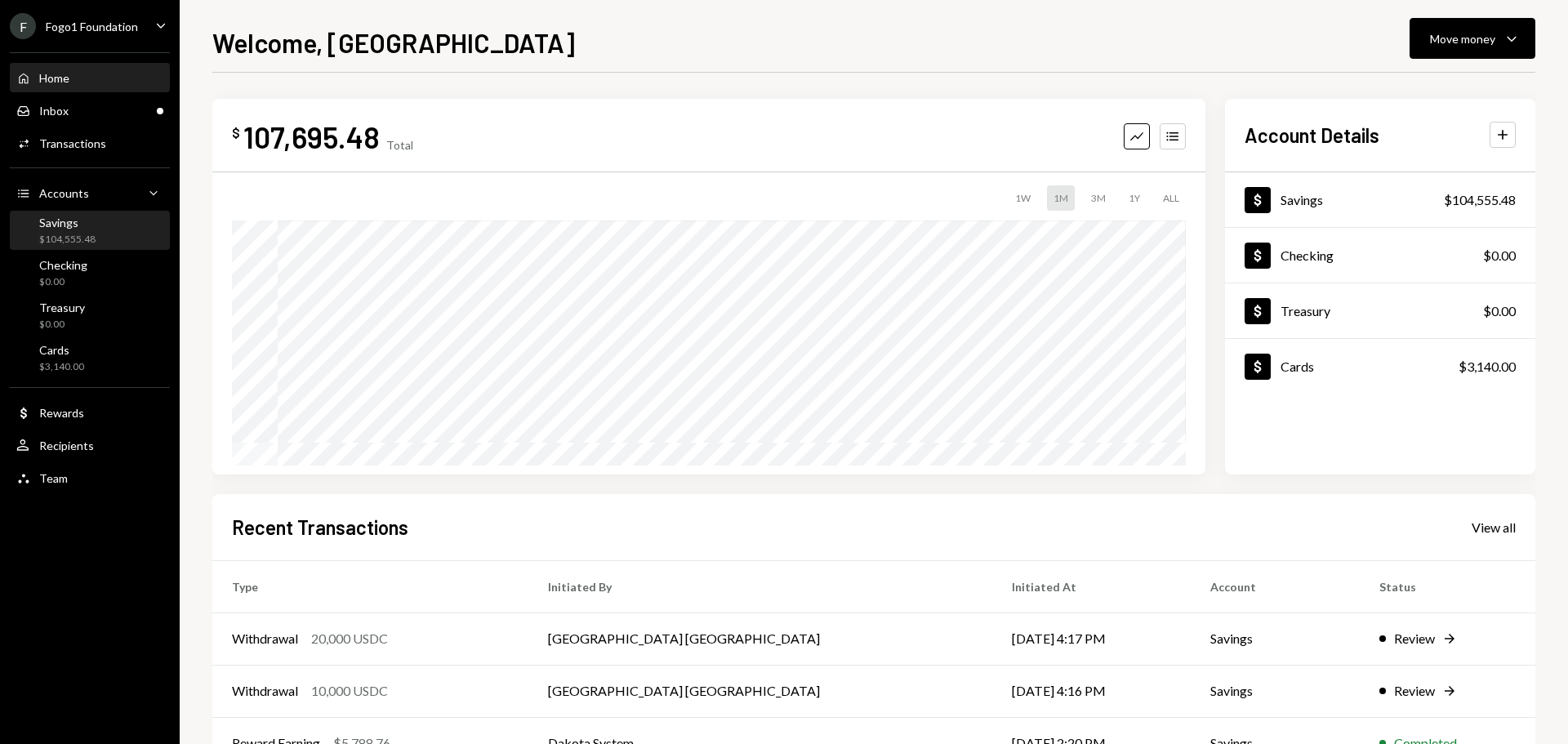
click at [99, 234] on div "Savings $104,555.48" at bounding box center [89, 231] width 147 height 31
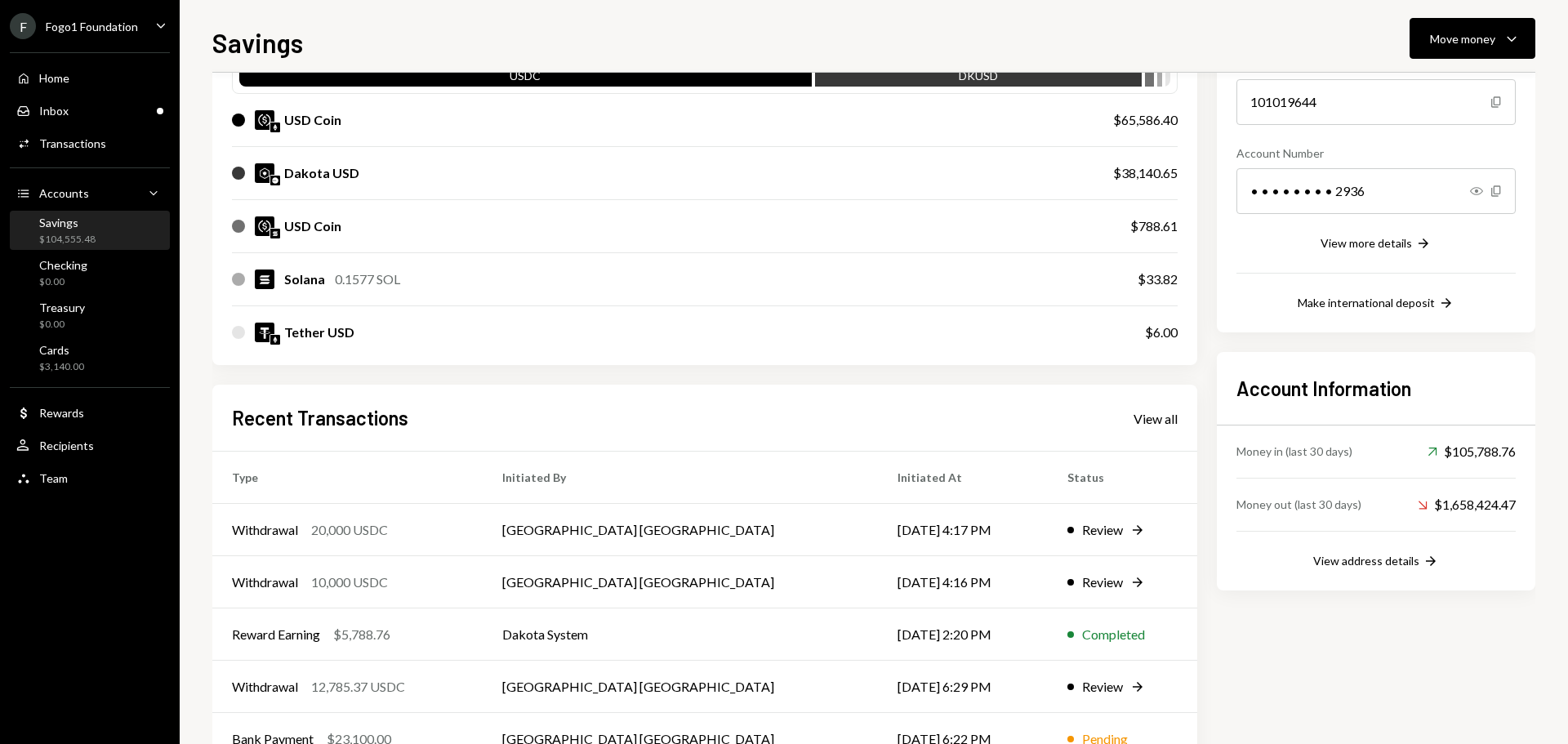
scroll to position [159, 0]
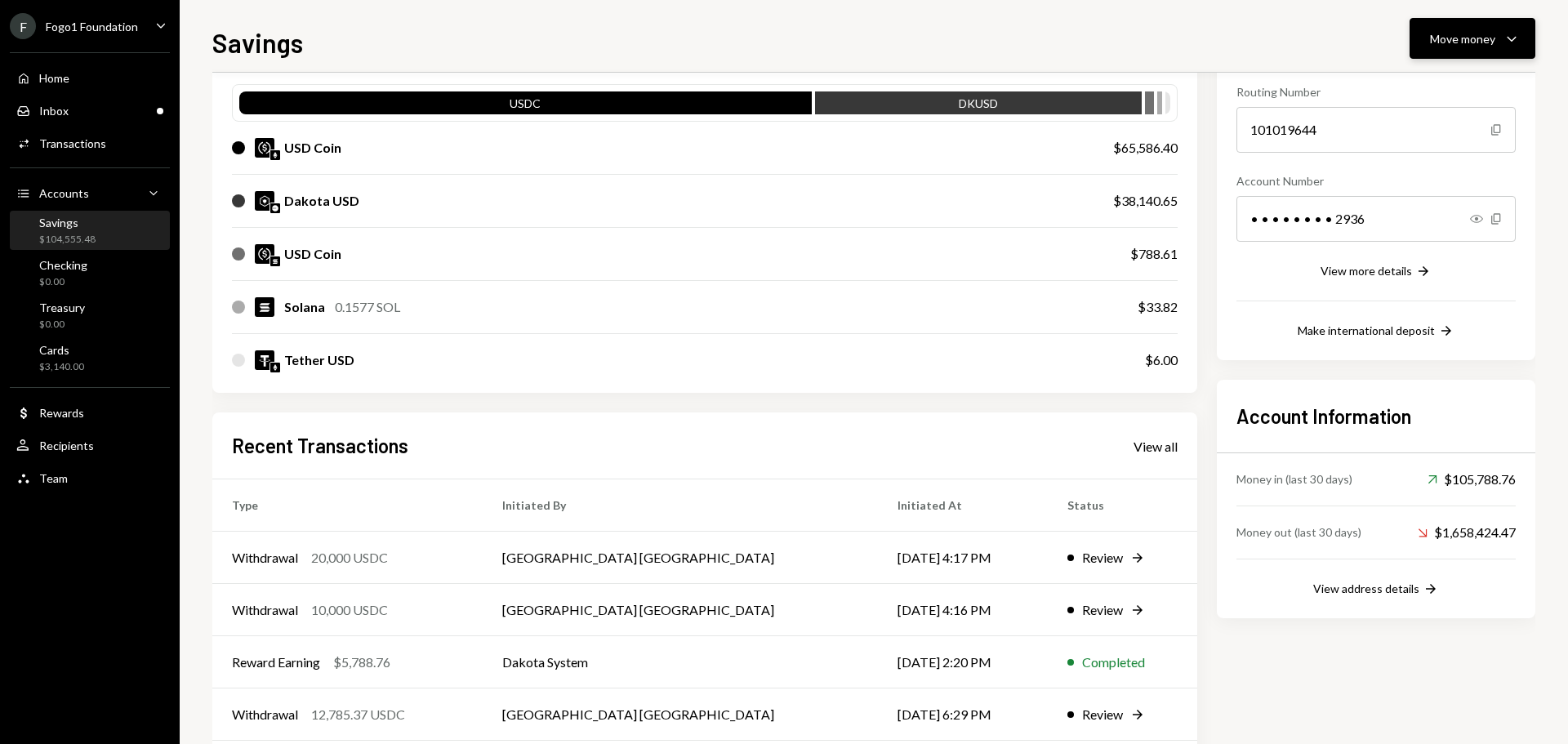
click at [1451, 33] on div "Move money" at bounding box center [1462, 38] width 65 height 17
click at [1453, 86] on div "Send" at bounding box center [1458, 87] width 119 height 17
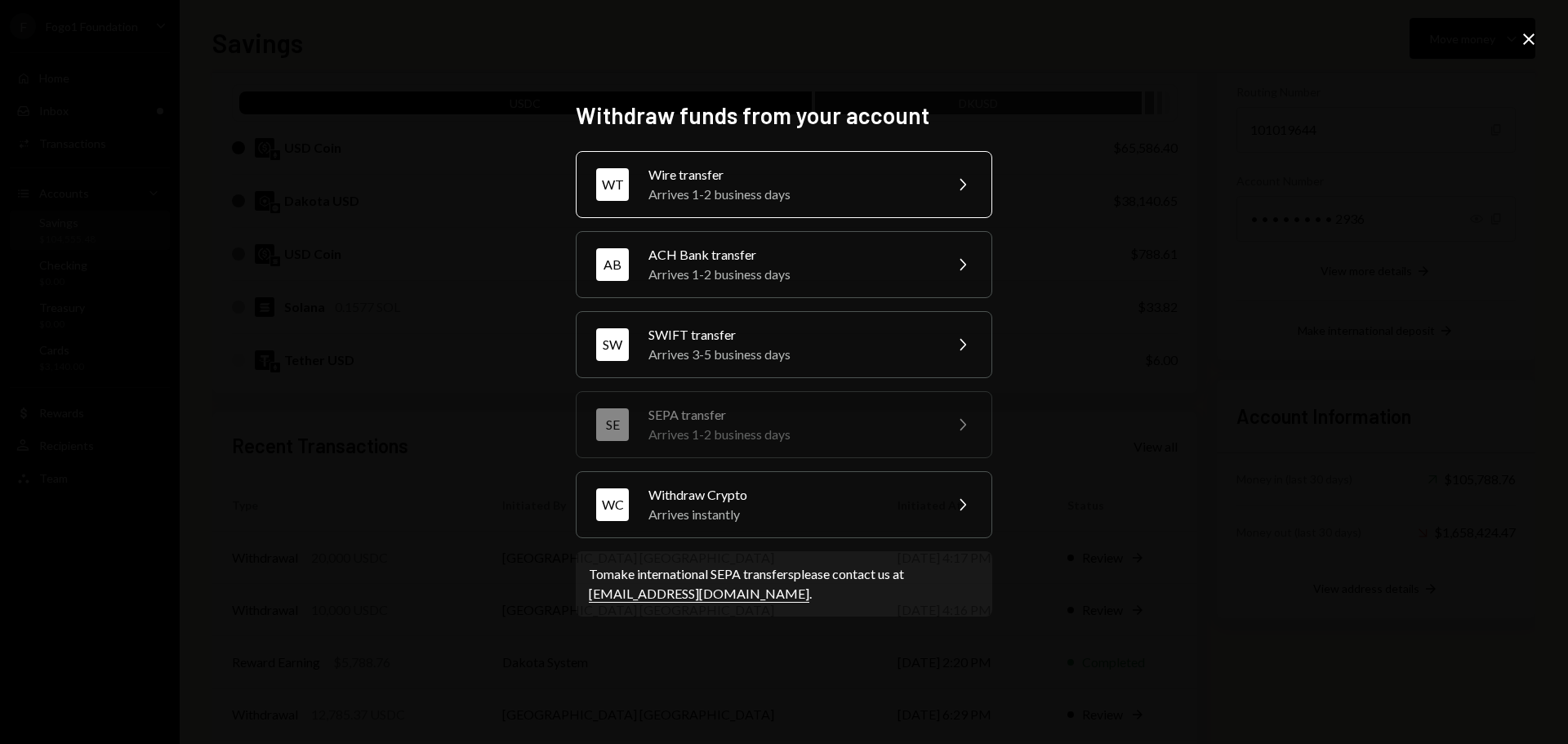
click at [748, 189] on div "Arrives 1-2 business days" at bounding box center [790, 195] width 284 height 20
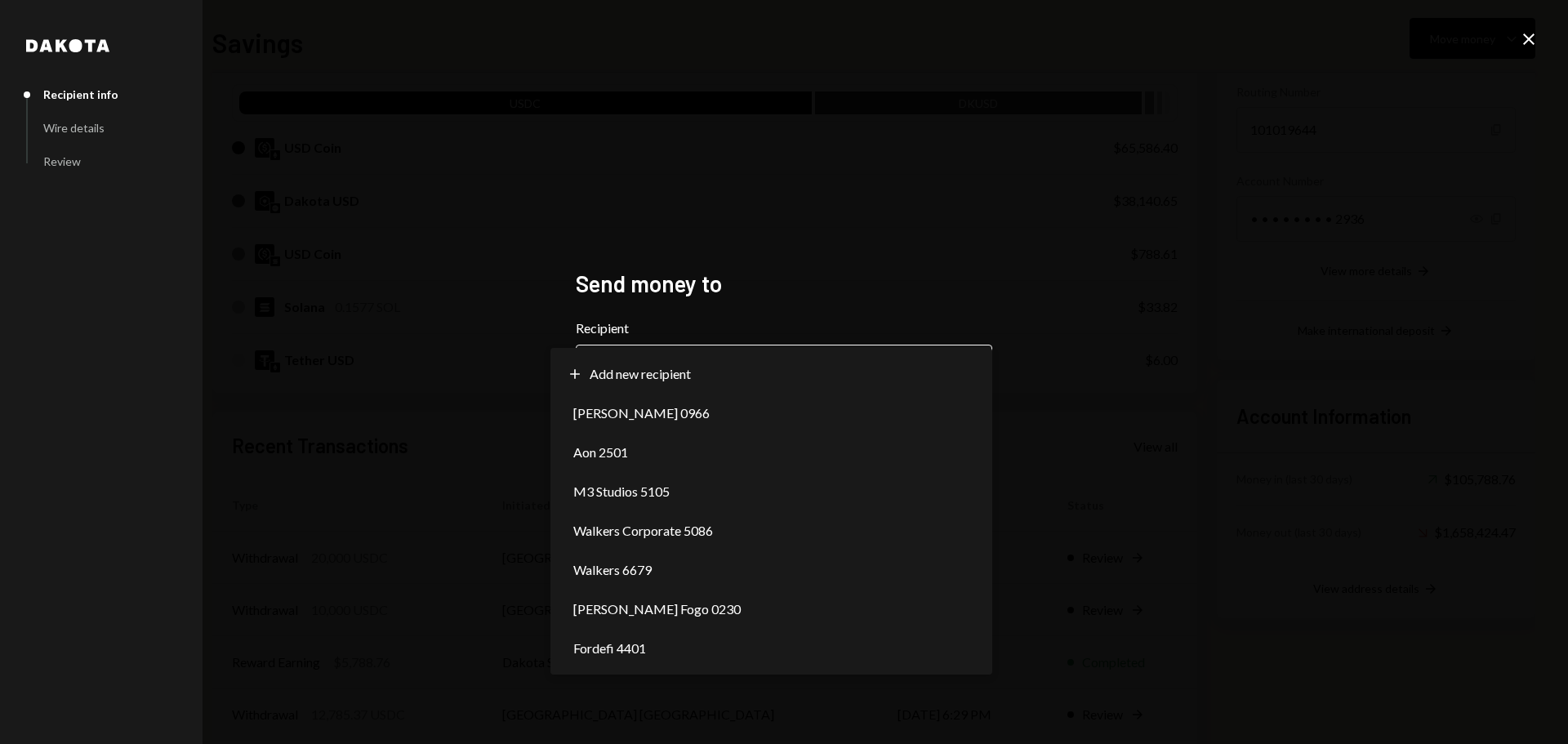
click at [725, 346] on button "Chevron Down" at bounding box center [784, 368] width 417 height 46
select select "**********"
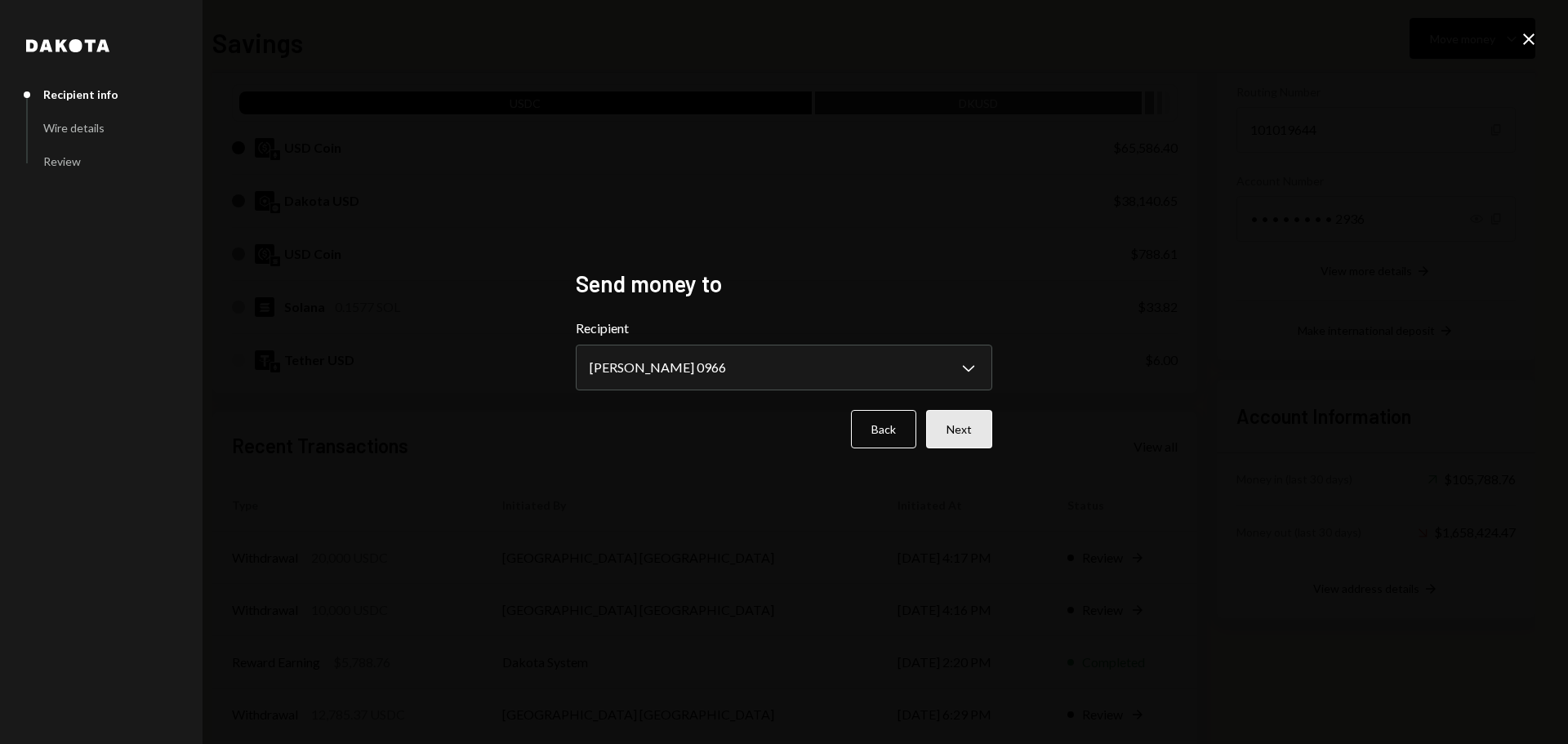
click at [954, 441] on button "Next" at bounding box center [958, 429] width 66 height 38
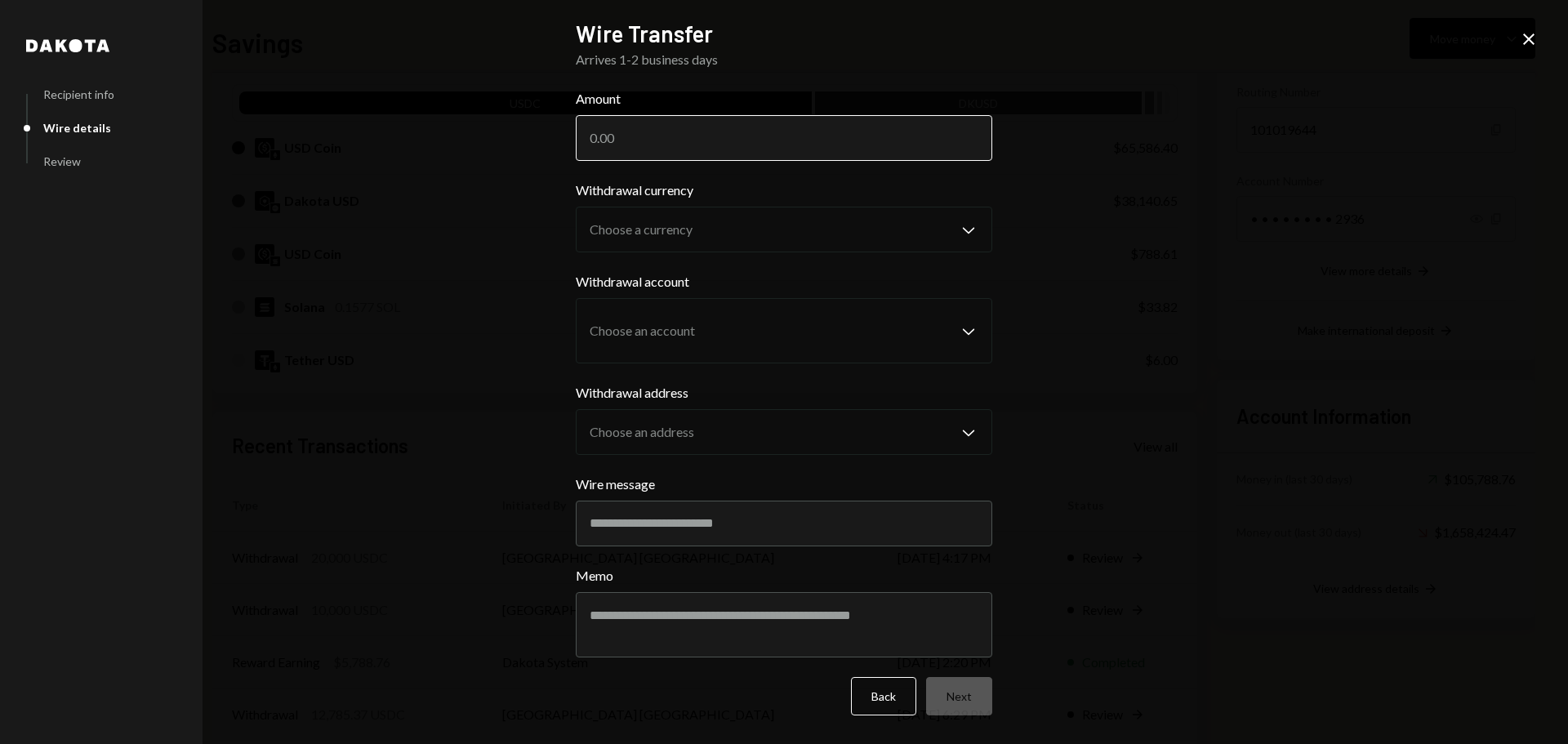
click at [635, 136] on input "Amount" at bounding box center [784, 138] width 417 height 46
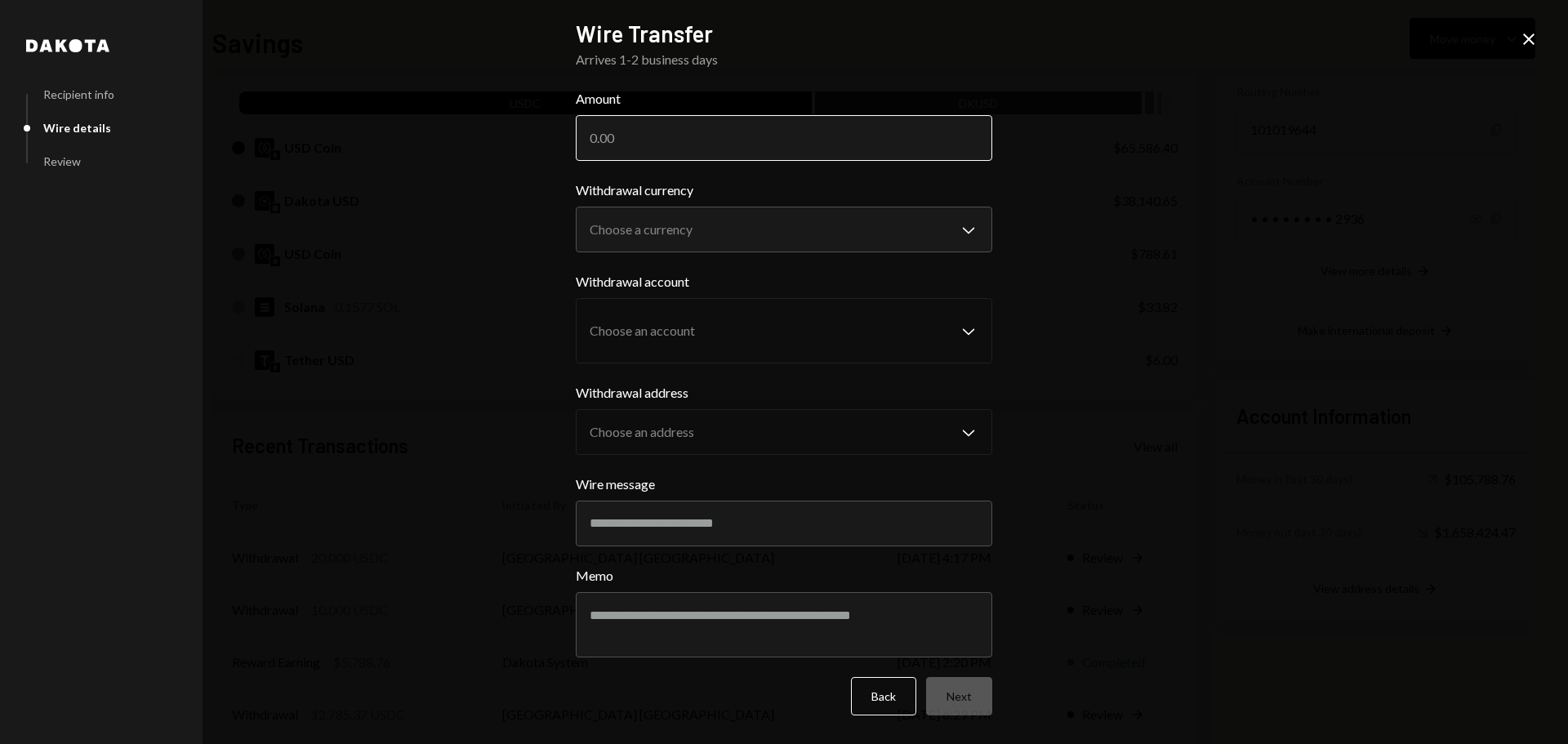
paste input "83333.33"
type input "83333.33"
click at [634, 201] on div "**********" at bounding box center [784, 217] width 417 height 72
click at [634, 219] on body "F Fogo1 Foundation Caret Down Home Home Inbox Inbox Activities Transactions Acc…" at bounding box center [784, 372] width 1568 height 744
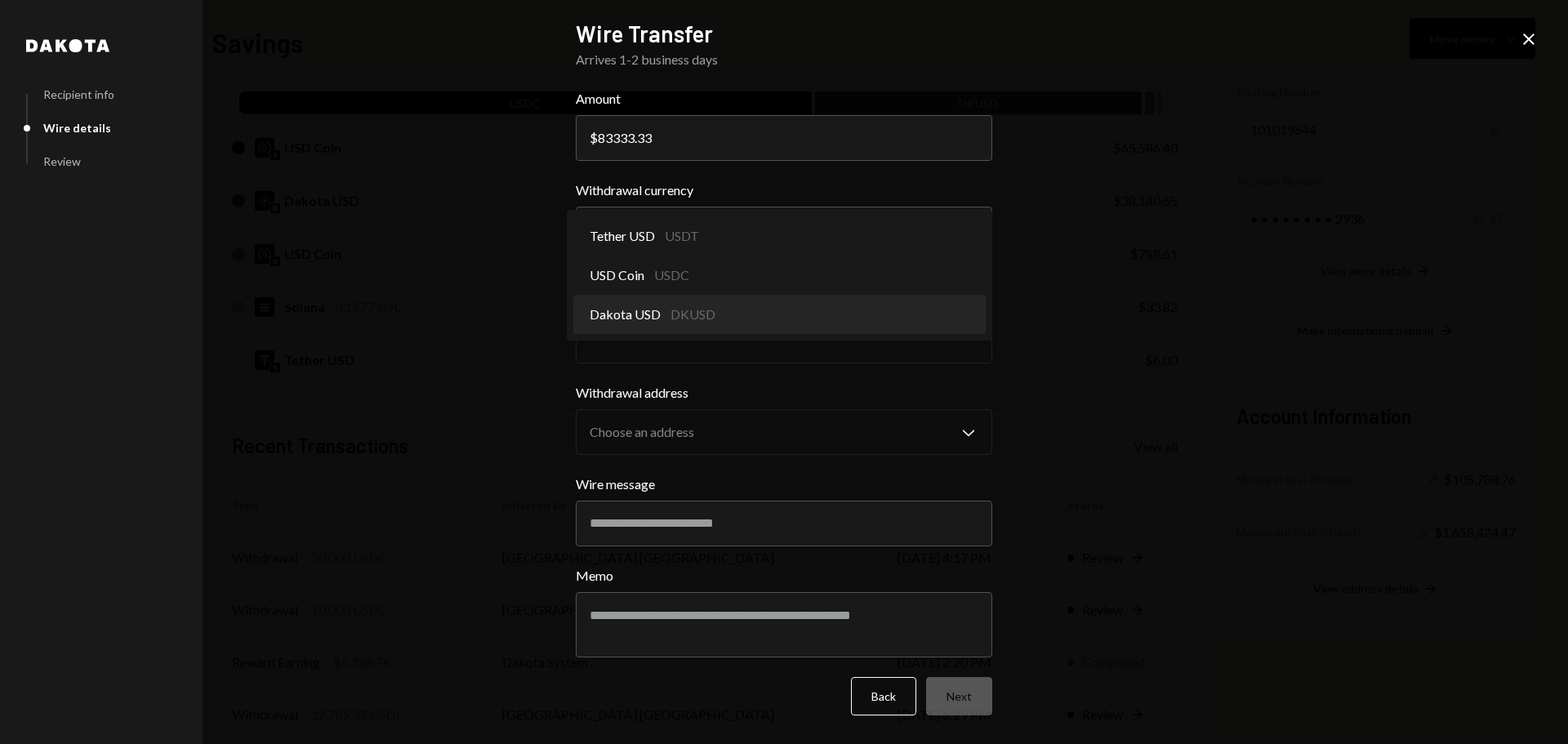
select select "*****"
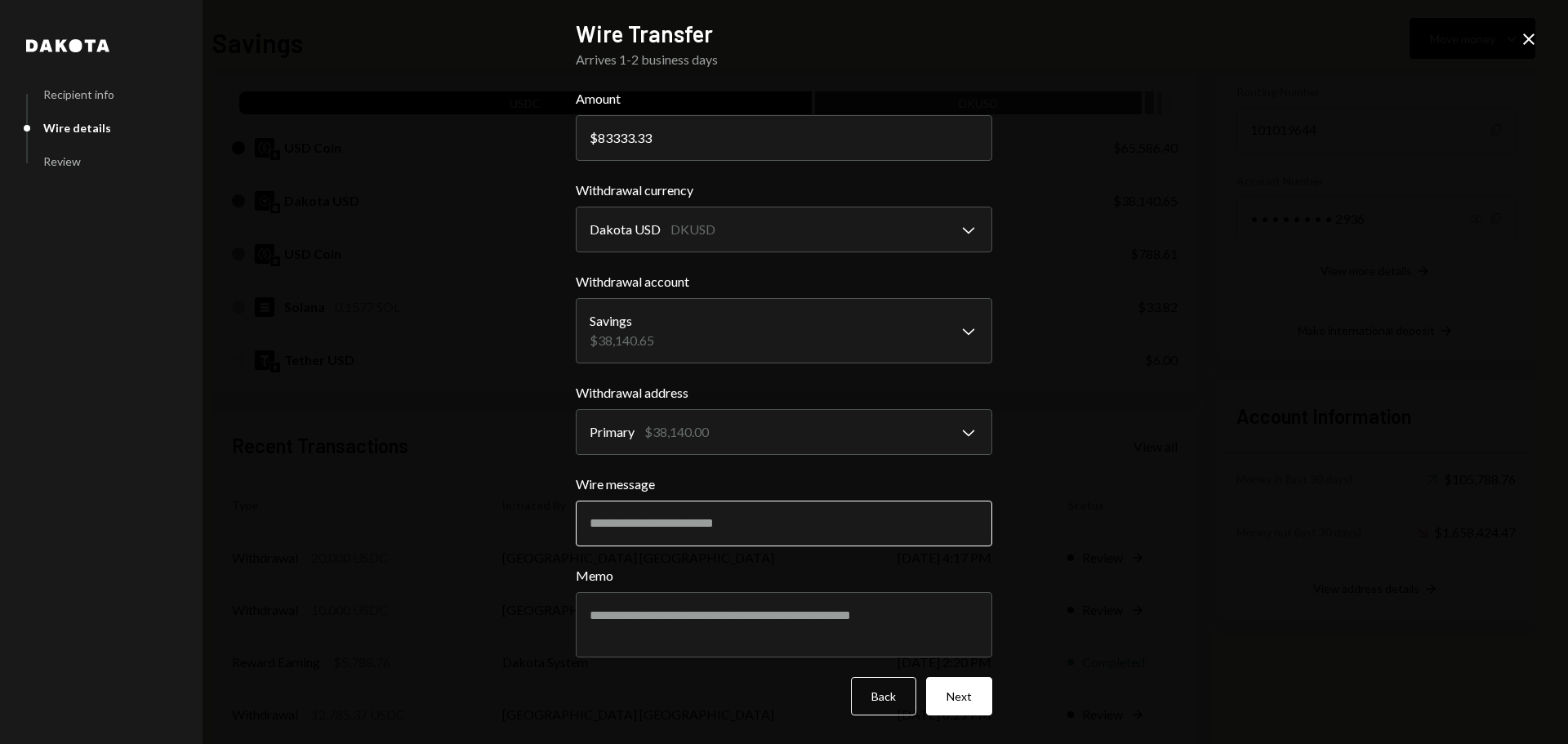
click at [654, 533] on input "Wire message" at bounding box center [784, 524] width 417 height 46
type input "**********"
click at [639, 603] on textarea "Memo" at bounding box center [784, 624] width 417 height 65
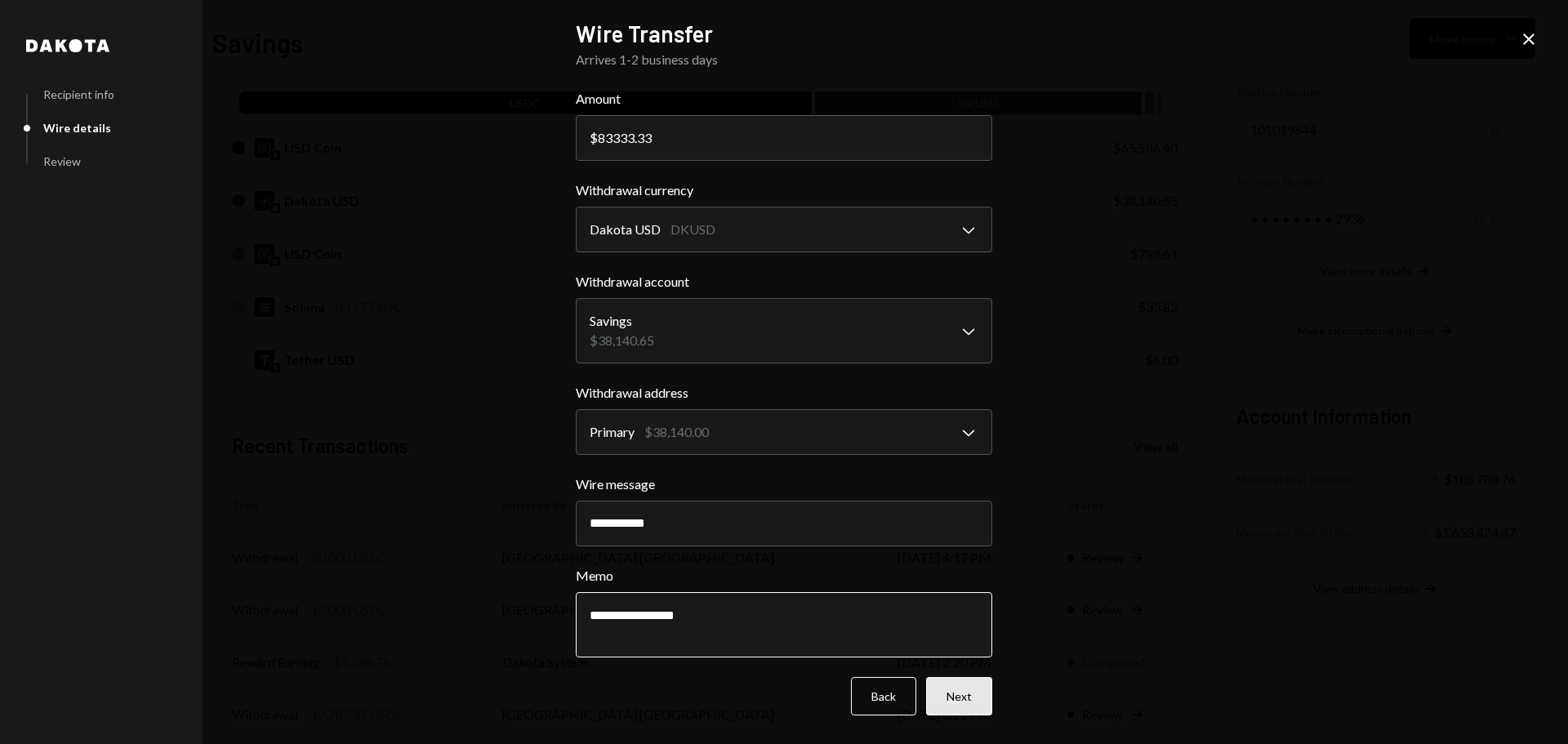
type textarea "**********"
click at [951, 701] on button "Next" at bounding box center [958, 696] width 66 height 38
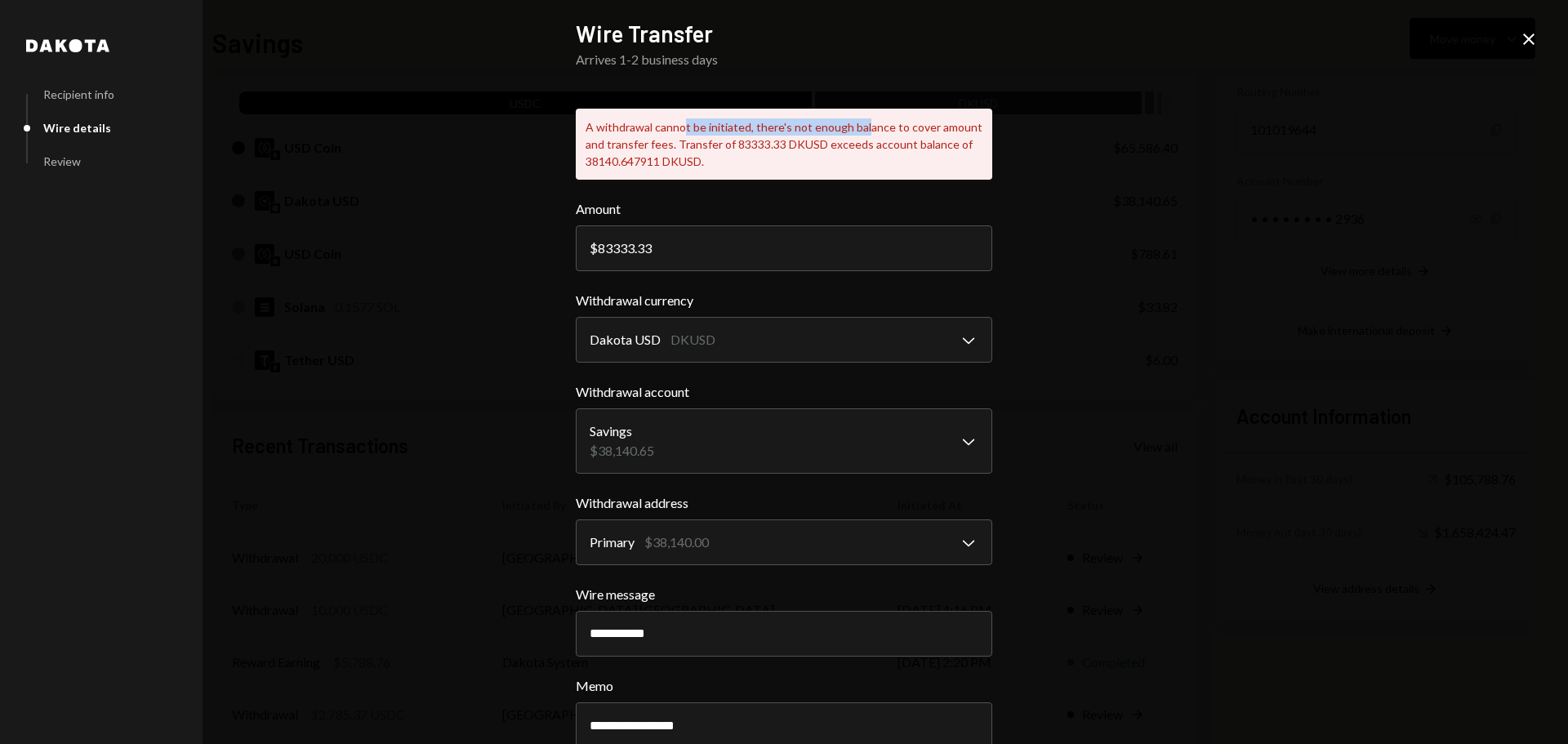
drag, startPoint x: 677, startPoint y: 130, endPoint x: 858, endPoint y: 130, distance: 181.0
click at [858, 130] on div "A withdrawal cannot be initiated, there's not enough balance to cover amount an…" at bounding box center [784, 144] width 417 height 71
drag, startPoint x: 665, startPoint y: 142, endPoint x: 854, endPoint y: 143, distance: 189.0
click at [854, 143] on div "A withdrawal cannot be initiated, there's not enough balance to cover amount an…" at bounding box center [784, 144] width 417 height 71
drag, startPoint x: 614, startPoint y: 158, endPoint x: 654, endPoint y: 160, distance: 40.0
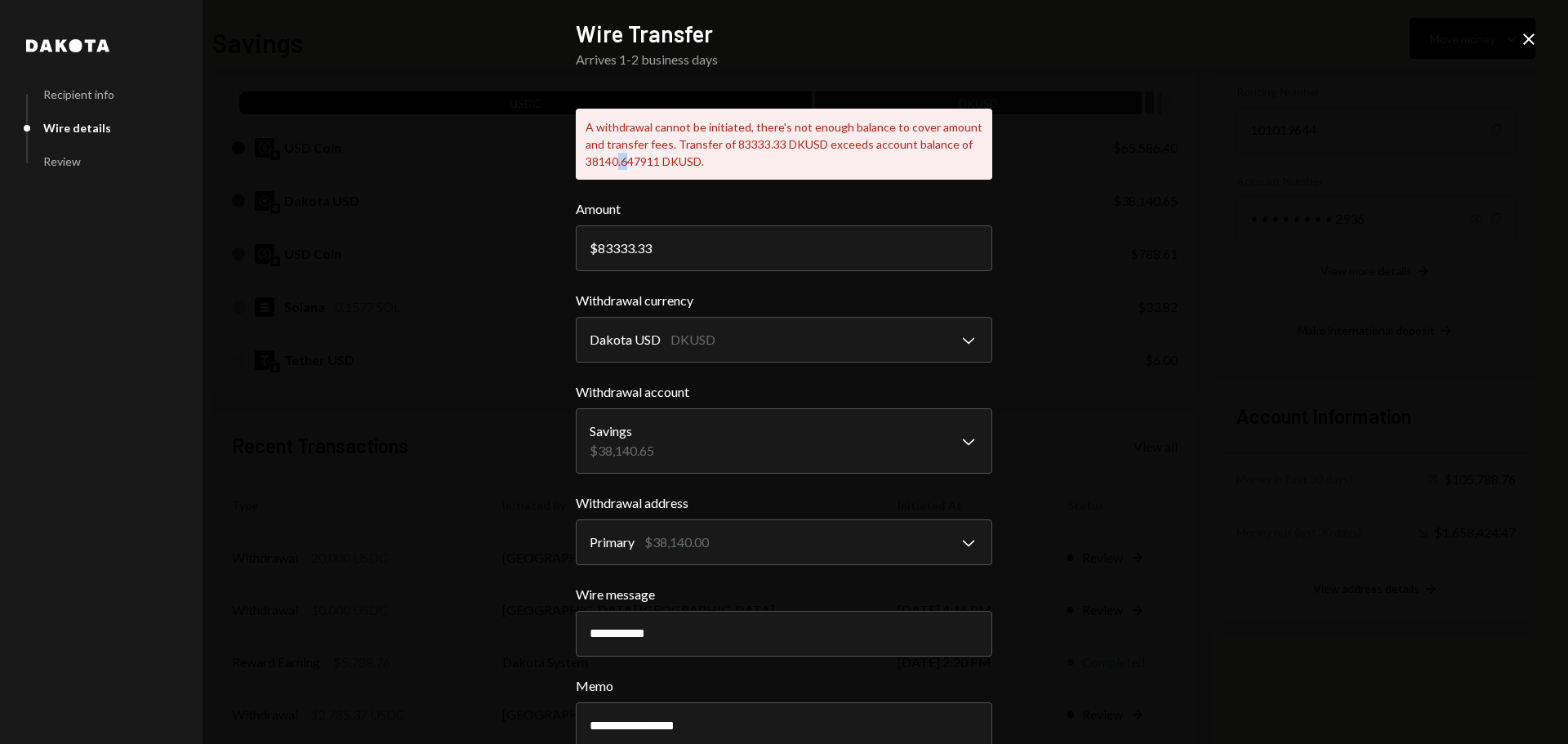
click at [642, 160] on div "A withdrawal cannot be initiated, there's not enough balance to cover amount an…" at bounding box center [784, 144] width 417 height 71
click at [699, 167] on div "A withdrawal cannot be initiated, there's not enough balance to cover amount an…" at bounding box center [784, 144] width 417 height 71
click at [1525, 42] on icon at bounding box center [1528, 38] width 11 height 11
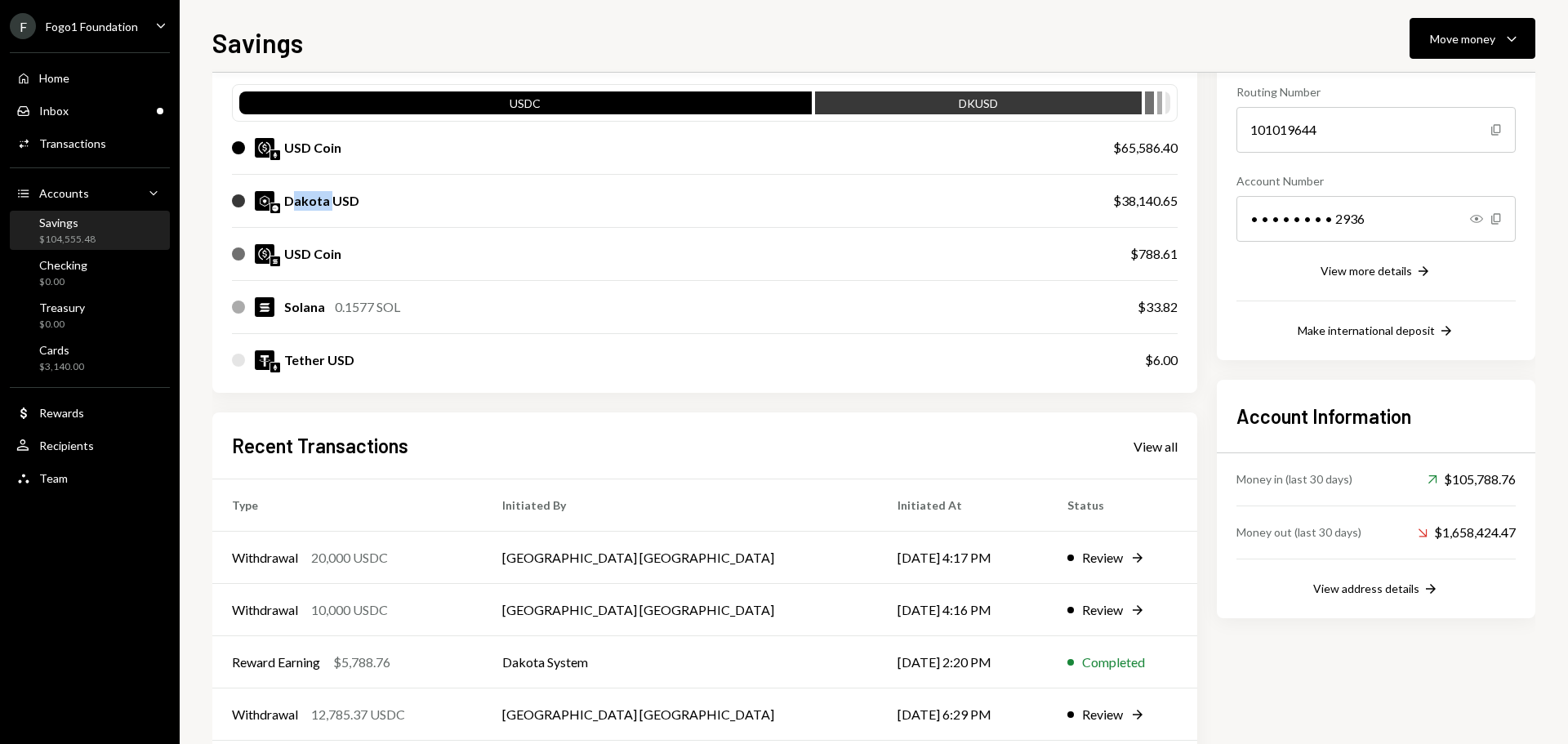
drag, startPoint x: 292, startPoint y: 199, endPoint x: 336, endPoint y: 199, distance: 44.0
click at [336, 199] on div "Dakota USD" at bounding box center [321, 201] width 75 height 20
click at [310, 202] on div "Dakota USD" at bounding box center [321, 201] width 75 height 20
drag, startPoint x: 285, startPoint y: 150, endPoint x: 337, endPoint y: 149, distance: 52.0
click at [337, 149] on div "USD Coin" at bounding box center [312, 148] width 57 height 20
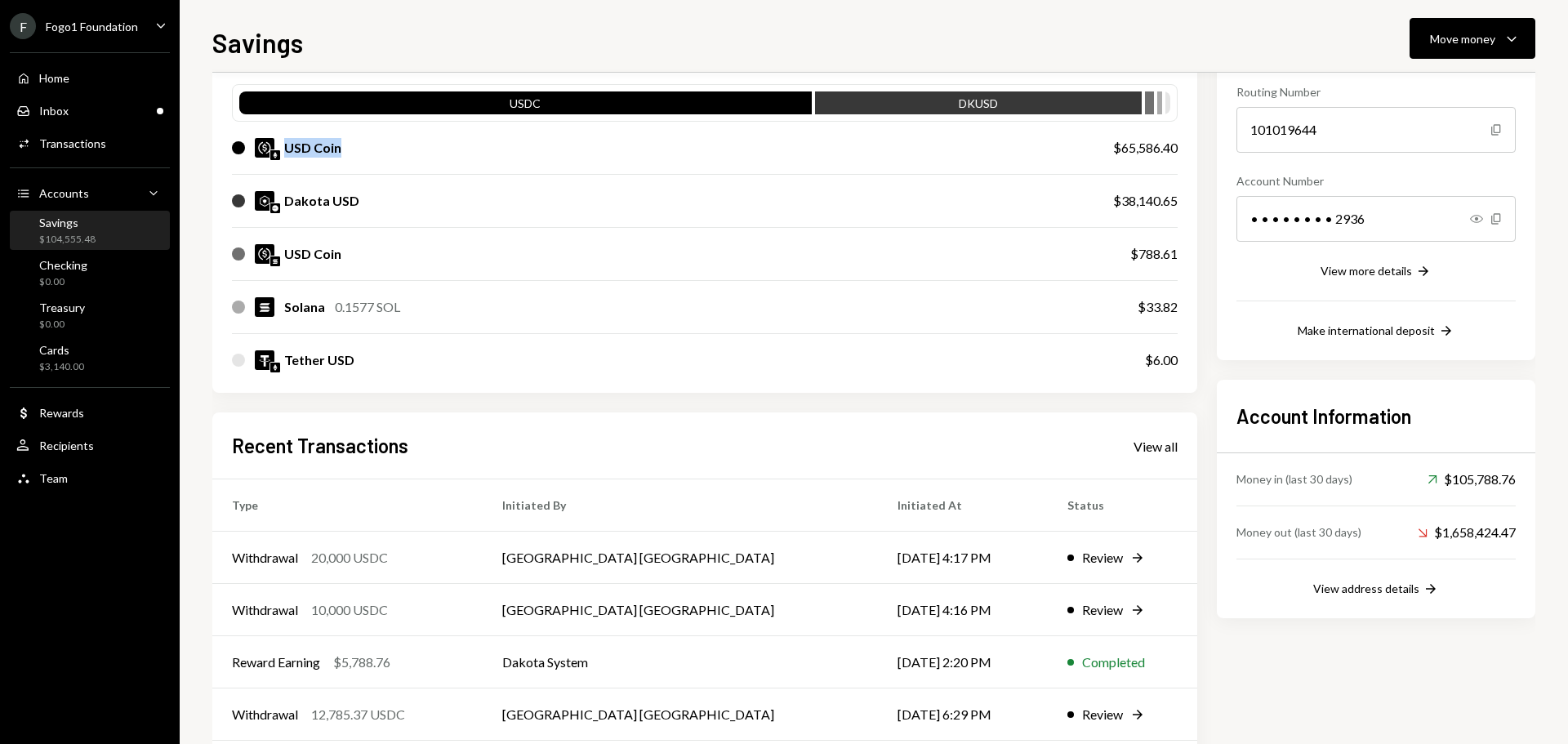
click at [317, 149] on div "USD Coin" at bounding box center [312, 148] width 57 height 20
click at [1117, 202] on div "$38,140.65" at bounding box center [1145, 201] width 65 height 20
click at [1447, 50] on button "Move money Caret Down" at bounding box center [1472, 38] width 126 height 41
click at [1432, 220] on div "Swap stablecoins" at bounding box center [1458, 211] width 119 height 17
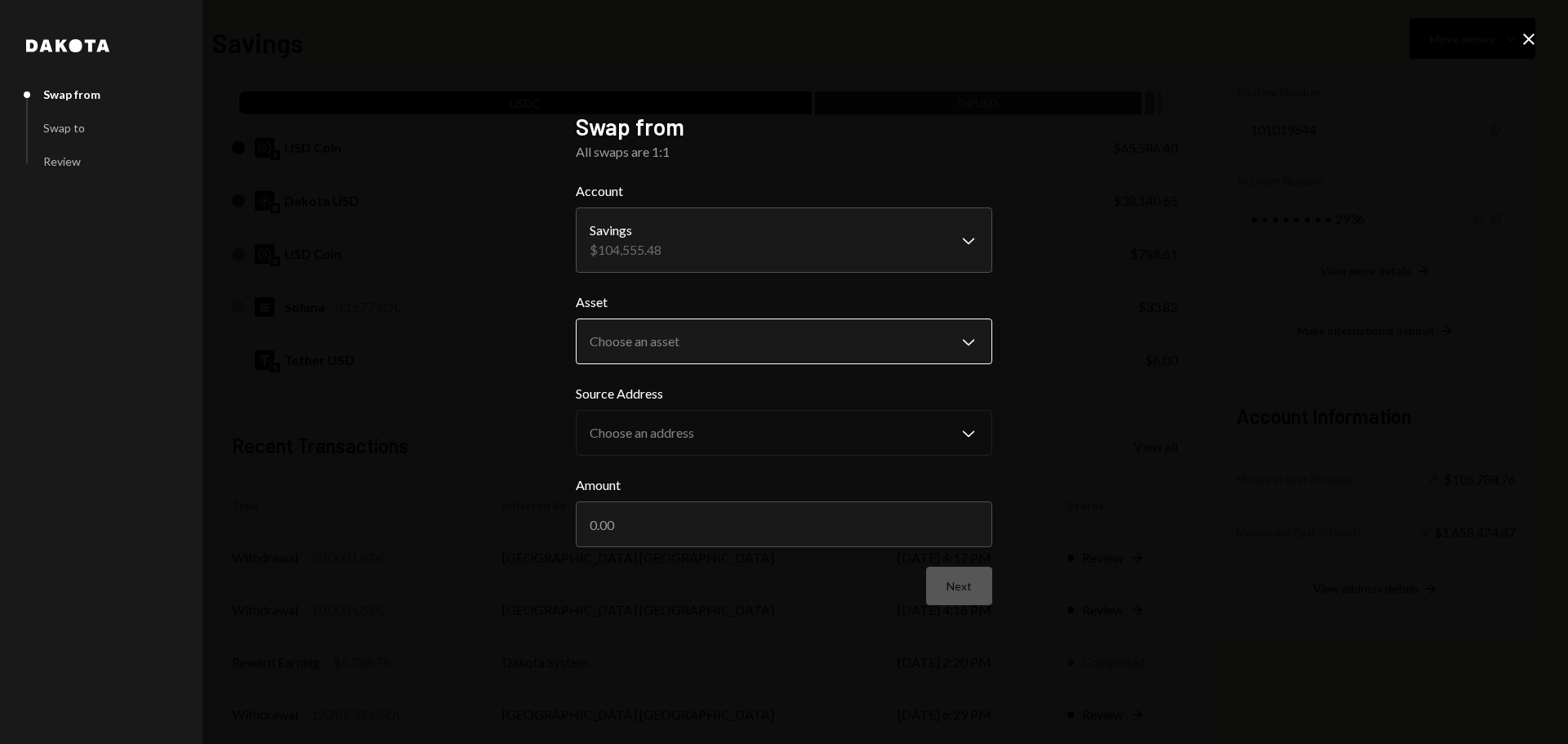
click at [666, 323] on body "F Fogo1 Foundation Caret Down Home Home Inbox Inbox Activities Transactions Acc…" at bounding box center [784, 372] width 1568 height 744
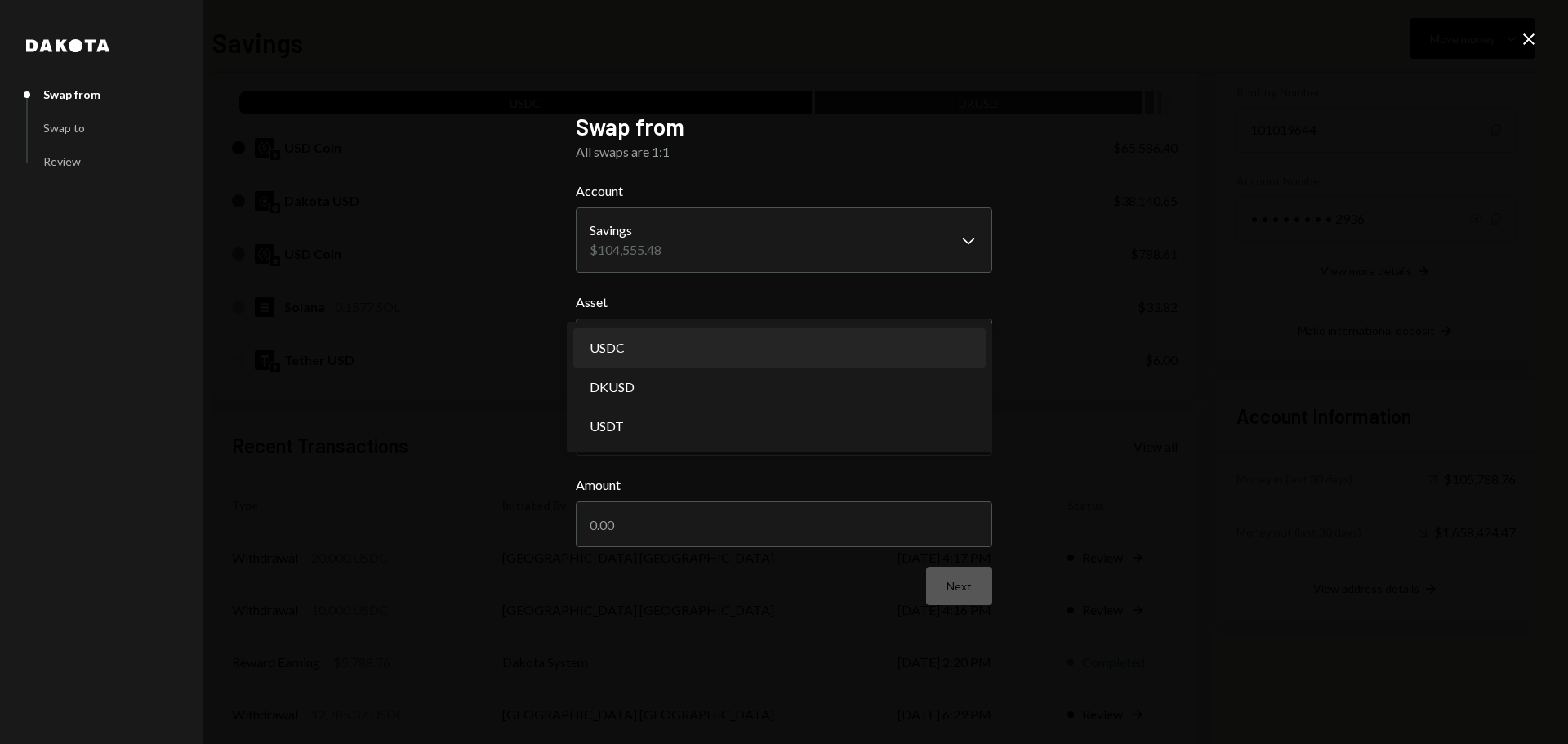
select select "****"
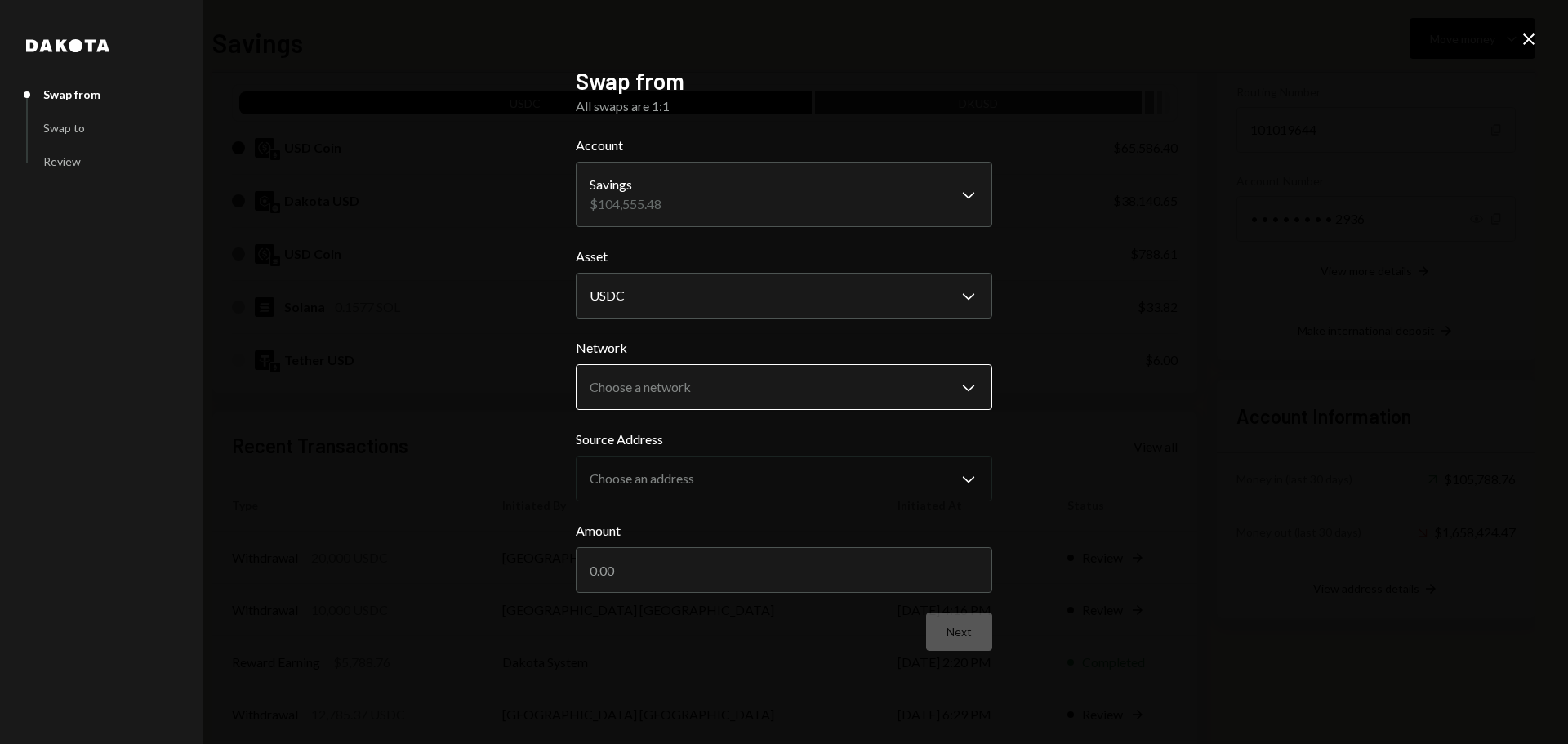
click at [701, 386] on body "F Fogo1 Foundation Caret Down Home Home Inbox Inbox Activities Transactions Acc…" at bounding box center [784, 372] width 1568 height 744
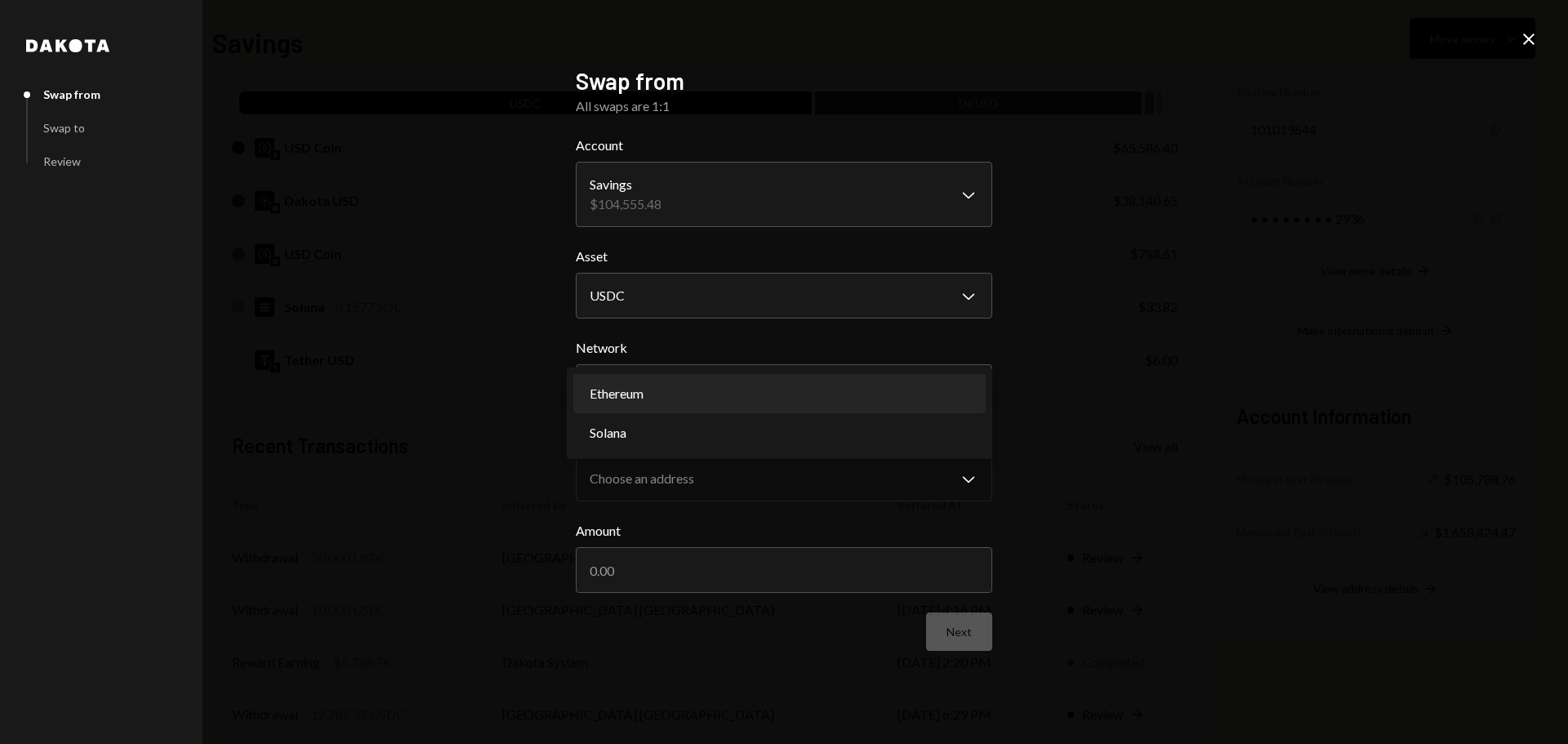
select select "**********"
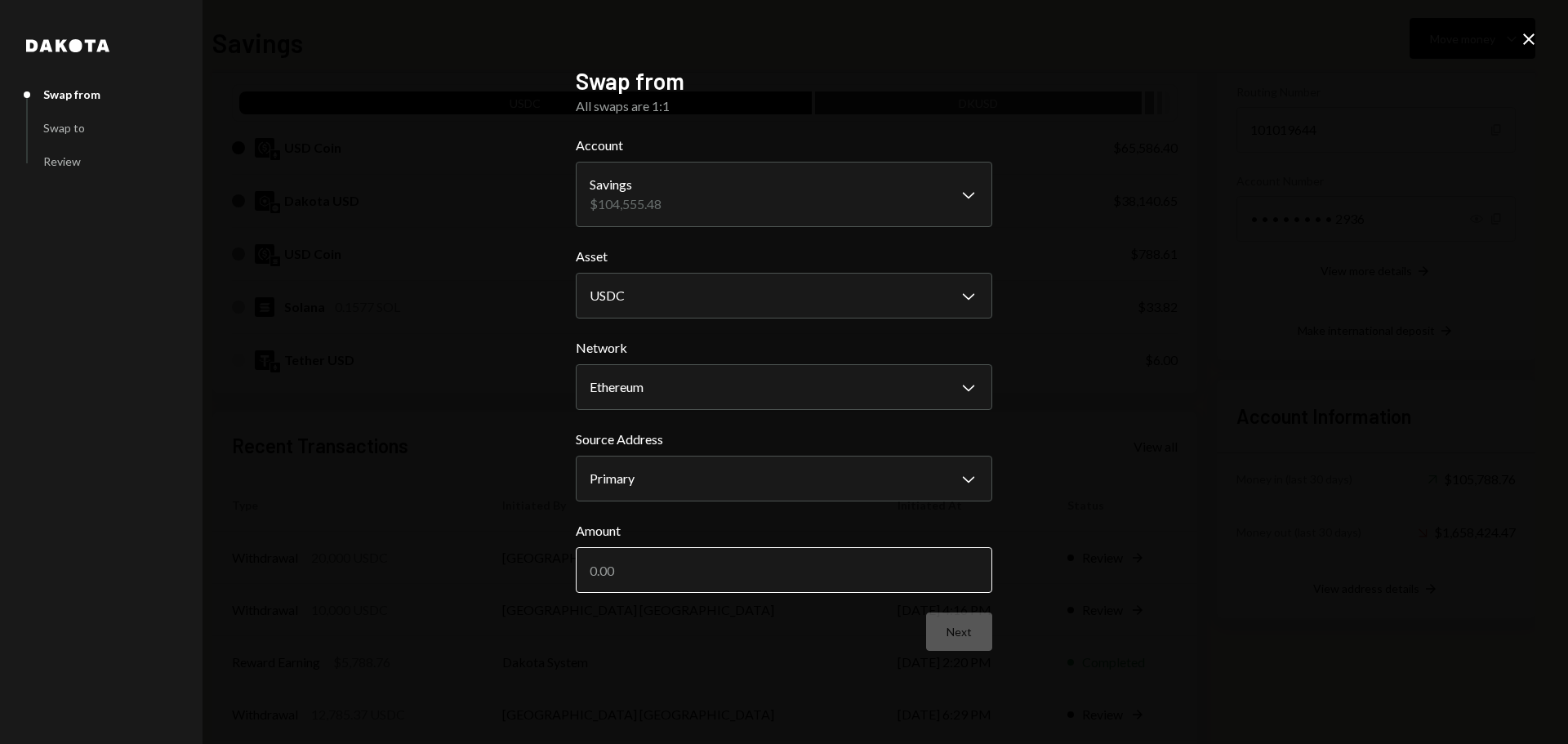
click at [653, 573] on input "Amount" at bounding box center [784, 570] width 417 height 46
type input "45200"
click at [950, 634] on button "Next" at bounding box center [958, 632] width 66 height 38
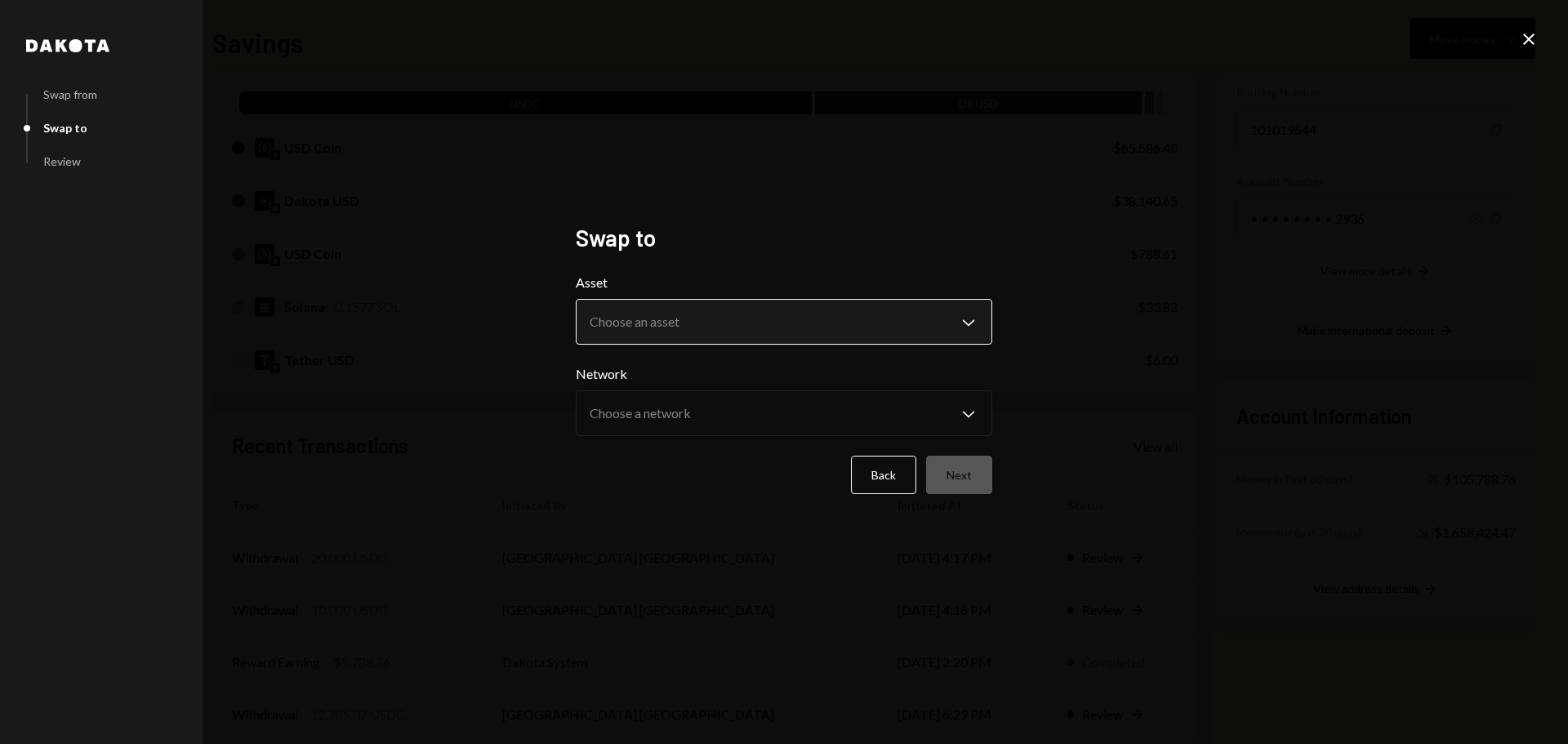
click at [687, 333] on body "F Fogo1 Foundation Caret Down Home Home Inbox Inbox Activities Transactions Acc…" at bounding box center [784, 372] width 1568 height 744
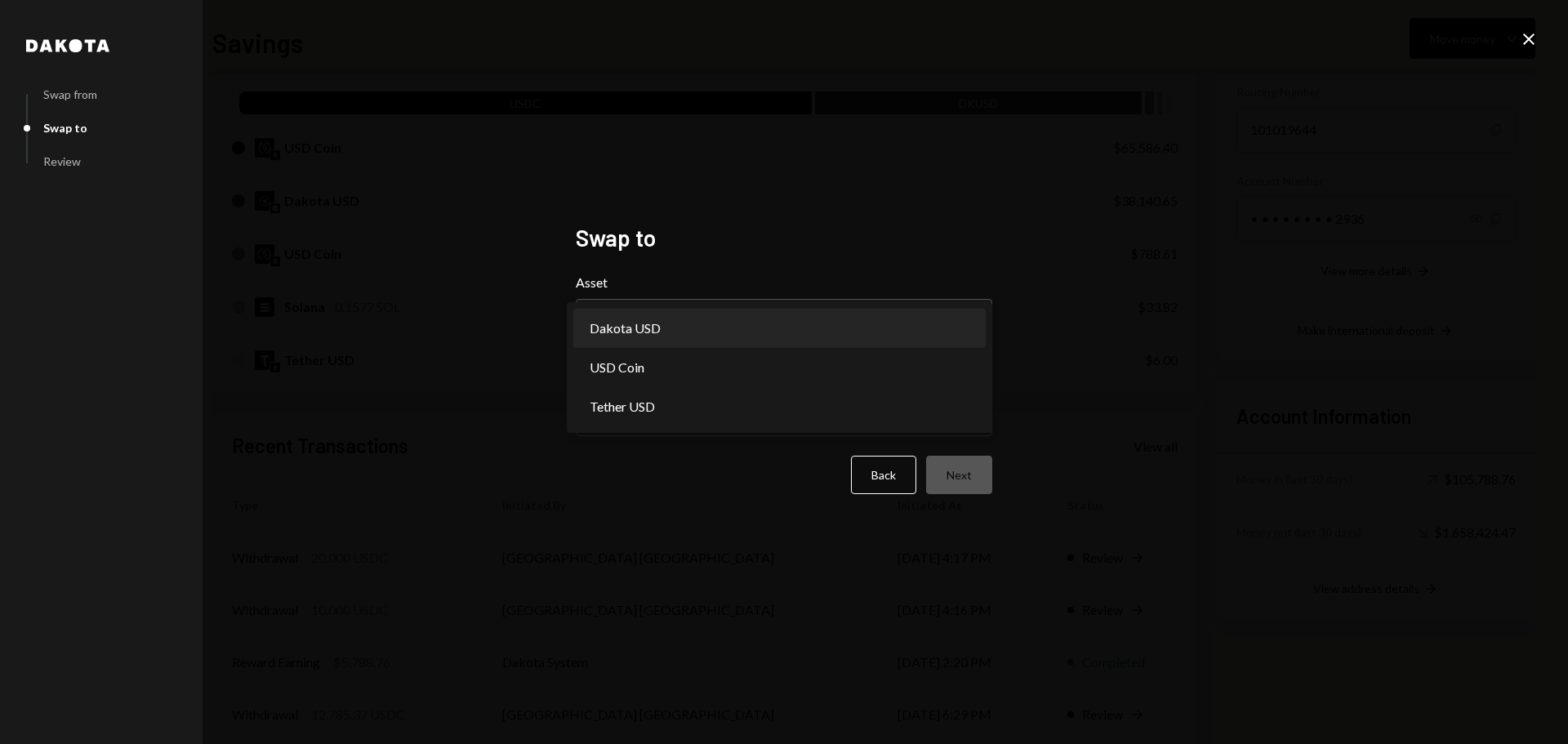
select select "*****"
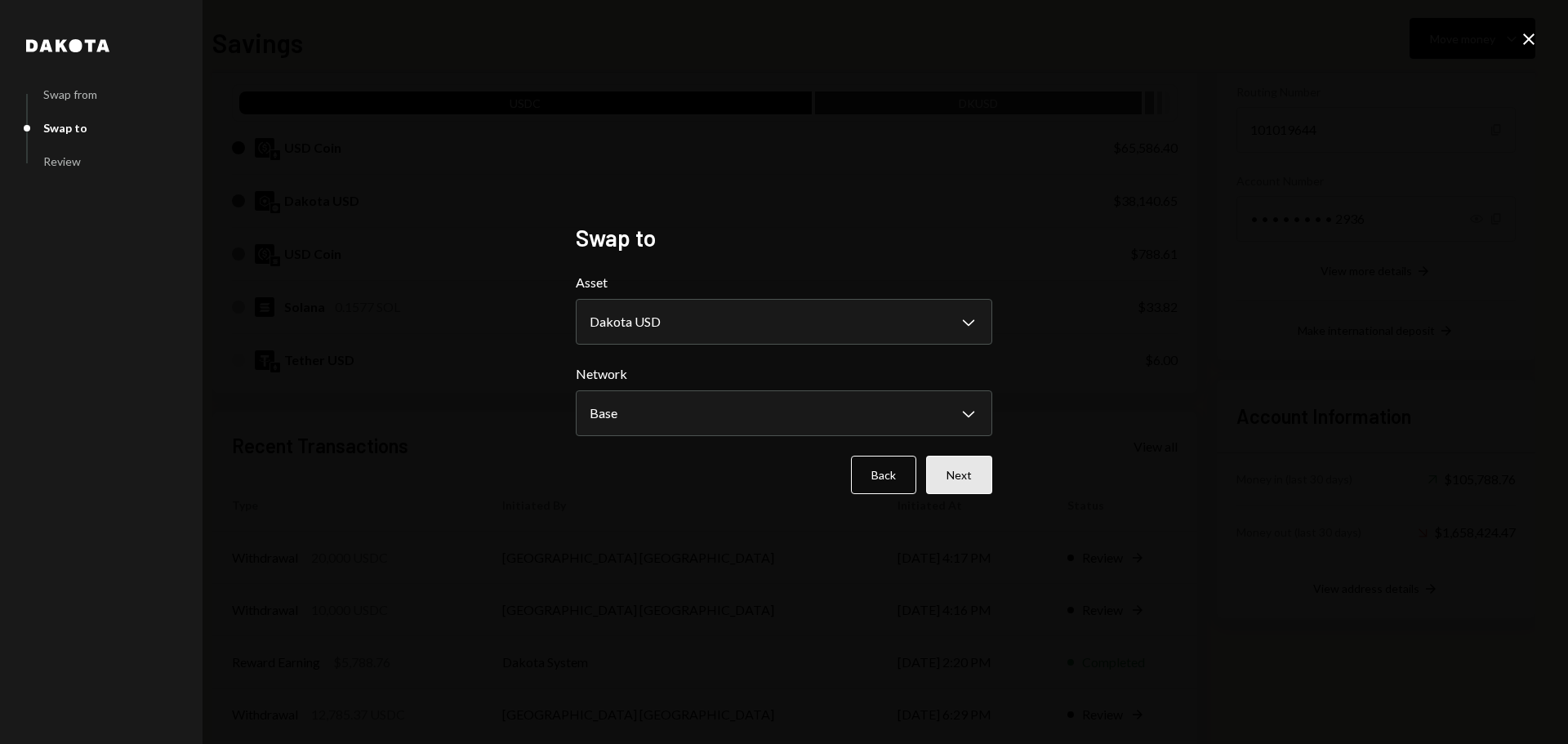
click at [956, 484] on button "Next" at bounding box center [958, 475] width 66 height 38
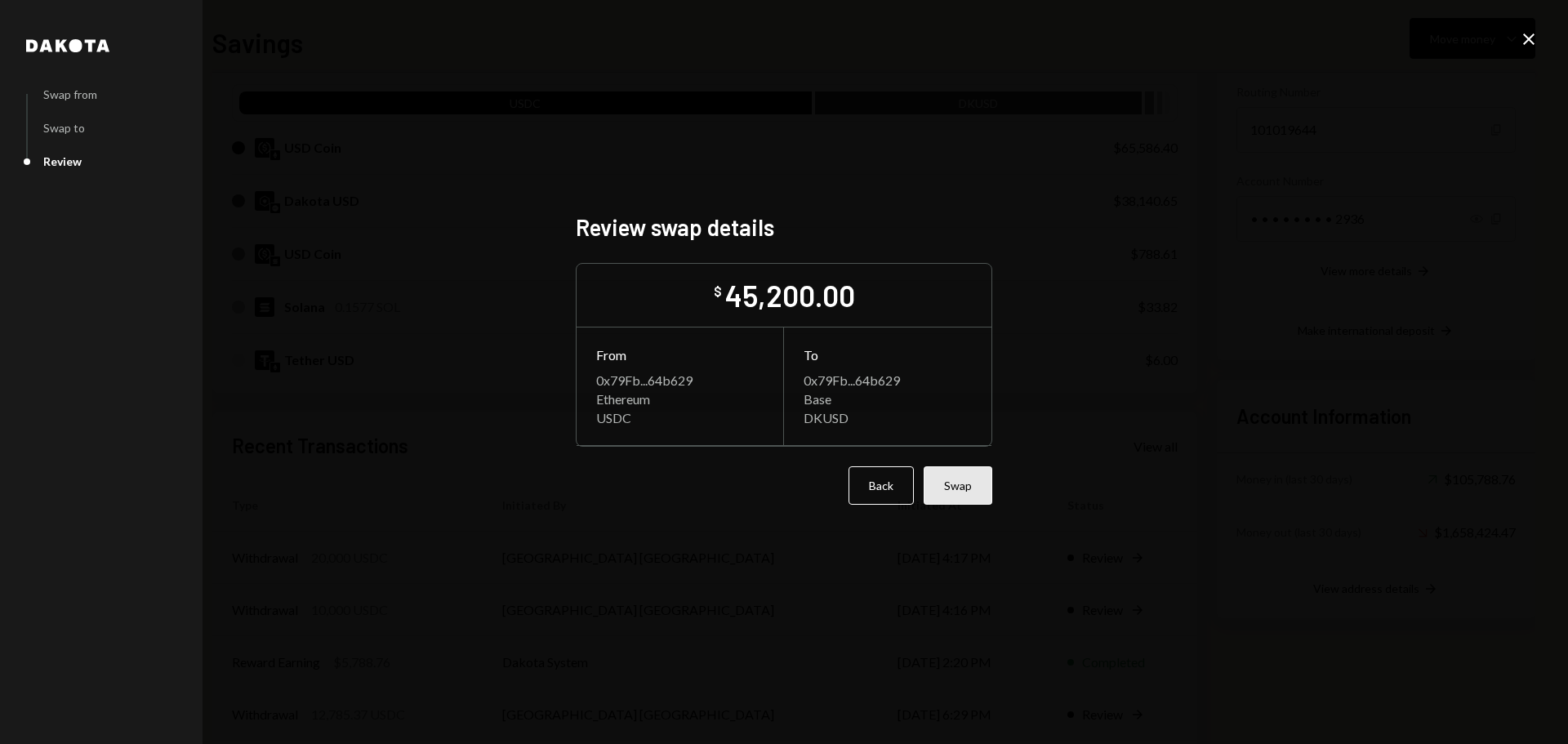
click at [958, 498] on button "Swap" at bounding box center [957, 485] width 69 height 38
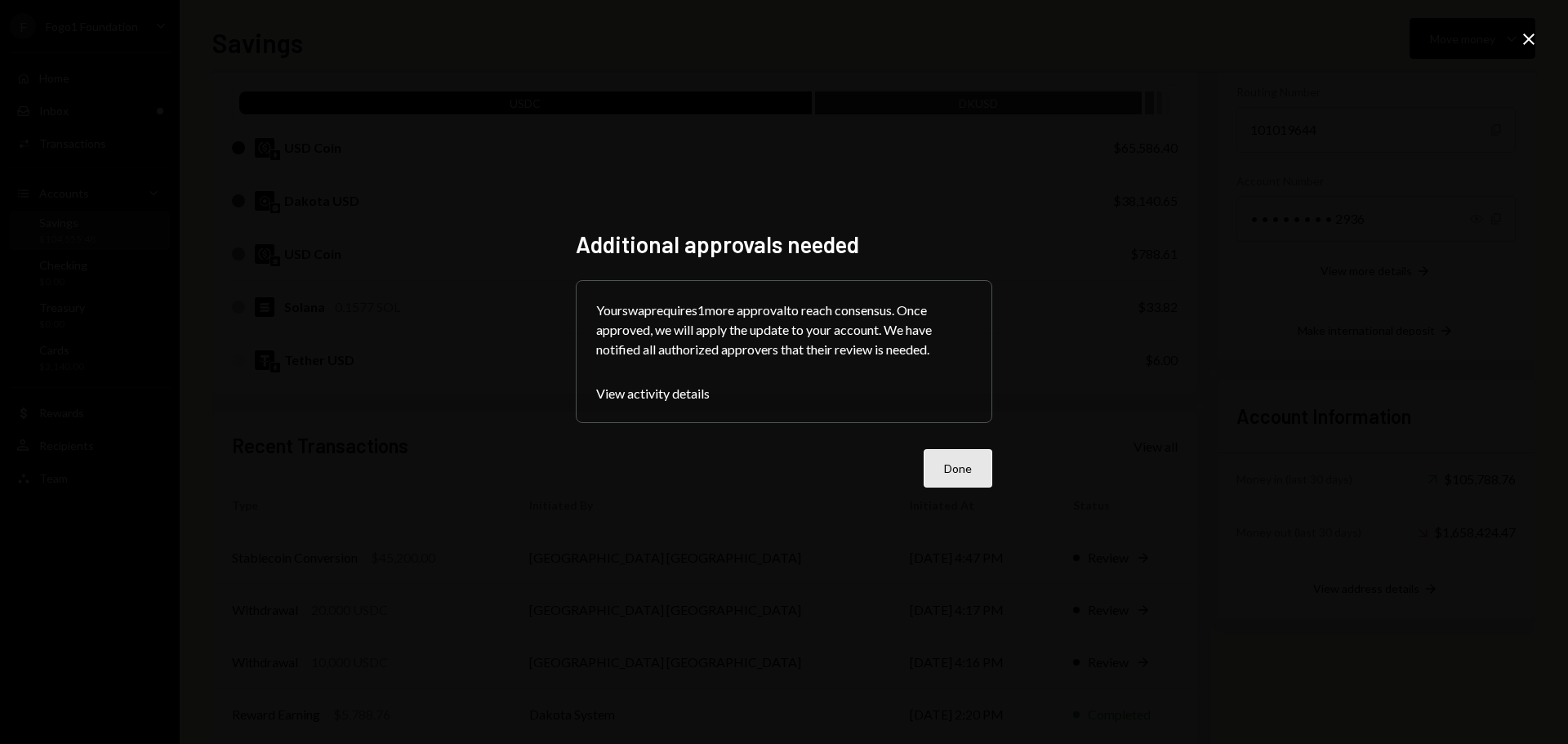
click at [950, 469] on button "Done" at bounding box center [957, 468] width 69 height 38
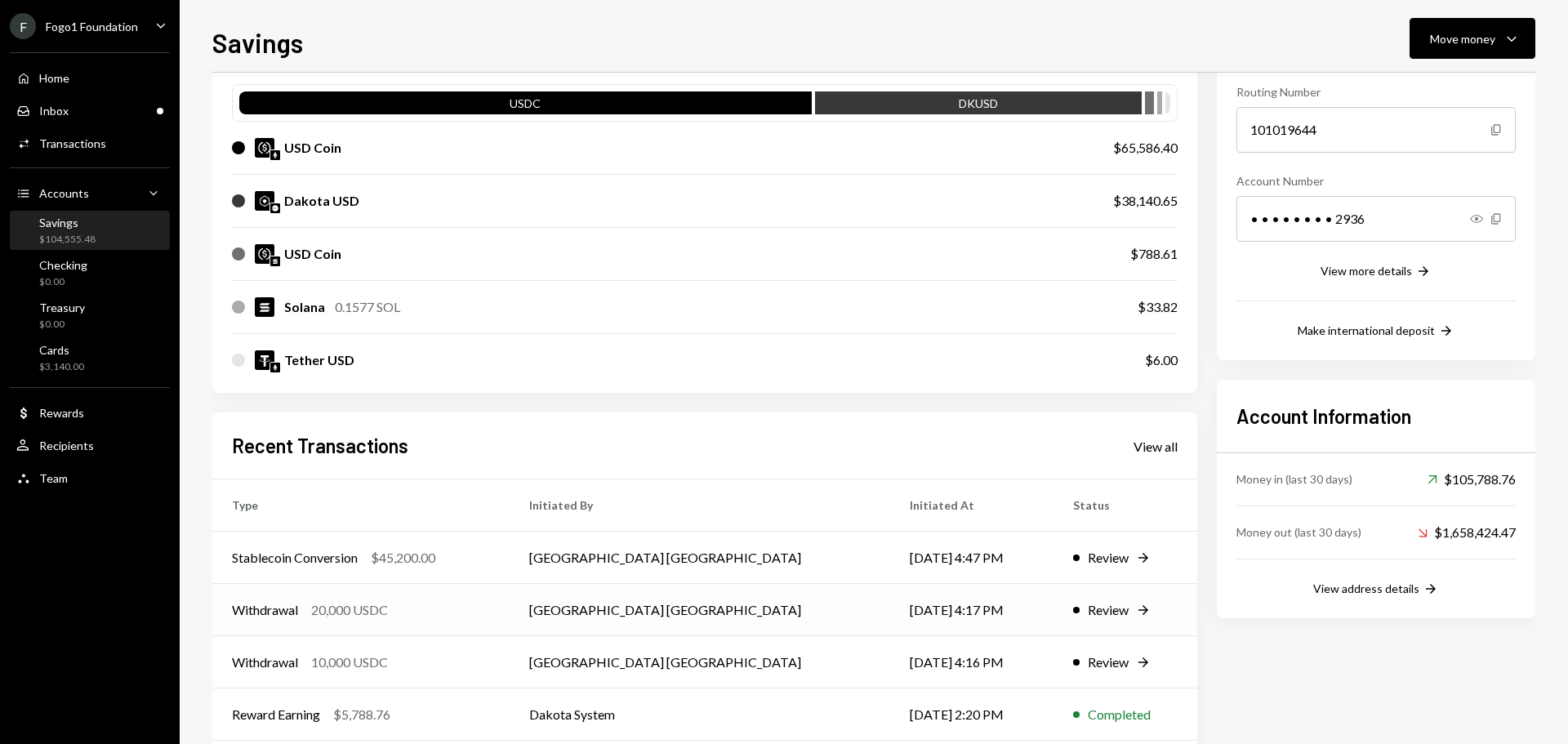
scroll to position [241, 0]
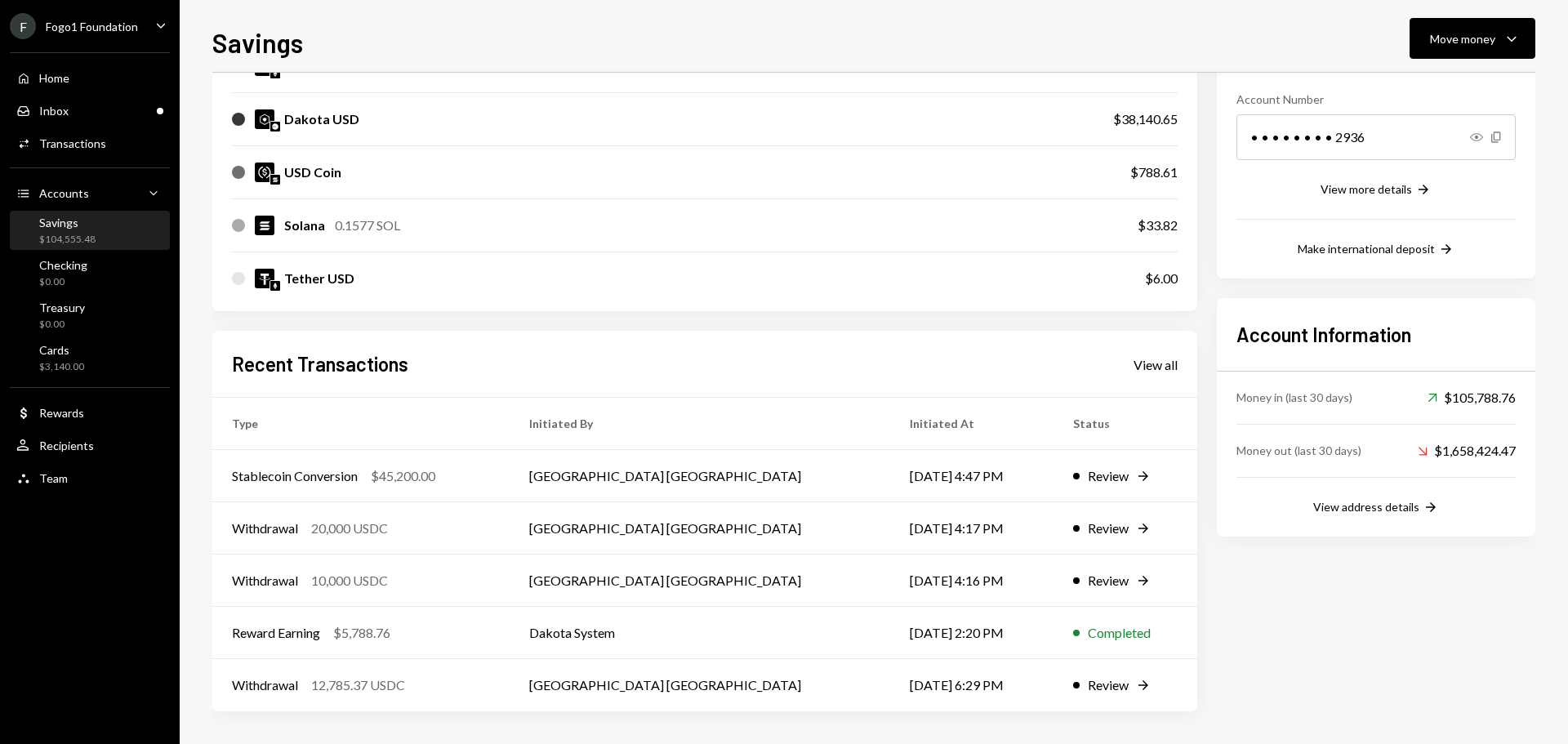
click at [44, 16] on div "F Fogo1 Foundation" at bounding box center [74, 26] width 128 height 26
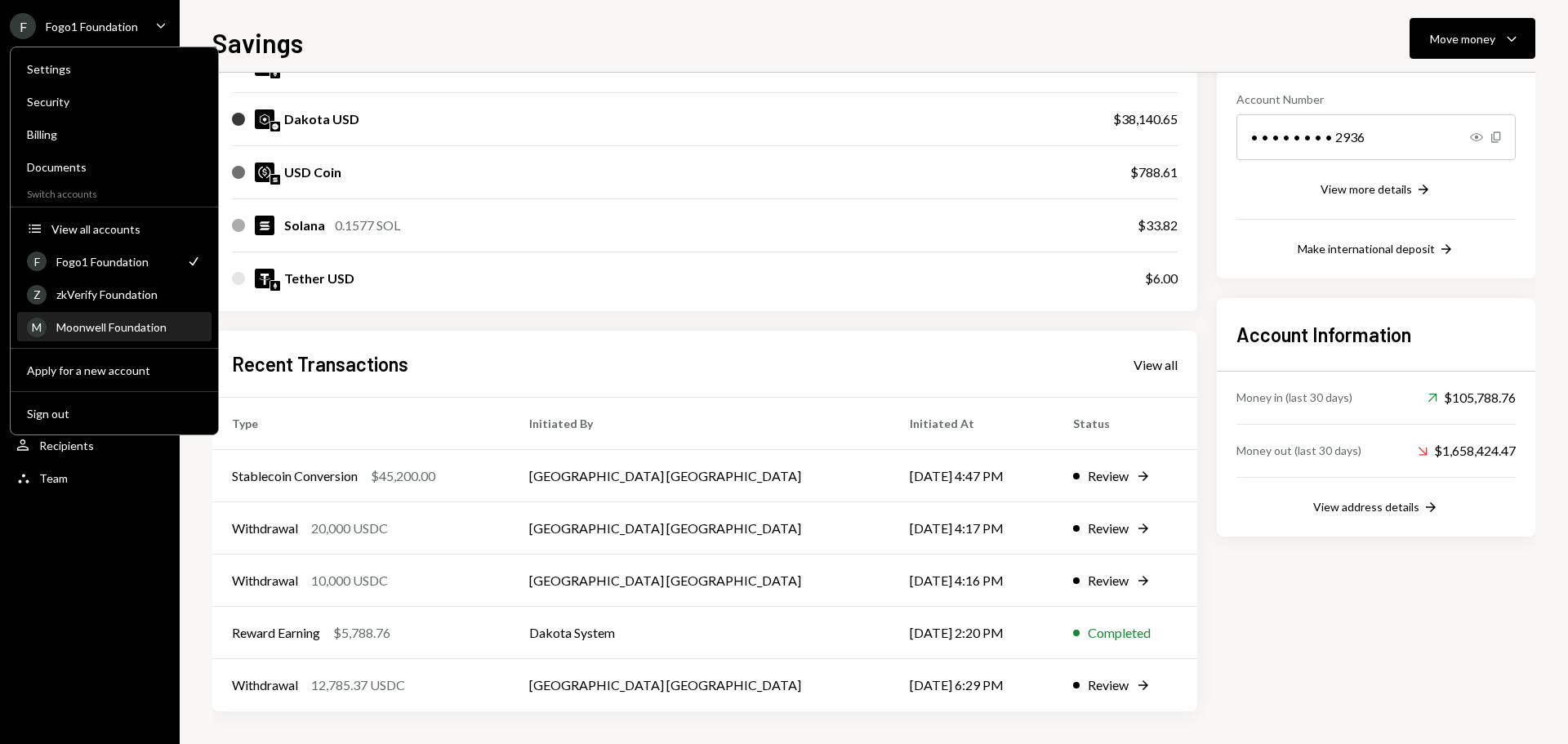
click at [130, 318] on div "M Moonwell Foundation" at bounding box center [114, 328] width 175 height 28
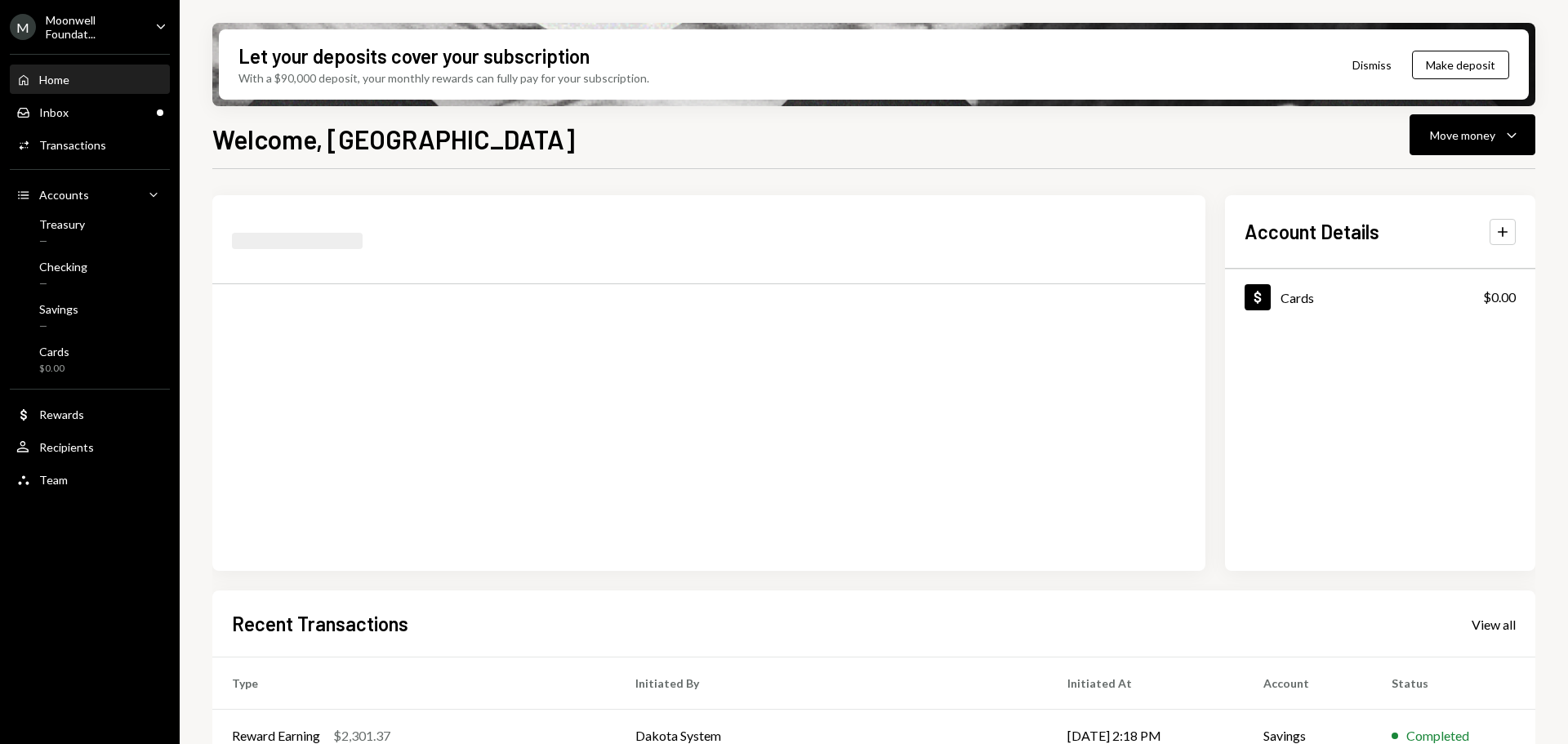
click at [69, 29] on div "Moonwell Foundat..." at bounding box center [94, 27] width 96 height 28
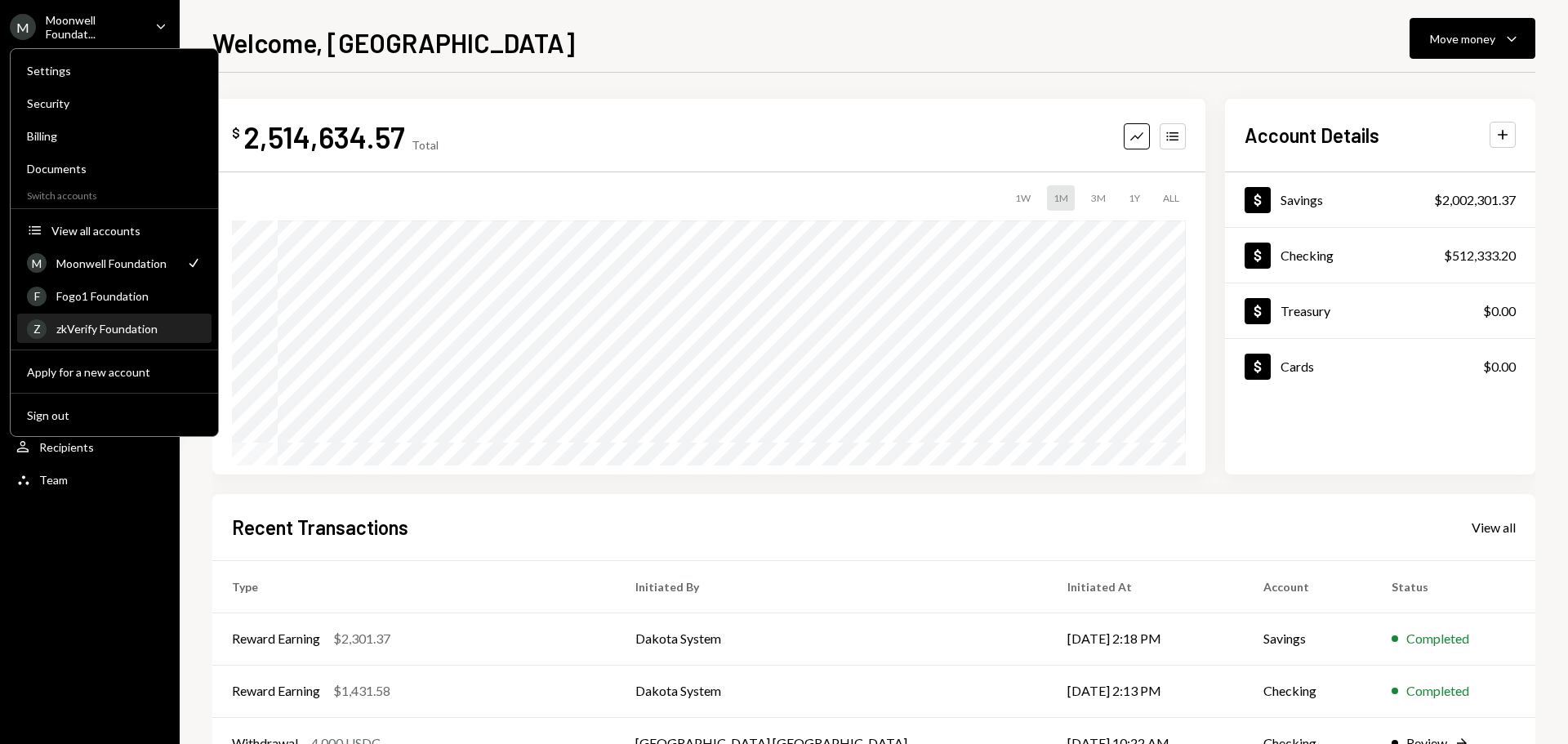
click at [92, 323] on div "zkVerify Foundation" at bounding box center [128, 329] width 145 height 14
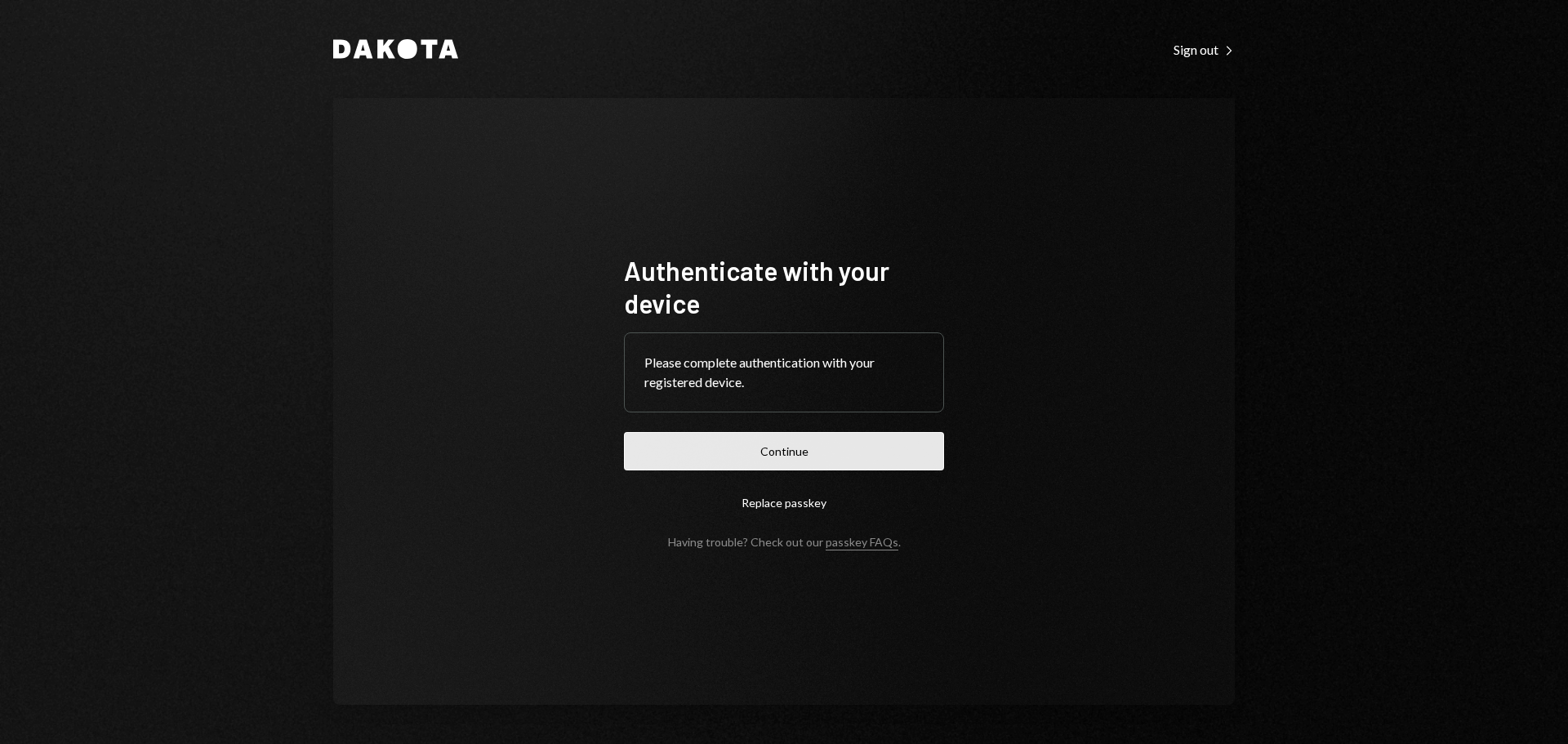
click at [786, 441] on button "Continue" at bounding box center [784, 451] width 320 height 38
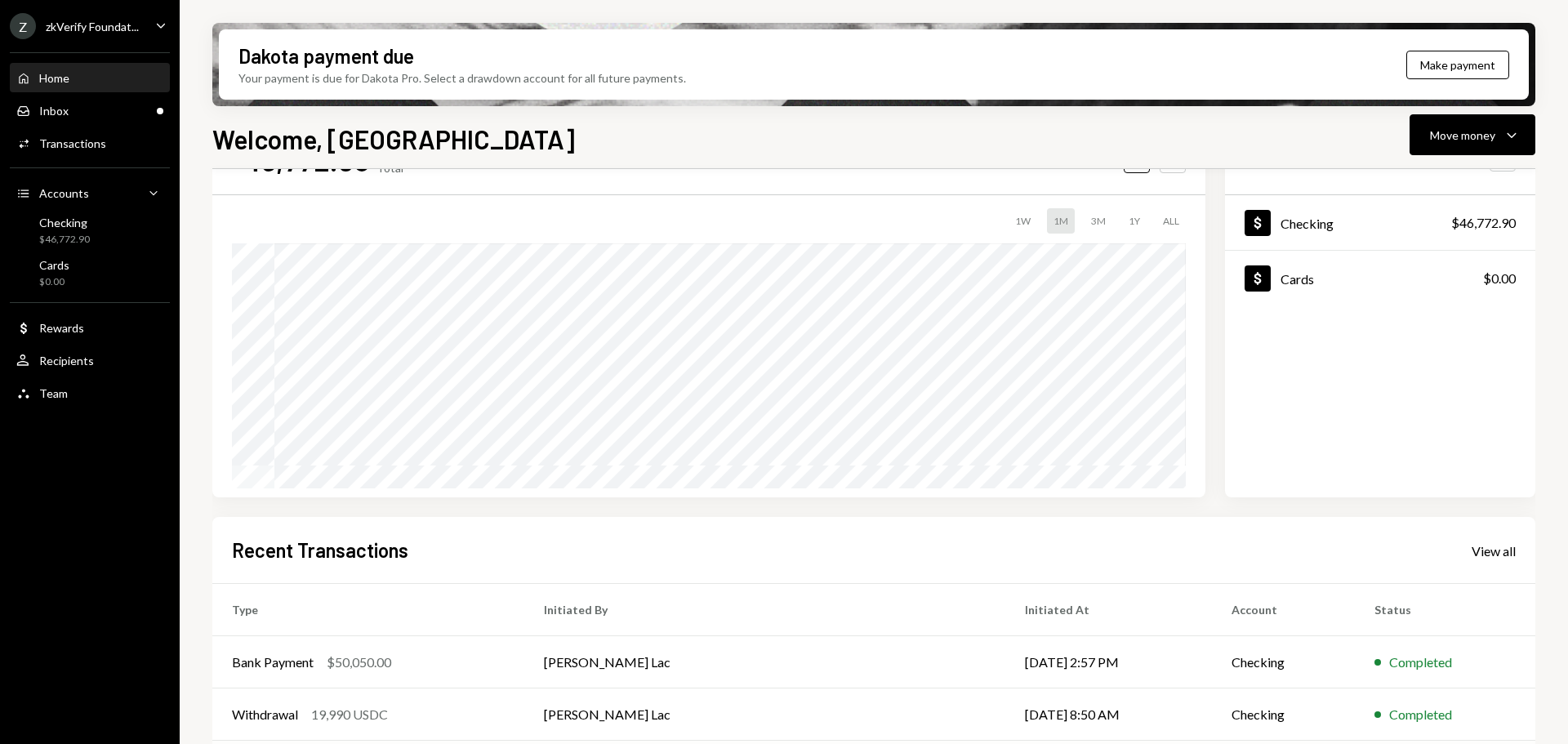
scroll to position [163, 0]
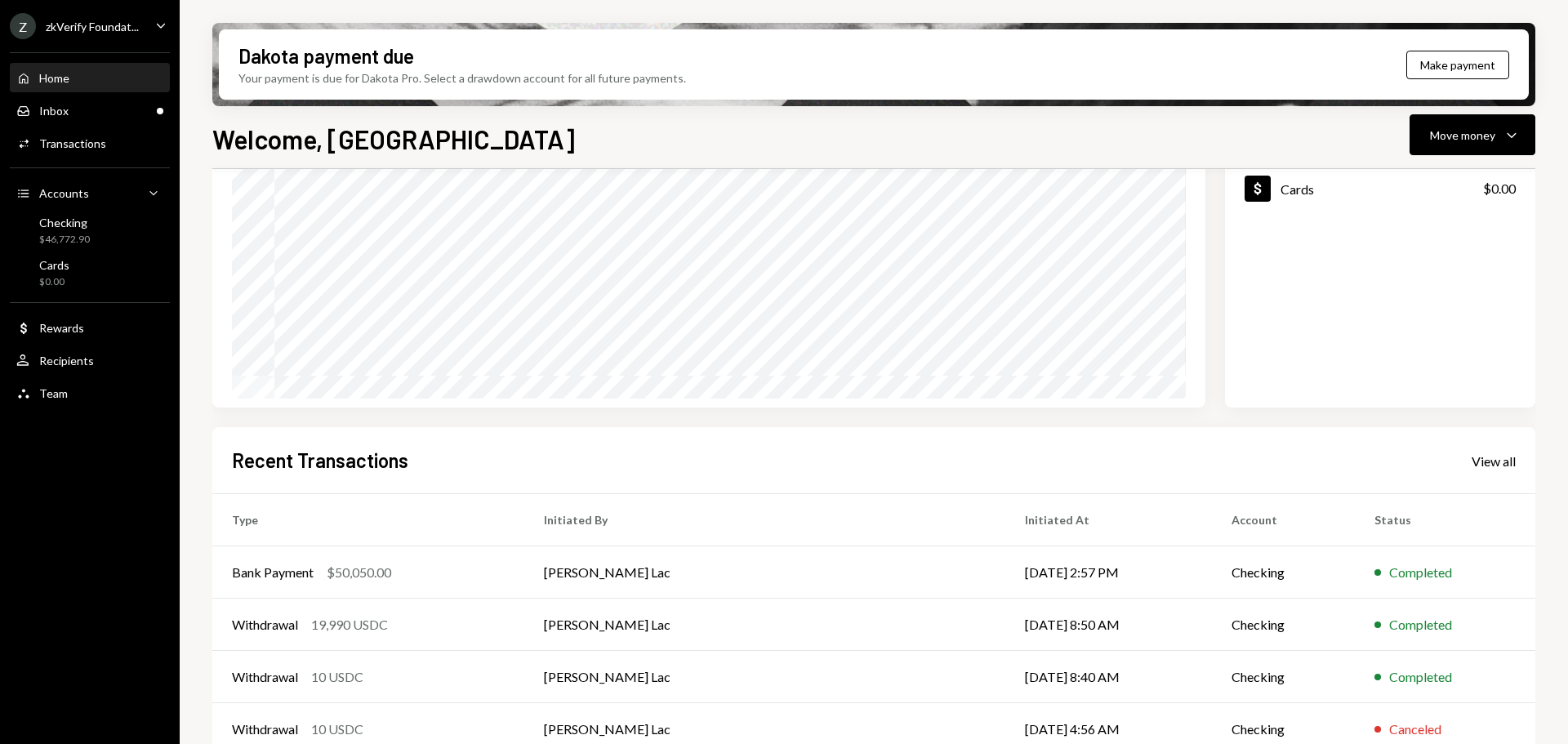
click at [100, 20] on div "zkVerify Foundat..." at bounding box center [92, 27] width 93 height 14
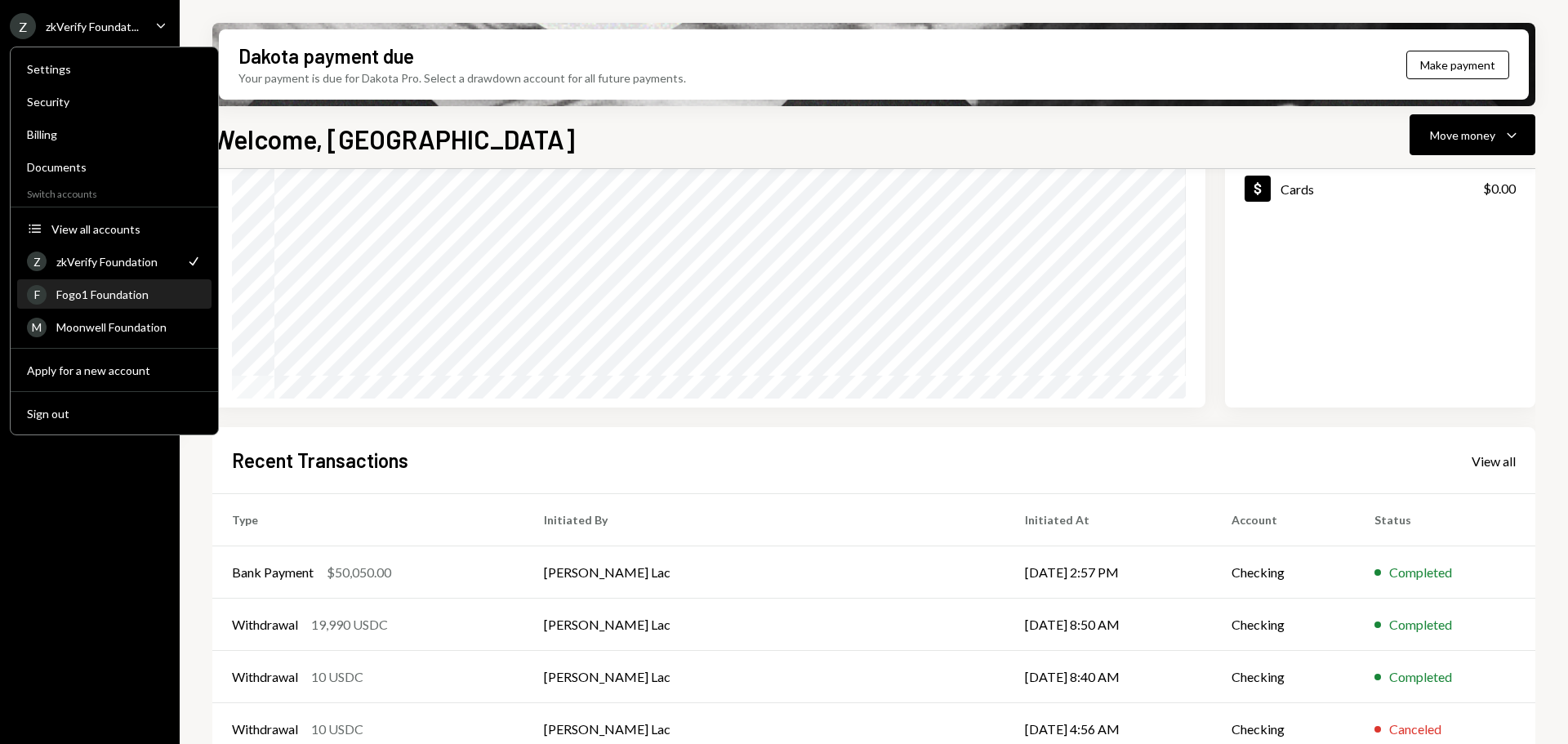
click at [108, 298] on div "Fogo1 Foundation" at bounding box center [128, 295] width 145 height 14
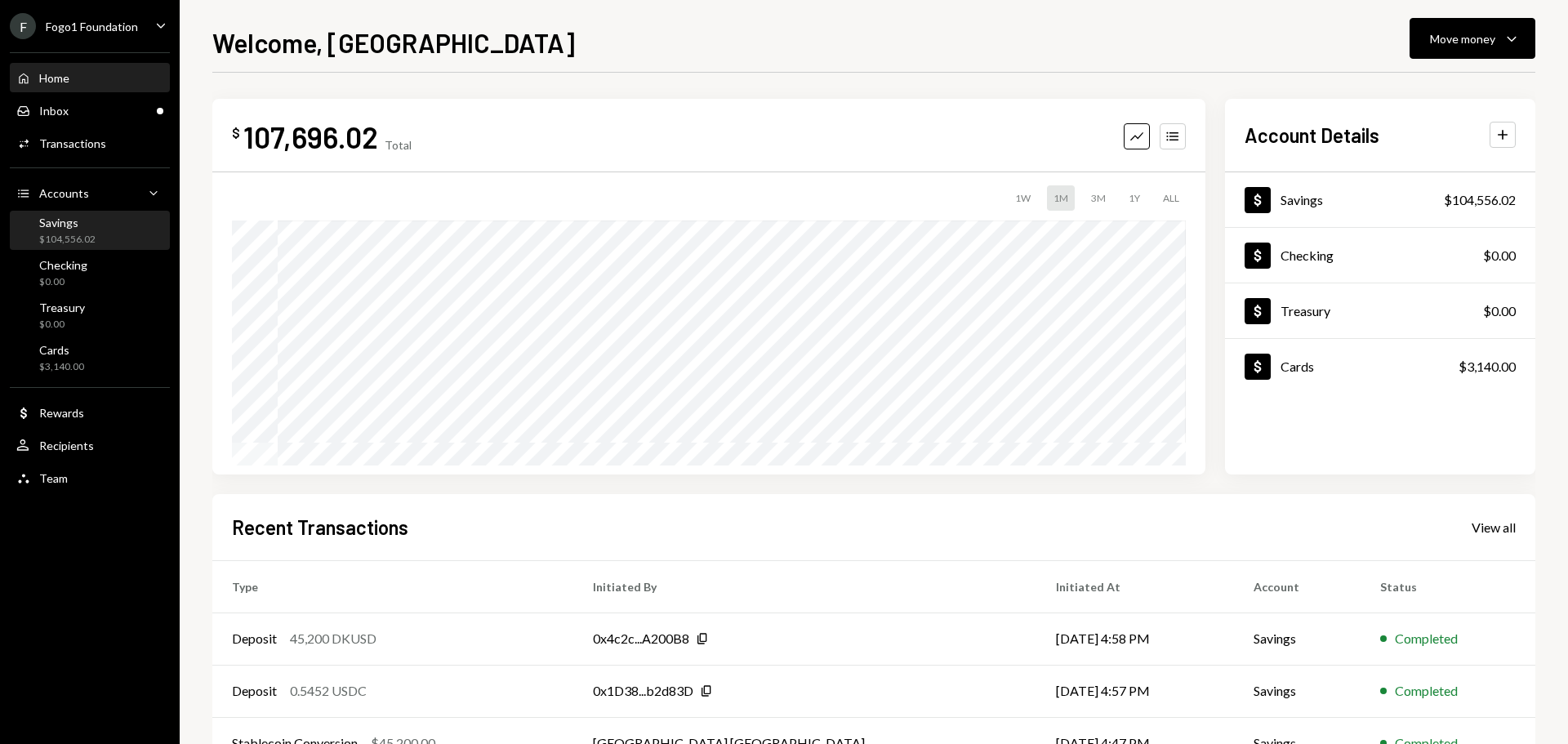
click at [90, 237] on div "$104,556.02" at bounding box center [67, 240] width 56 height 14
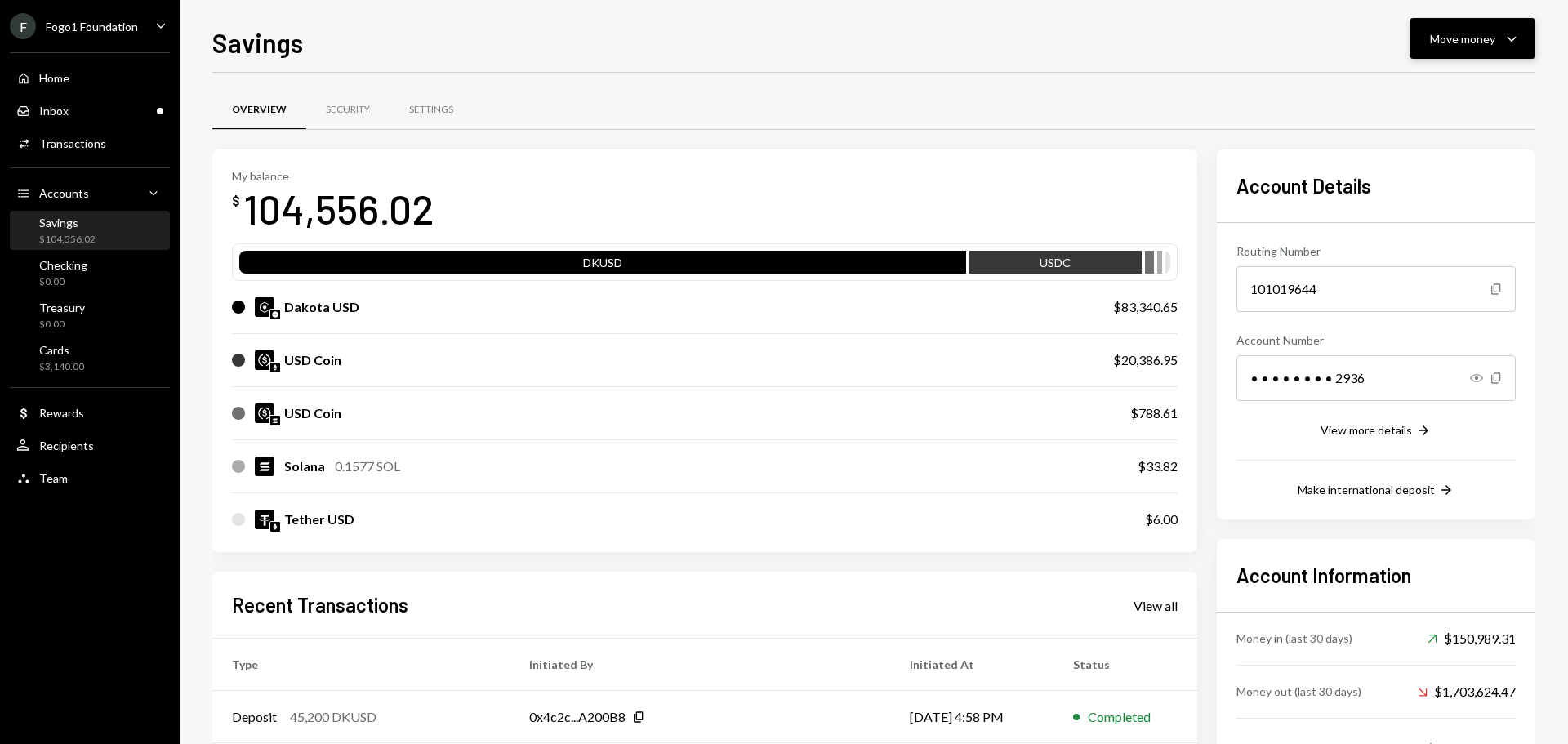
click at [1438, 50] on button "Move money Caret Down" at bounding box center [1472, 38] width 126 height 41
click at [1438, 87] on div "Send" at bounding box center [1458, 87] width 119 height 17
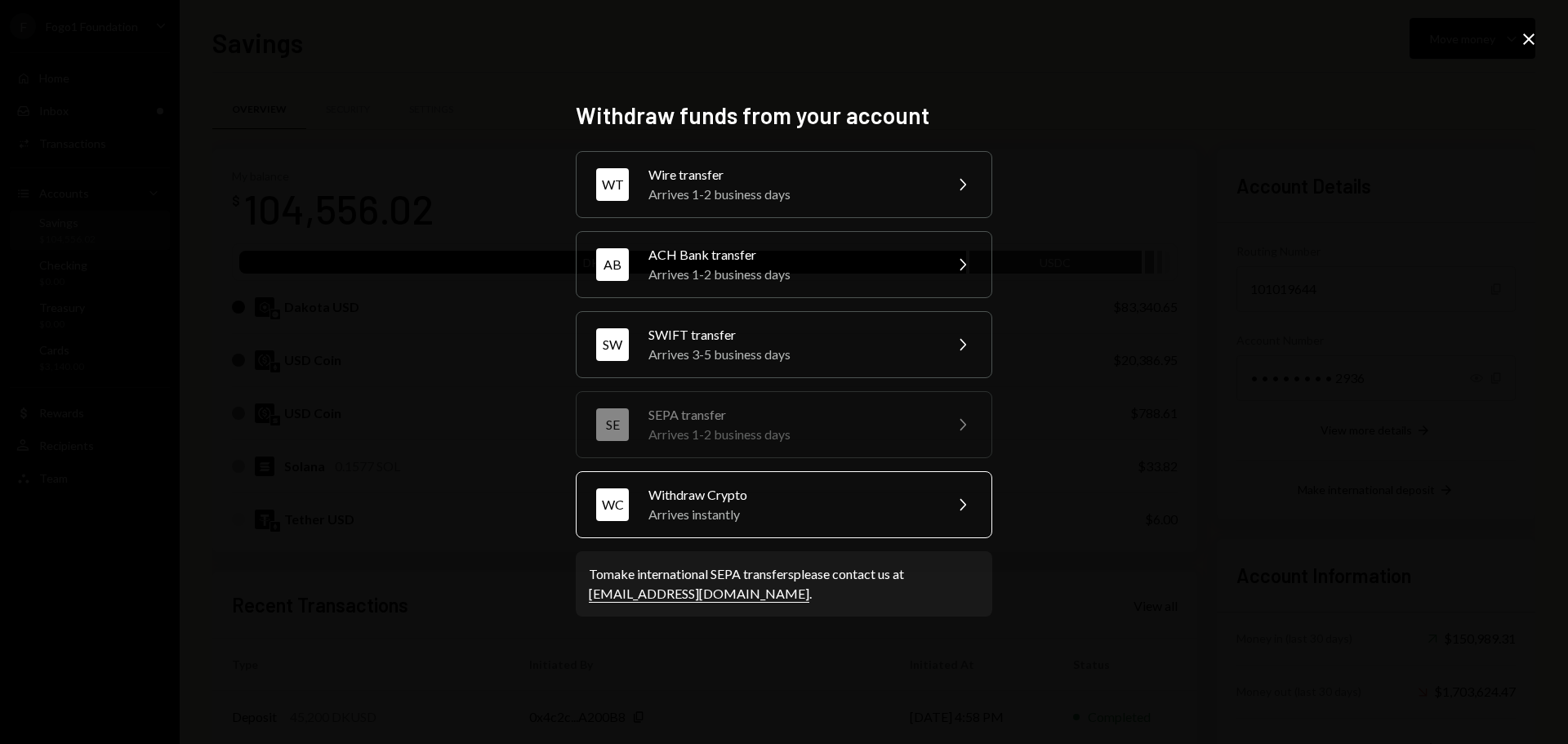
click at [741, 518] on div "Arrives instantly" at bounding box center [790, 515] width 284 height 20
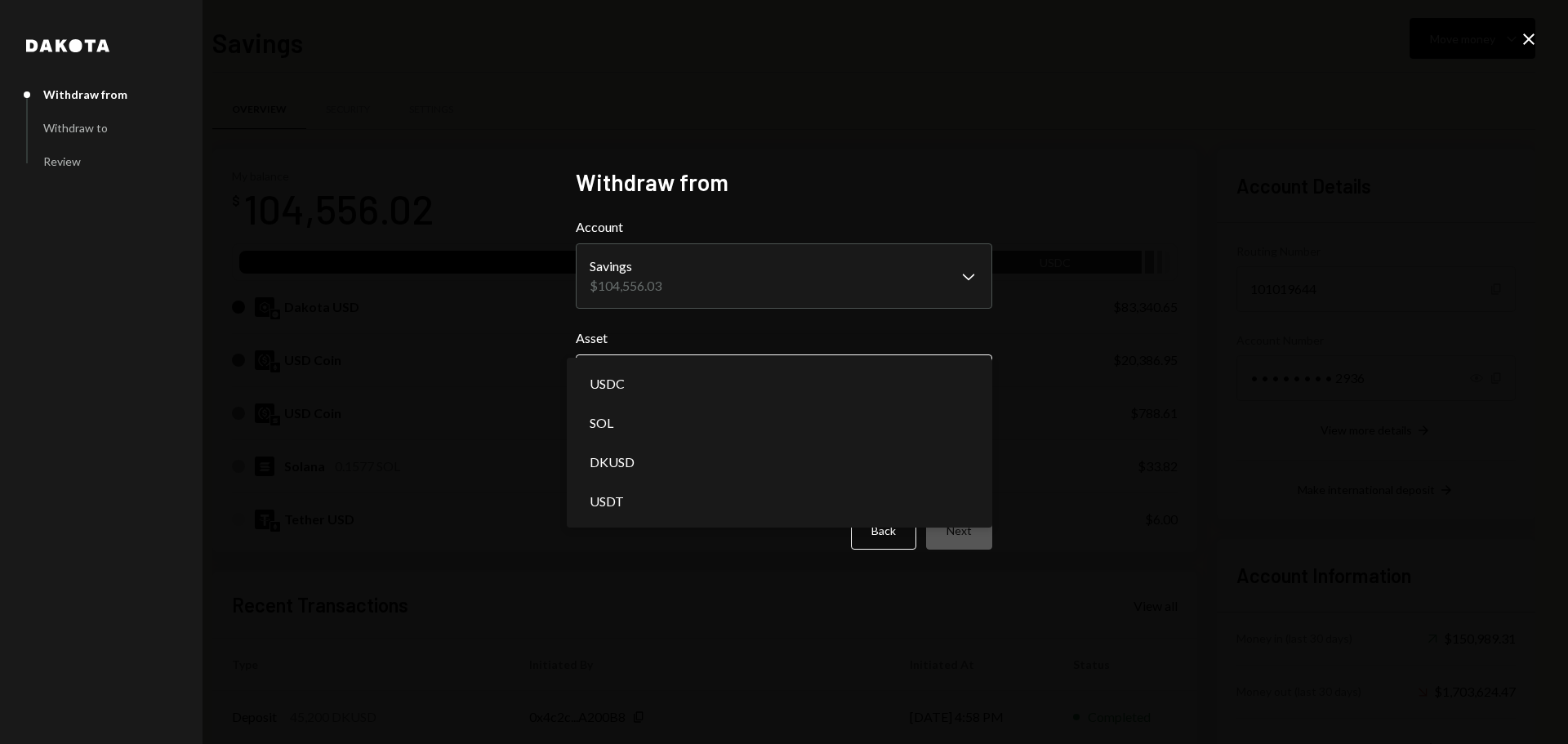
click at [658, 356] on button "Choose an asset Chevron Down" at bounding box center [784, 378] width 417 height 46
select select "*****"
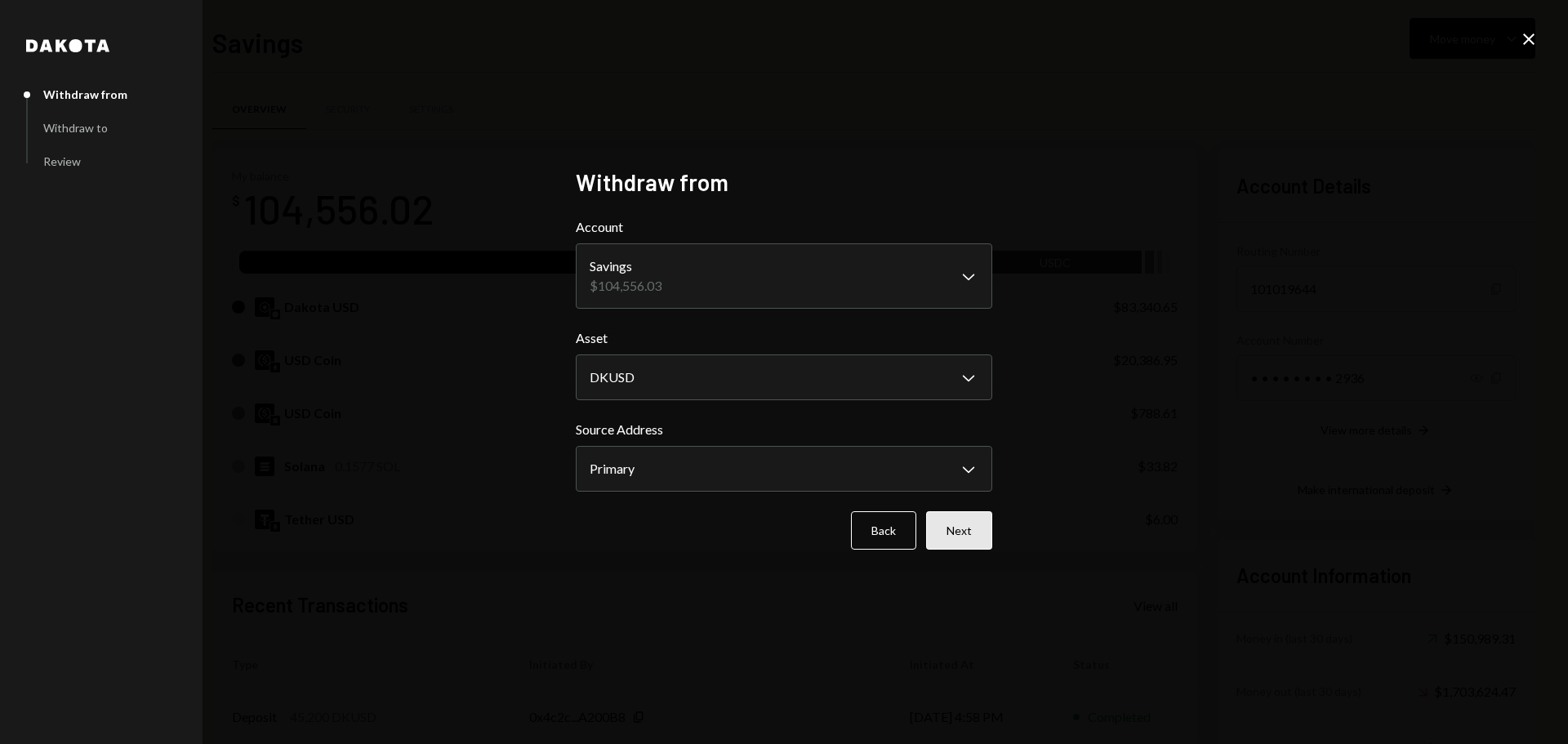
click at [957, 532] on button "Next" at bounding box center [958, 530] width 66 height 38
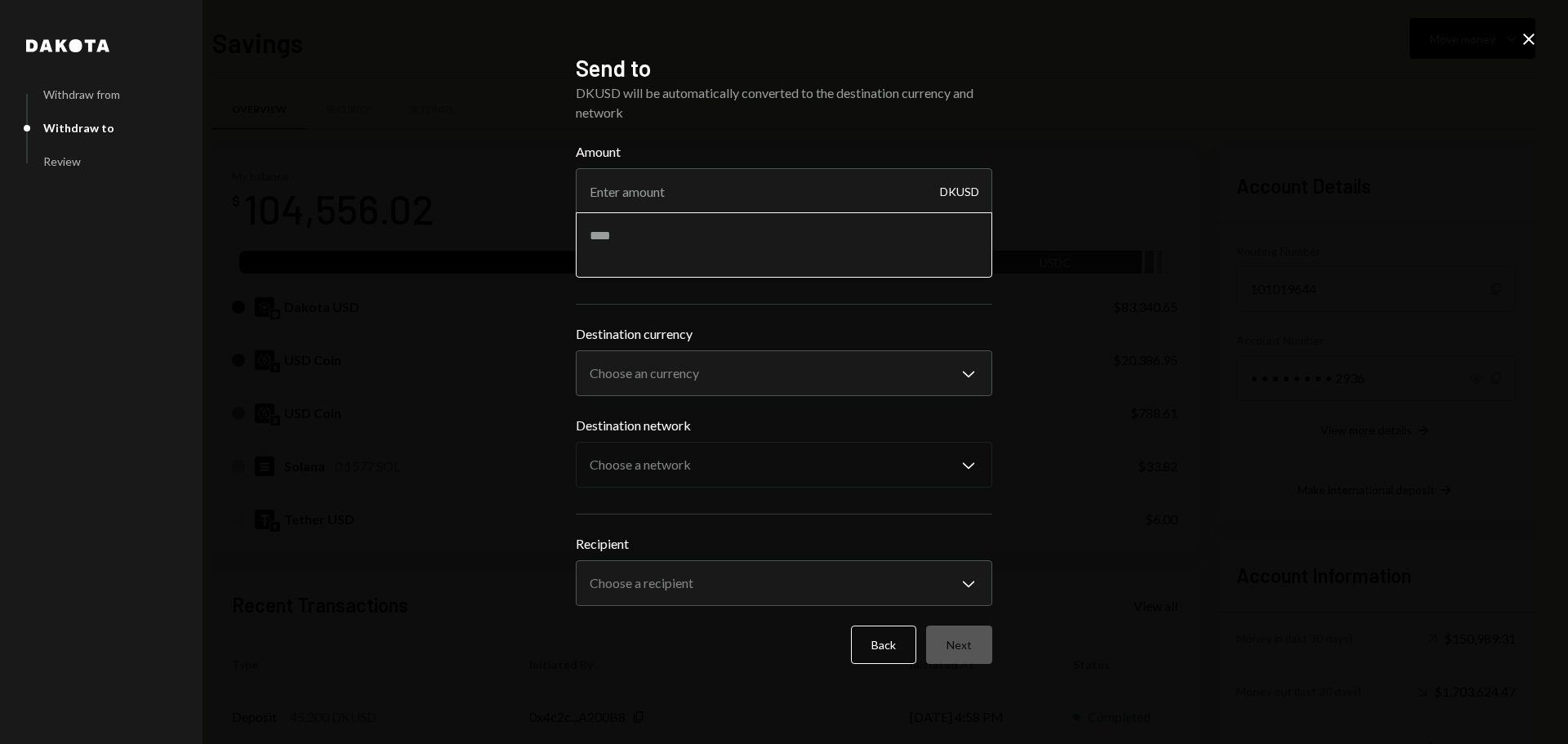
click at [721, 213] on textarea at bounding box center [784, 244] width 417 height 65
click at [718, 182] on input "Amount" at bounding box center [784, 191] width 417 height 46
type input "83333.33"
click at [728, 257] on textarea at bounding box center [784, 244] width 417 height 65
type textarea "**********"
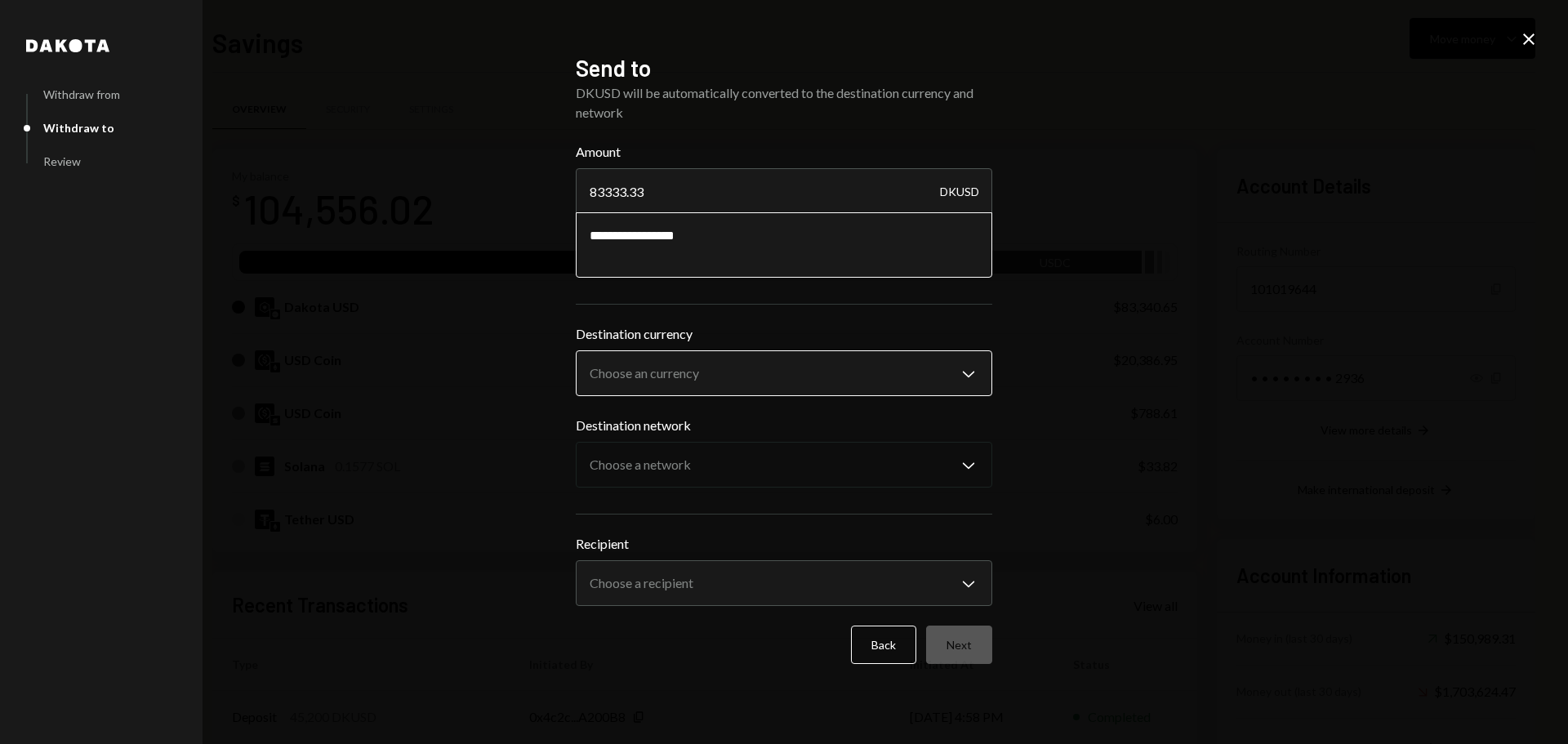
click at [700, 384] on body "F Fogo1 Foundation Caret Down Home Home Inbox Inbox Activities Transactions Acc…" at bounding box center [784, 372] width 1568 height 744
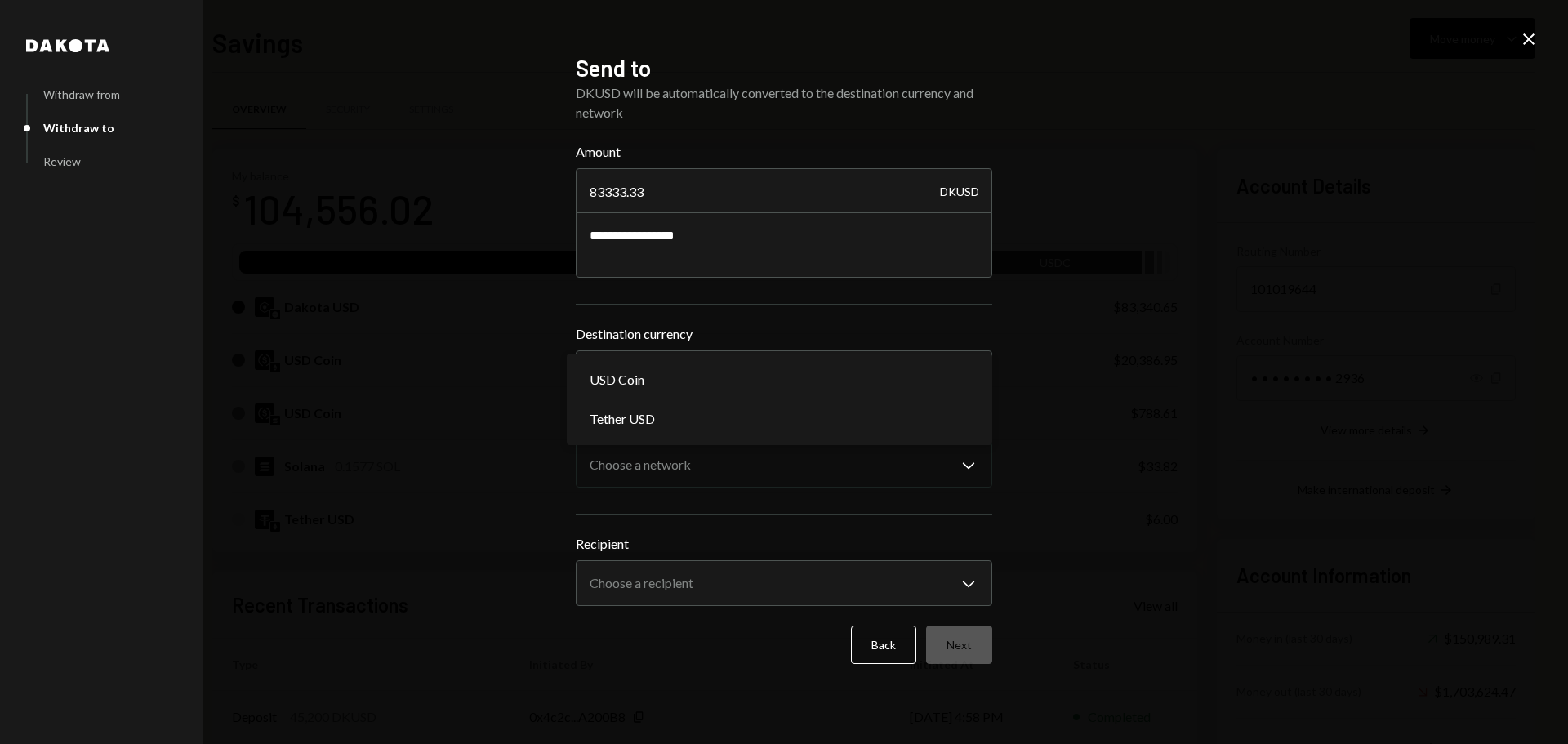
click at [532, 398] on div "**********" at bounding box center [784, 372] width 1568 height 744
click at [883, 625] on form "**********" at bounding box center [784, 403] width 417 height 522
click at [1528, 38] on icon "Close" at bounding box center [1529, 39] width 20 height 20
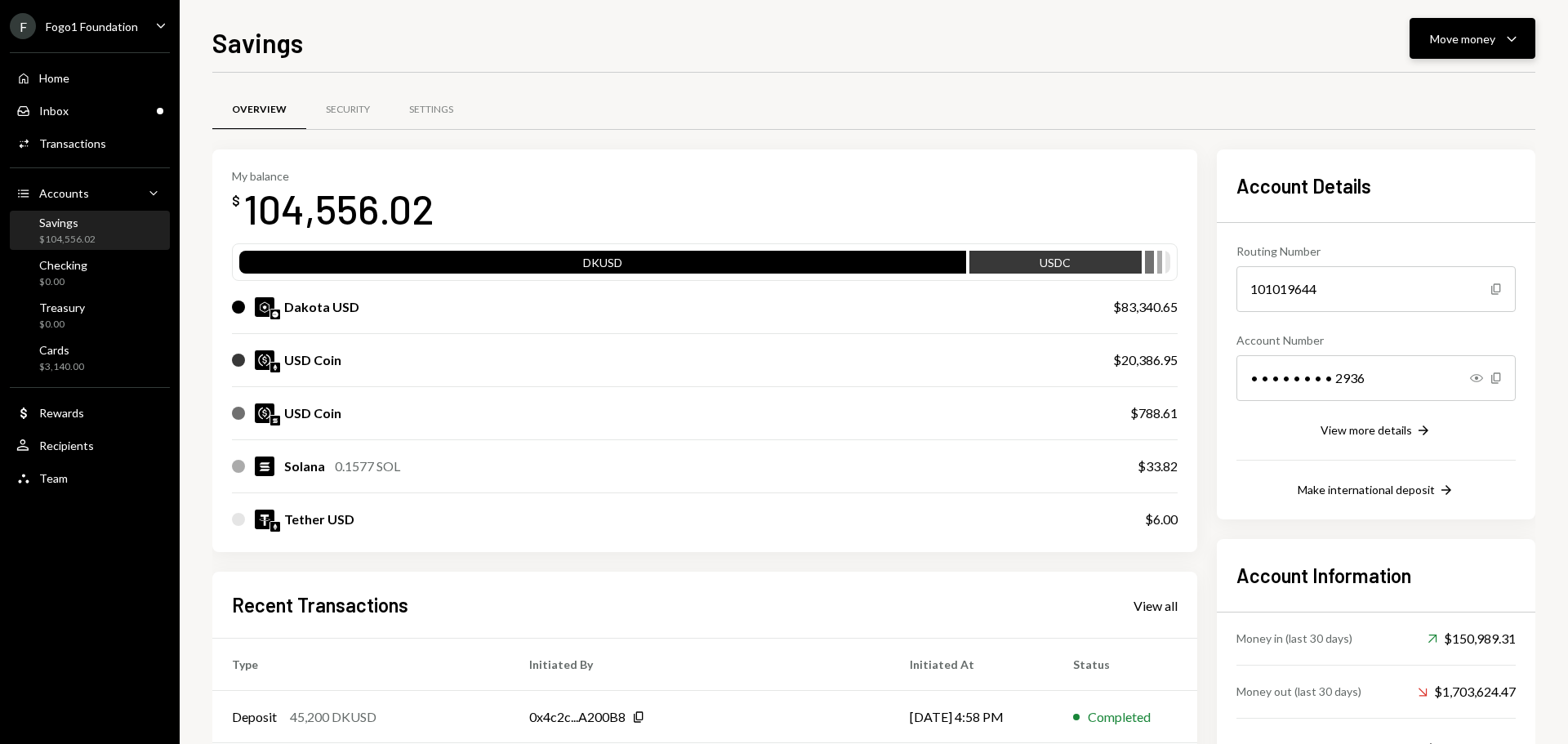
click at [1483, 27] on button "Move money Caret Down" at bounding box center [1472, 38] width 126 height 41
click at [1431, 79] on div "Send" at bounding box center [1458, 87] width 119 height 17
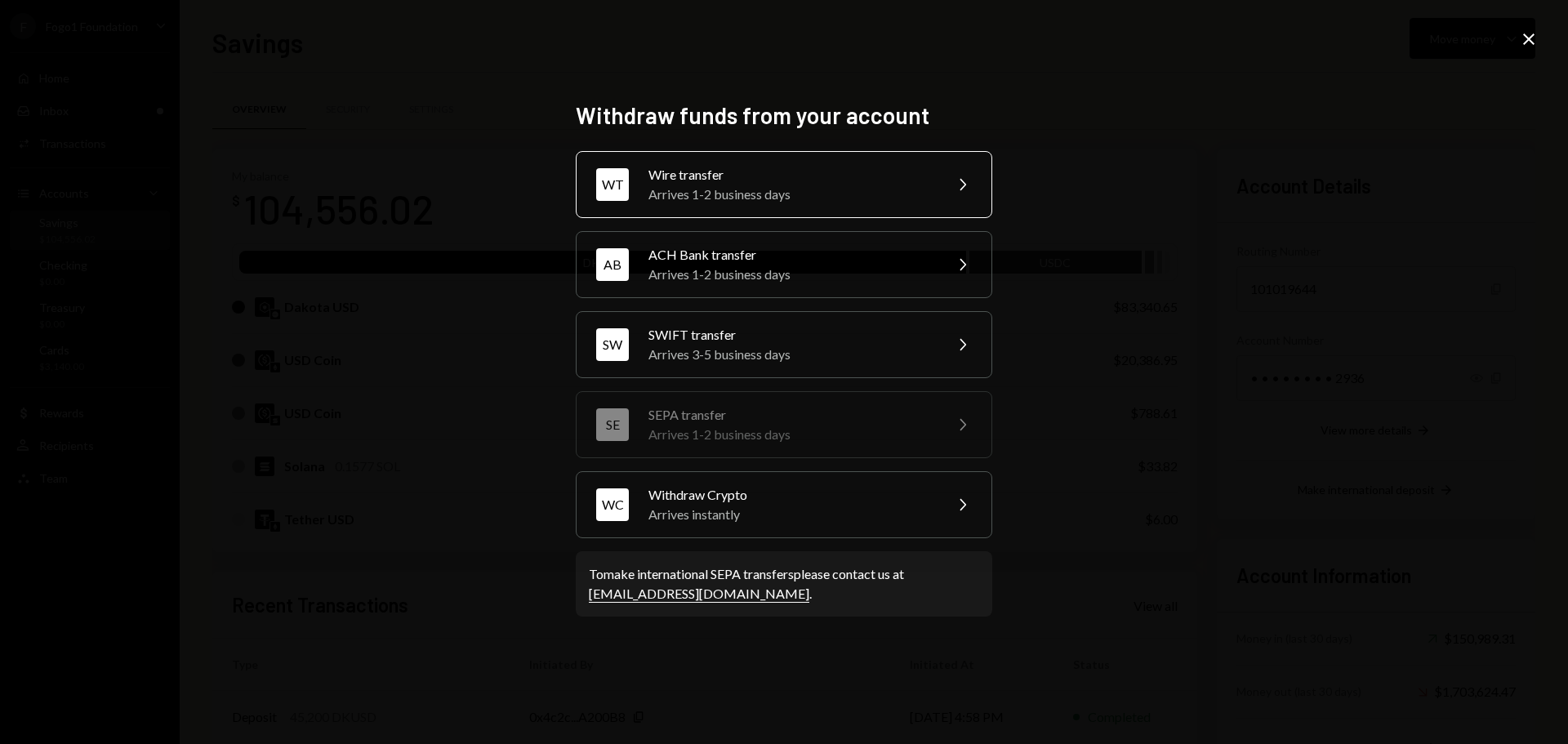
click at [702, 174] on div "Wire transfer" at bounding box center [790, 175] width 284 height 20
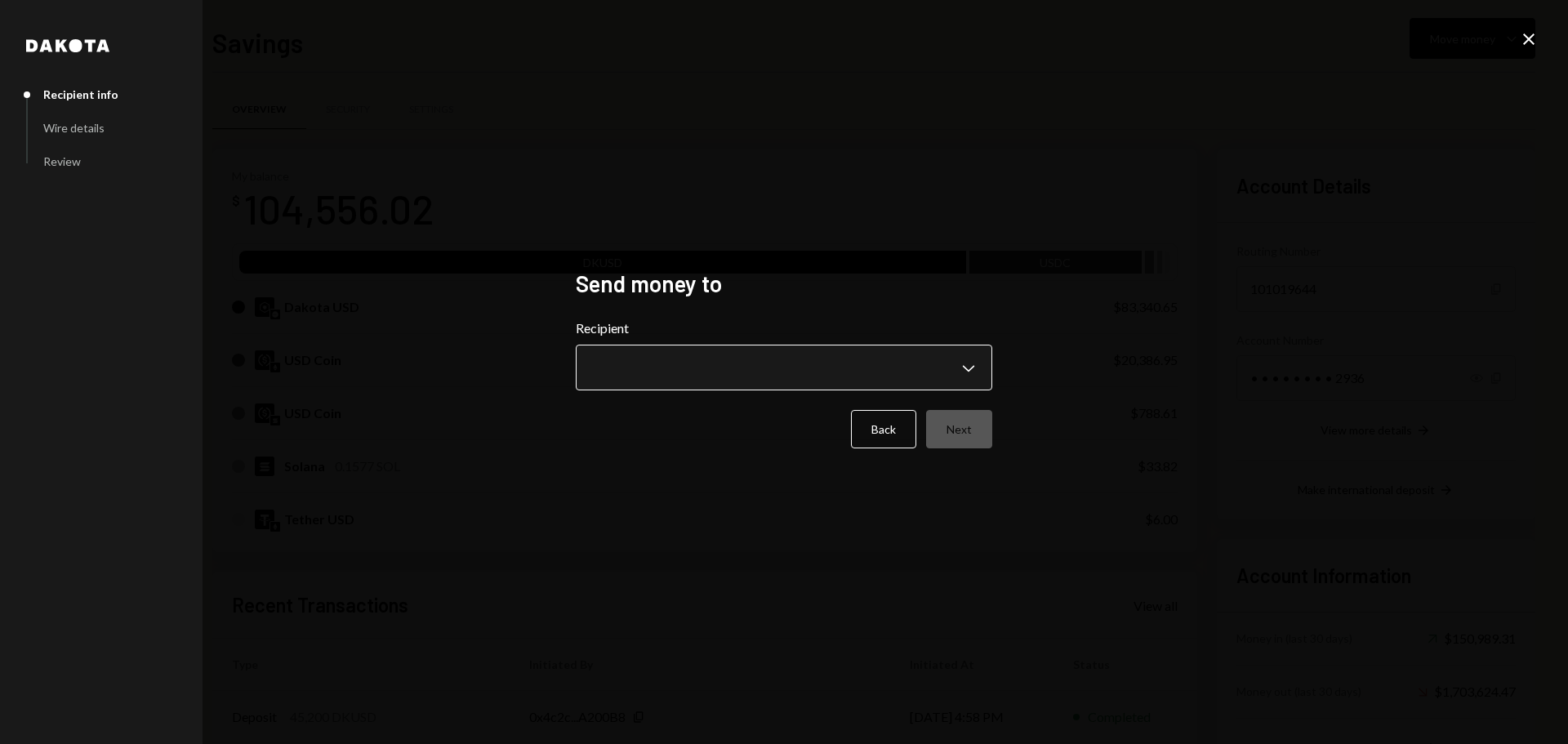
click at [698, 360] on body "F Fogo1 Foundation Caret Down Home Home Inbox Inbox Activities Transactions Acc…" at bounding box center [784, 372] width 1568 height 744
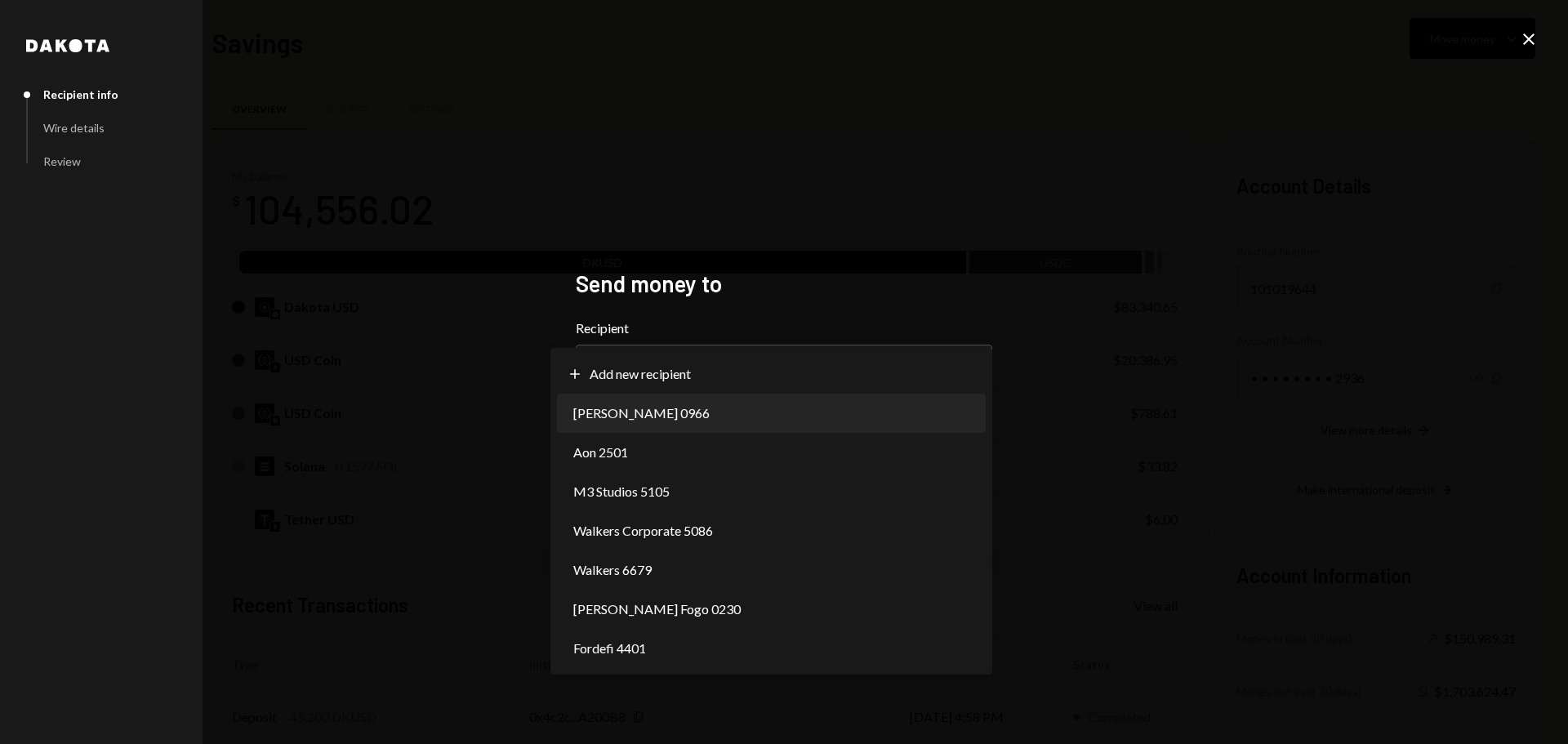
select select "**********"
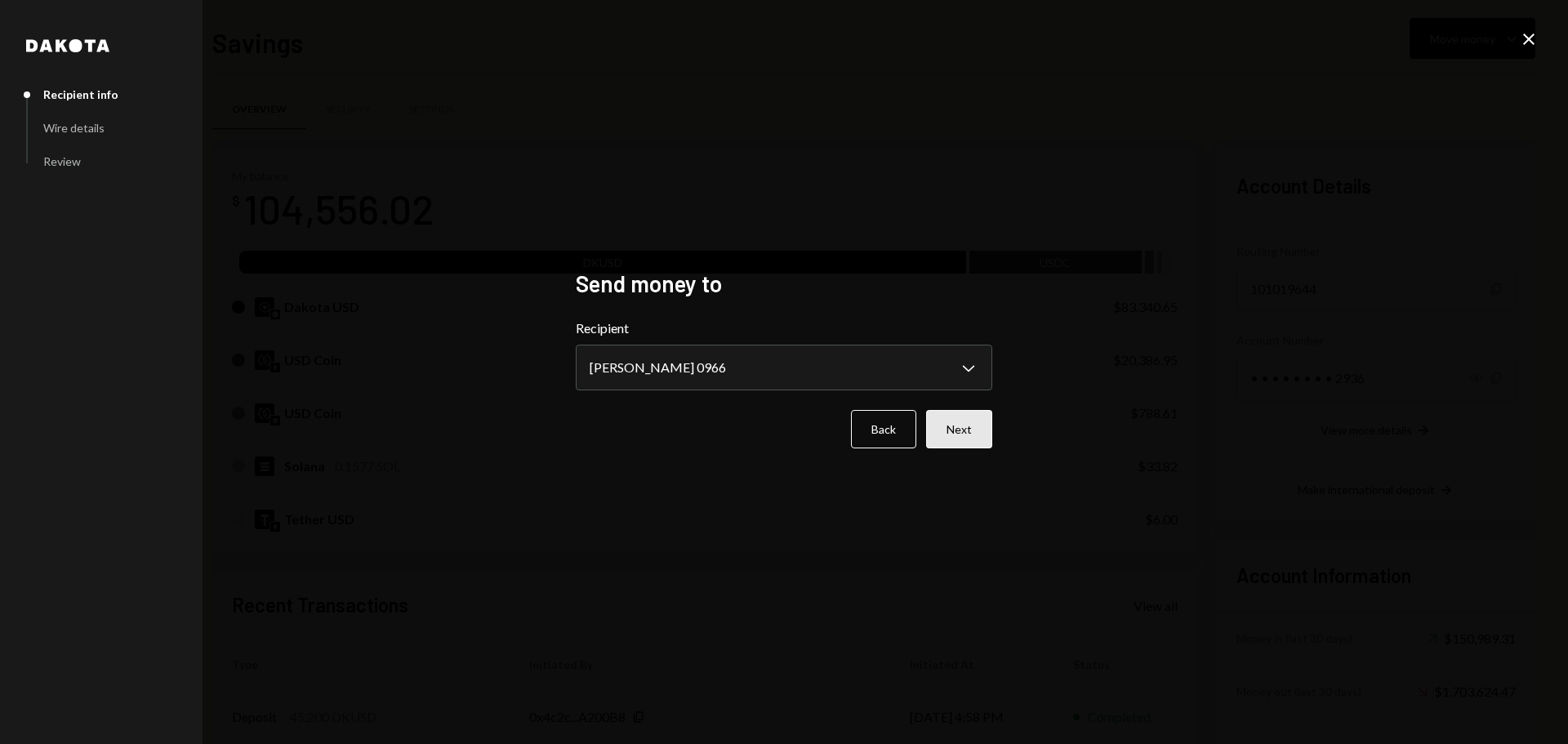
click at [957, 430] on button "Next" at bounding box center [958, 429] width 66 height 38
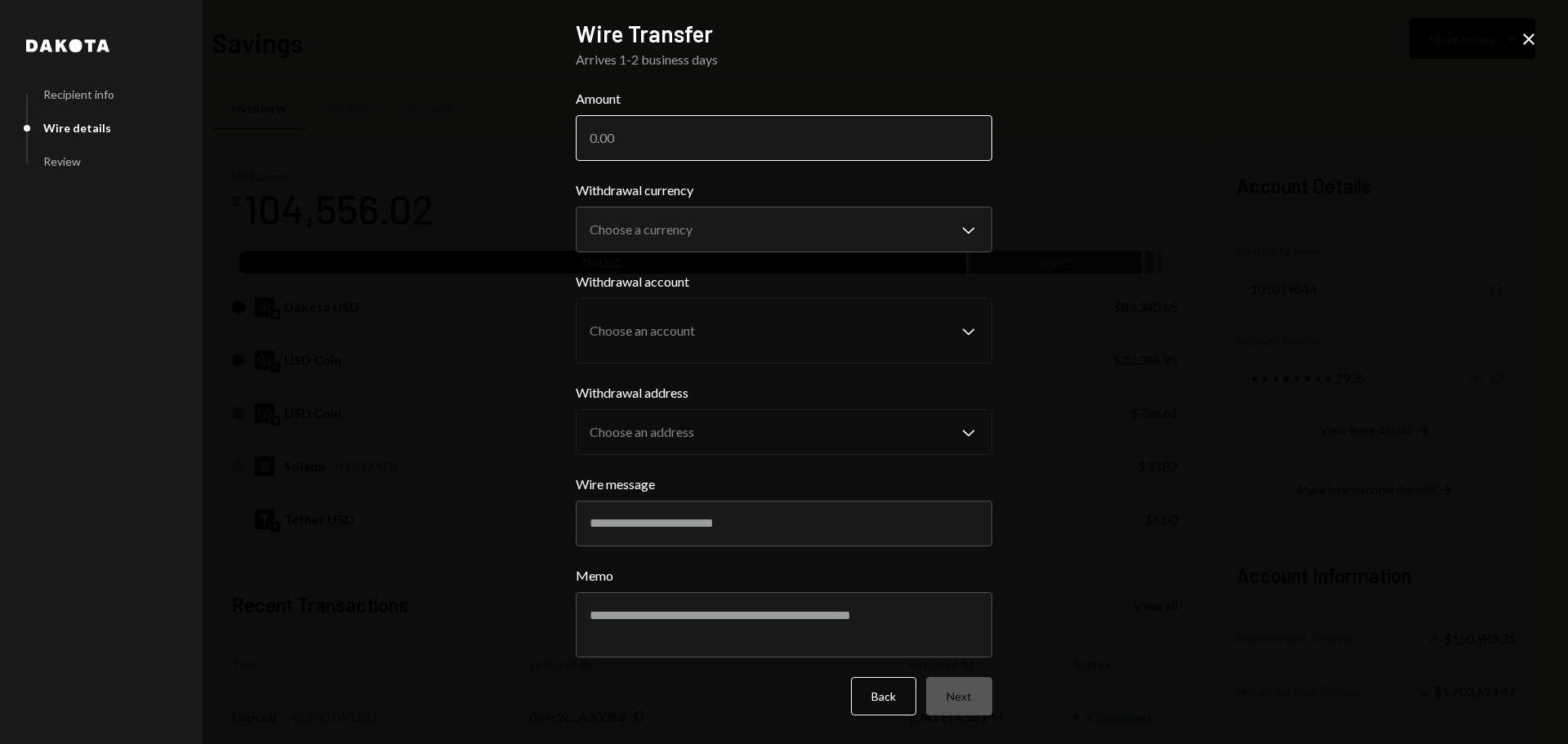
click at [663, 135] on input "Amount" at bounding box center [784, 138] width 417 height 46
type input "83333.33"
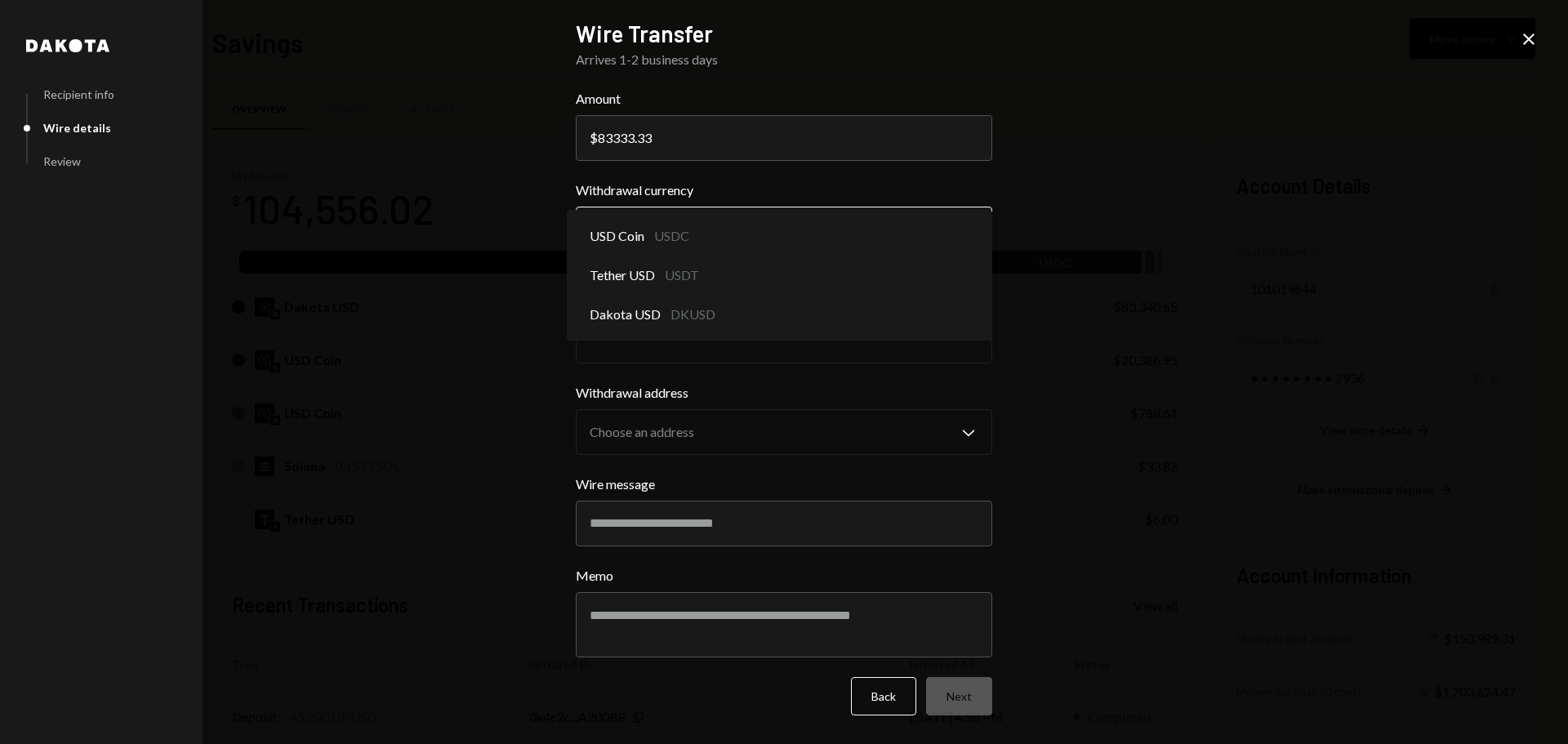
click at [629, 239] on body "F Fogo1 Foundation Caret Down Home Home Inbox Inbox Activities Transactions Acc…" at bounding box center [784, 372] width 1568 height 744
select select "*****"
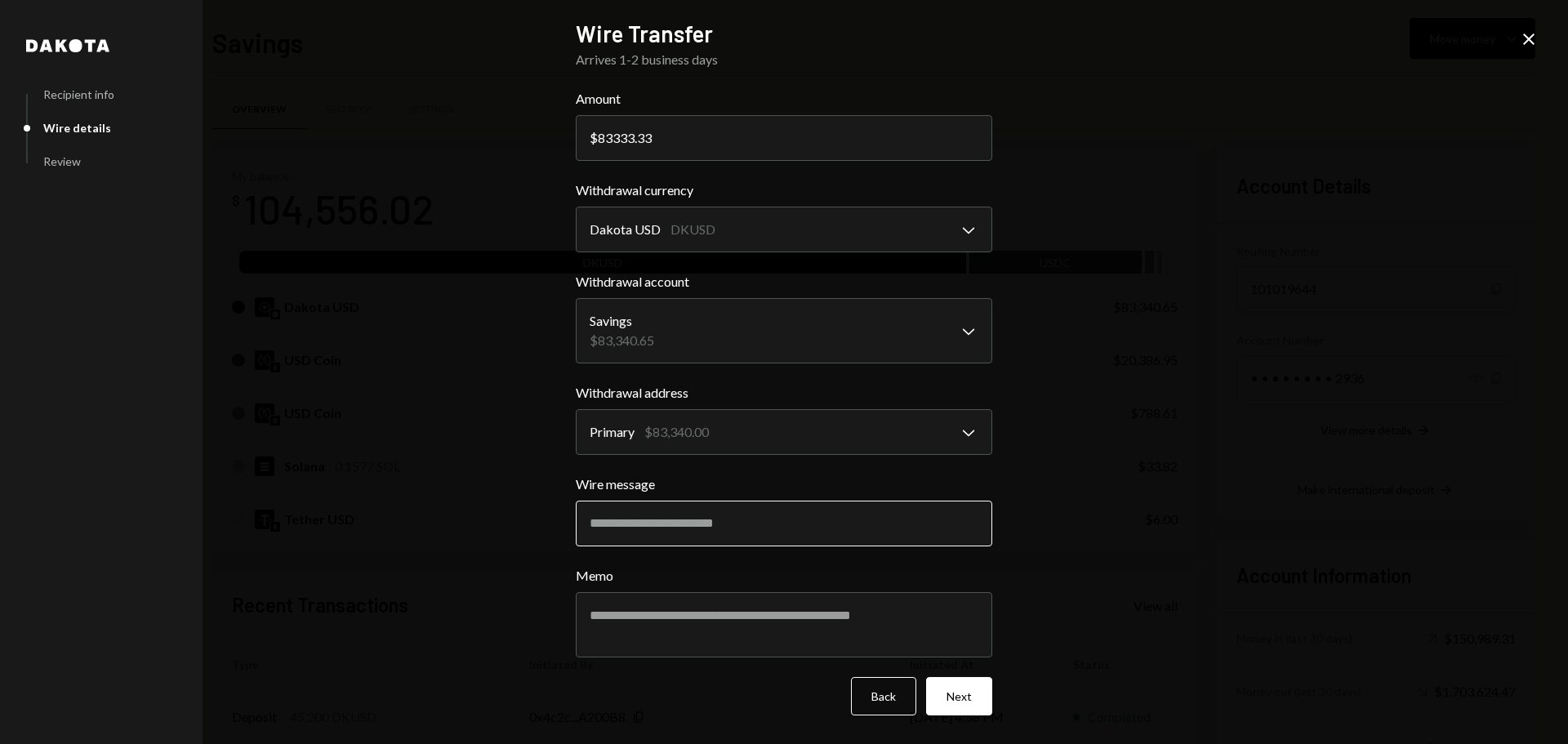
click at [685, 534] on input "Wire message" at bounding box center [784, 524] width 417 height 46
type input "**********"
click at [662, 614] on textarea "Memo" at bounding box center [784, 624] width 417 height 65
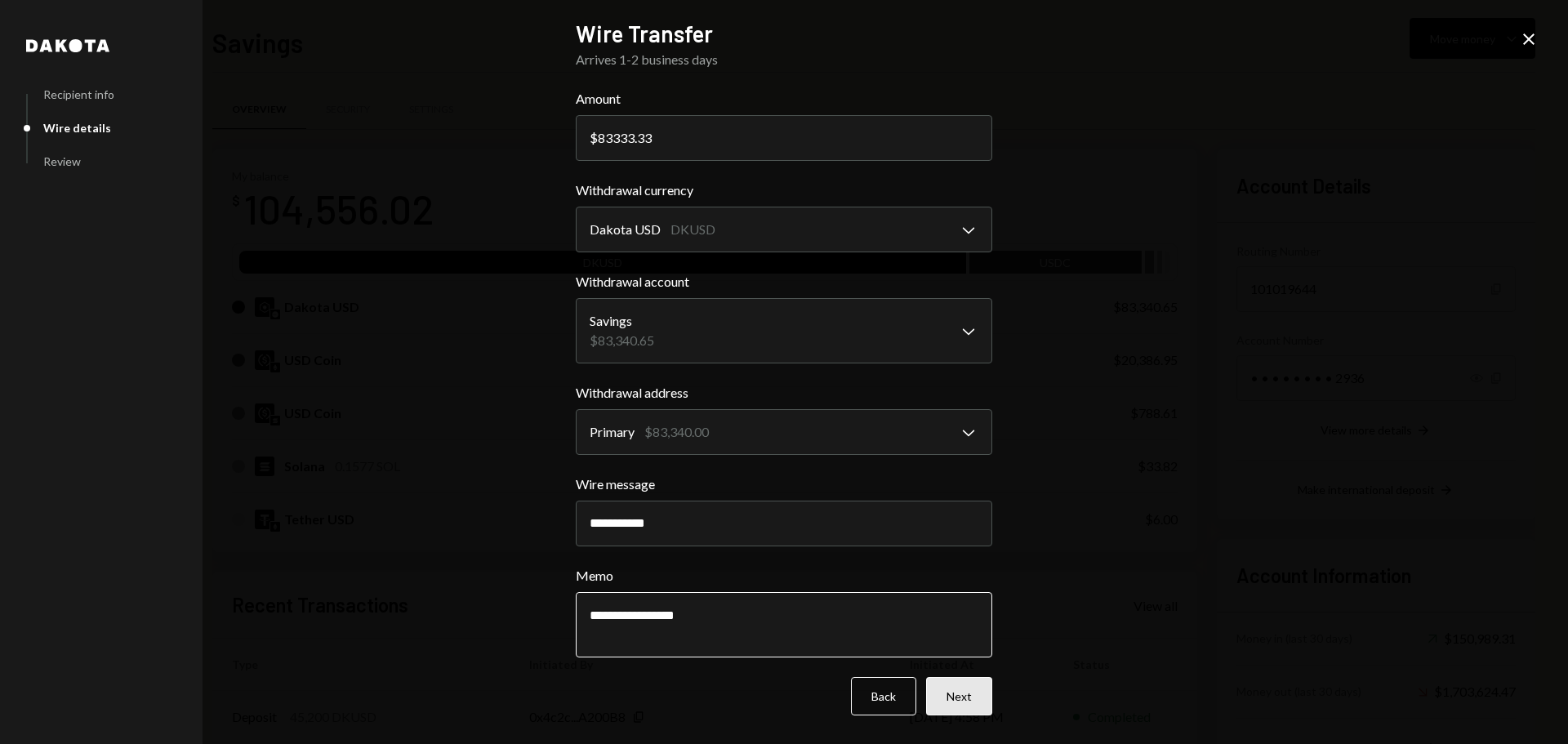
type textarea "**********"
click at [950, 699] on button "Next" at bounding box center [958, 696] width 66 height 38
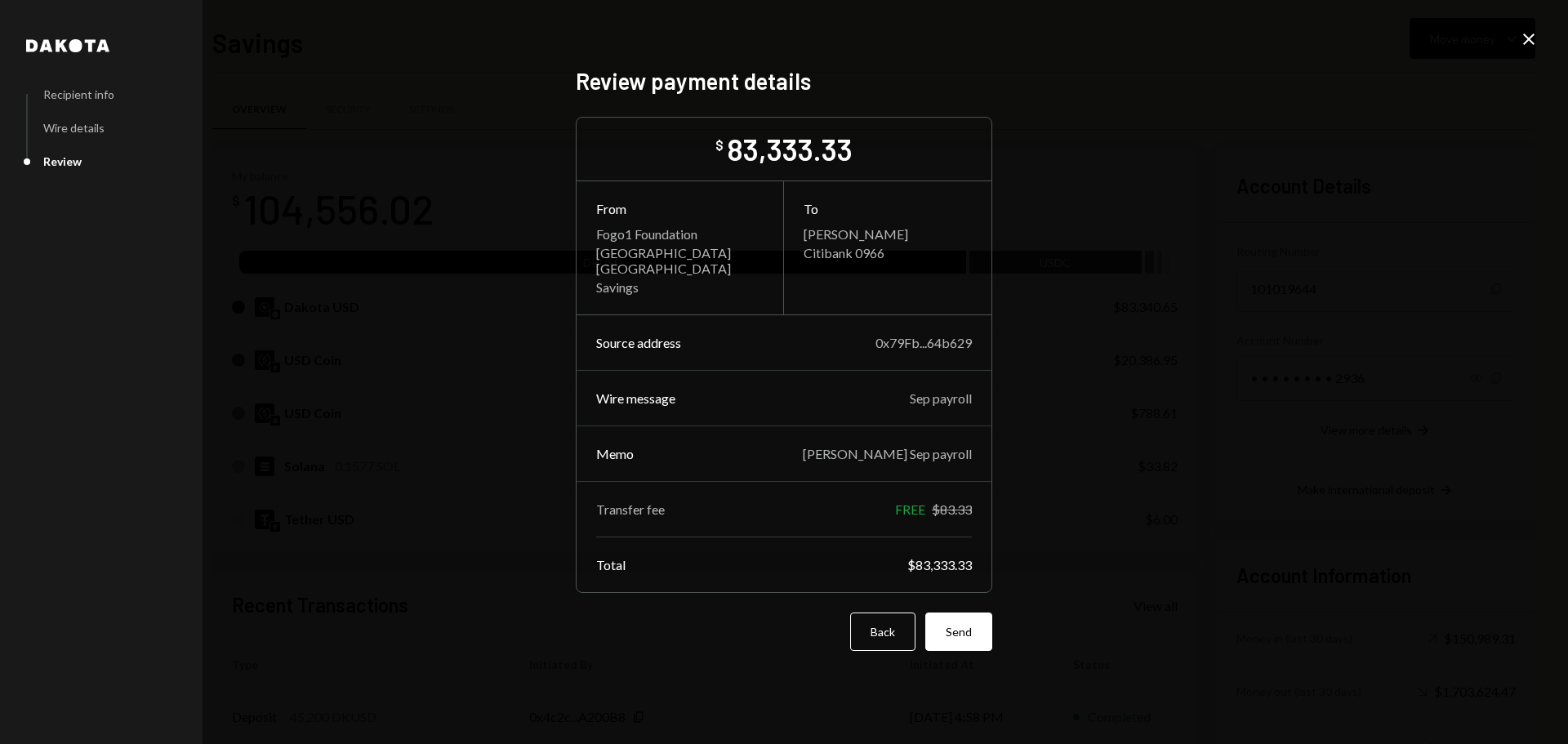
click at [956, 632] on button "Send" at bounding box center [958, 632] width 67 height 38
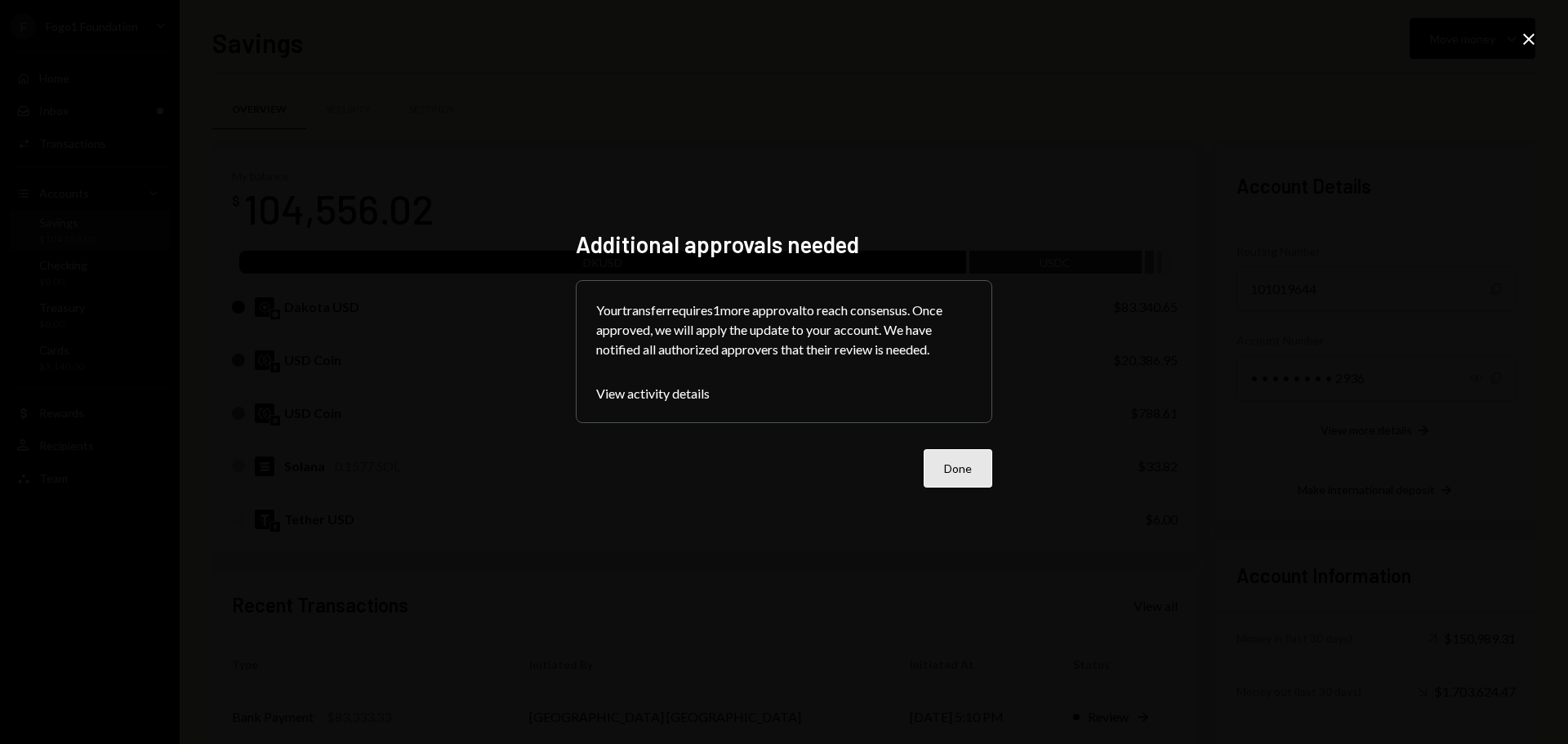
click at [948, 472] on button "Done" at bounding box center [957, 468] width 69 height 38
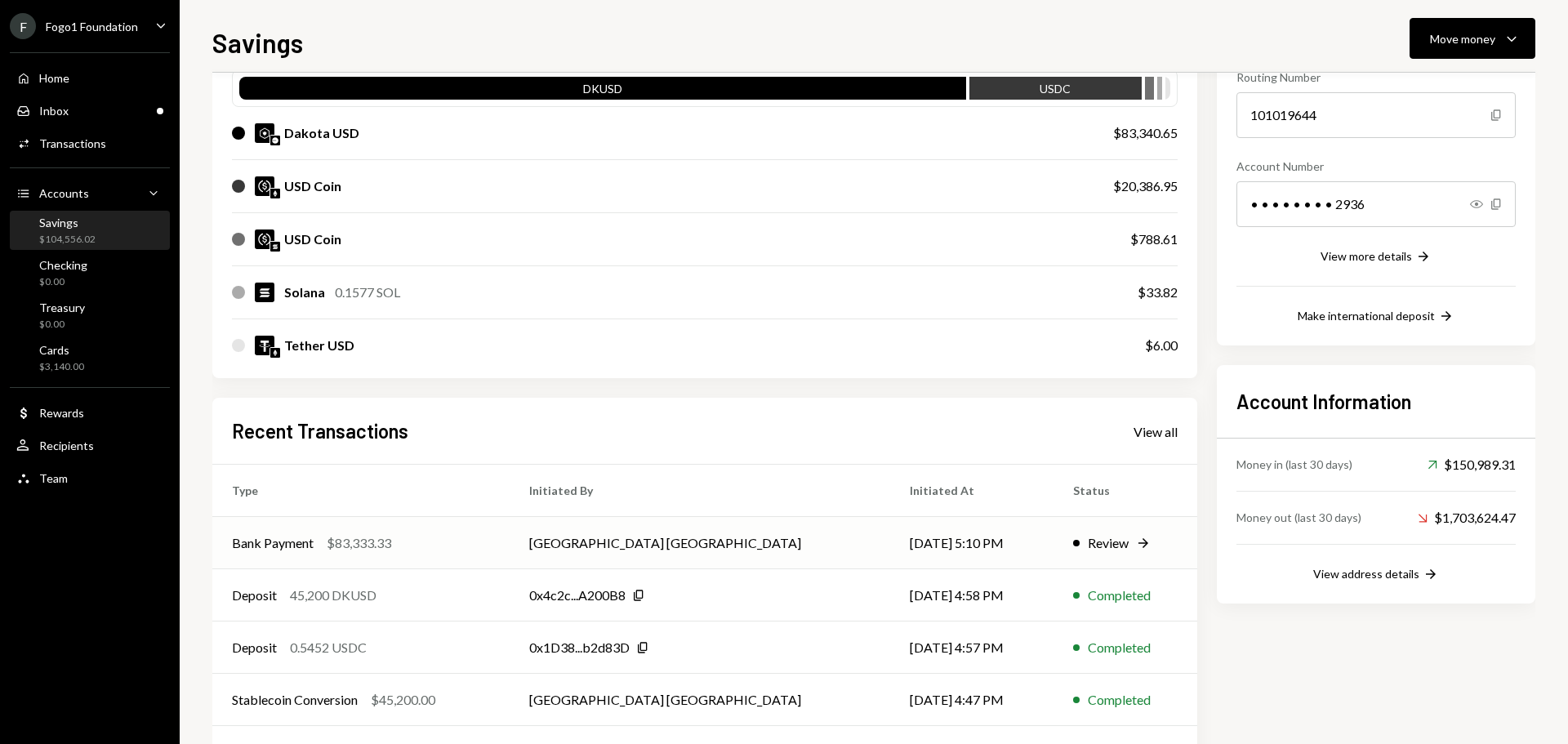
scroll to position [241, 0]
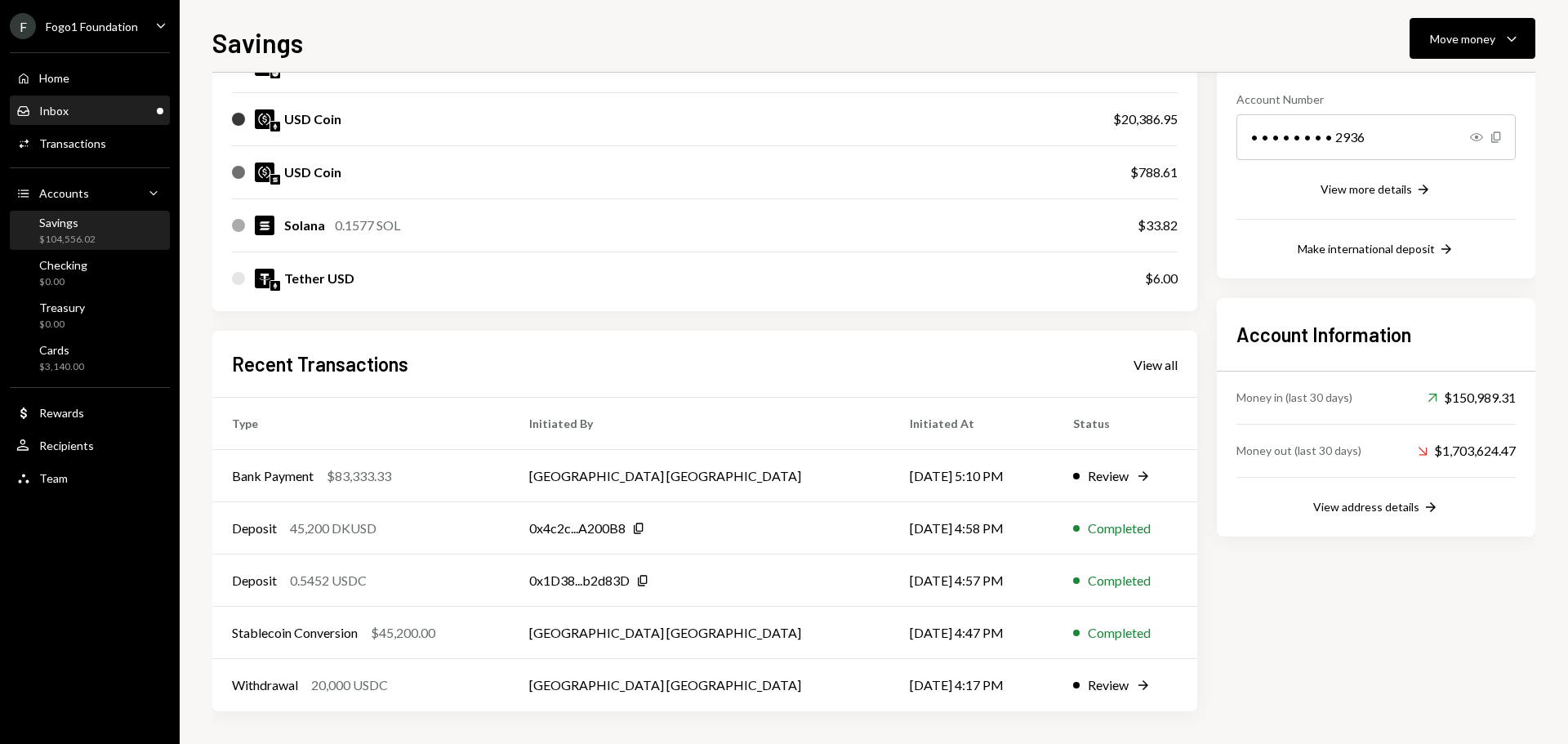
click at [127, 112] on div "Inbox Inbox" at bounding box center [89, 111] width 147 height 15
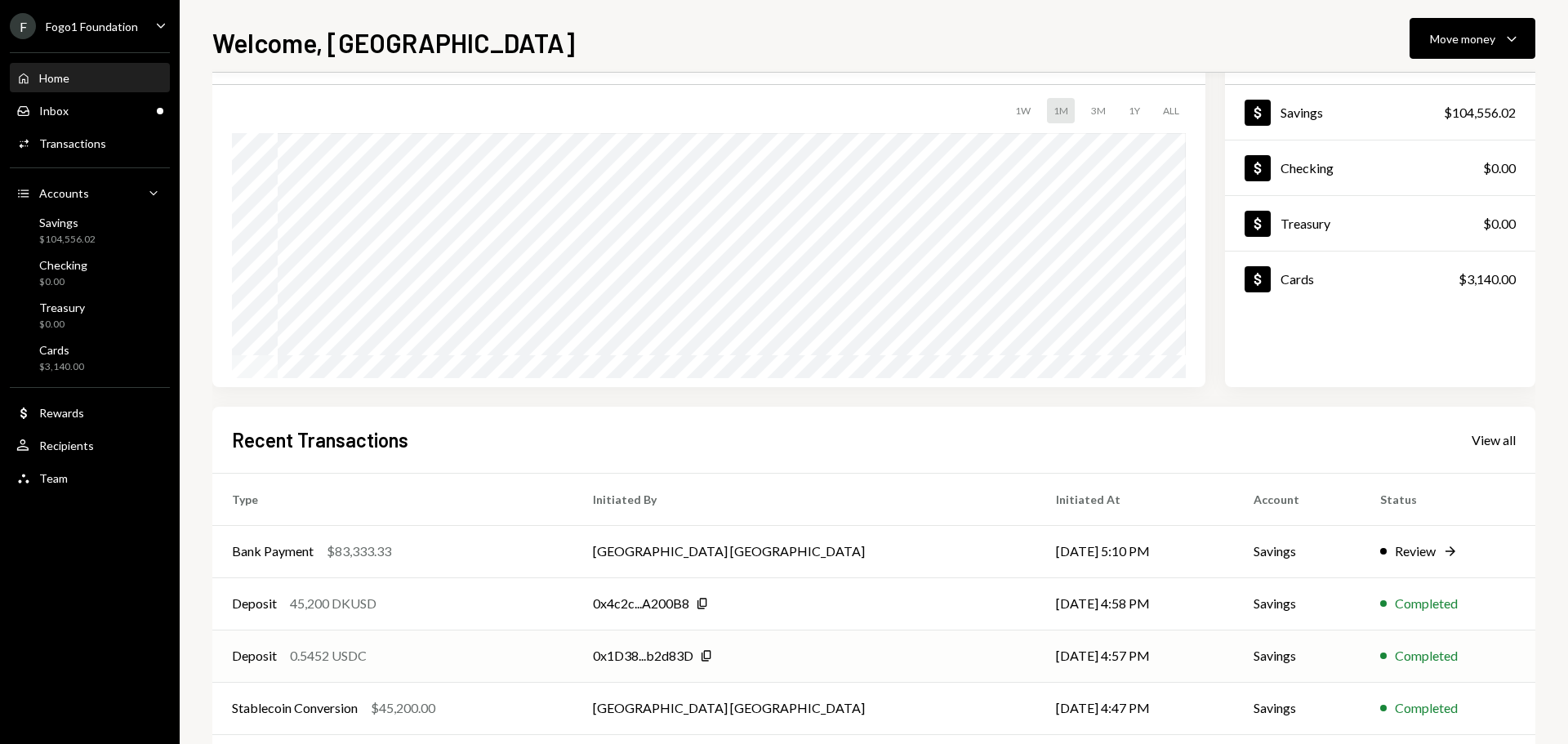
scroll to position [163, 0]
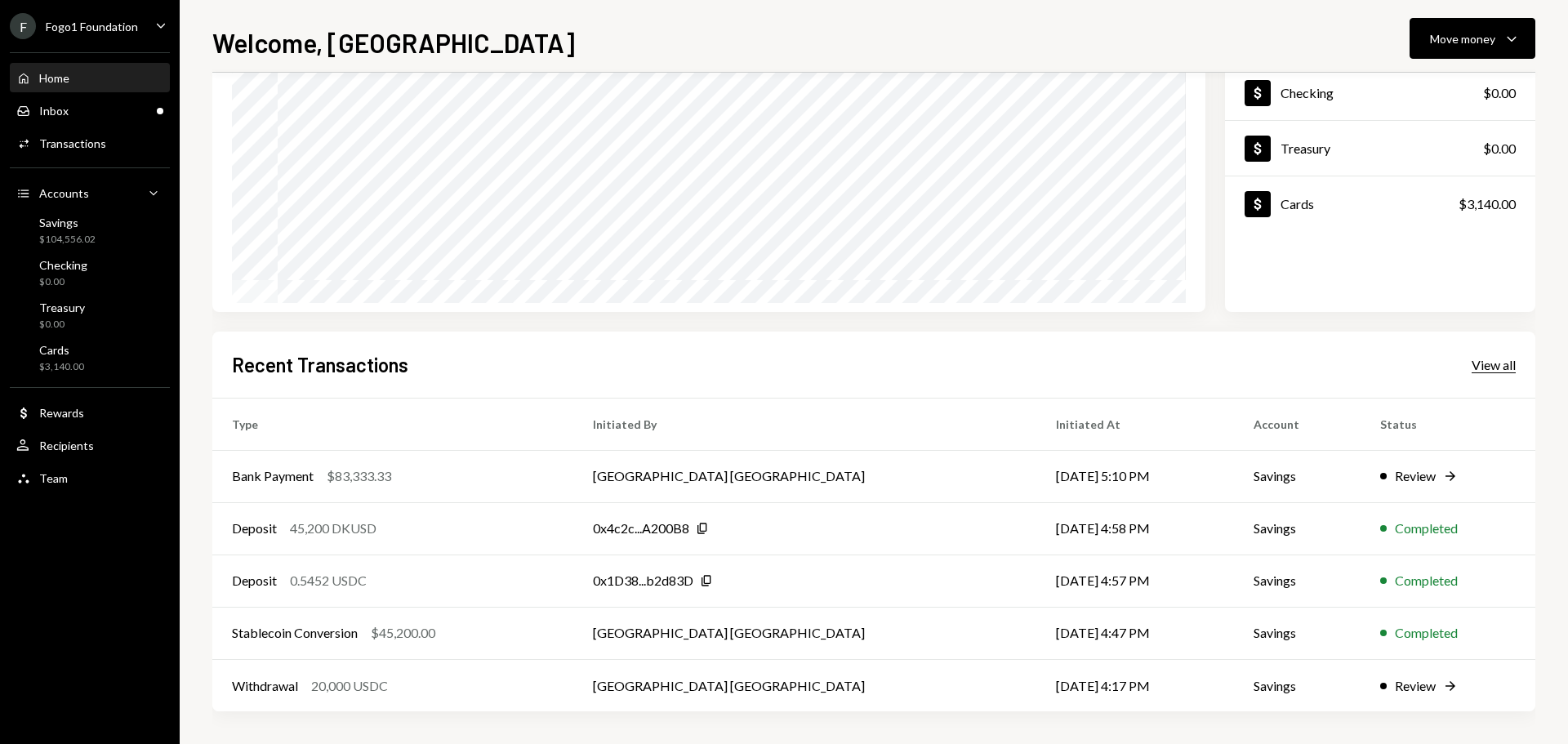
click at [1477, 370] on div "View all" at bounding box center [1493, 365] width 44 height 16
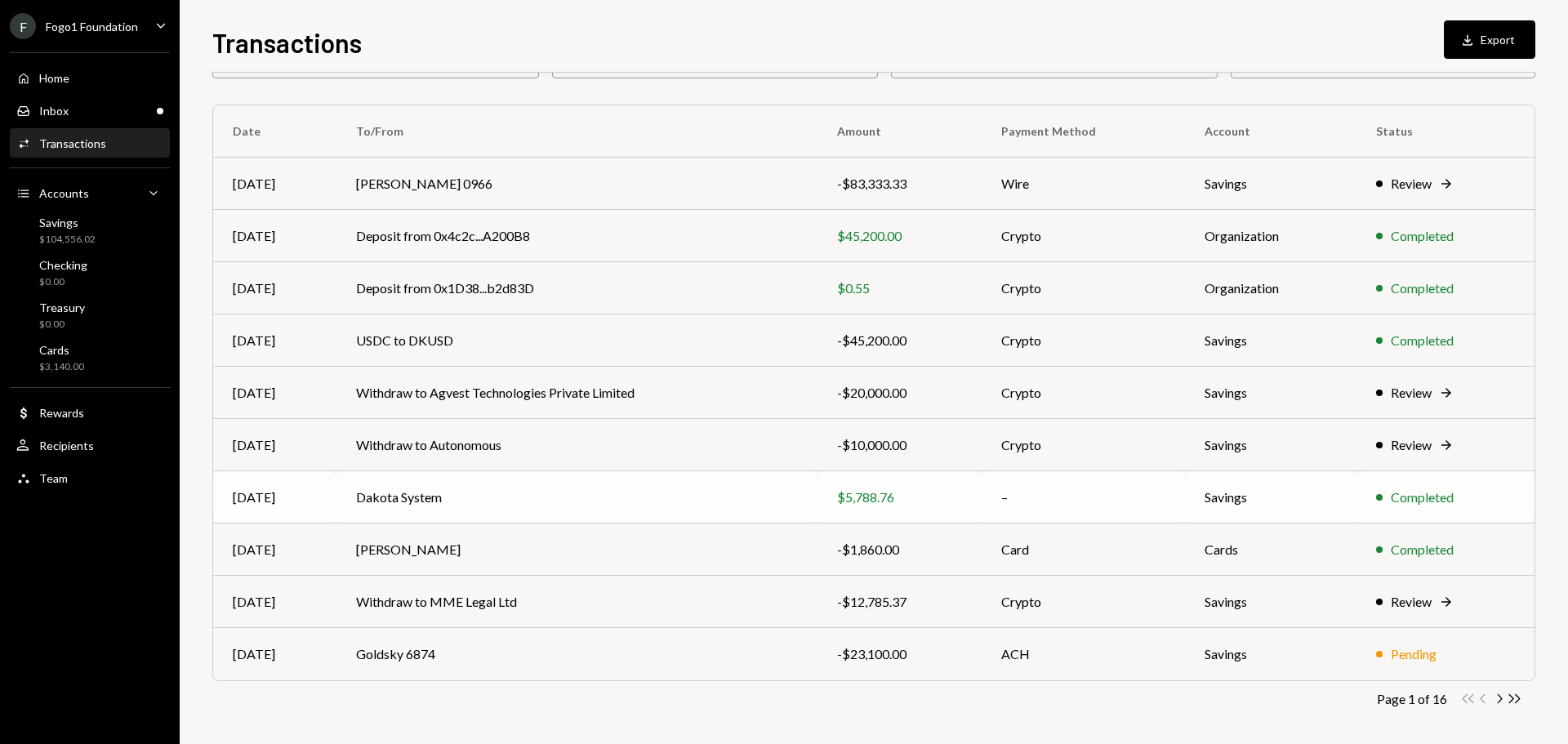
scroll to position [109, 0]
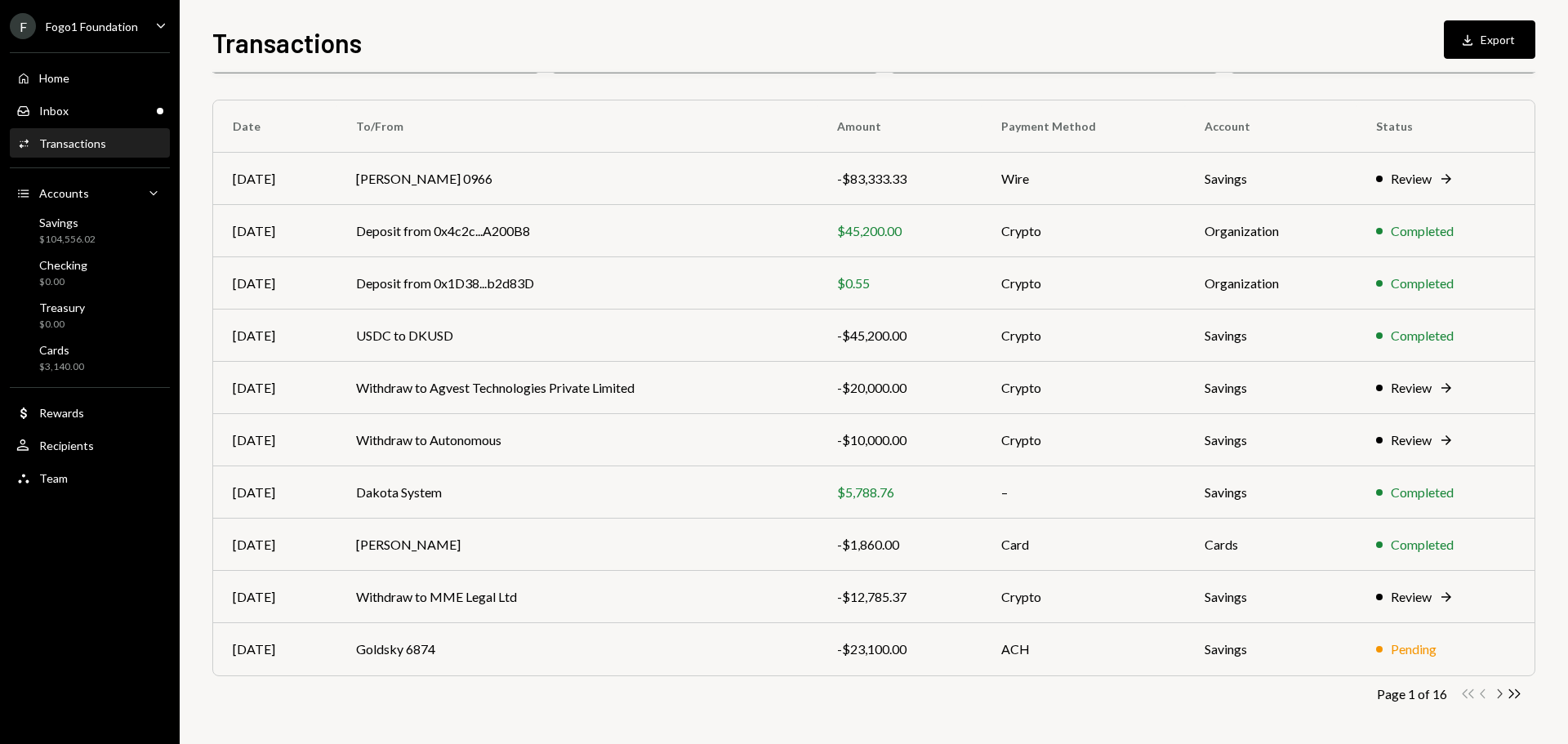
click at [1495, 693] on icon "Chevron Right" at bounding box center [1499, 694] width 16 height 16
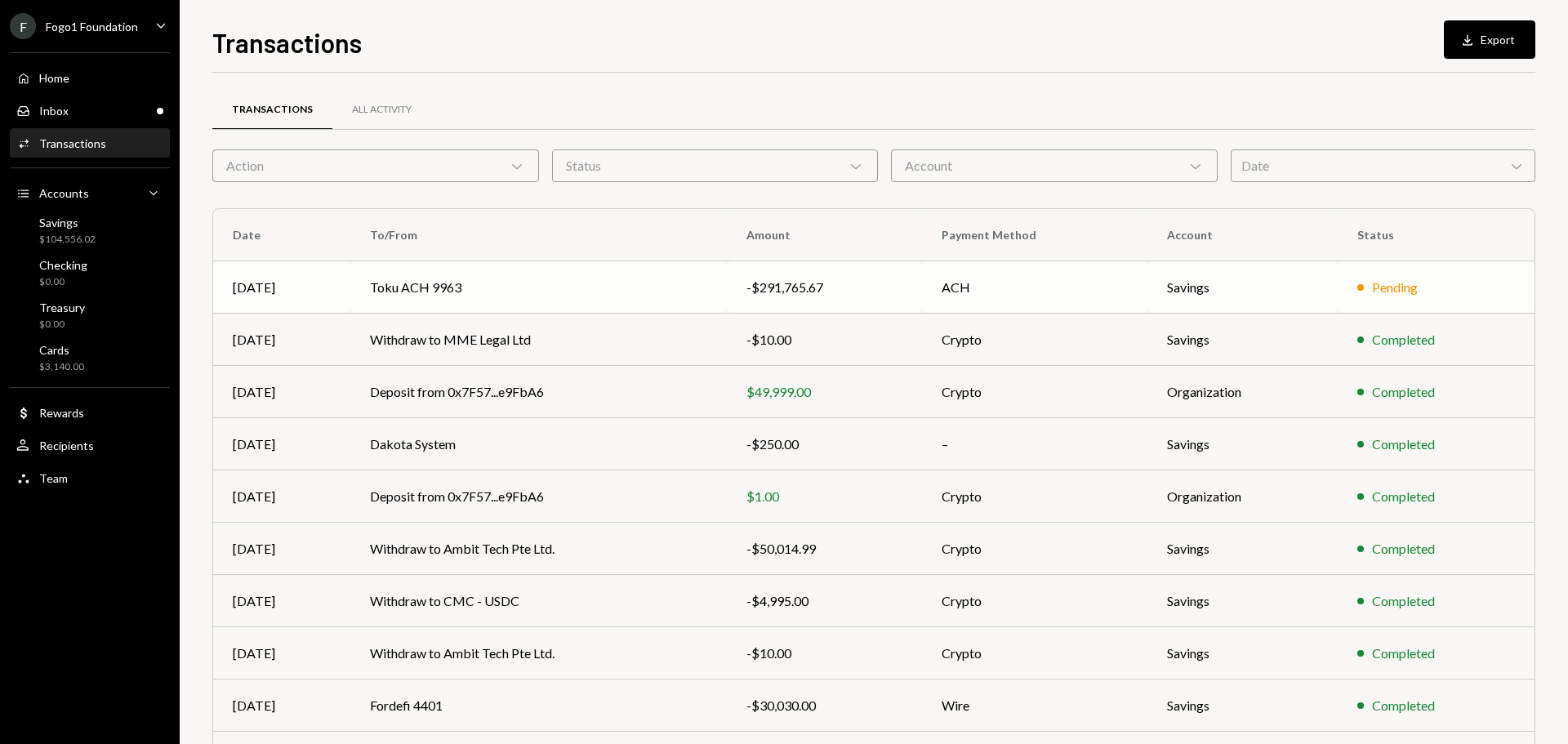
click at [547, 283] on td "Toku ACH 9963" at bounding box center [538, 287] width 377 height 52
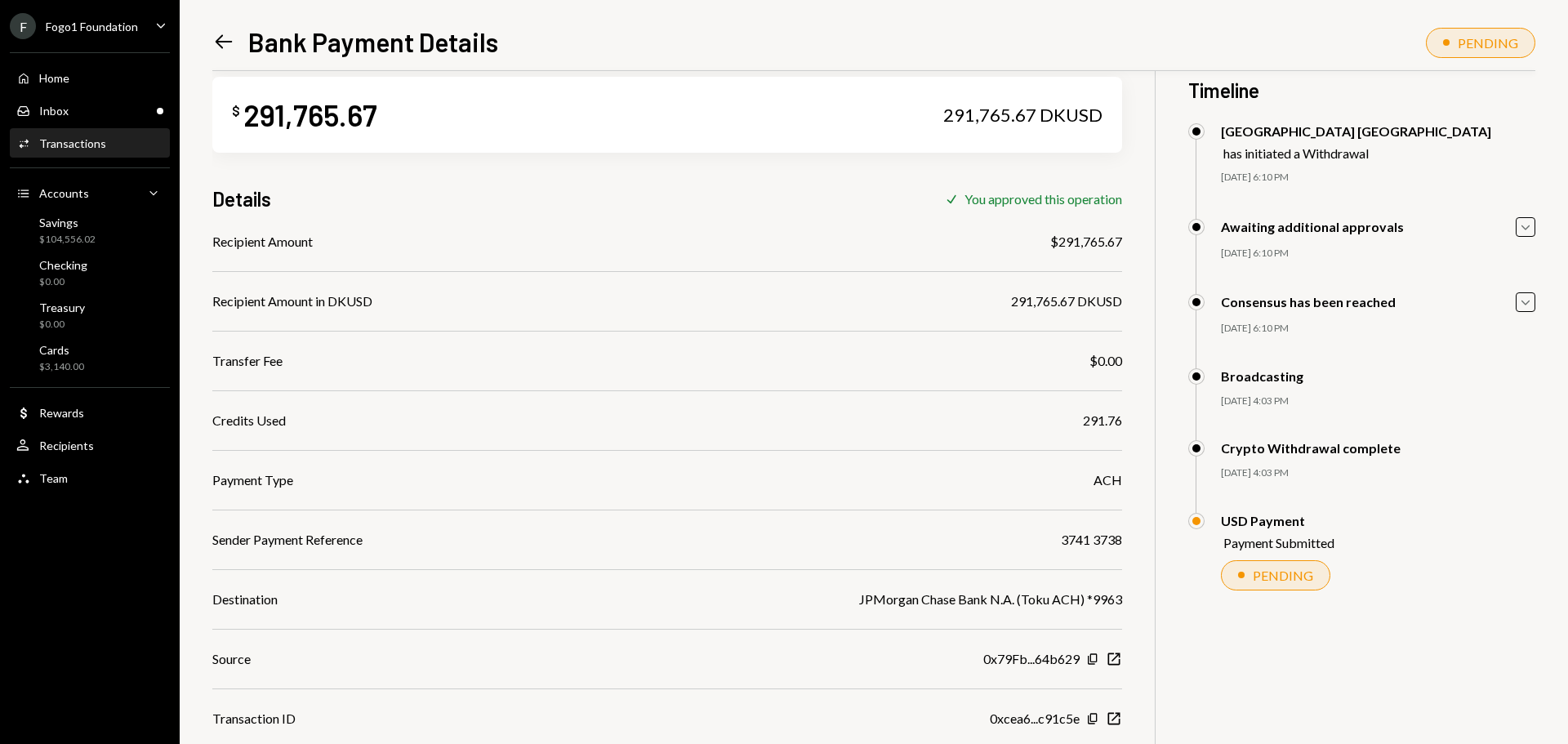
scroll to position [71, 0]
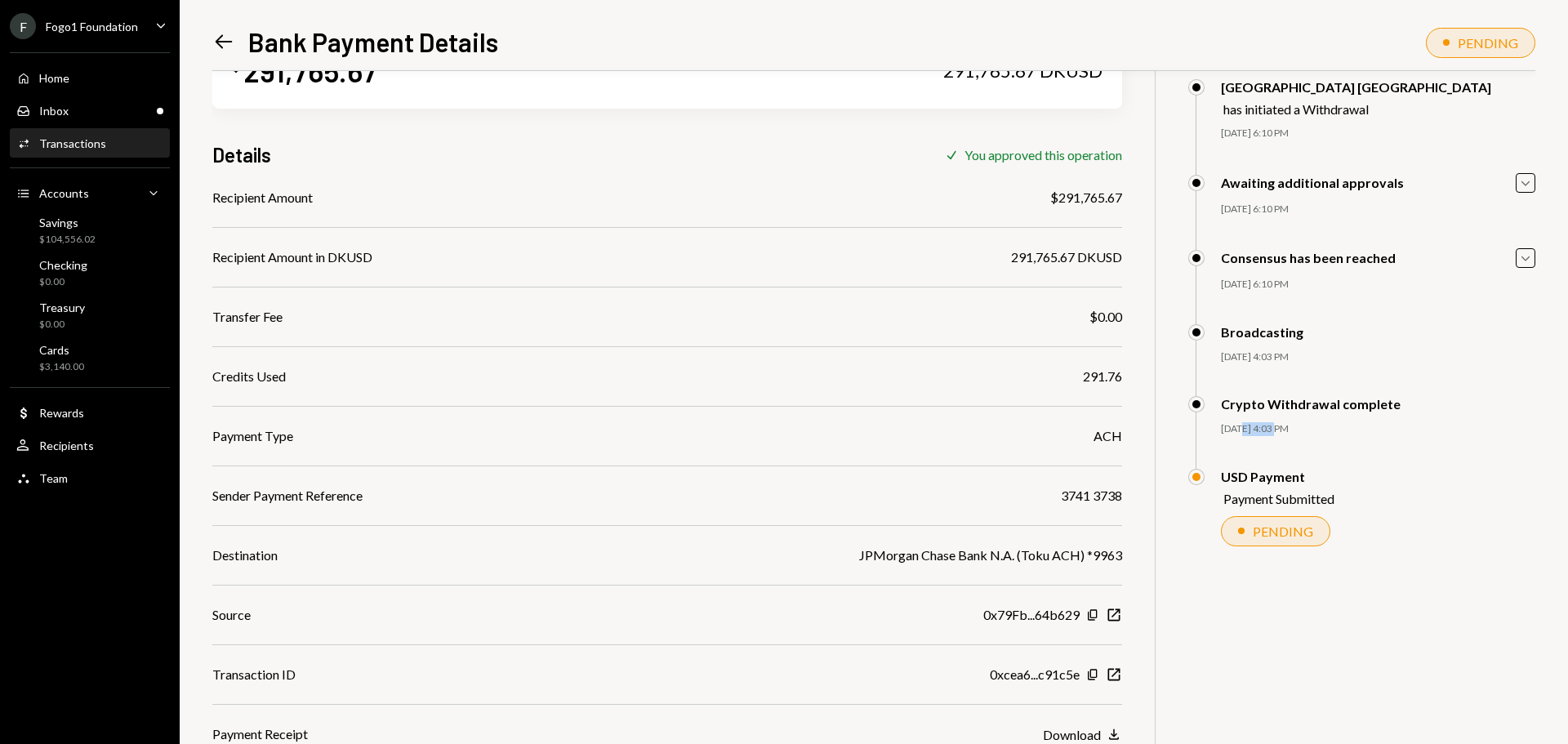
drag, startPoint x: 1241, startPoint y: 432, endPoint x: 1278, endPoint y: 432, distance: 37.0
click at [1278, 432] on div "[DATE] 4:03 PM" at bounding box center [1377, 429] width 315 height 14
click at [1226, 435] on div "[DATE] 4:03 PM" at bounding box center [1377, 429] width 315 height 14
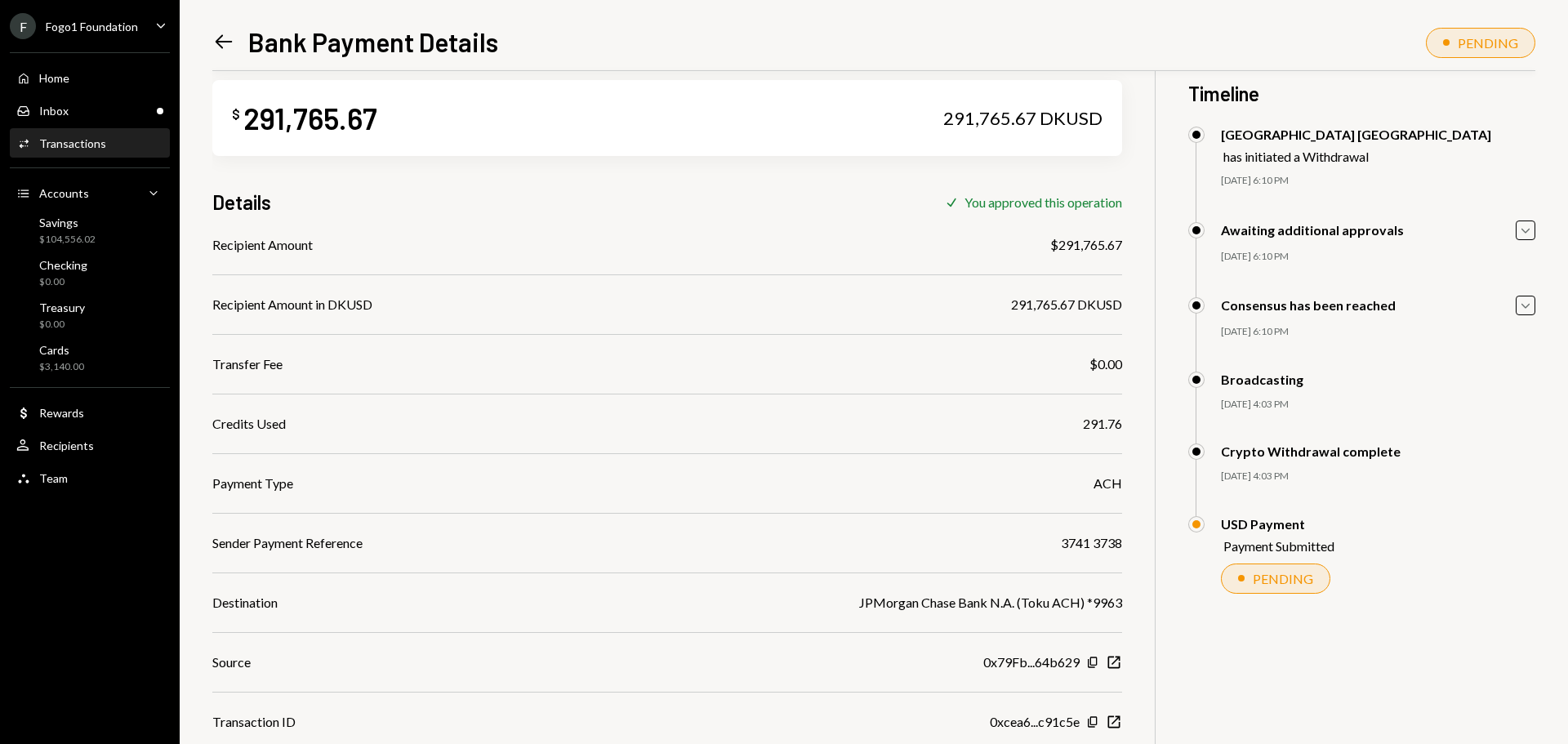
scroll to position [0, 0]
